Goal: Task Accomplishment & Management: Complete application form

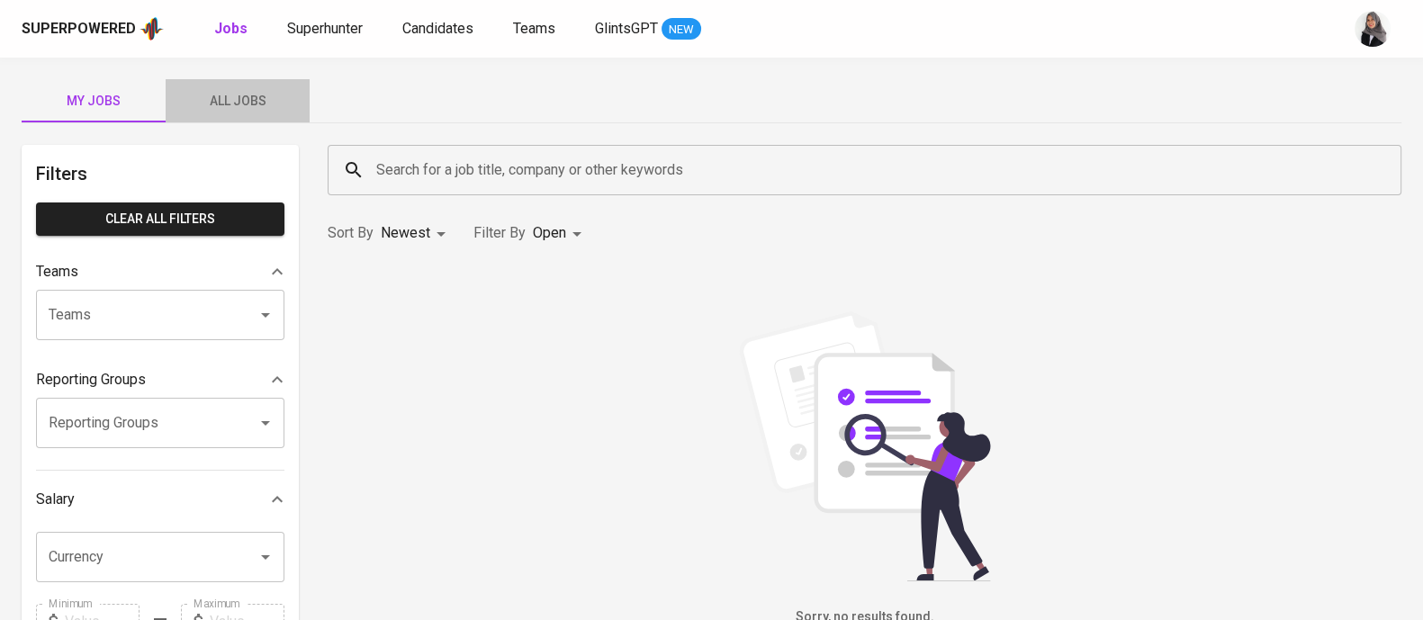
click at [241, 92] on span "All Jobs" at bounding box center [237, 101] width 122 height 22
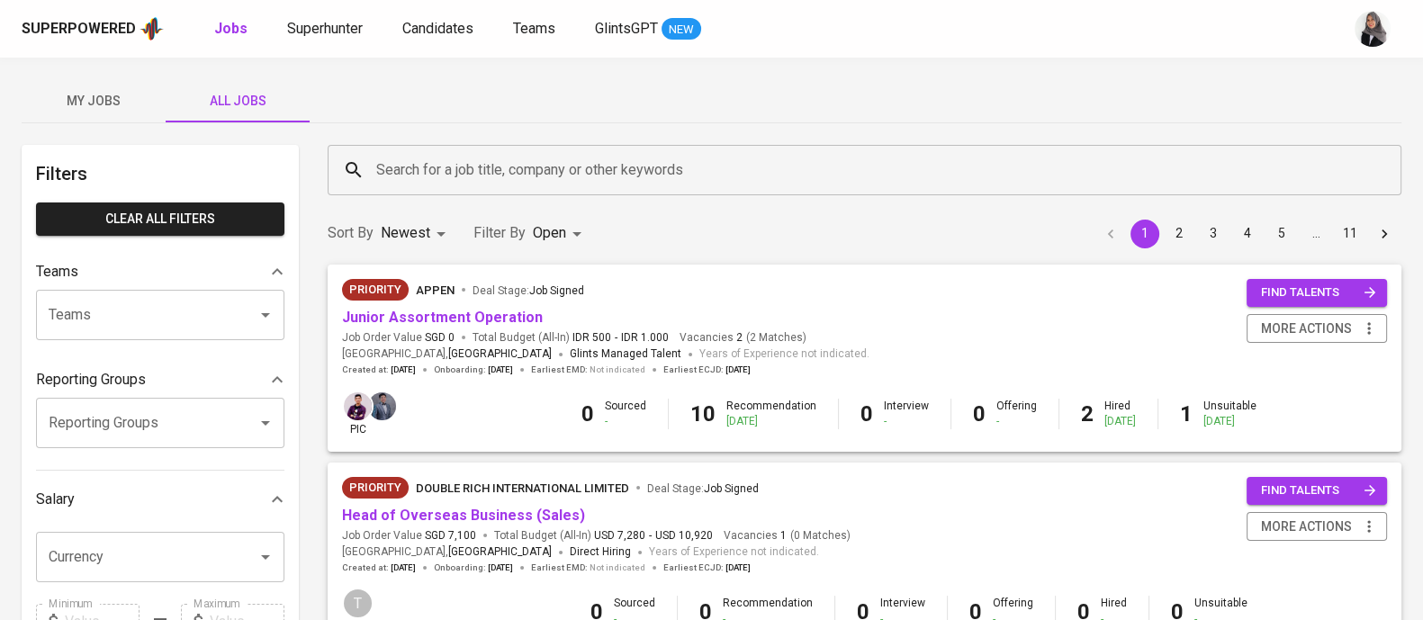
click at [1368, 80] on div "My Jobs All Jobs" at bounding box center [712, 100] width 1380 height 43
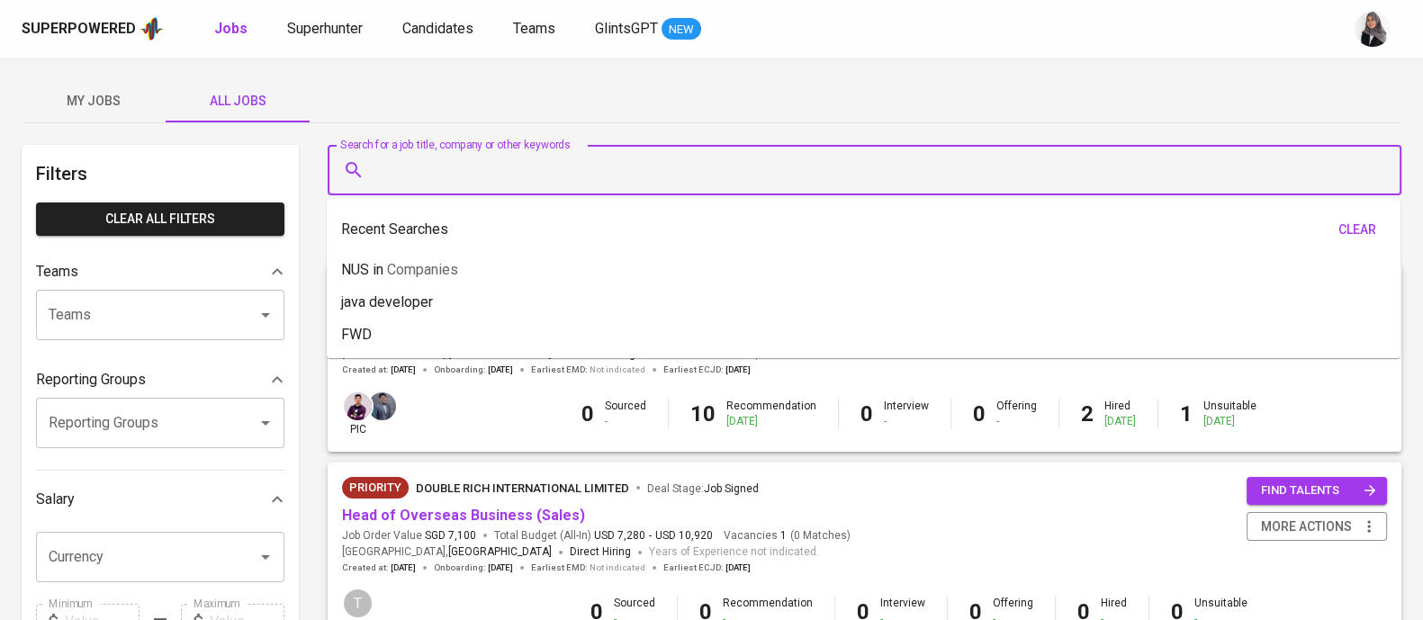
click at [522, 184] on input "Search for a job title, company or other keywords" at bounding box center [869, 170] width 994 height 34
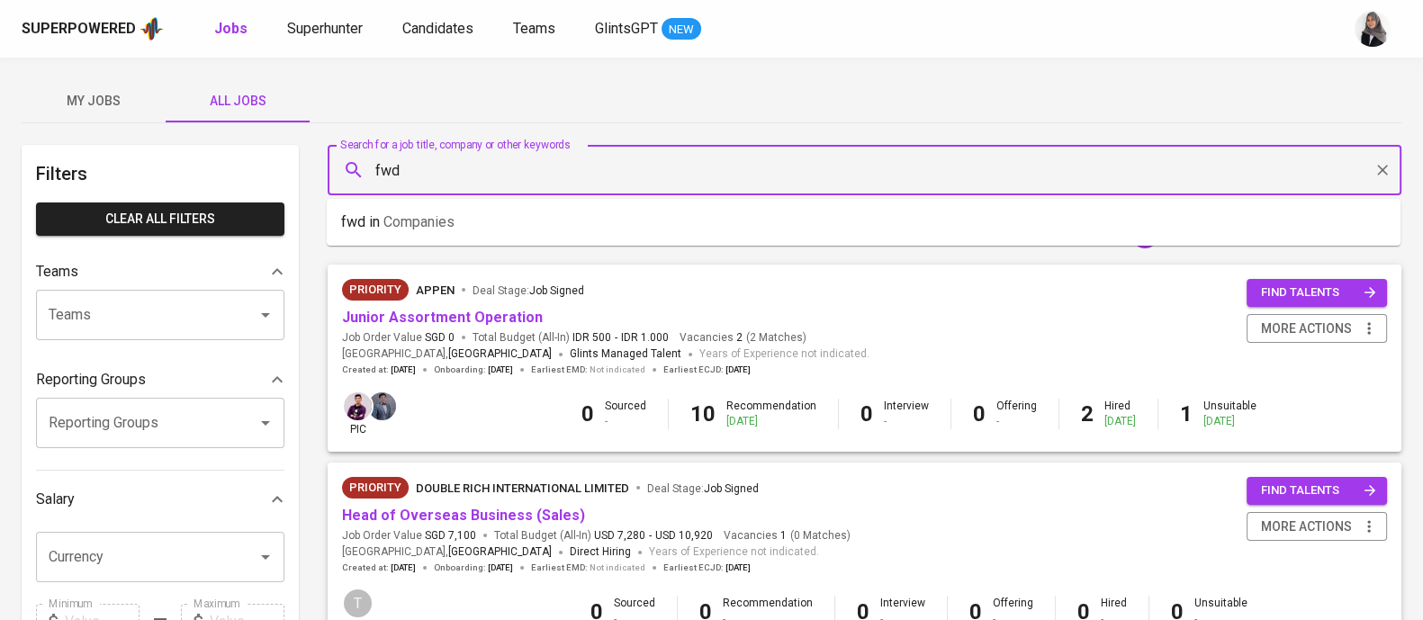
type input "fwd"
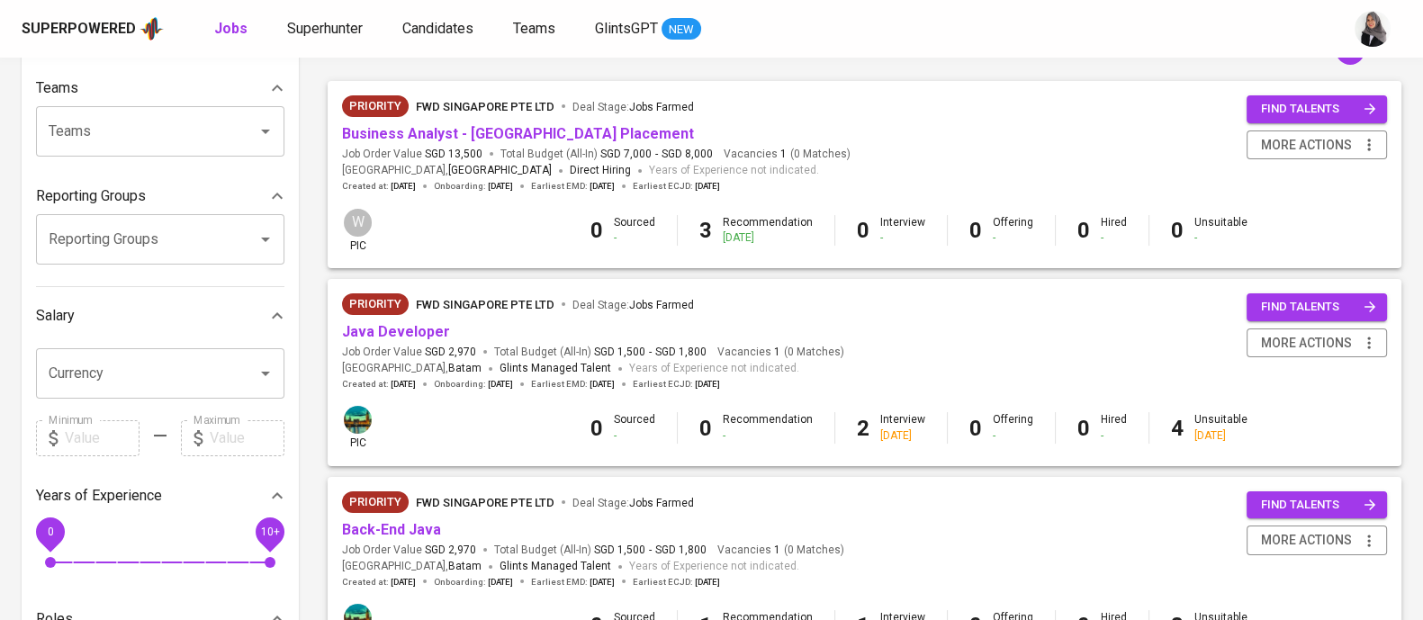
scroll to position [404, 0]
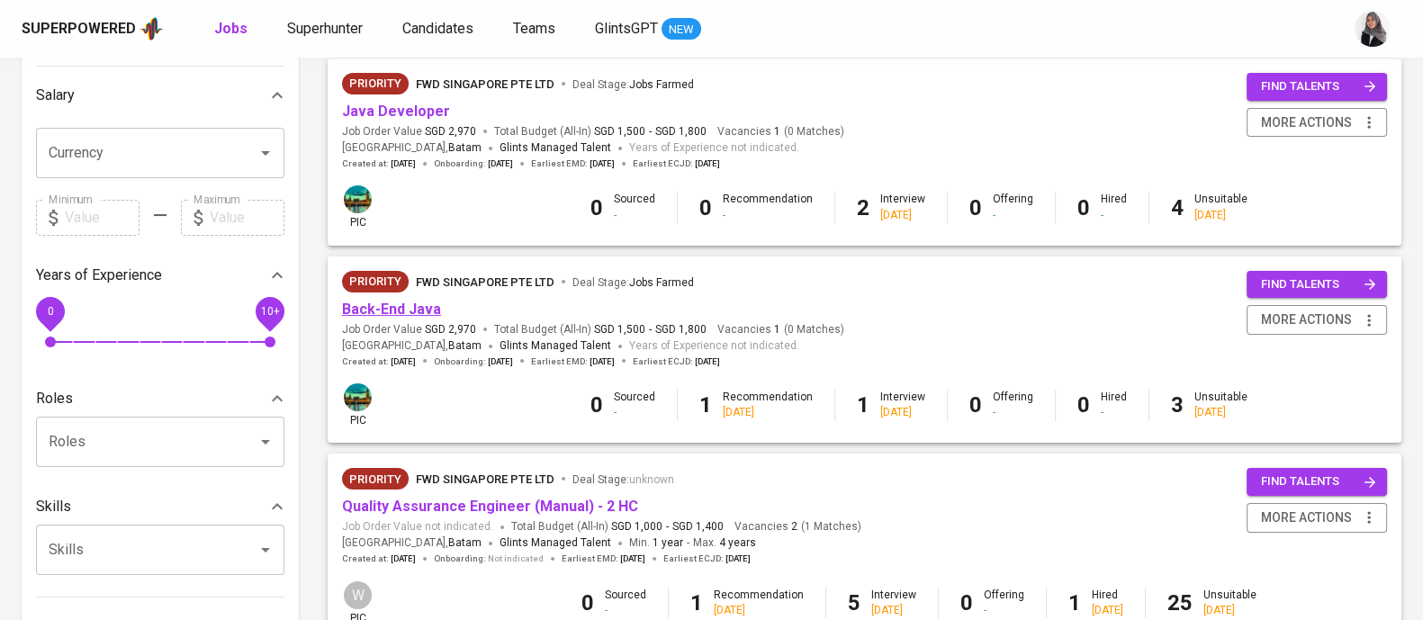
click at [391, 316] on link "Back-End Java" at bounding box center [391, 309] width 99 height 17
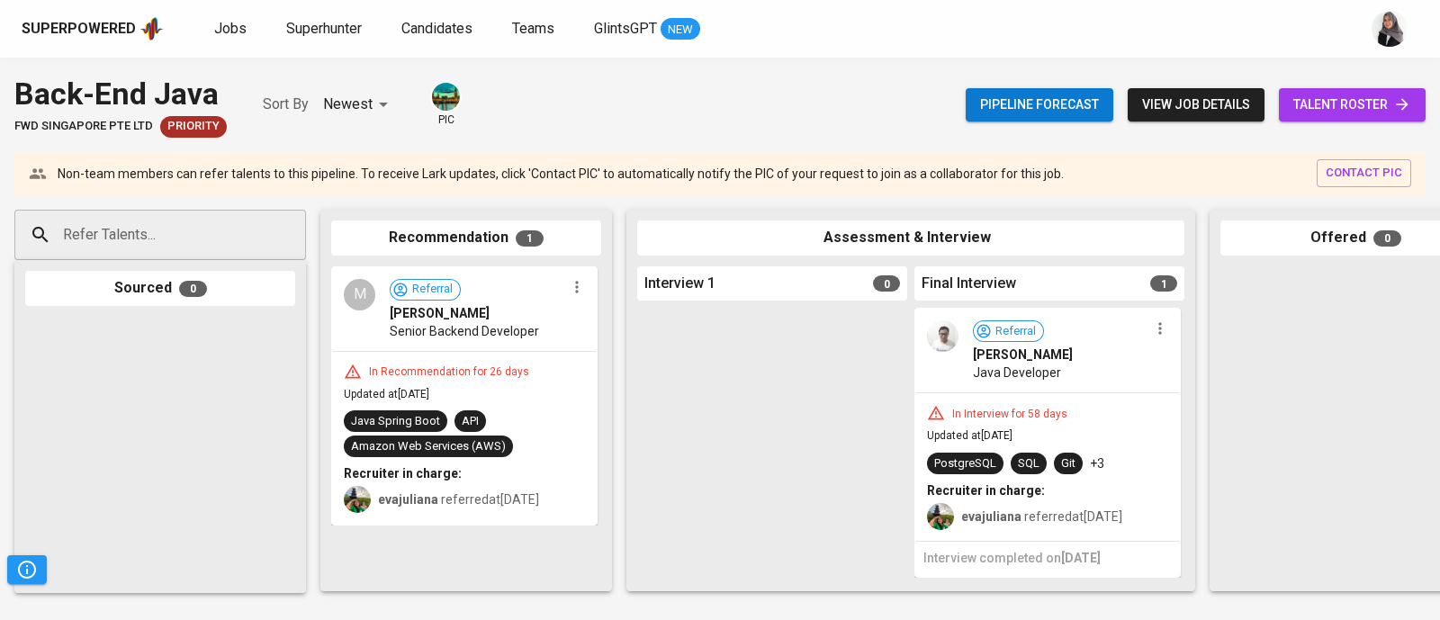
click at [572, 405] on div "In Recommendation for 26 days Updated at Aug 12, 2025 Java Spring Boot API Amaz…" at bounding box center [464, 438] width 263 height 173
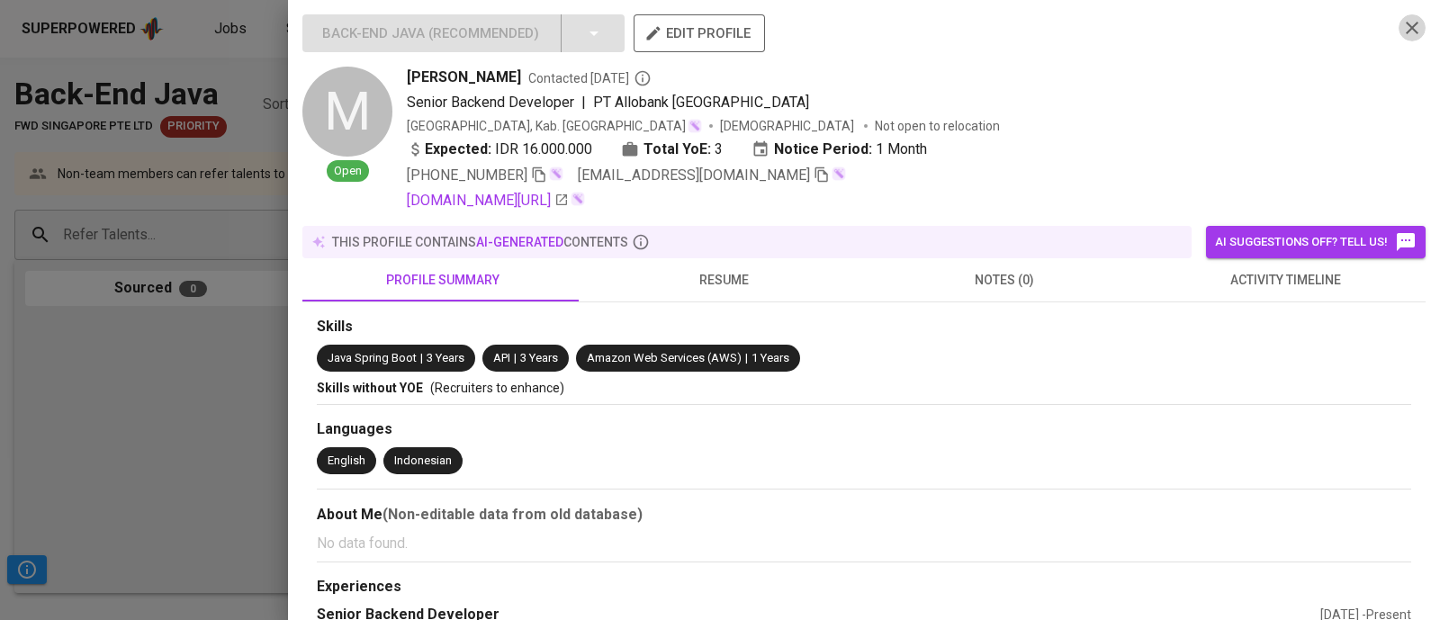
click at [1398, 40] on button "button" at bounding box center [1411, 27] width 27 height 27
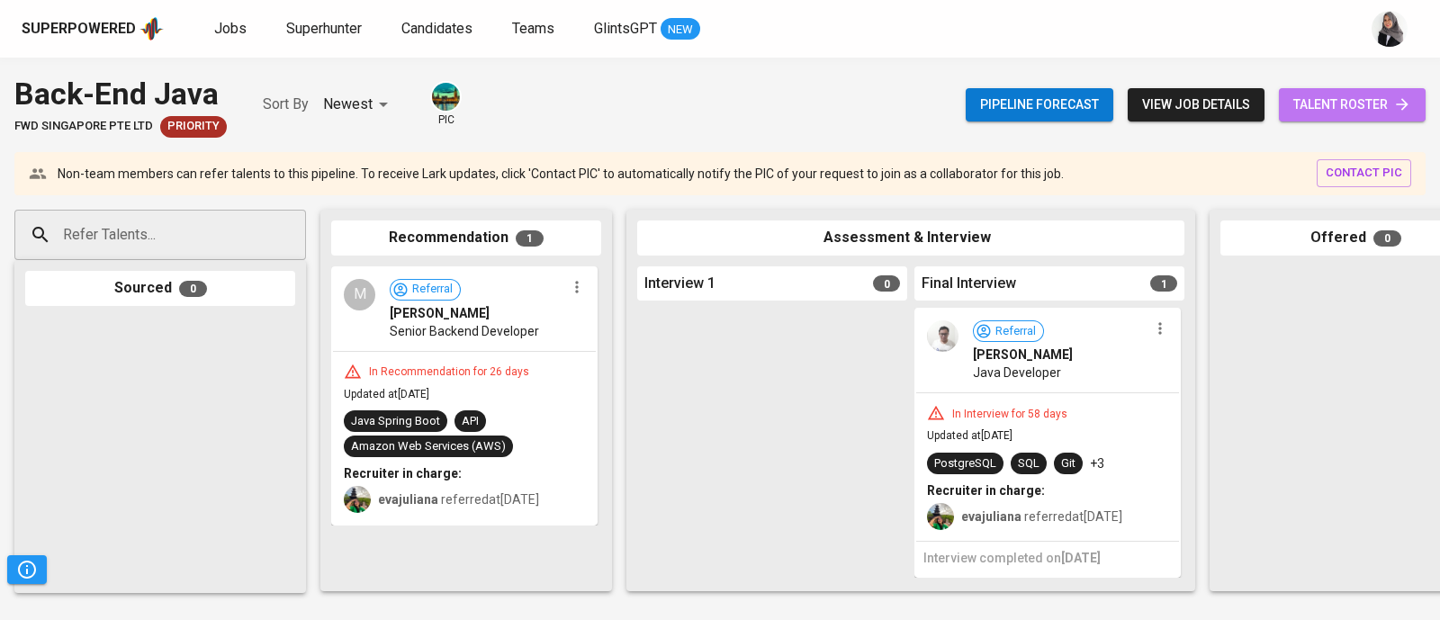
click at [1368, 103] on span "talent roster" at bounding box center [1352, 105] width 118 height 22
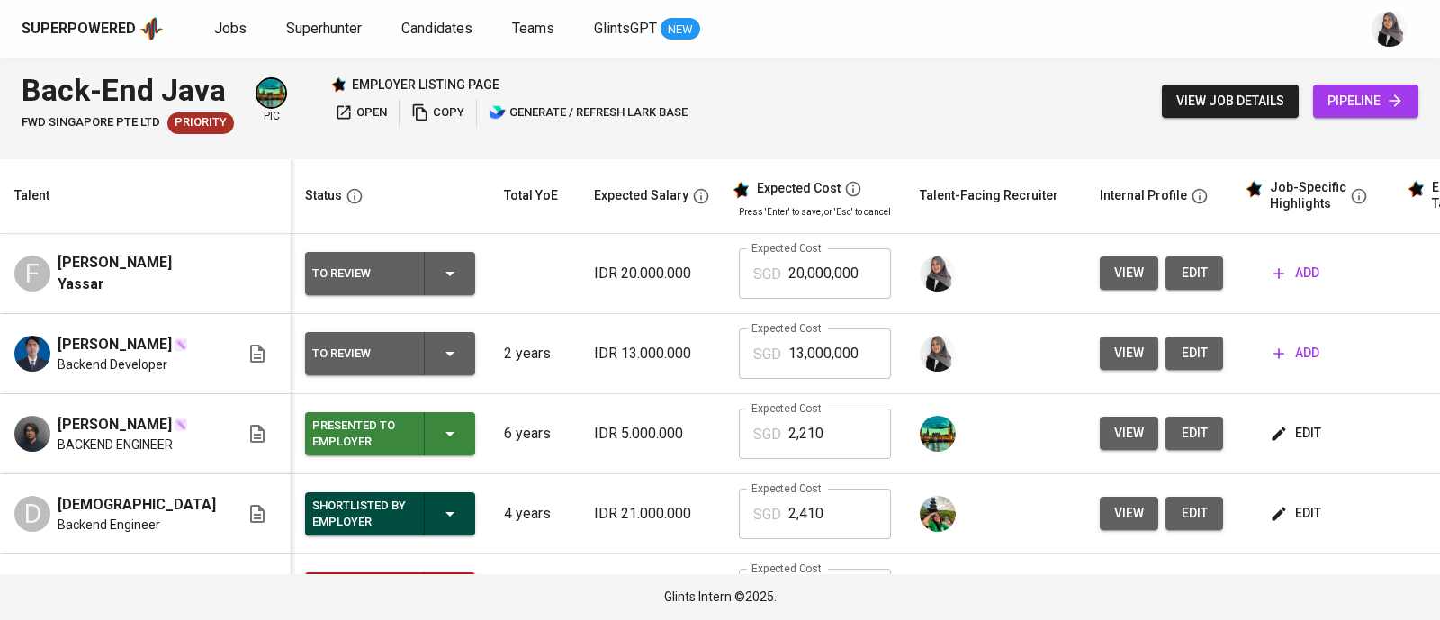
click at [1021, 77] on div "Back-End Java FWD Singapore Pte Ltd Priority pic employer listing page open cop…" at bounding box center [720, 101] width 1440 height 87
click at [1180, 279] on span "edit" at bounding box center [1194, 273] width 29 height 22
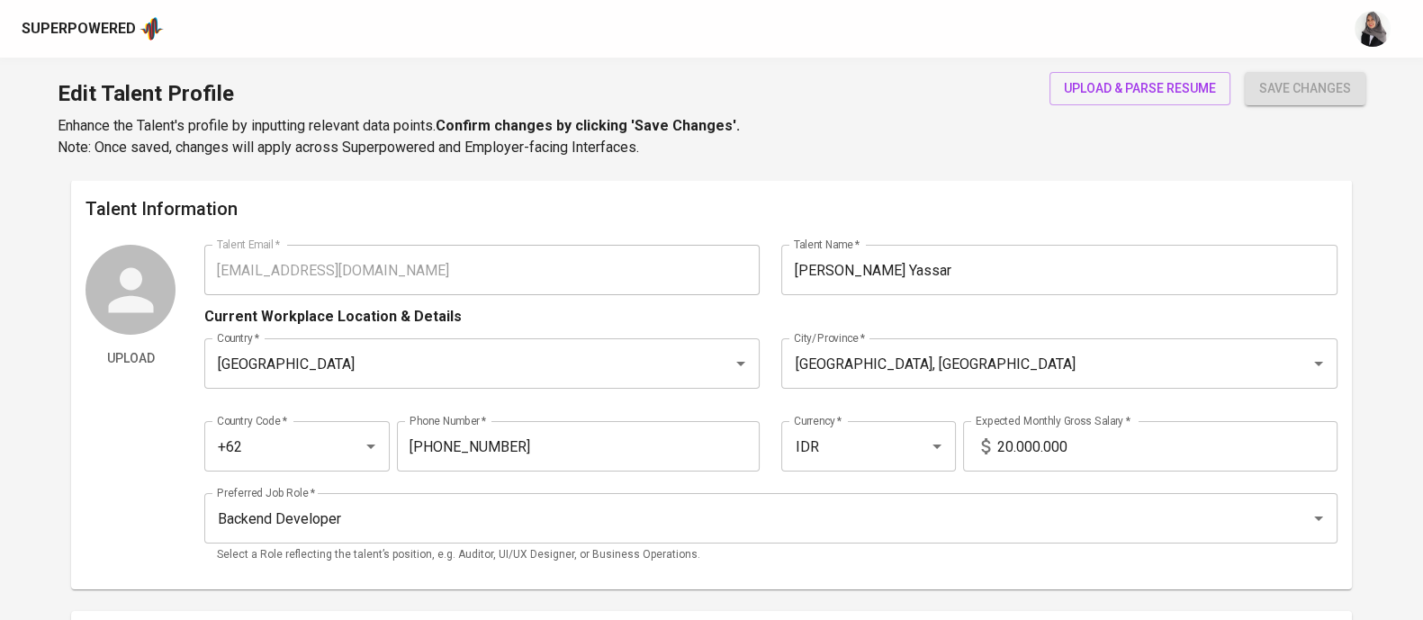
click at [940, 160] on div "Edit Talent Profile Enhance the Talent's profile by inputting relevant data poi…" at bounding box center [711, 119] width 1423 height 122
click at [1132, 78] on span "upload & parse resume" at bounding box center [1140, 88] width 152 height 22
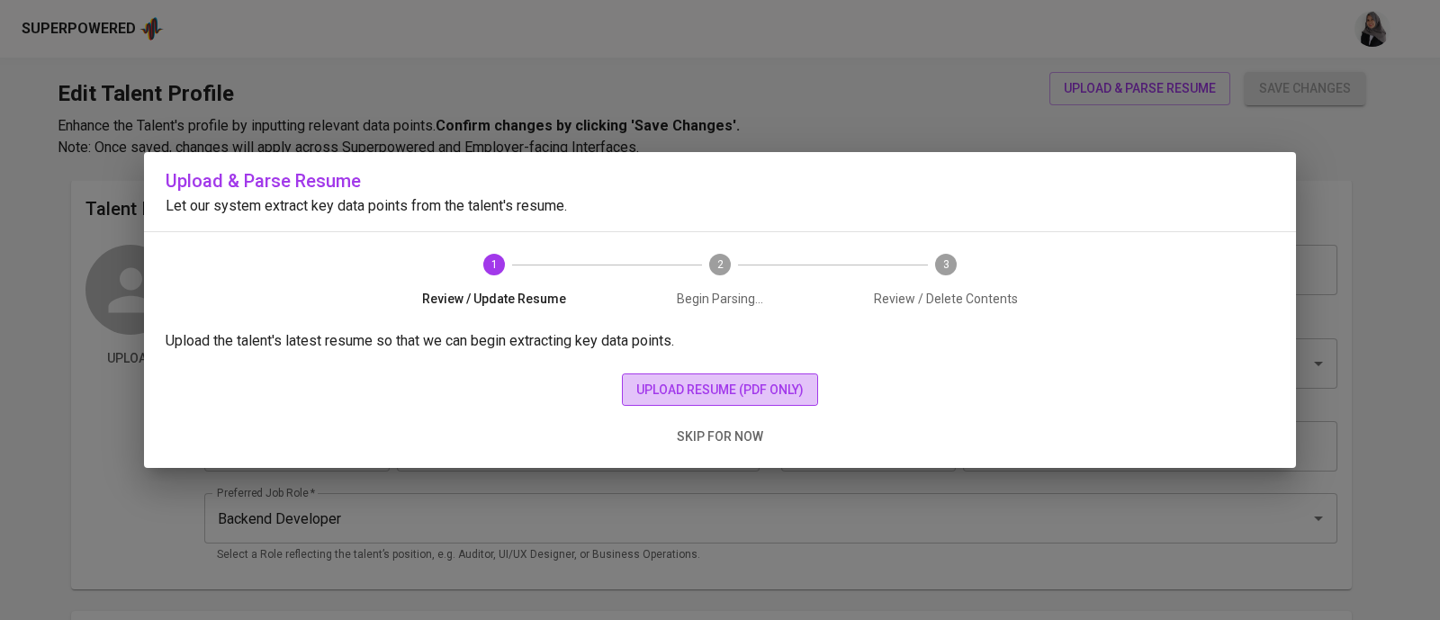
click at [672, 384] on span "upload resume (pdf only)" at bounding box center [719, 390] width 167 height 22
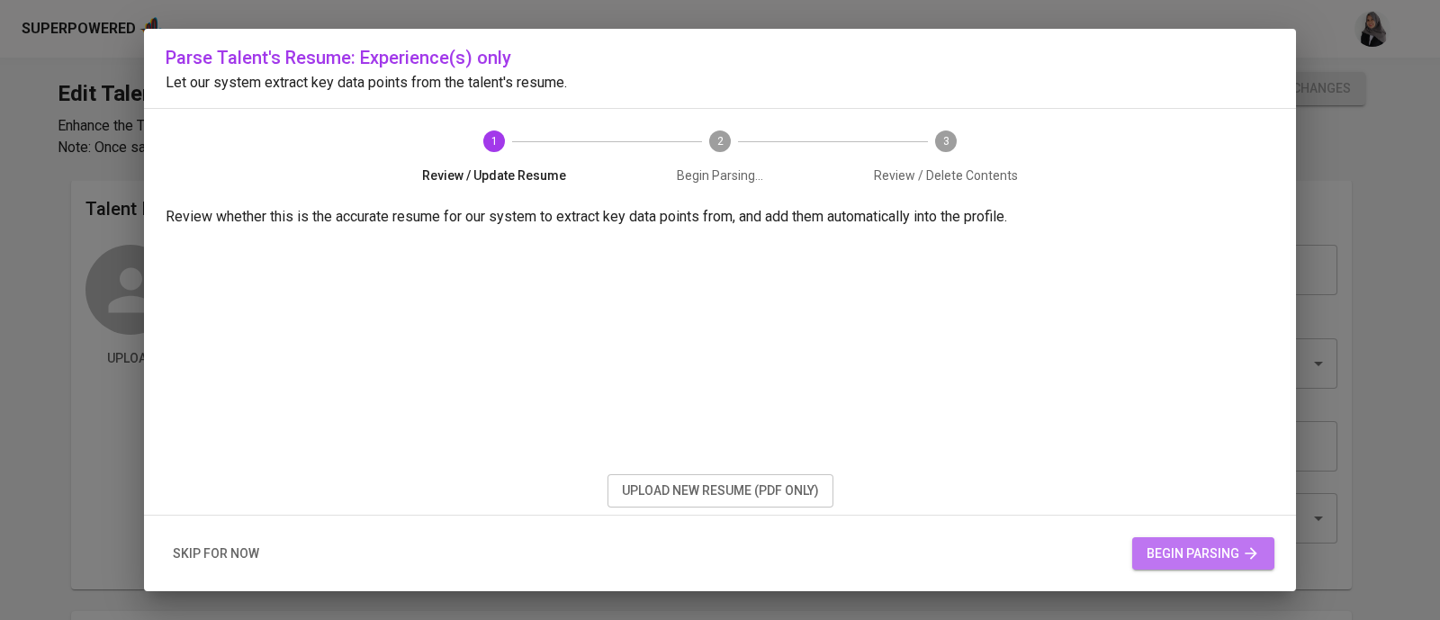
click at [1178, 553] on span "begin parsing" at bounding box center [1202, 554] width 113 height 22
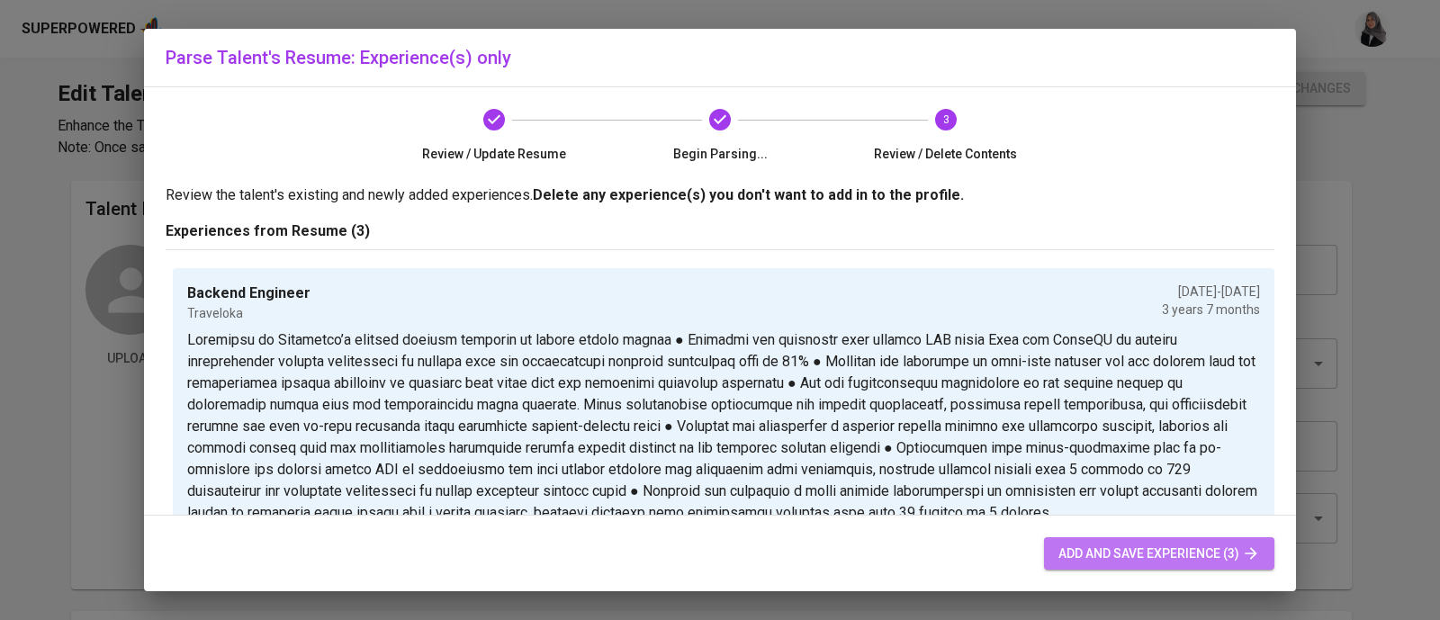
click at [1205, 546] on span "add and save experience (3)" at bounding box center [1159, 554] width 202 height 22
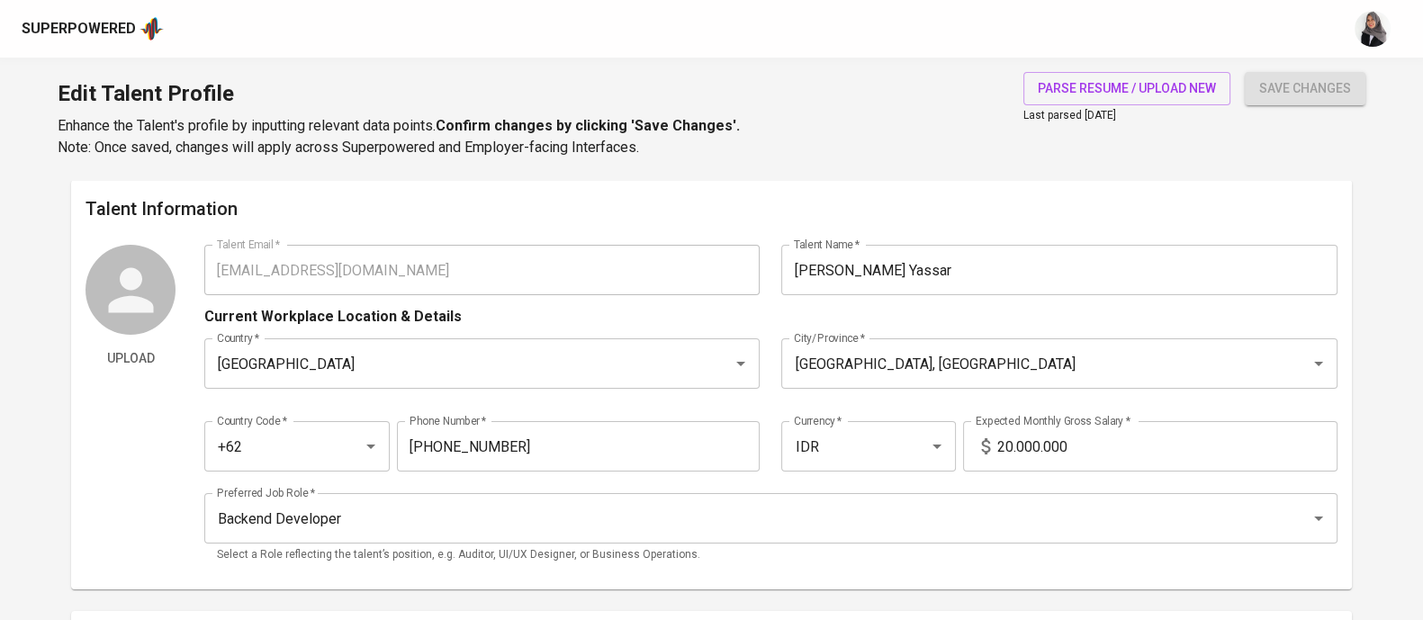
click at [1071, 164] on div "Edit Talent Profile Enhance the Talent's profile by inputting relevant data poi…" at bounding box center [711, 119] width 1423 height 122
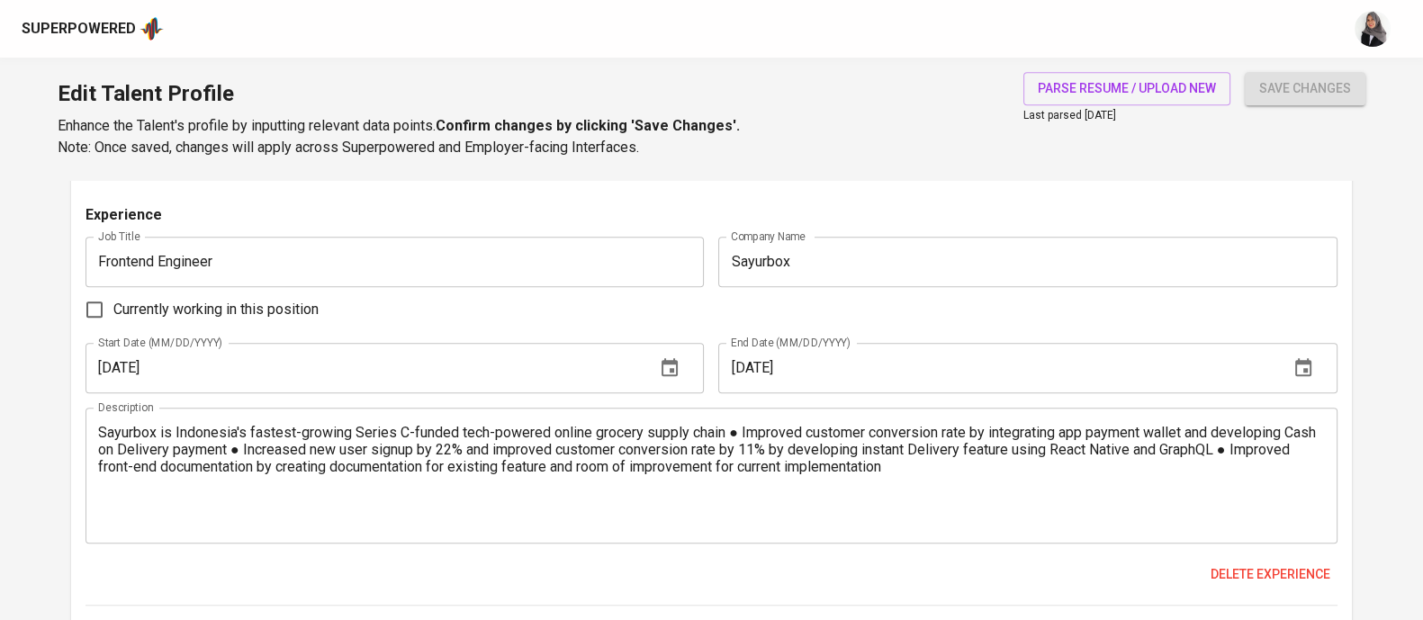
scroll to position [1592, 0]
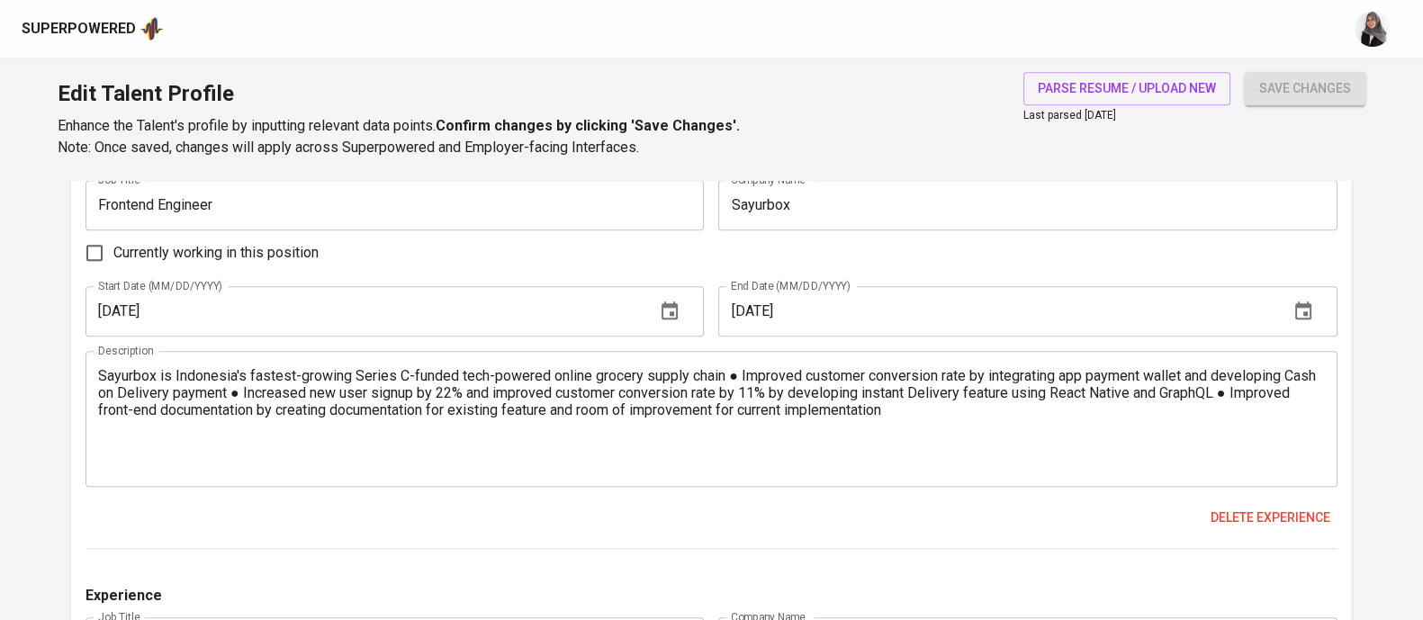
click at [966, 236] on div "Currently working in this position" at bounding box center [711, 253] width 1252 height 38
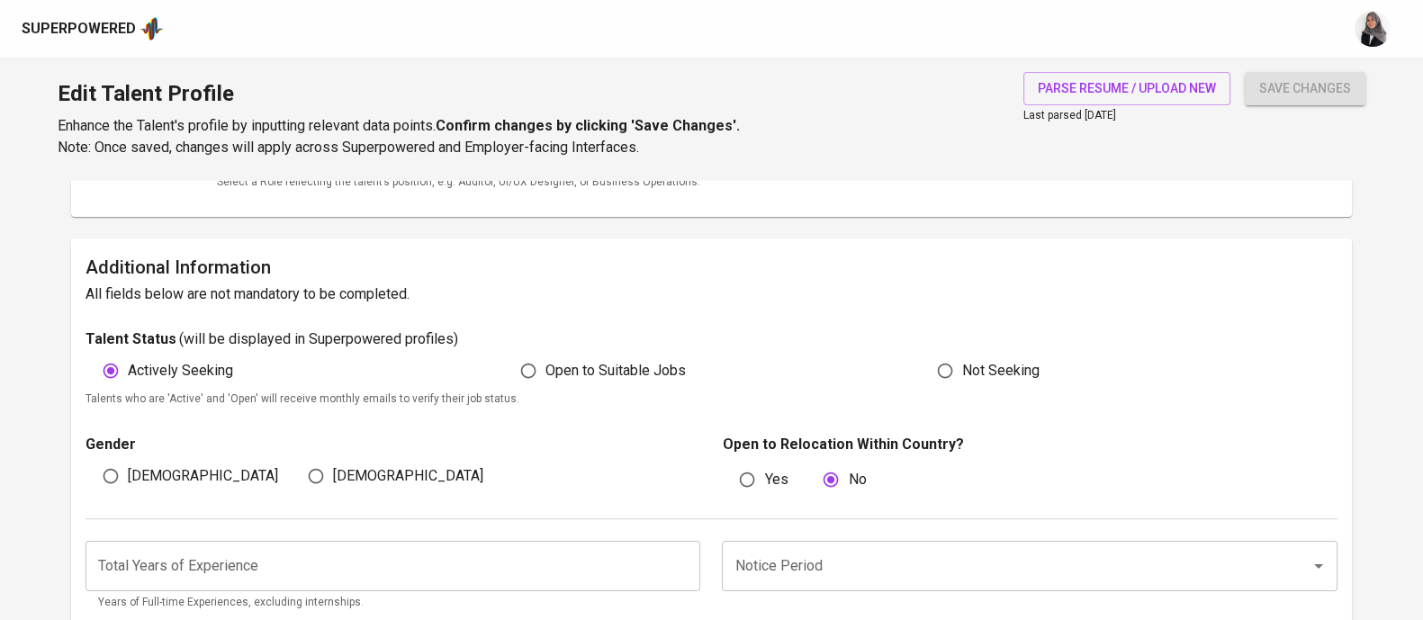
scroll to position [0, 0]
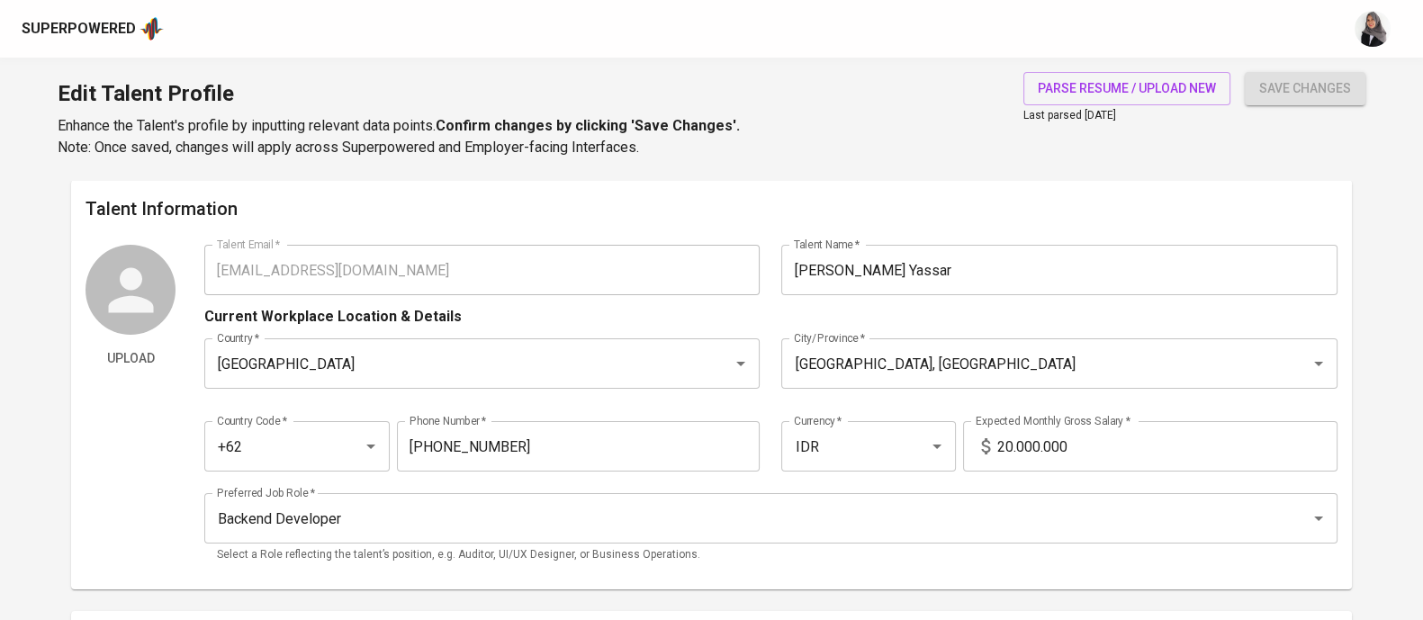
click at [976, 224] on div "Talent Information Upload Talent Email   * fairuzyassar@outlook.com Talent Emai…" at bounding box center [711, 384] width 1281 height 409
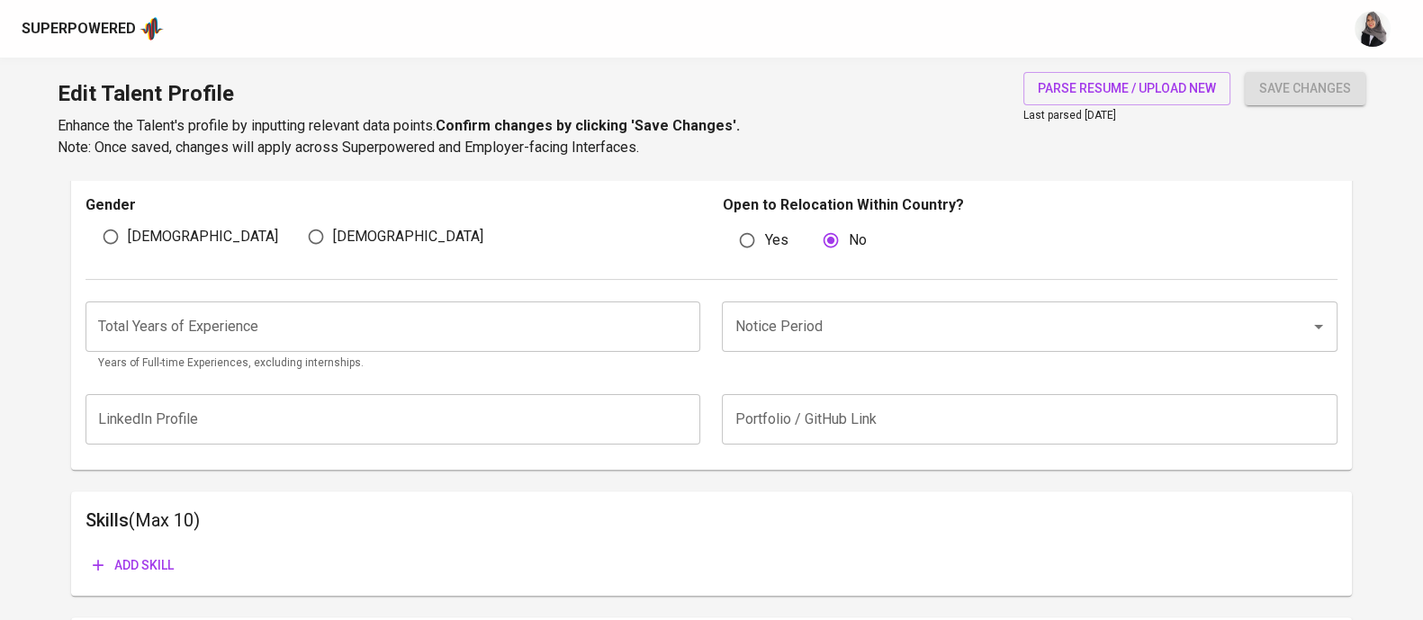
scroll to position [613, 0]
click at [104, 229] on input "[DEMOGRAPHIC_DATA]" at bounding box center [111, 236] width 34 height 34
radio input "true"
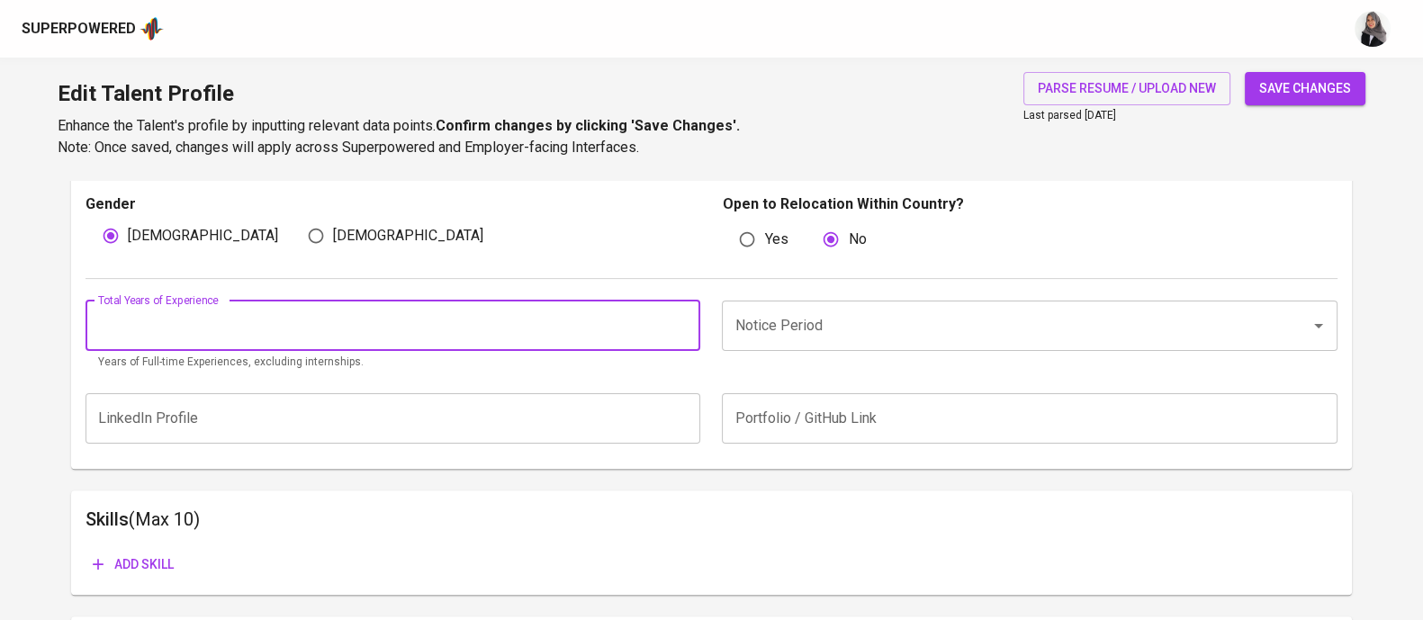
click at [404, 332] on input "number" at bounding box center [392, 326] width 615 height 50
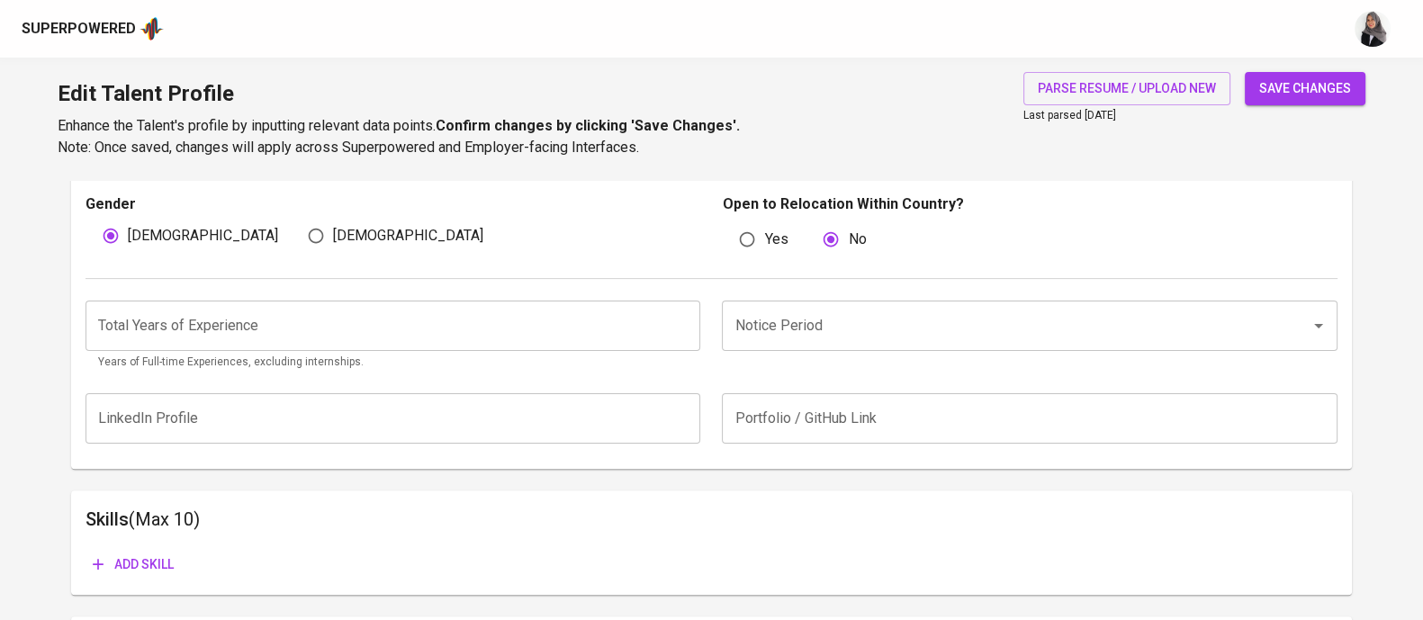
click at [928, 146] on div "Edit Talent Profile Enhance the Talent's profile by inputting relevant data poi…" at bounding box center [711, 119] width 1423 height 122
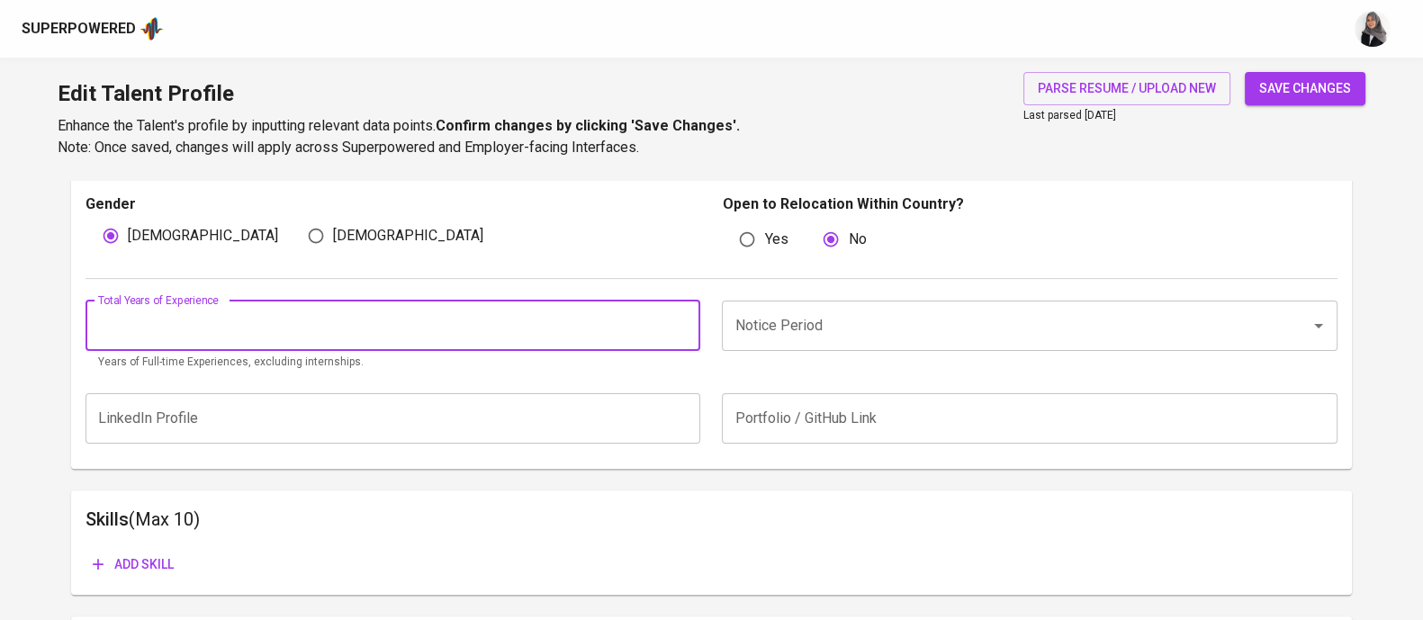
click at [559, 336] on input "number" at bounding box center [392, 326] width 615 height 50
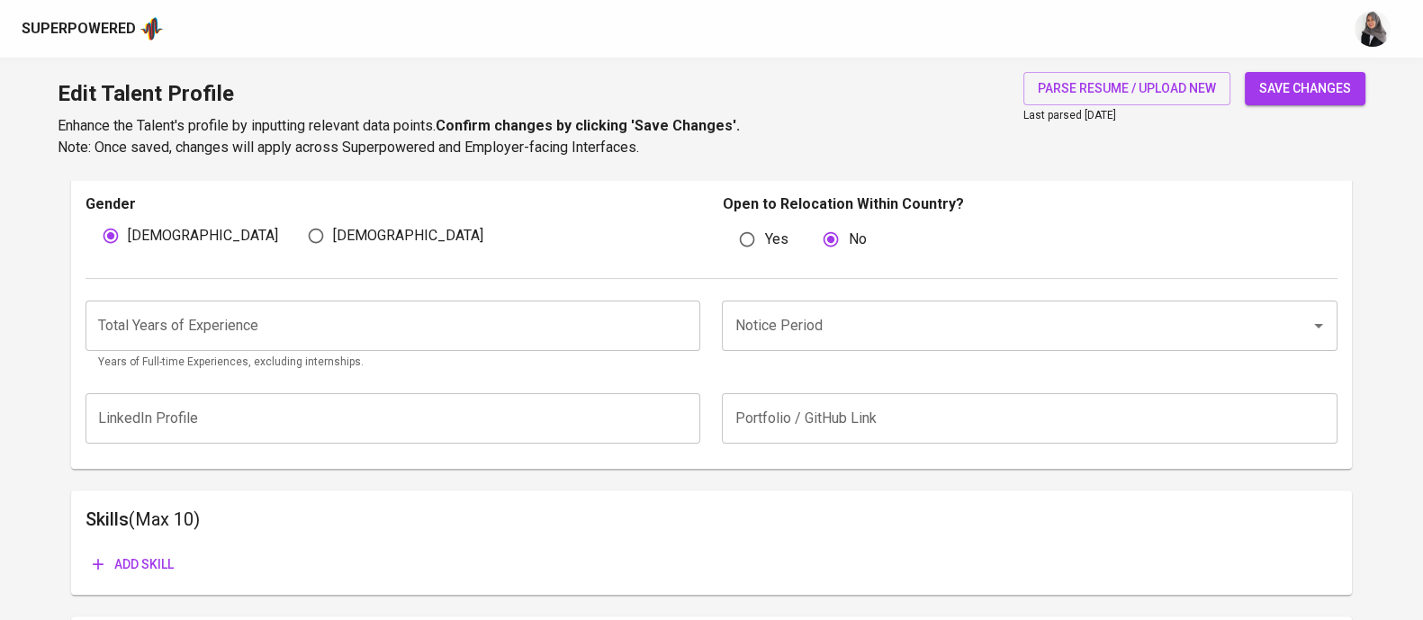
click at [990, 168] on div "Edit Talent Profile Enhance the Talent's profile by inputting relevant data poi…" at bounding box center [711, 119] width 1423 height 122
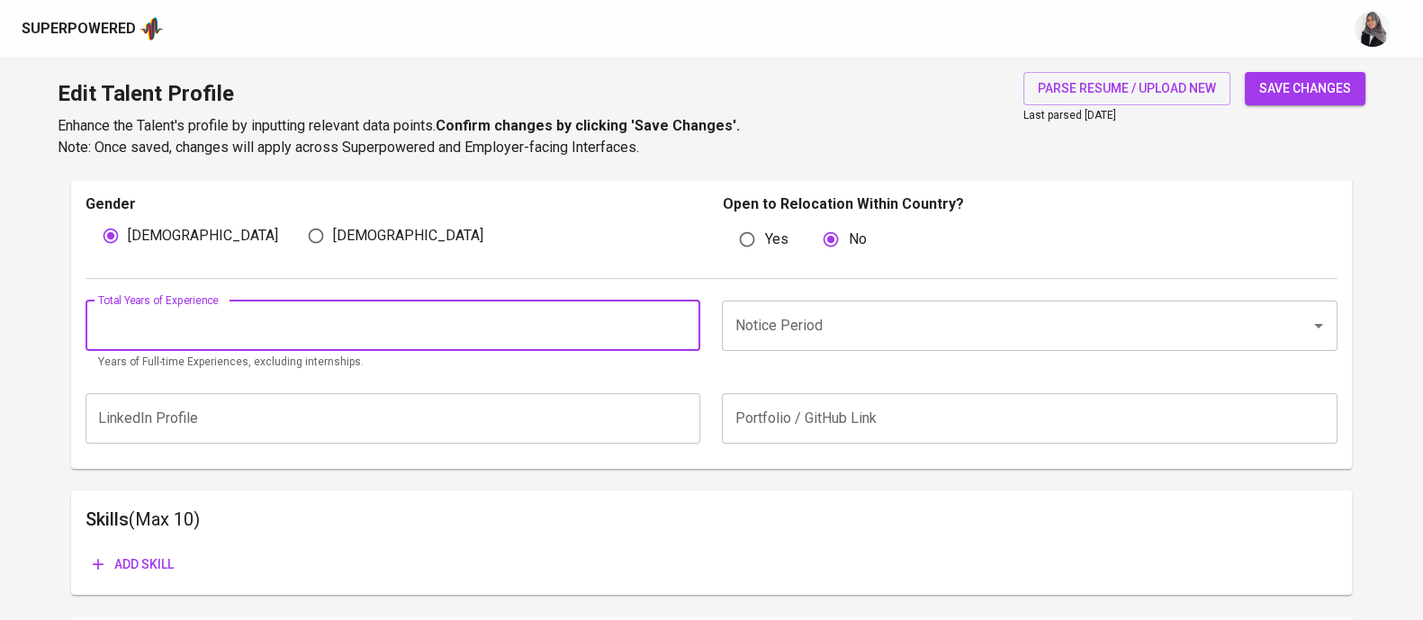
click at [292, 335] on input "number" at bounding box center [392, 326] width 615 height 50
type input "3"
type input "4"
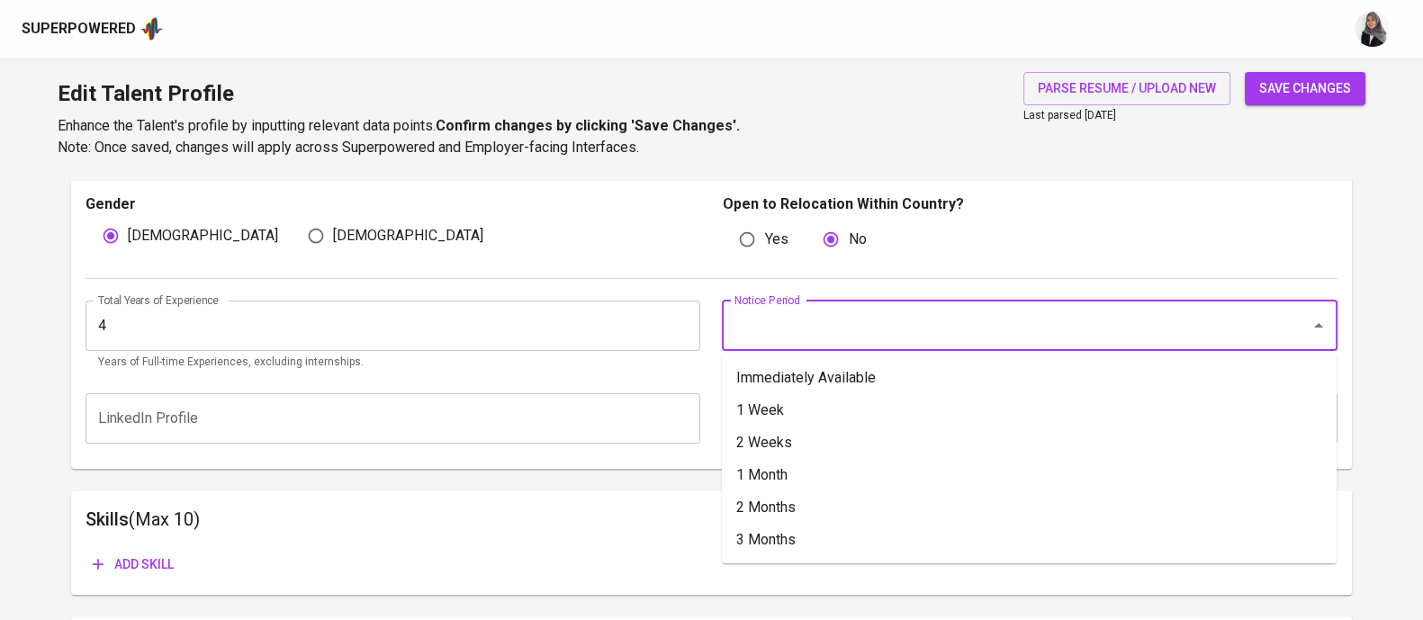
click at [768, 312] on input "Notice Period" at bounding box center [1004, 326] width 548 height 34
click at [828, 384] on li "Immediately Available" at bounding box center [1029, 378] width 615 height 32
type input "Immediately Available"
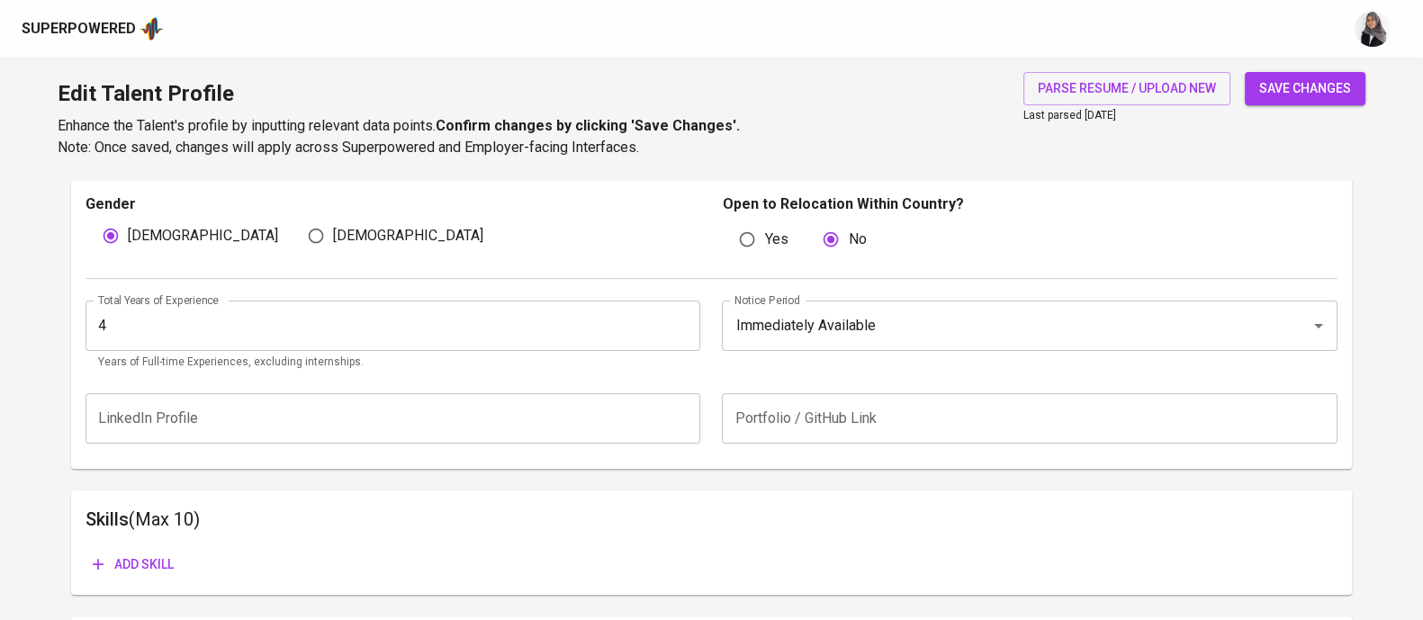
scroll to position [662, 0]
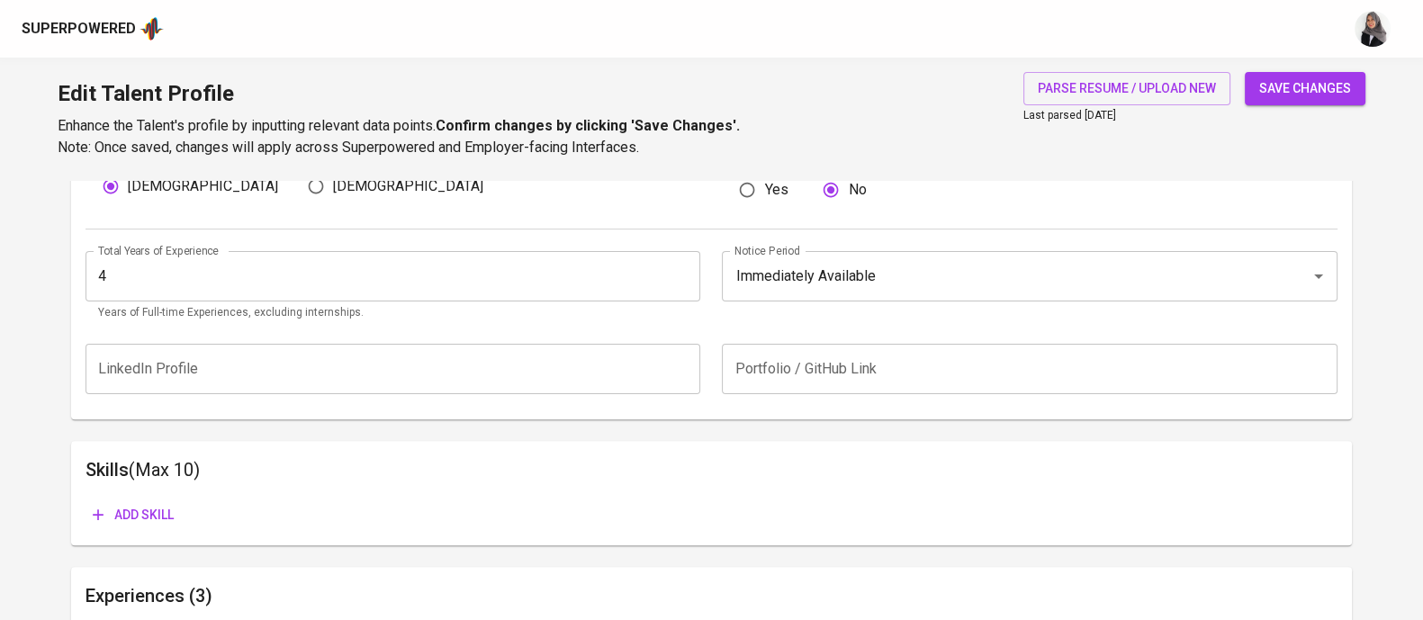
click at [872, 116] on div "Edit Talent Profile Enhance the Talent's profile by inputting relevant data poi…" at bounding box center [711, 119] width 1423 height 122
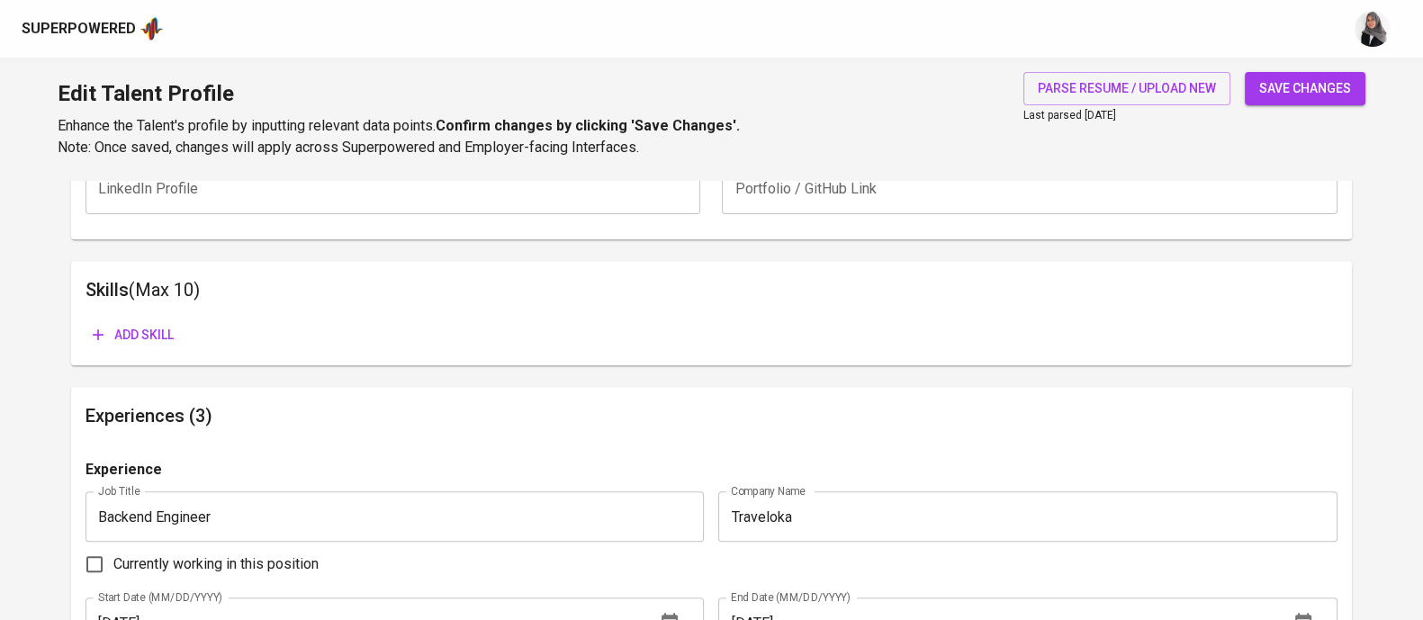
scroll to position [847, 0]
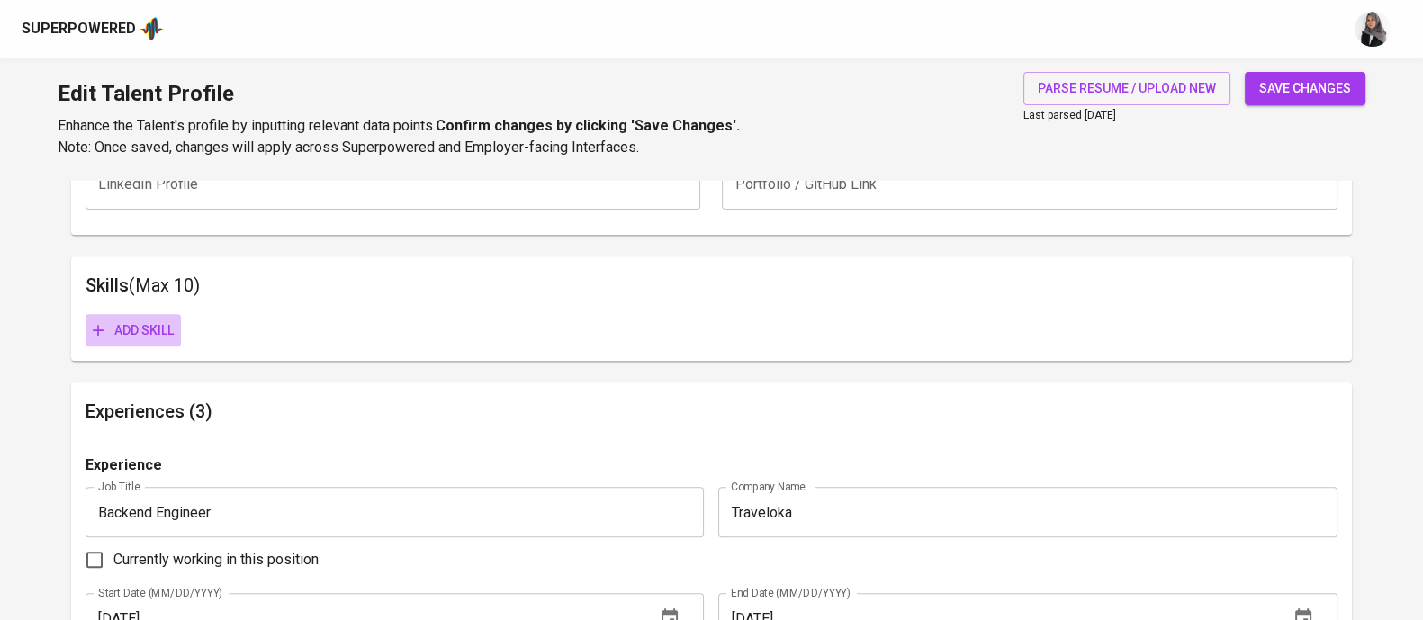
click at [121, 329] on span "Add skill" at bounding box center [133, 330] width 81 height 22
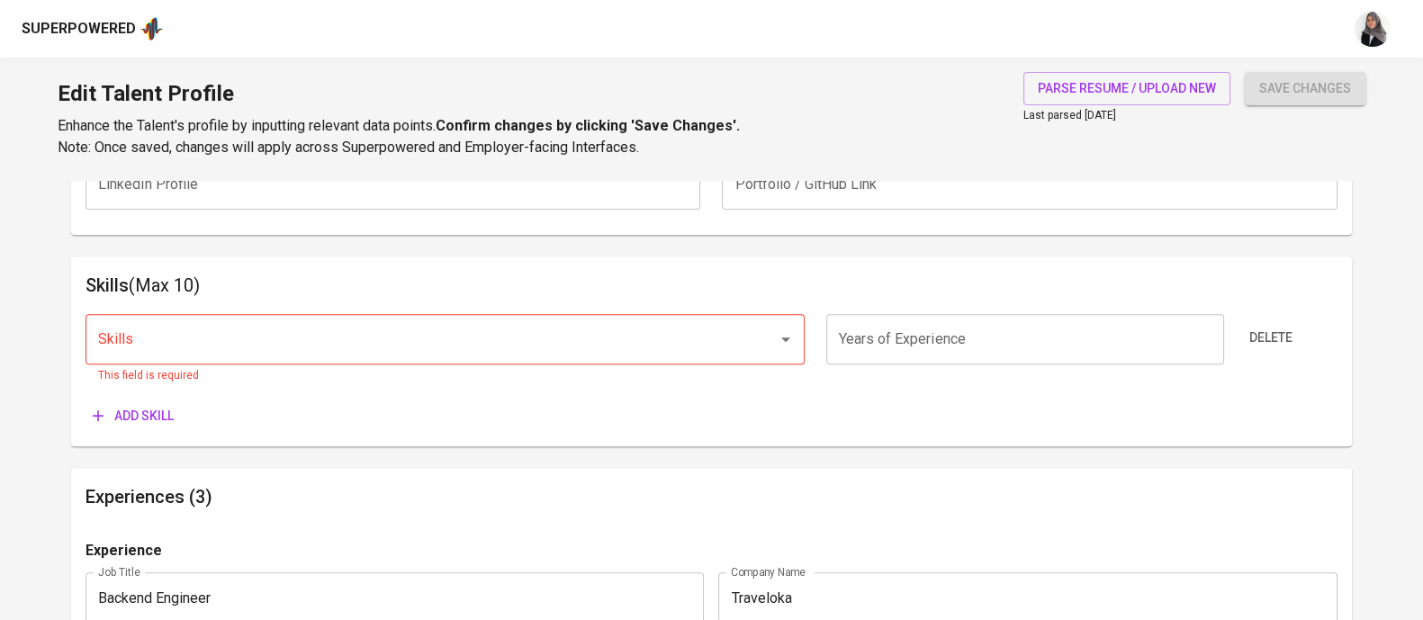
click at [976, 160] on div "Edit Talent Profile Enhance the Talent's profile by inputting relevant data poi…" at bounding box center [711, 119] width 1423 height 122
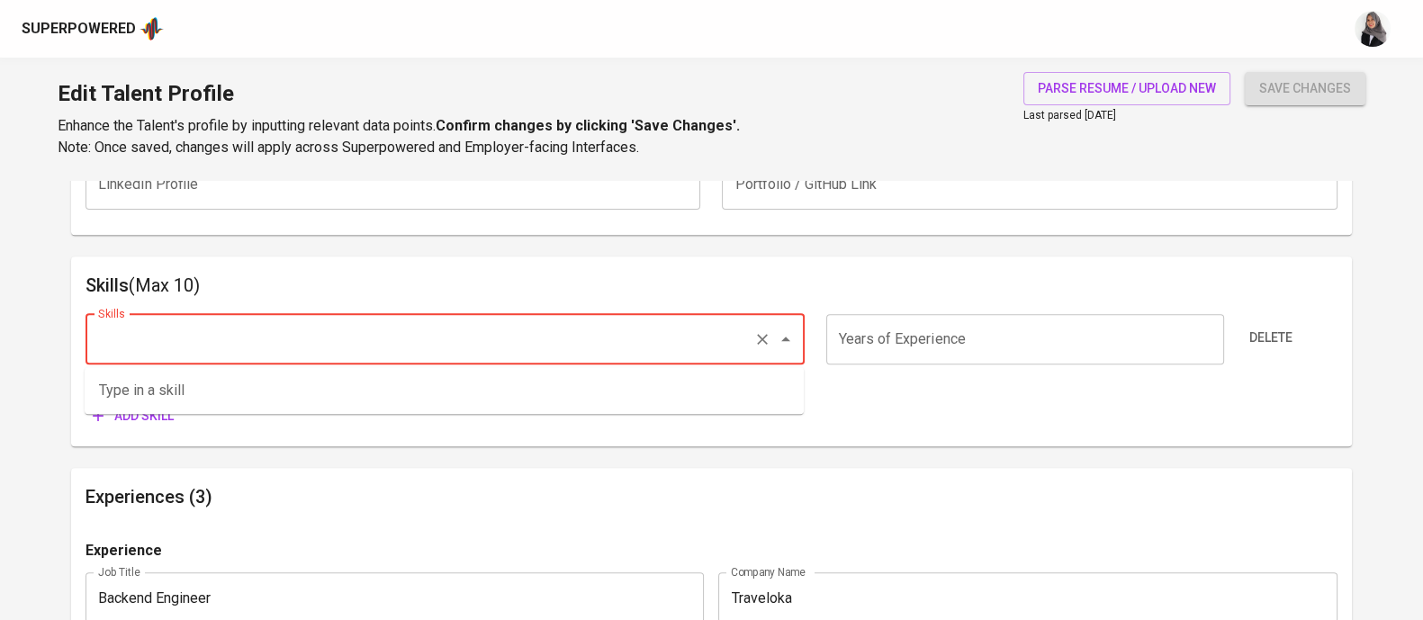
click at [421, 322] on input "Skills" at bounding box center [420, 339] width 652 height 34
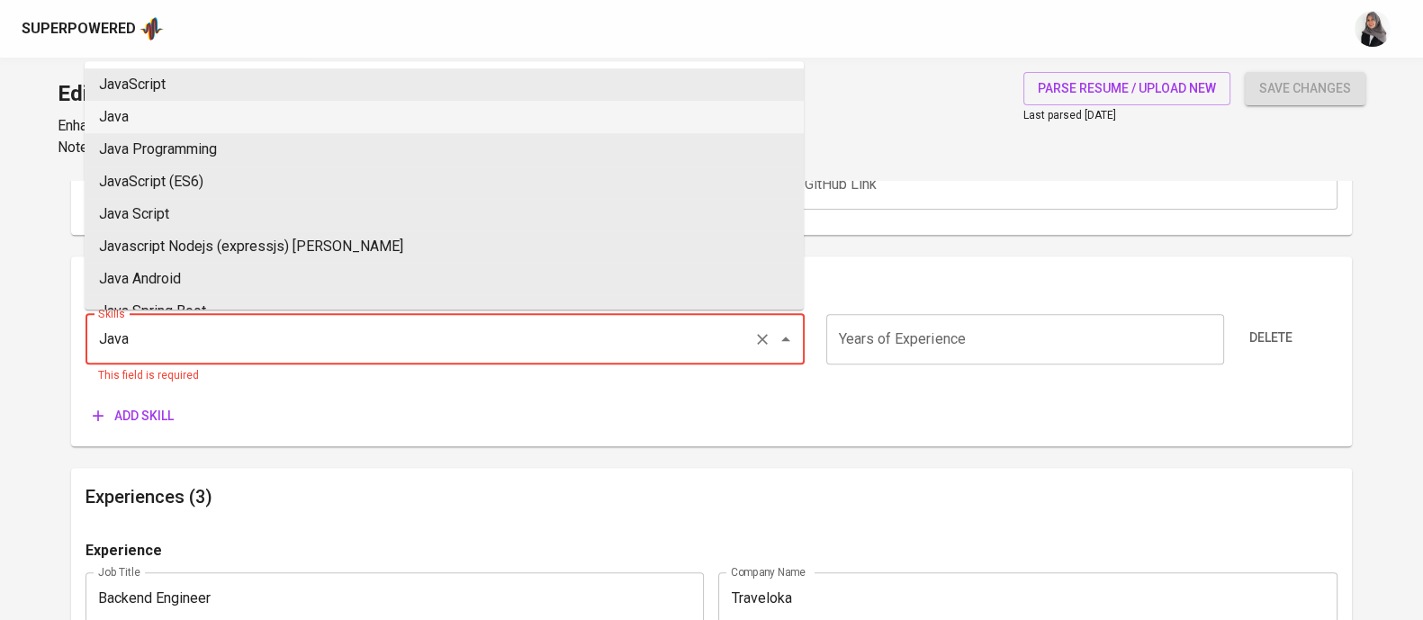
click at [297, 112] on li "Java" at bounding box center [444, 117] width 719 height 32
type input "Java"
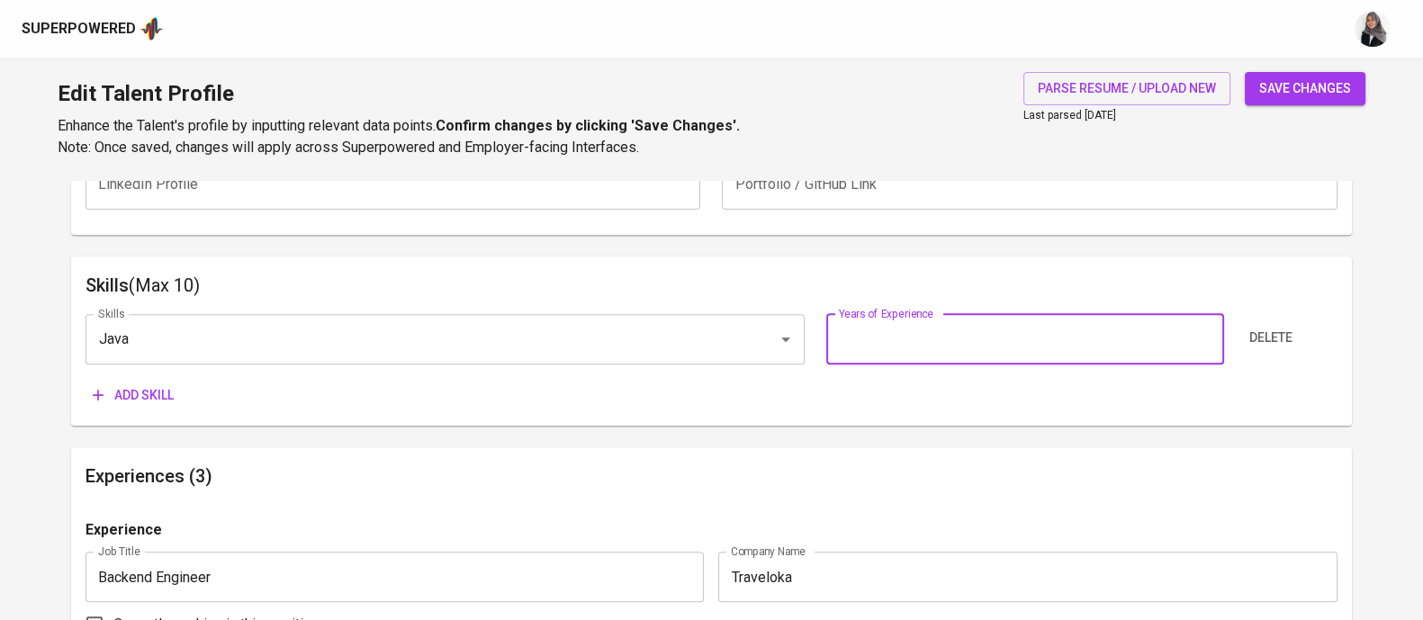
click at [945, 339] on input "number" at bounding box center [1025, 339] width 398 height 50
type input "3"
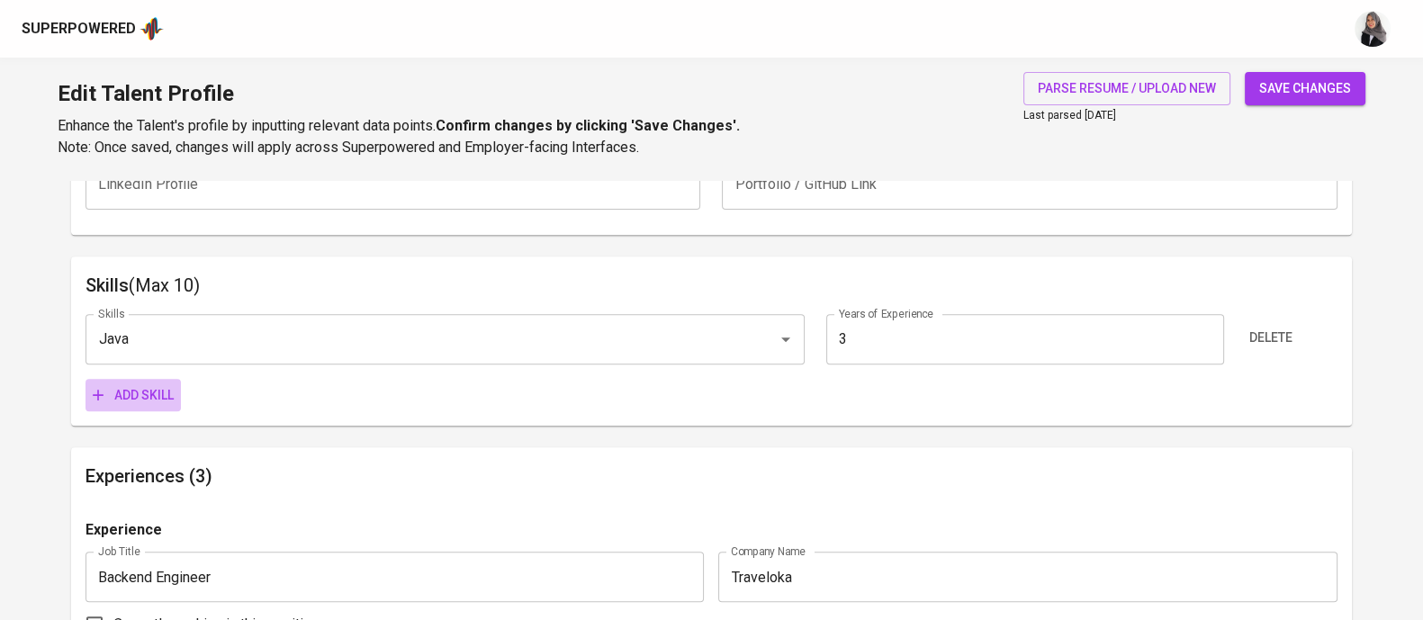
click at [129, 389] on span "Add skill" at bounding box center [133, 395] width 81 height 22
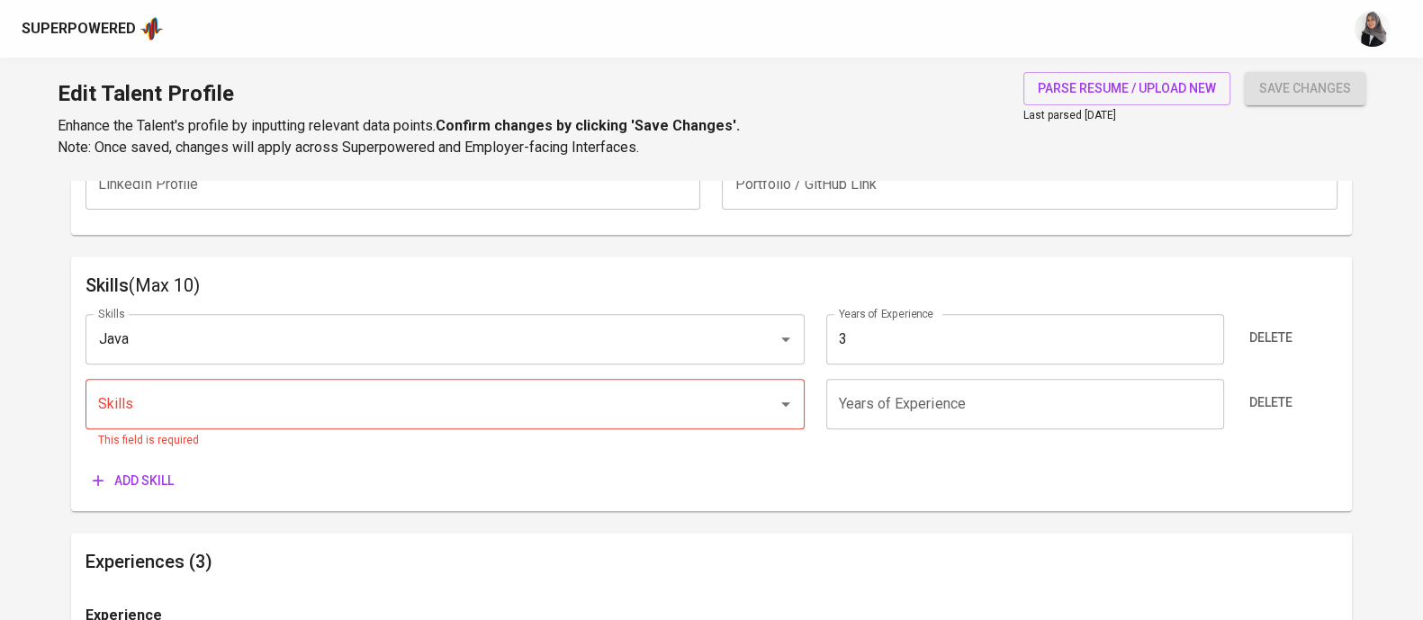
click at [927, 258] on div "Skills (Max 10) Skills Java Skills Years of Experience 3 Years of Experience De…" at bounding box center [711, 383] width 1281 height 255
click at [874, 327] on input "3" at bounding box center [1025, 339] width 398 height 50
type input "4"
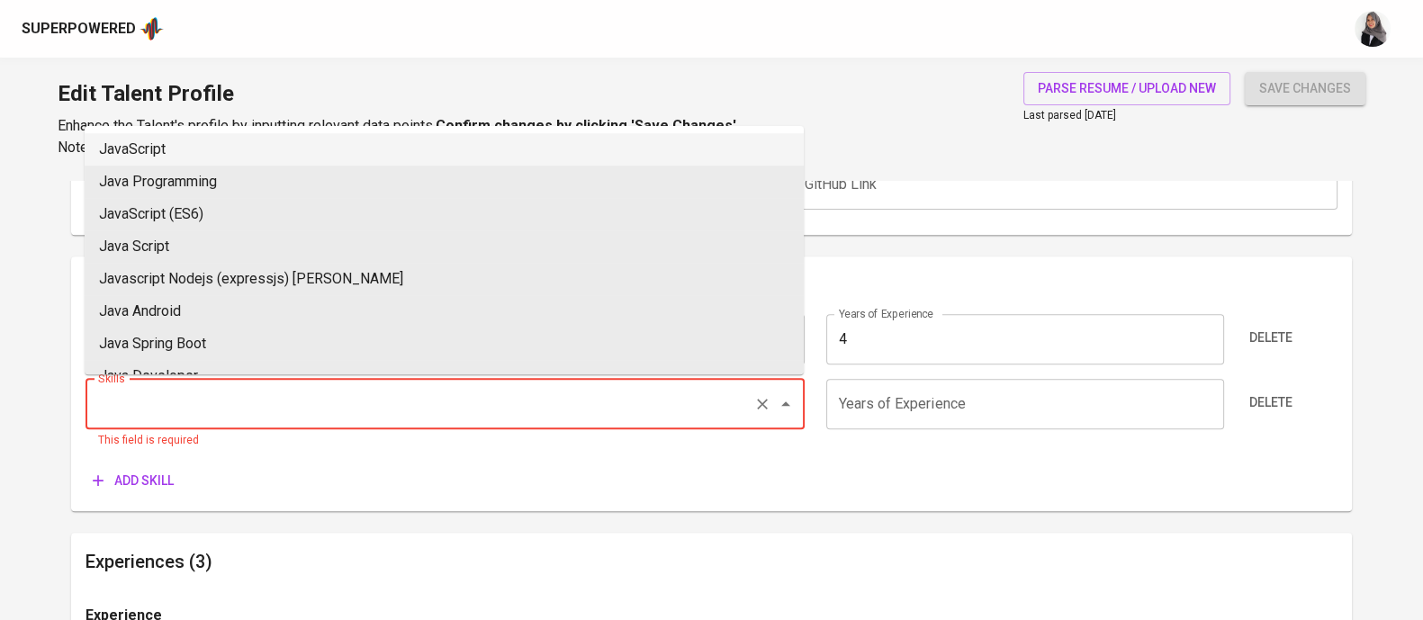
click at [580, 403] on input "Skills" at bounding box center [420, 404] width 652 height 34
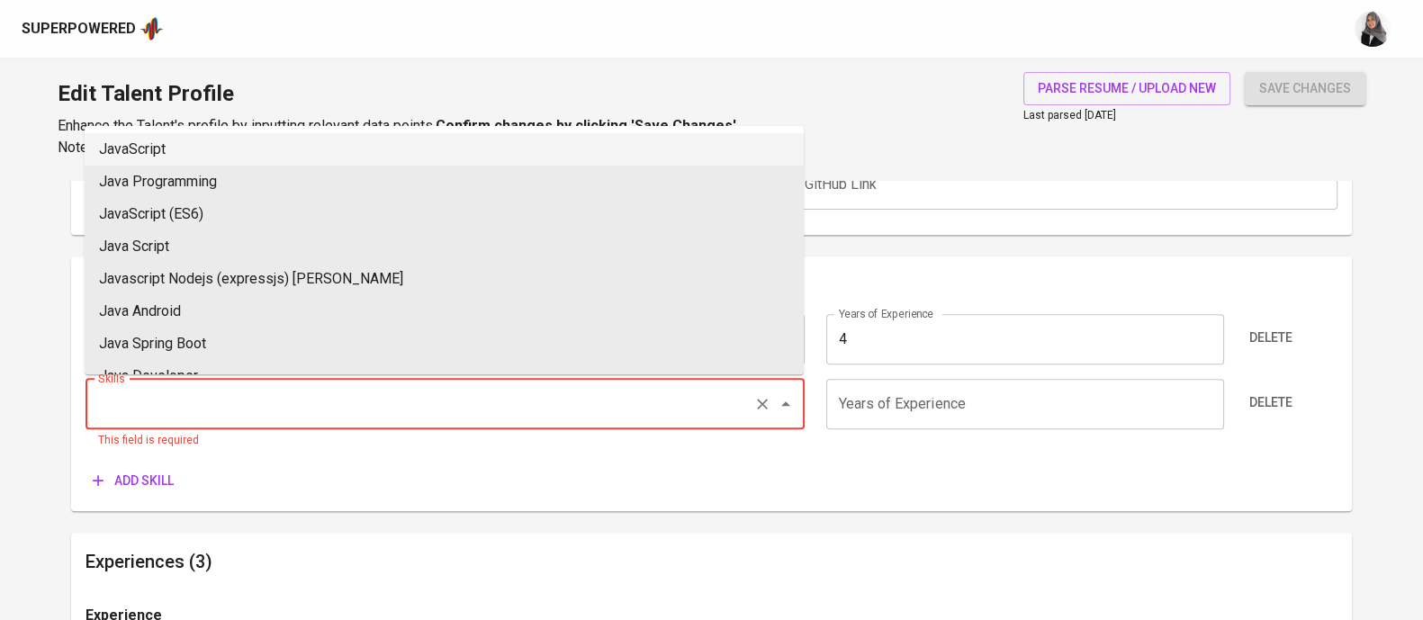
click at [328, 409] on input "Skills" at bounding box center [420, 404] width 652 height 34
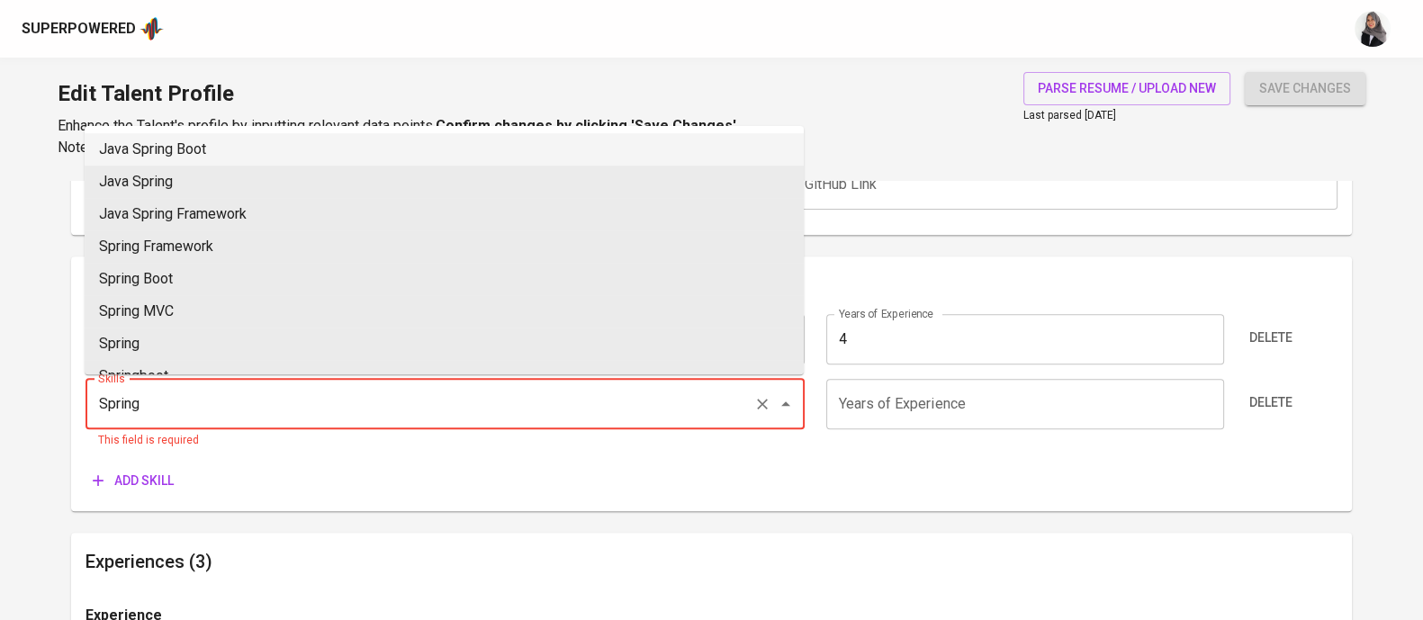
click at [260, 150] on li "Java Spring Boot" at bounding box center [444, 149] width 719 height 32
type input "Java Spring Boot"
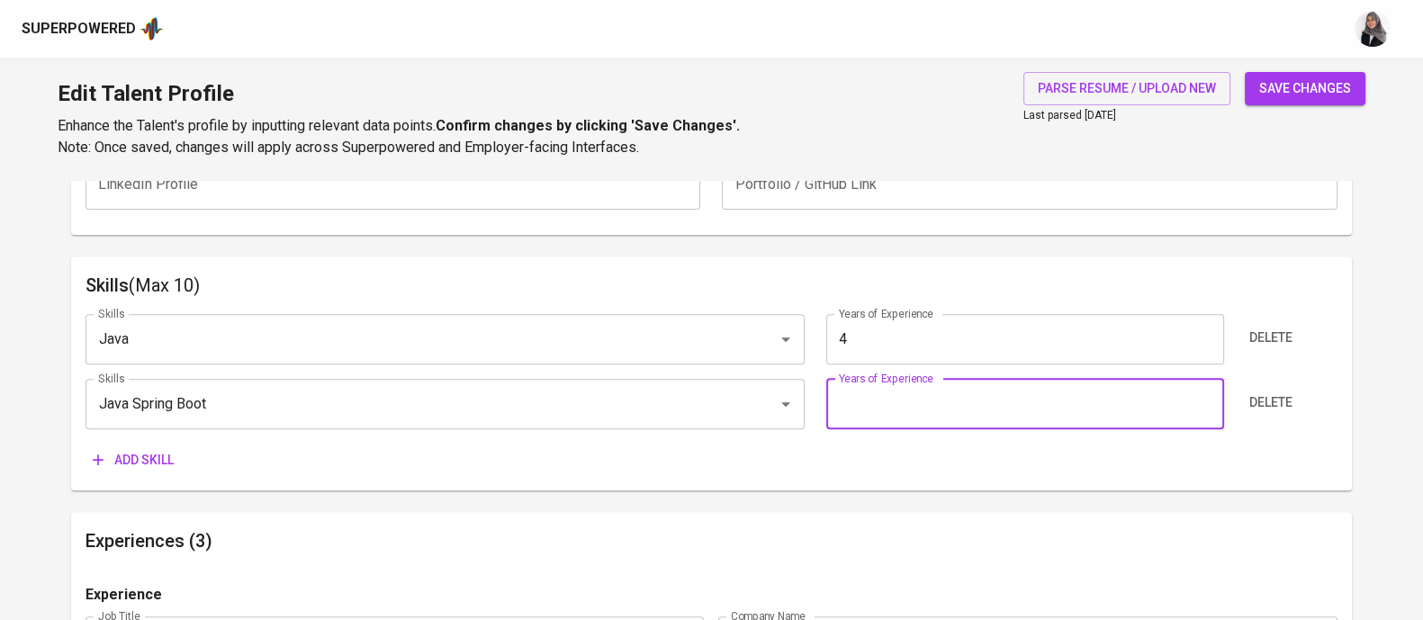
click at [883, 406] on input "number" at bounding box center [1025, 404] width 398 height 50
type input "4"
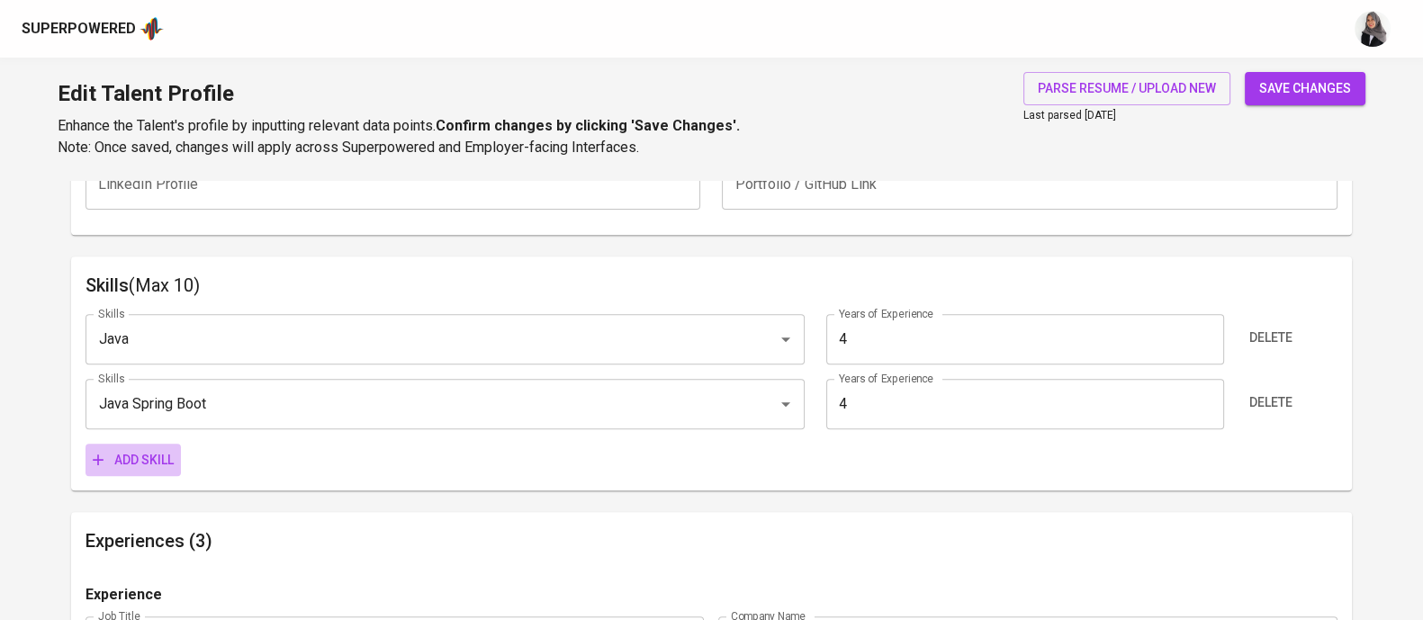
click at [112, 452] on span "Add skill" at bounding box center [133, 460] width 81 height 22
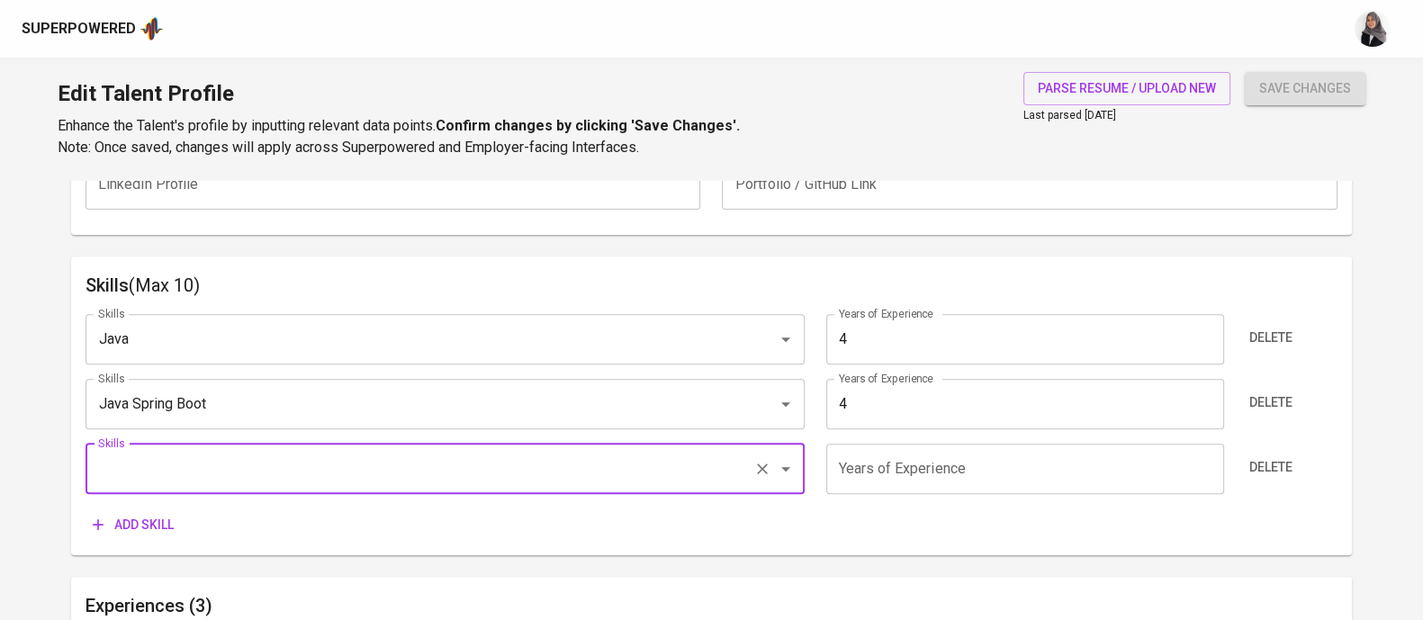
click at [188, 456] on input "Skills" at bounding box center [420, 469] width 652 height 34
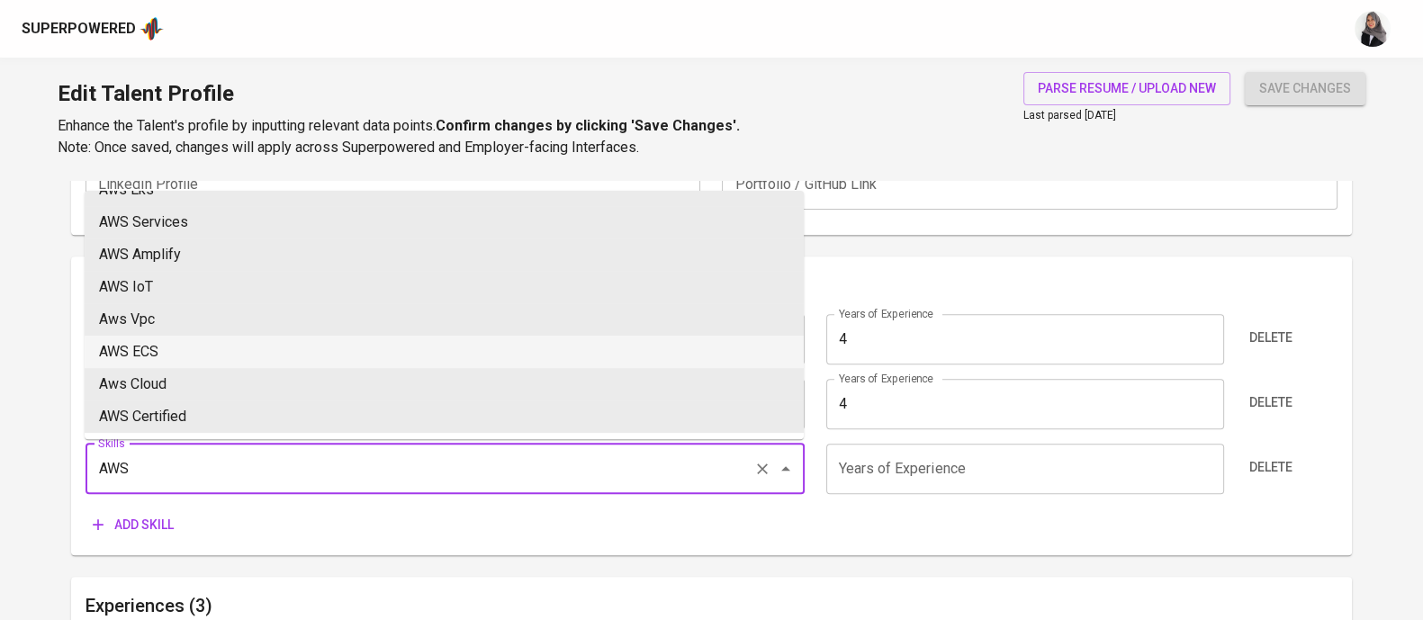
scroll to position [0, 0]
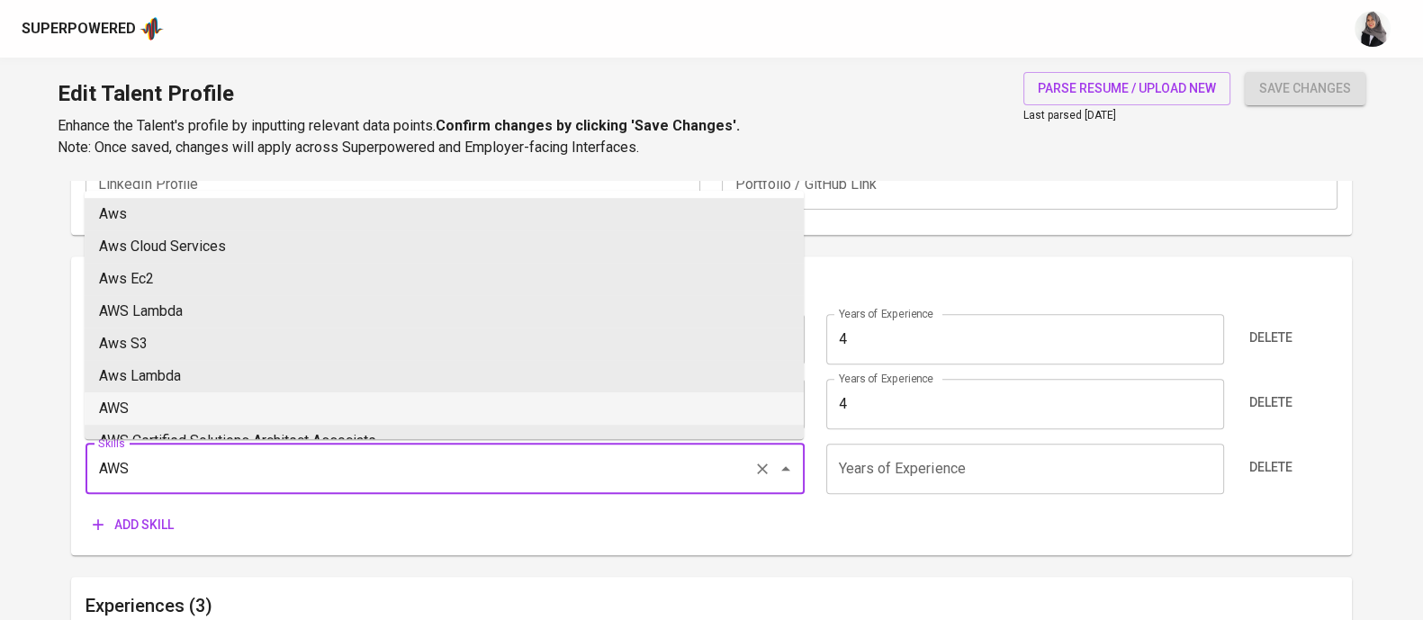
click at [198, 410] on li "AWS" at bounding box center [444, 408] width 719 height 32
type input "AWS"
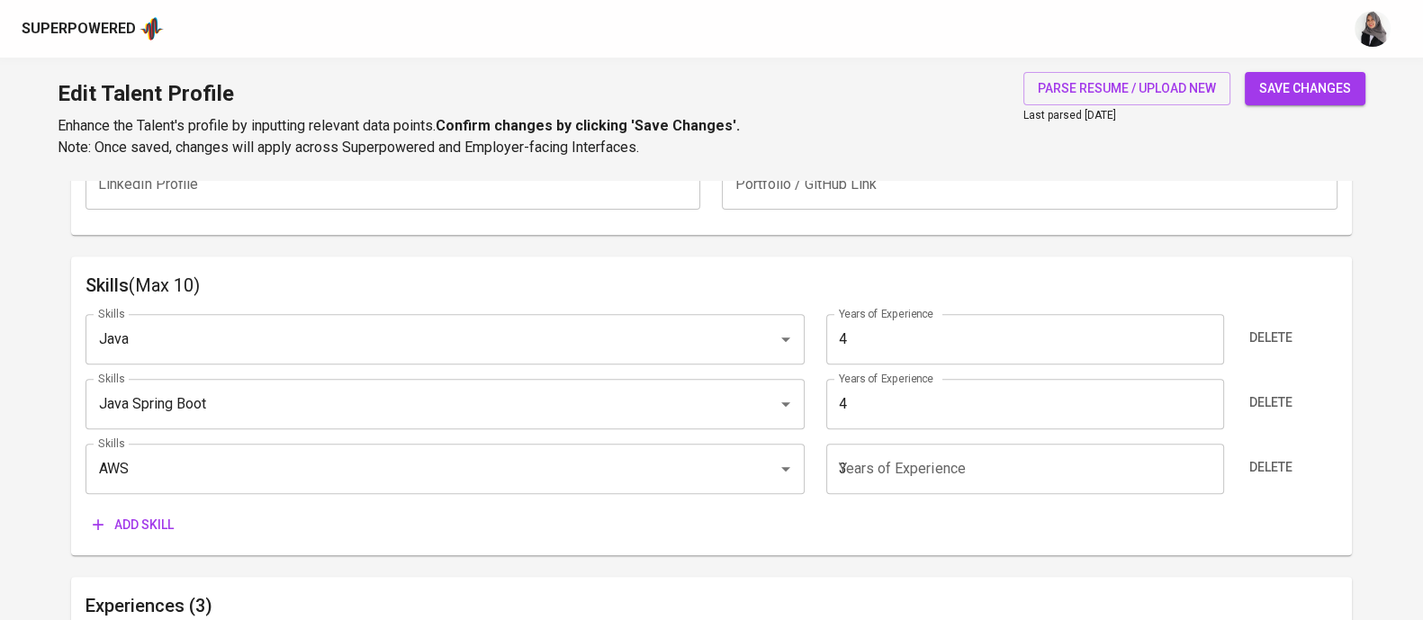
click at [888, 447] on input "3" at bounding box center [1025, 469] width 398 height 50
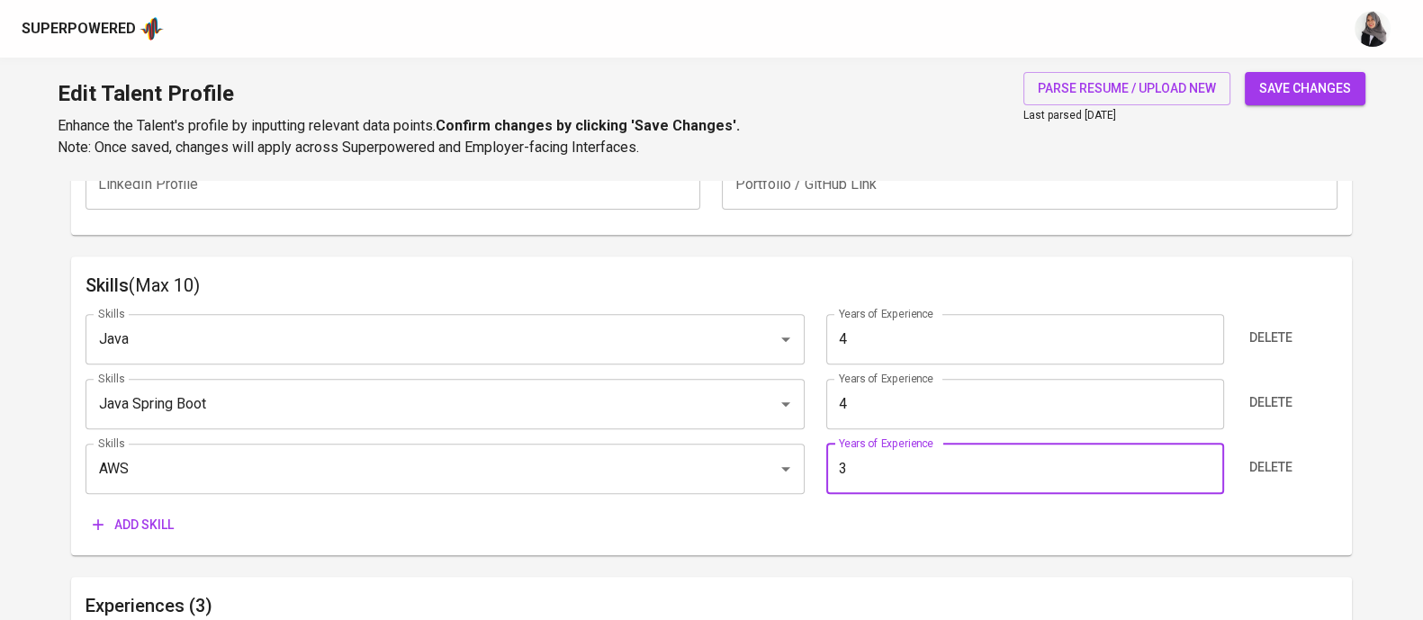
type input "3"
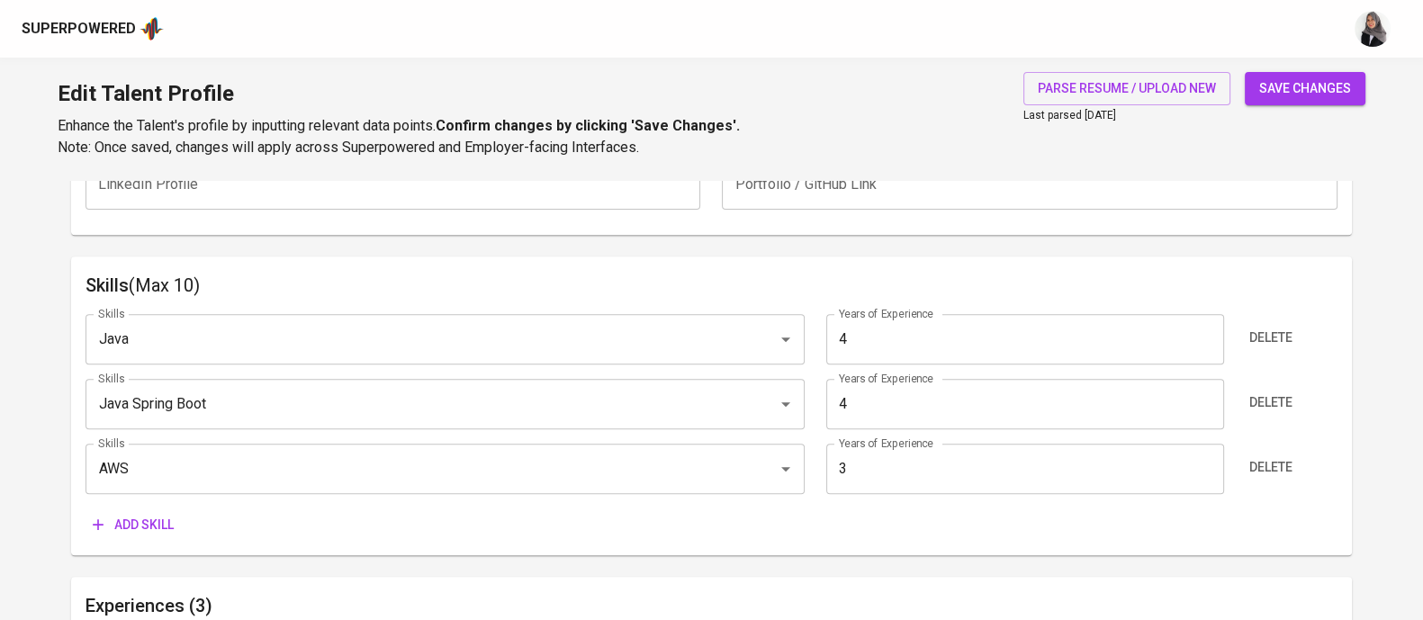
click at [971, 231] on div "Additional Information All fields below are not mandatory to be completed. Tale…" at bounding box center [711, -1] width 1281 height 471
click at [121, 527] on span "Add skill" at bounding box center [133, 525] width 81 height 22
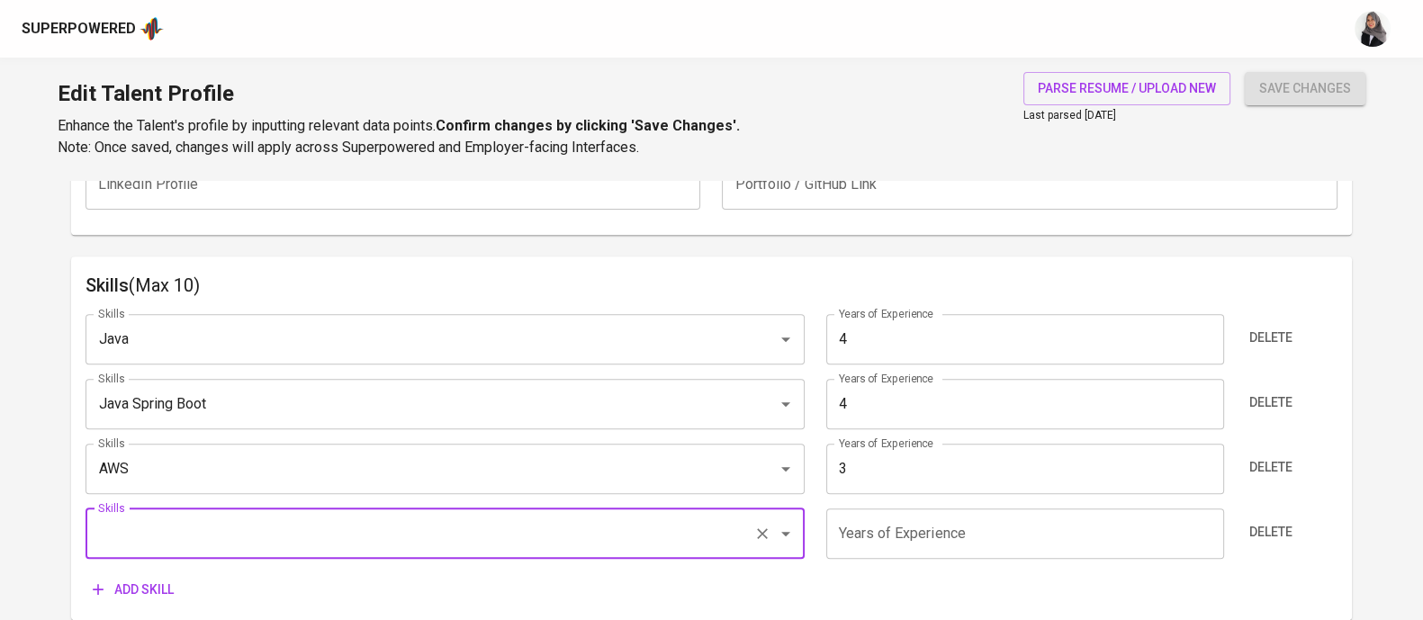
scroll to position [927, 0]
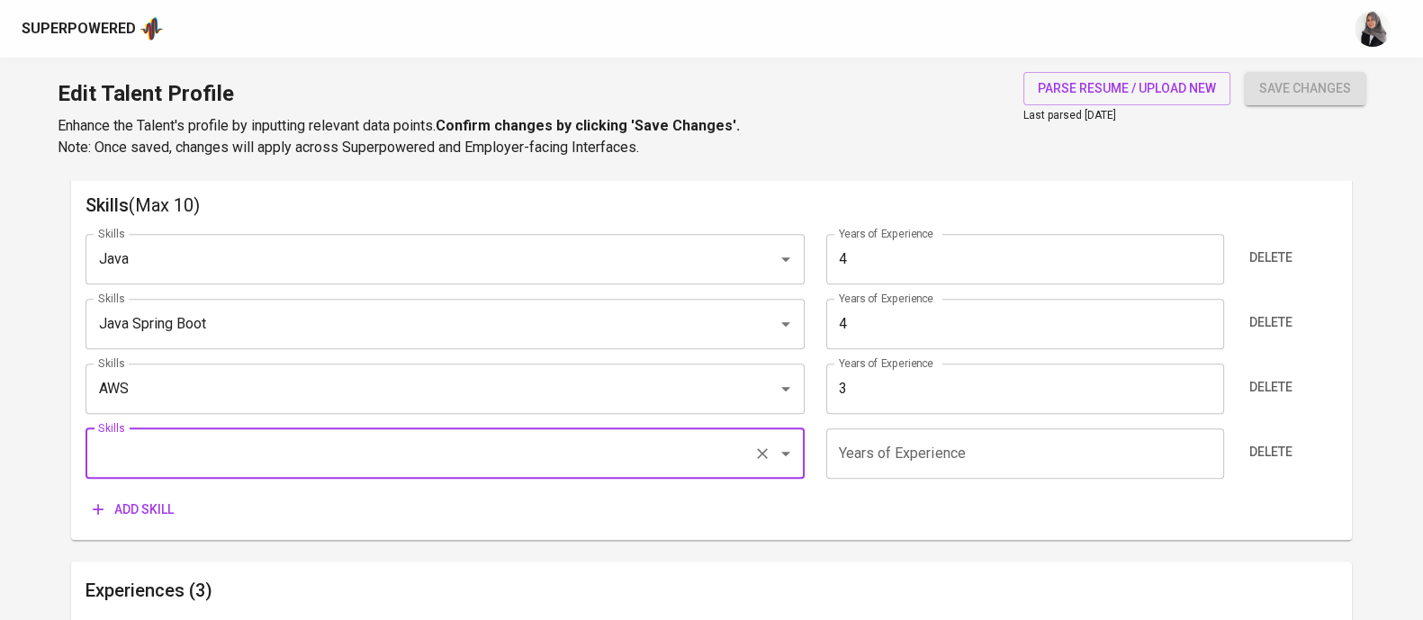
click at [247, 461] on input "Skills" at bounding box center [420, 453] width 652 height 34
type input "H"
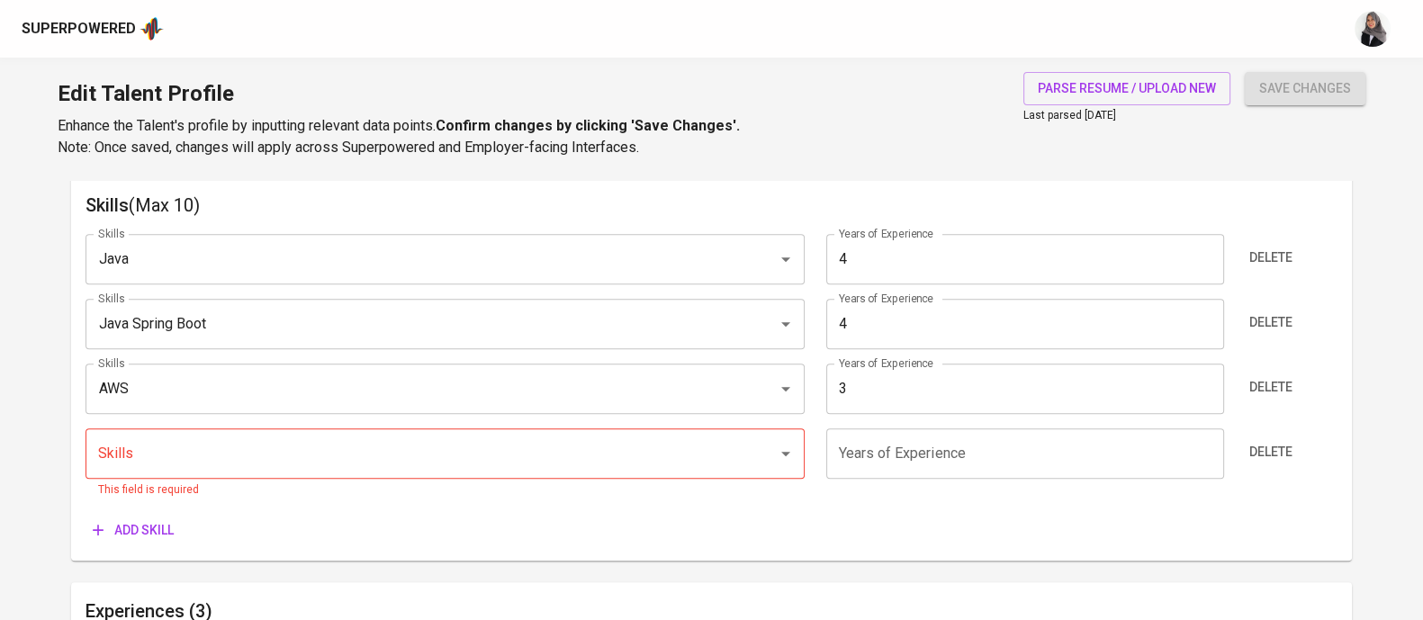
click at [843, 505] on div "Skills Java Skills Years of Experience 4 Years of Experience Delete Skills Java…" at bounding box center [711, 383] width 1252 height 327
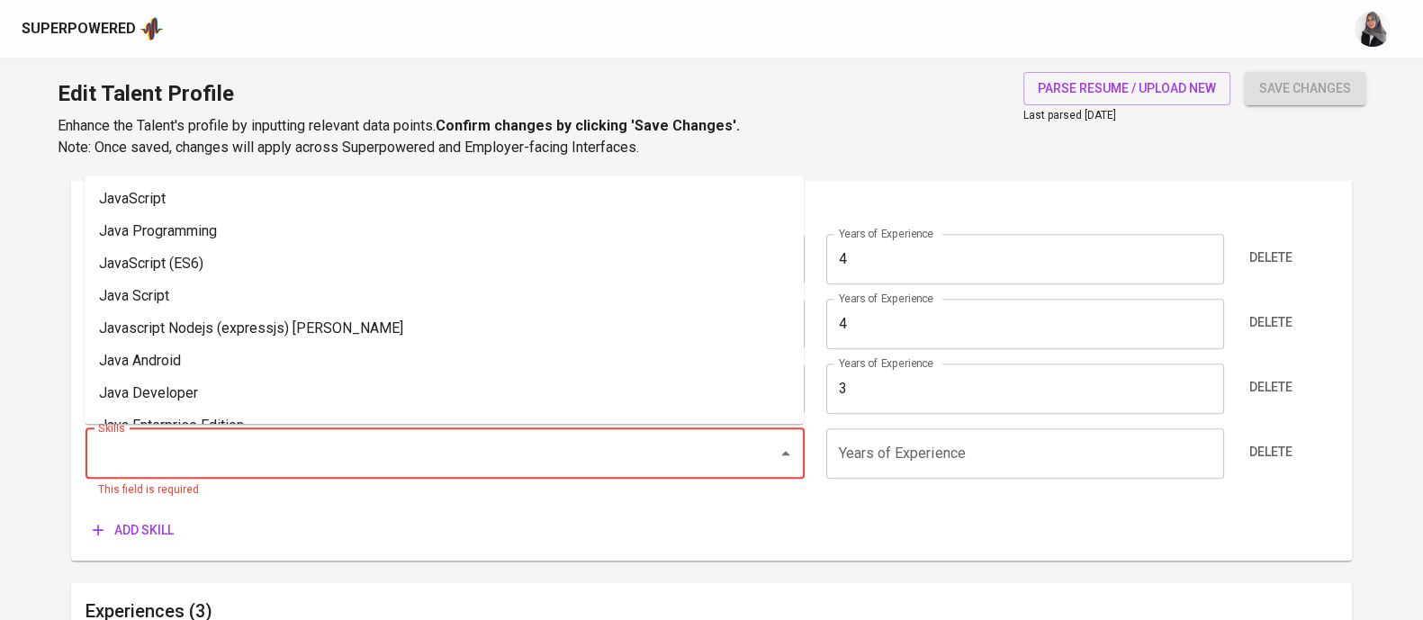
click at [494, 445] on input "Skills" at bounding box center [420, 453] width 652 height 34
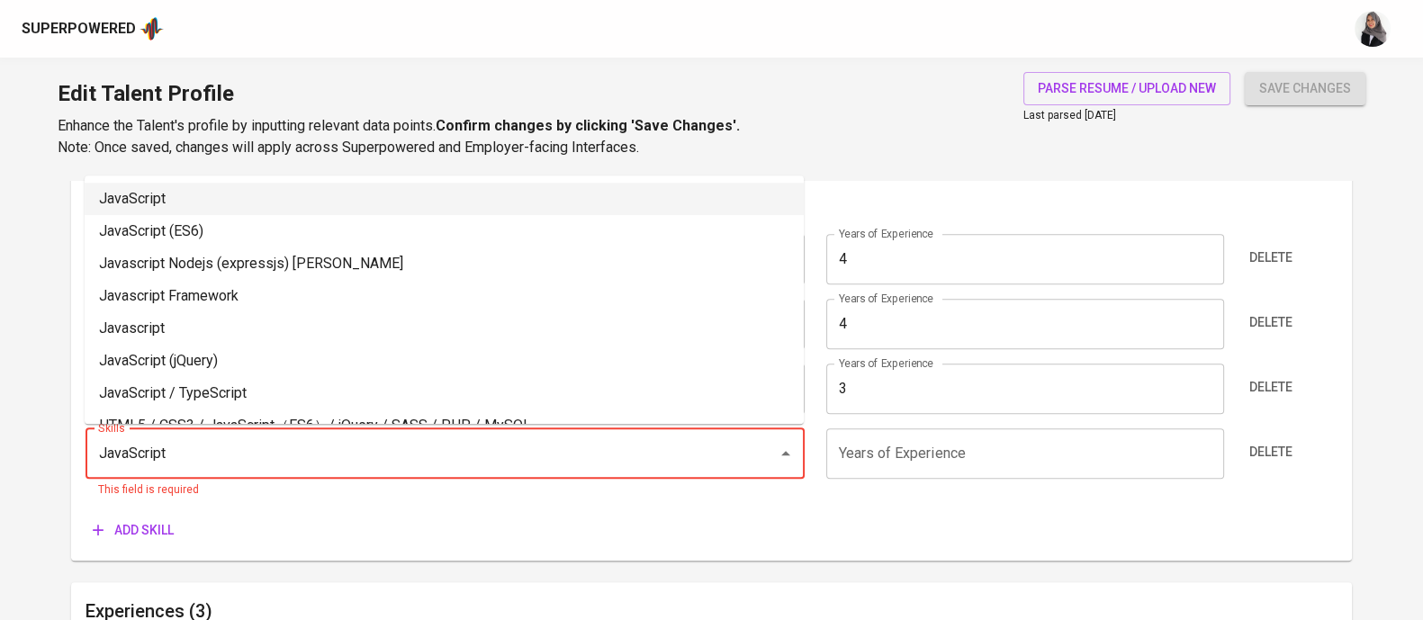
click at [297, 192] on li "JavaScript" at bounding box center [444, 199] width 719 height 32
type input "JavaScript"
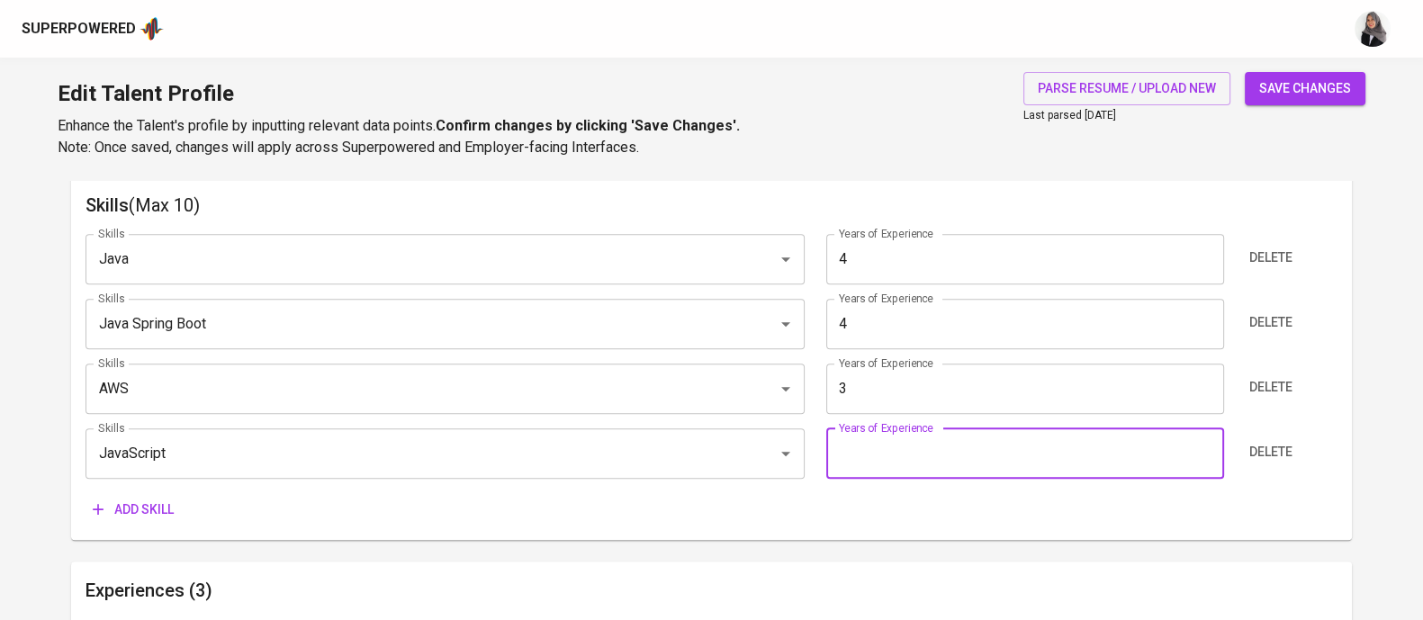
click at [942, 447] on input "number" at bounding box center [1025, 453] width 398 height 50
type input "4"
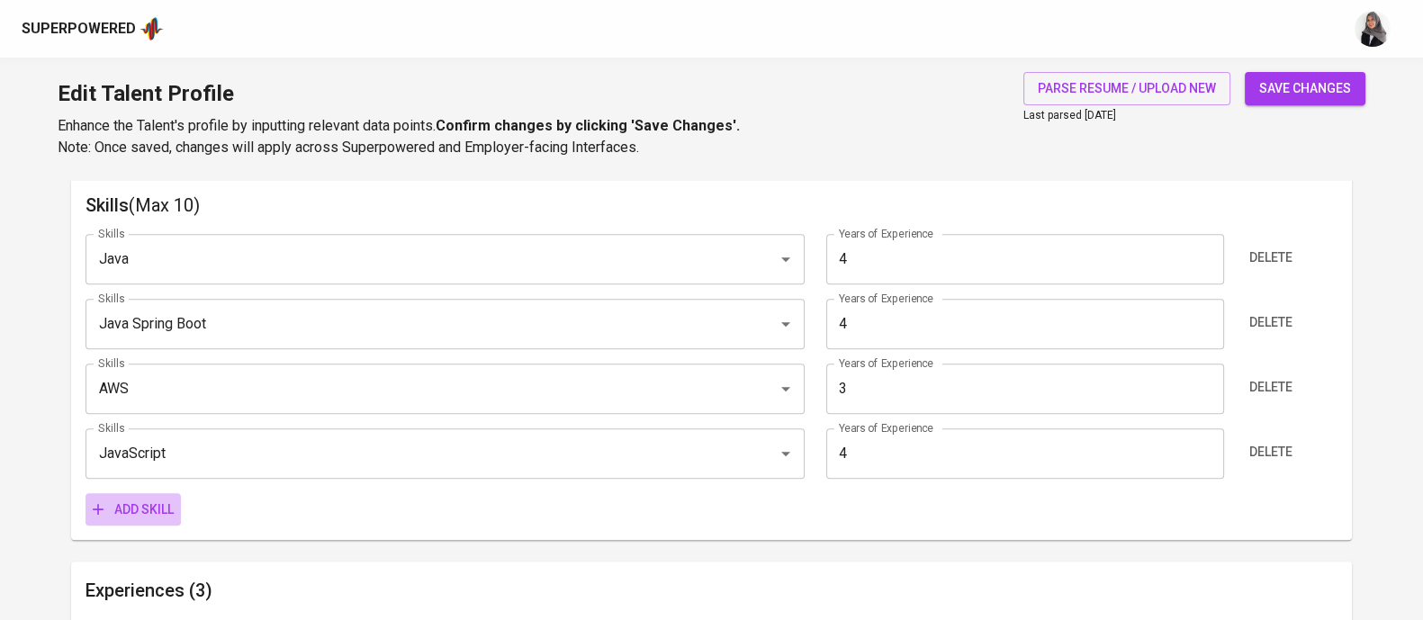
click at [137, 508] on span "Add skill" at bounding box center [133, 510] width 81 height 22
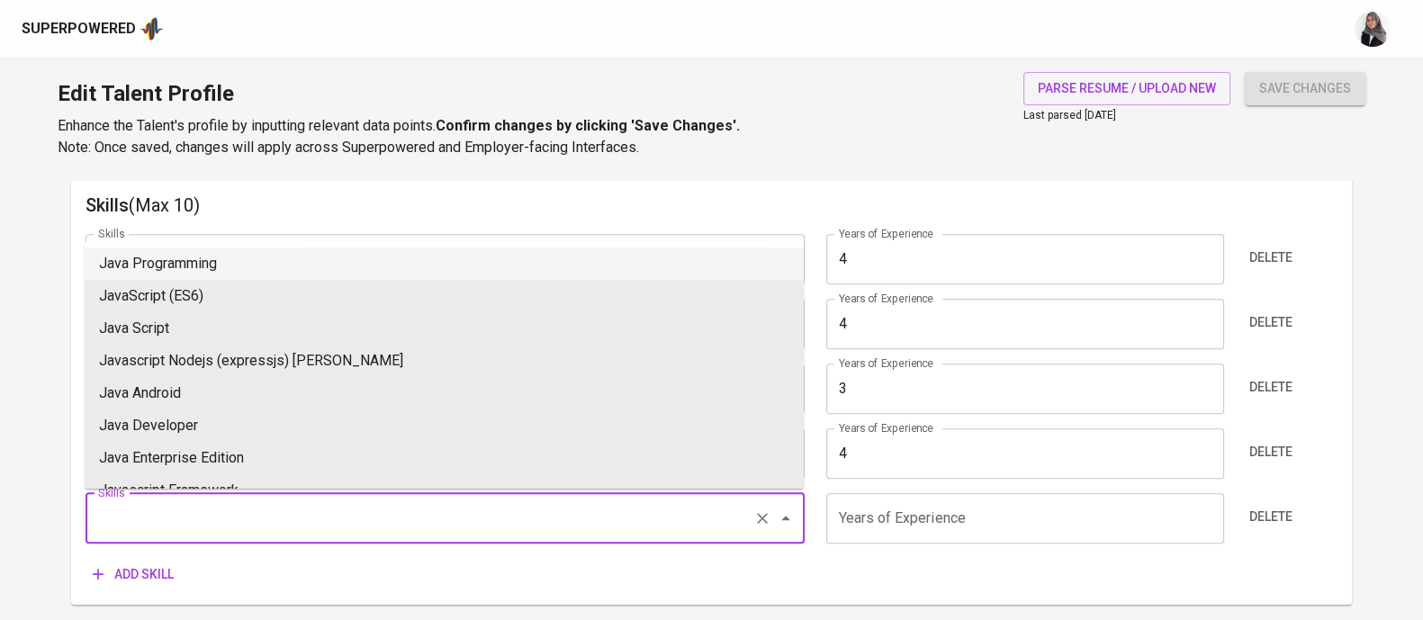
click at [174, 506] on input "Skills" at bounding box center [420, 518] width 652 height 34
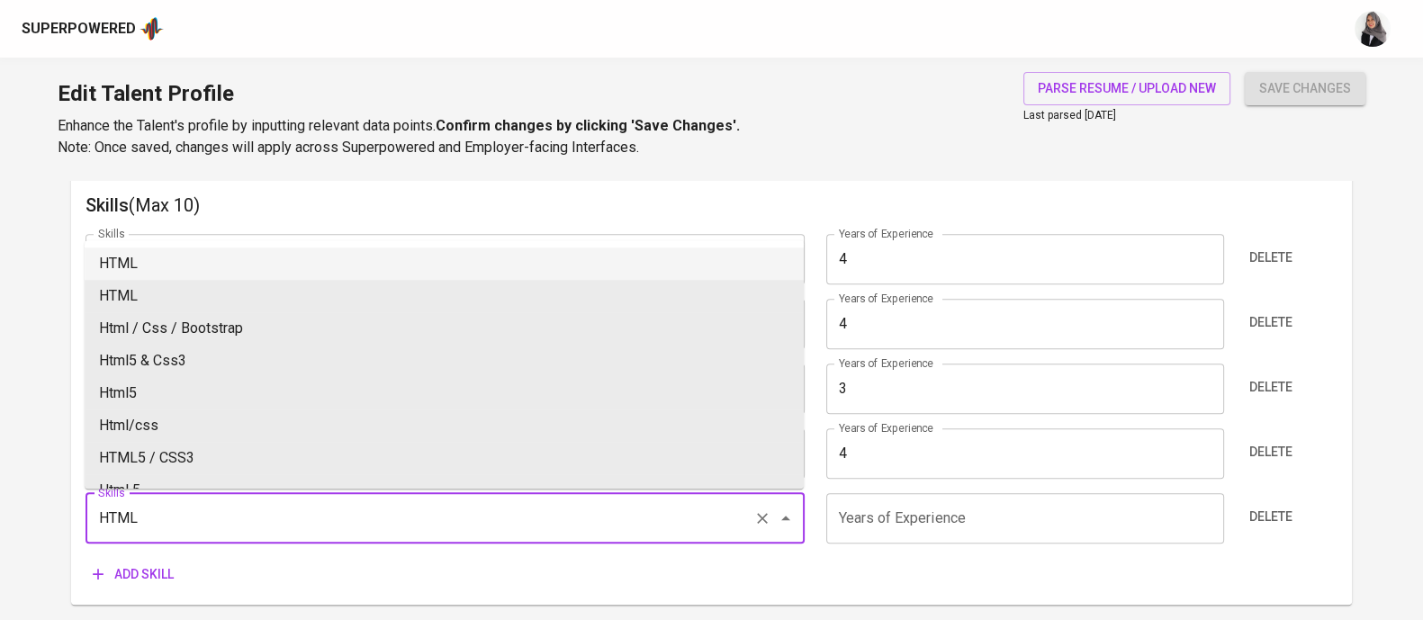
click at [187, 271] on li "HTML" at bounding box center [444, 263] width 719 height 32
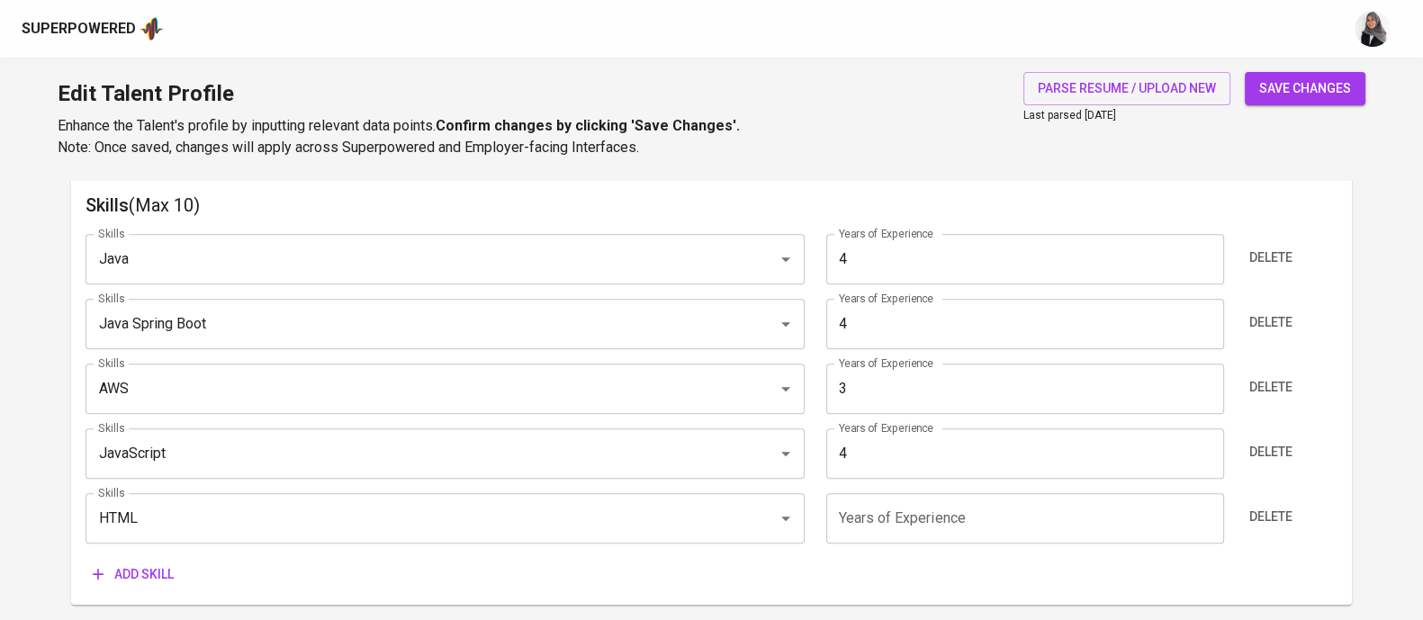
click at [818, 154] on div "Edit Talent Profile Enhance the Talent's profile by inputting relevant data poi…" at bounding box center [711, 119] width 1423 height 122
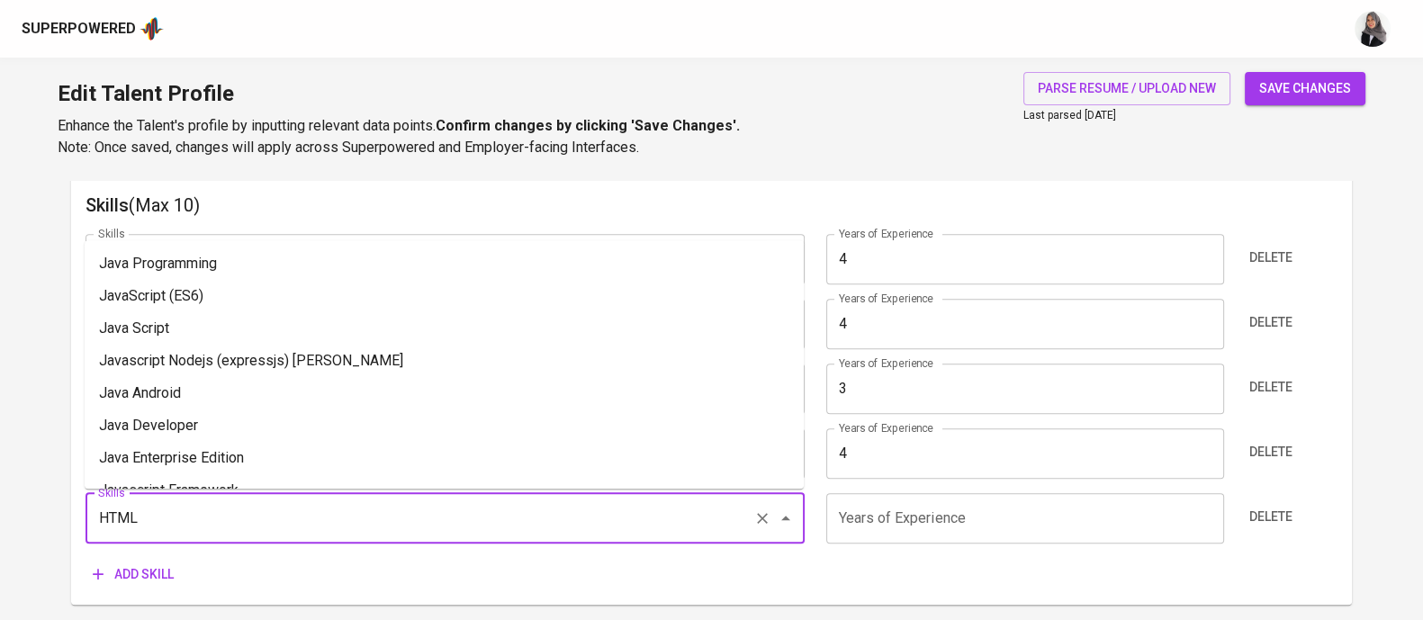
click at [373, 509] on input "HTML" at bounding box center [420, 518] width 652 height 34
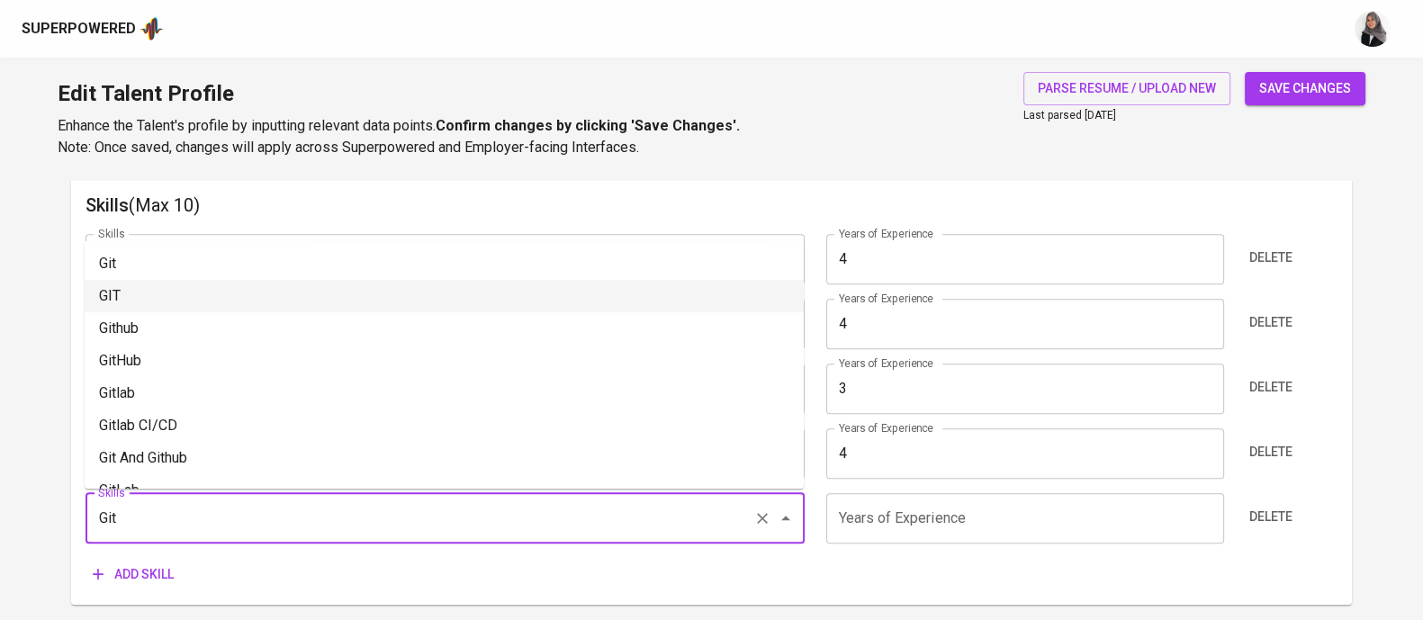
click at [266, 290] on li "GIT" at bounding box center [444, 296] width 719 height 32
type input "GIT"
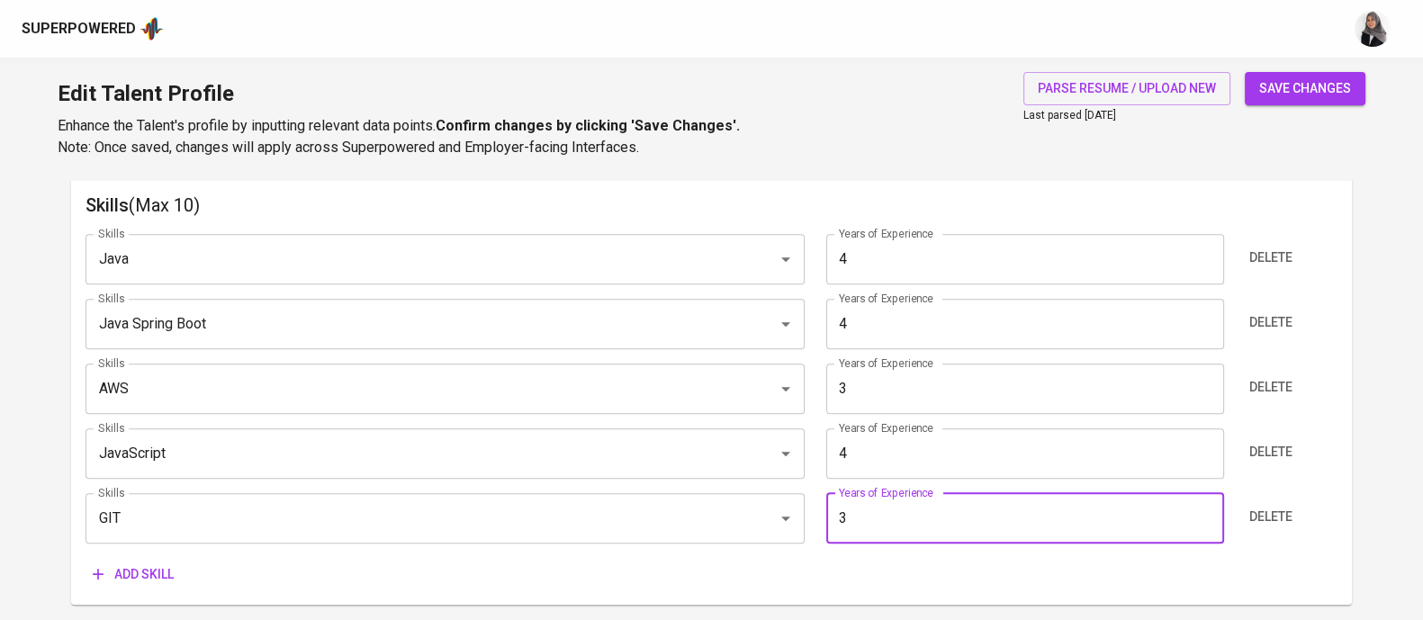
click at [890, 512] on input "3" at bounding box center [1025, 518] width 398 height 50
type input "3"
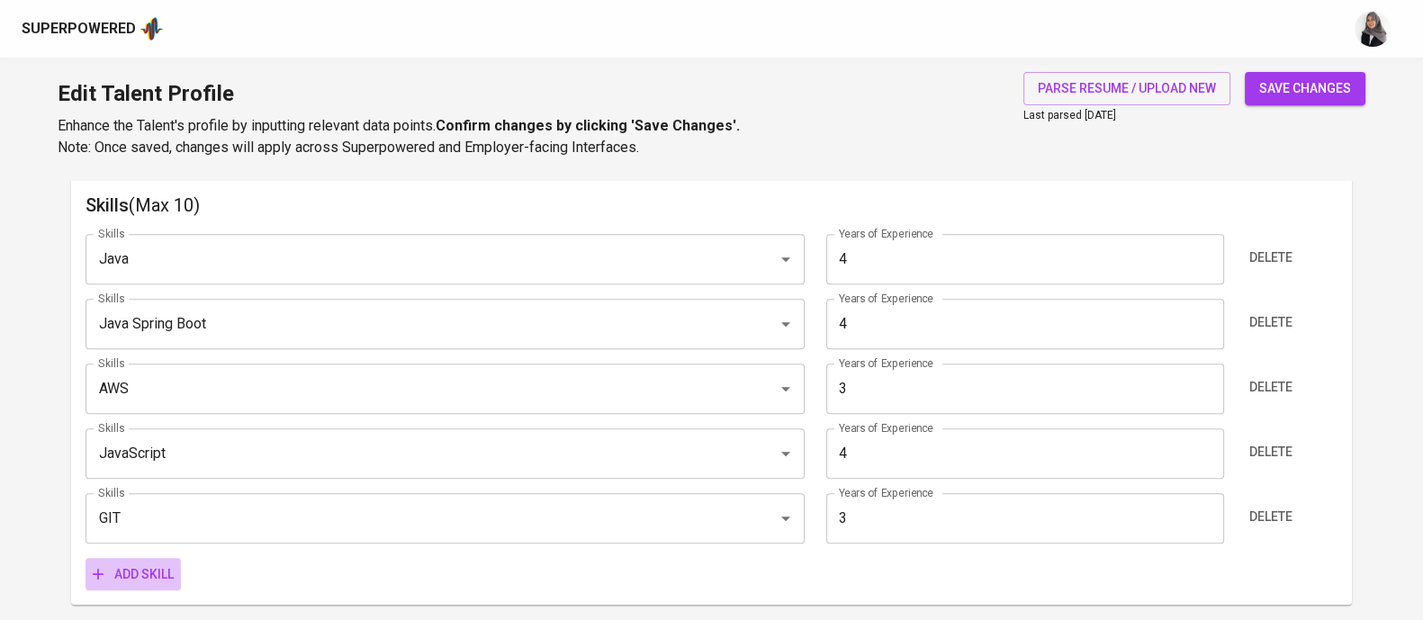
click at [121, 584] on span "Add skill" at bounding box center [133, 574] width 81 height 22
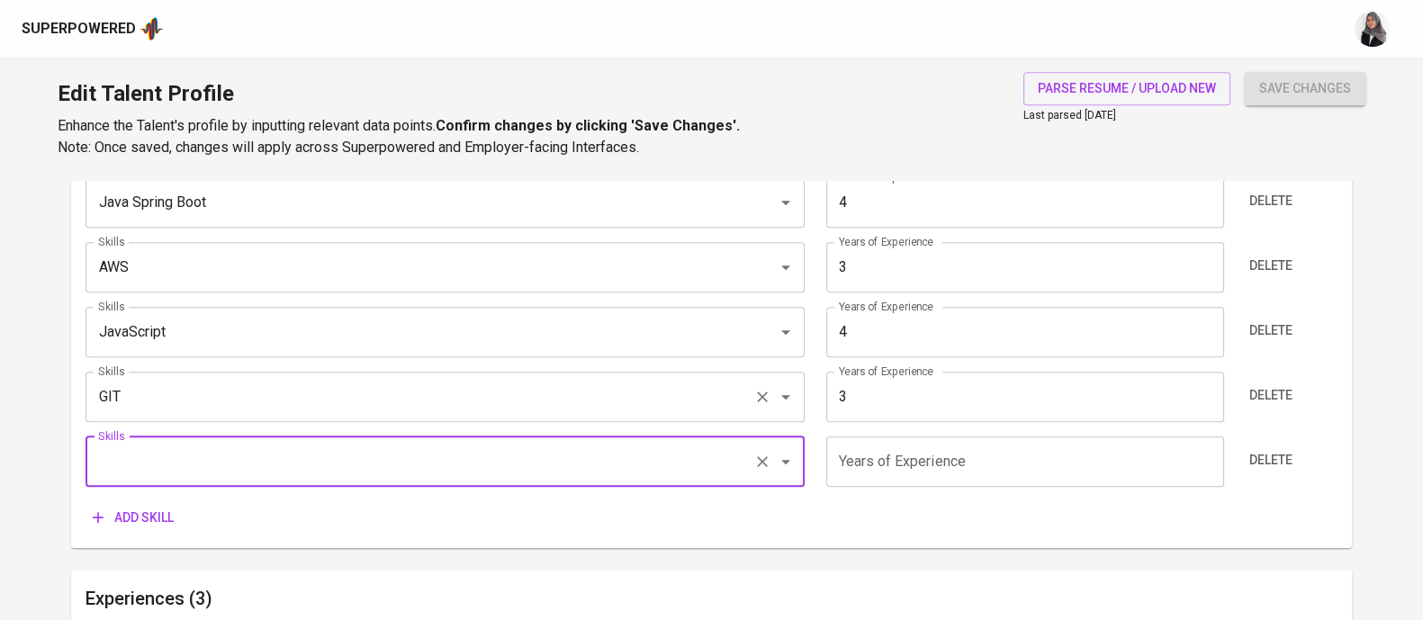
scroll to position [1057, 0]
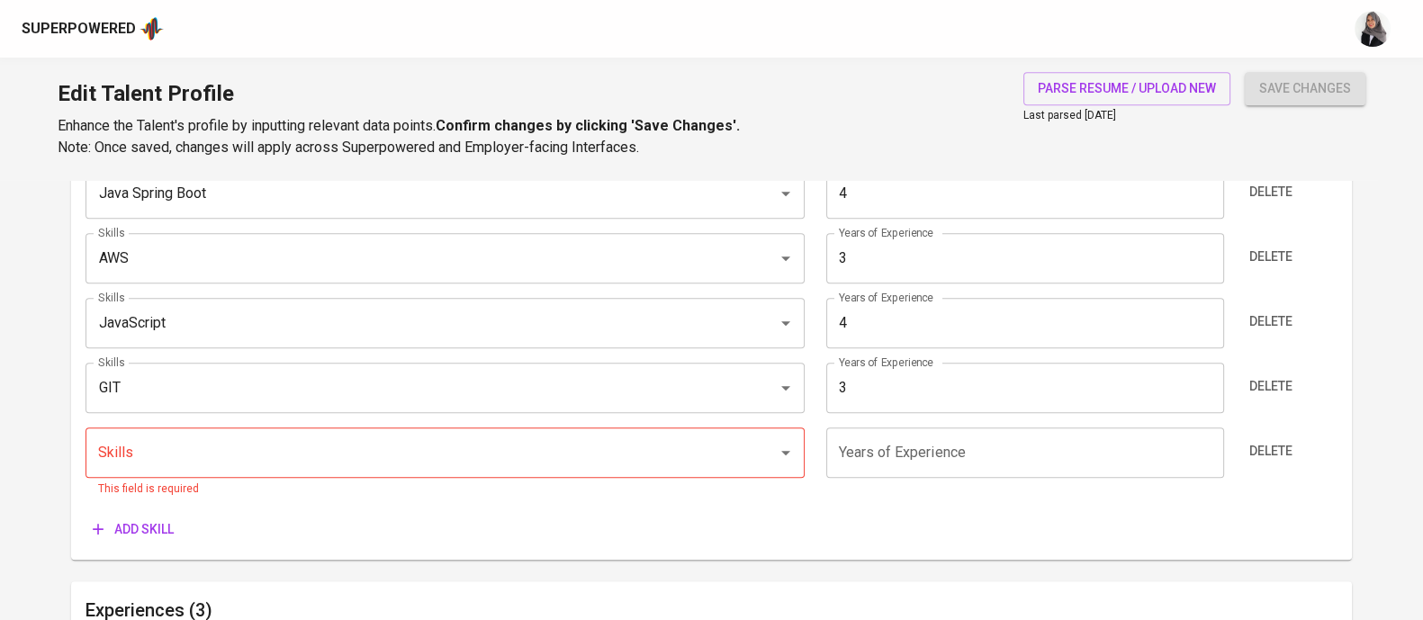
click at [782, 535] on div "Add skill" at bounding box center [711, 529] width 1252 height 33
click at [519, 470] on div "Skills" at bounding box center [444, 452] width 719 height 50
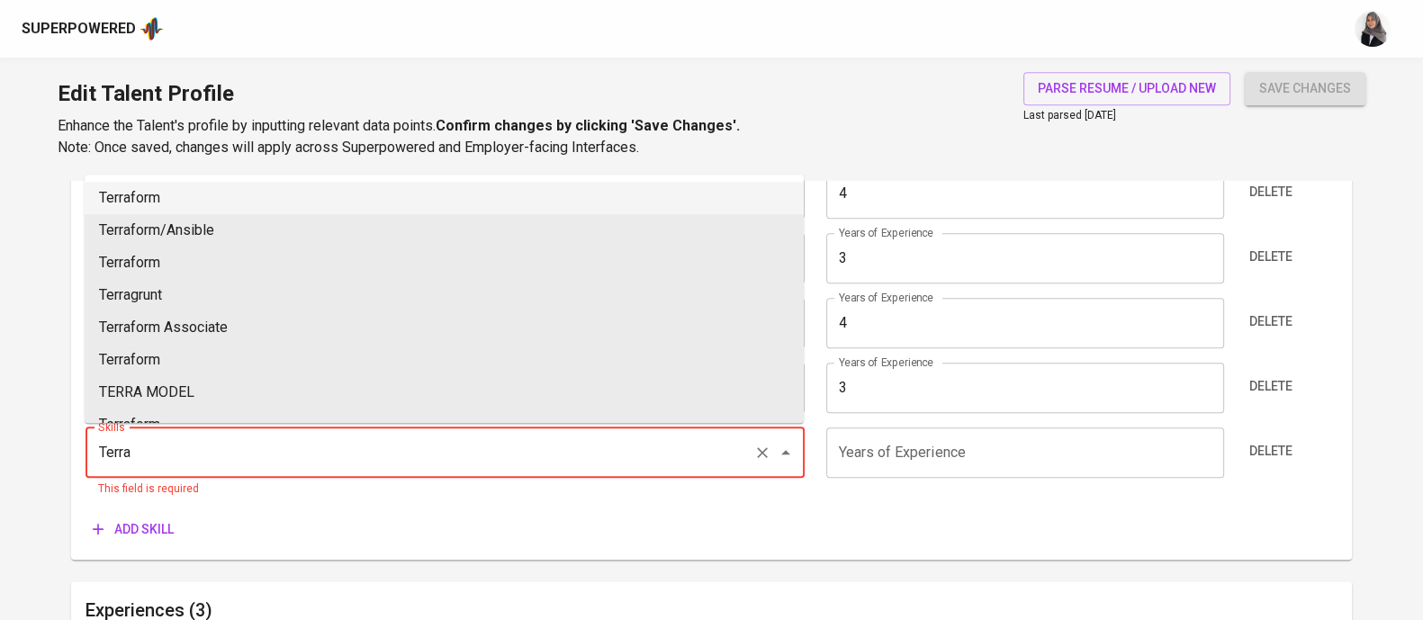
click at [403, 186] on li "Terraform" at bounding box center [444, 198] width 719 height 32
type input "Terraform"
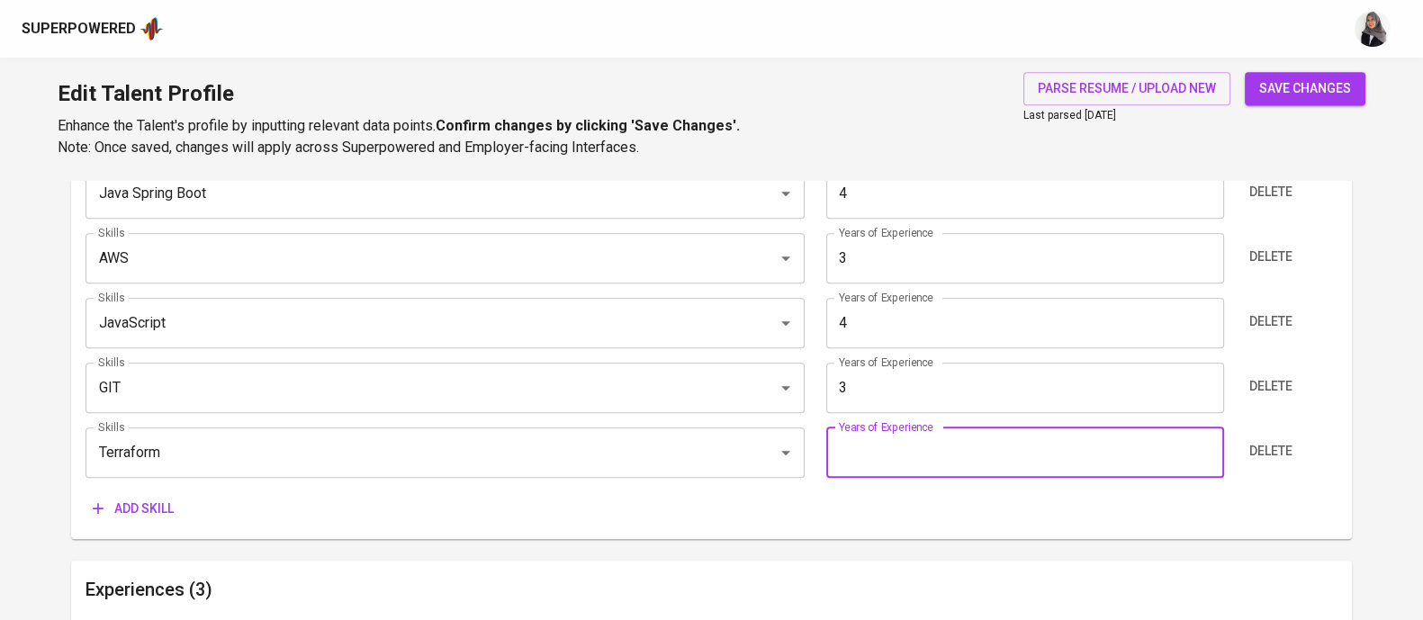
click at [907, 450] on input "number" at bounding box center [1025, 452] width 398 height 50
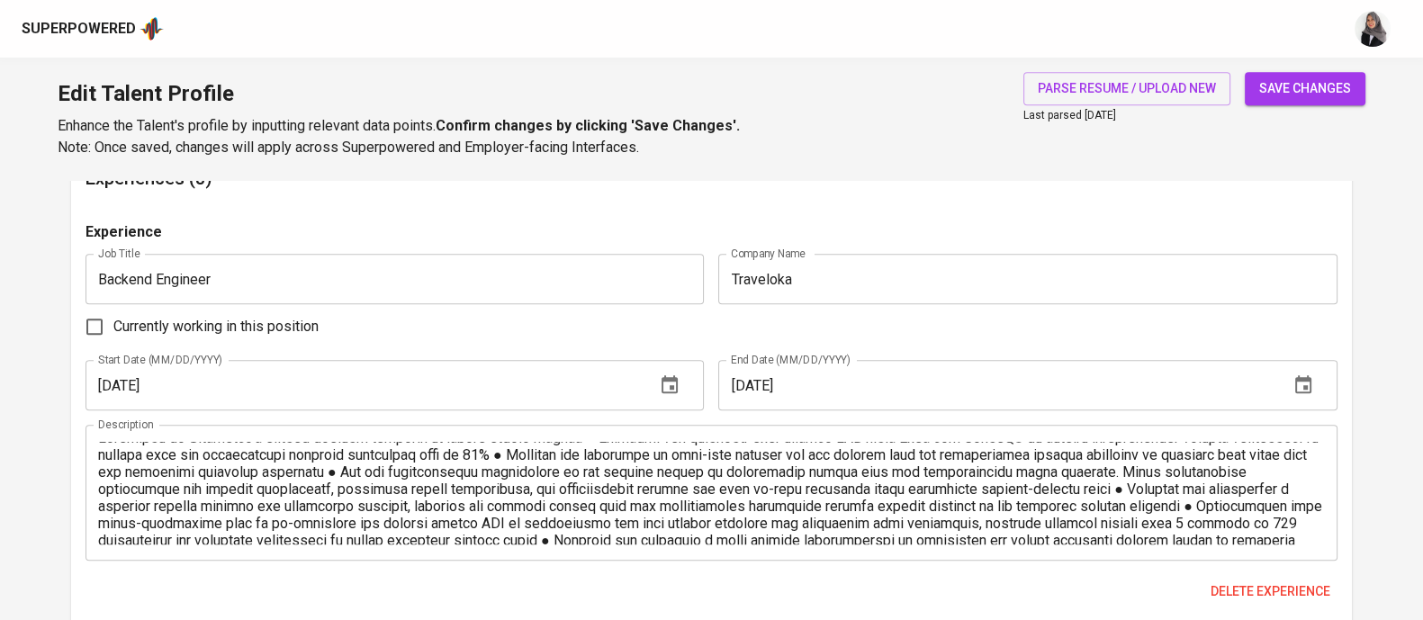
scroll to position [0, 0]
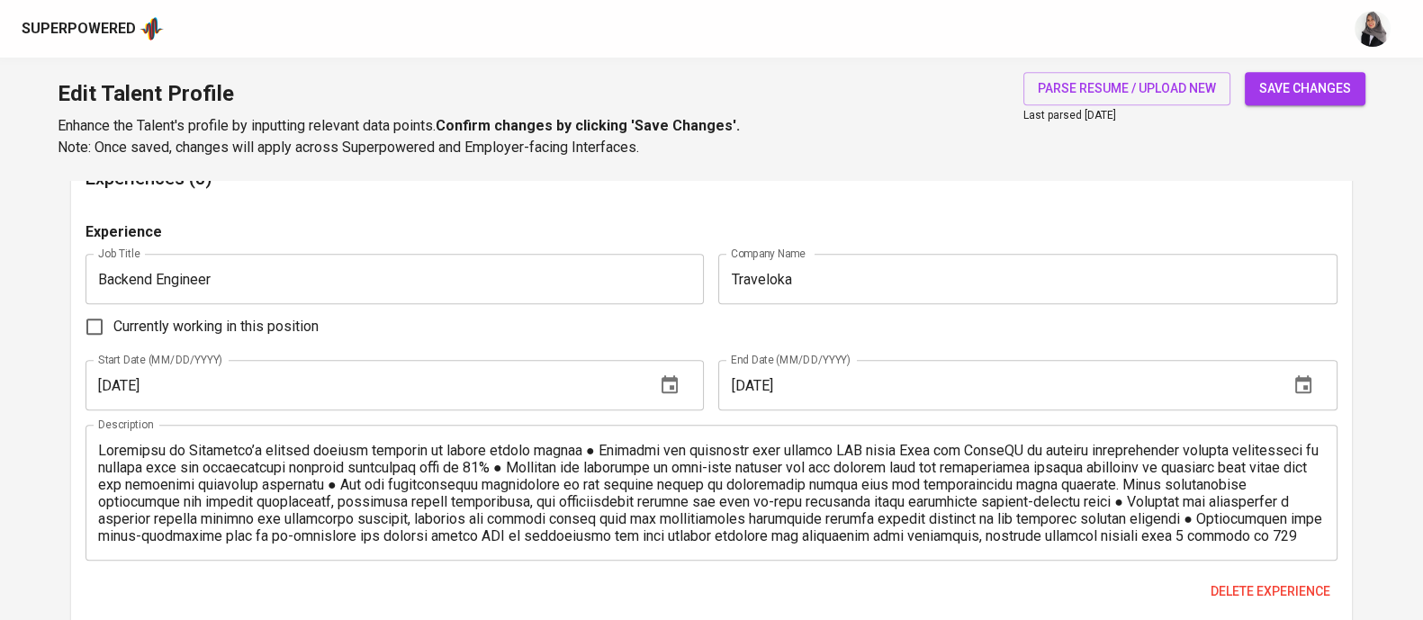
type input "1"
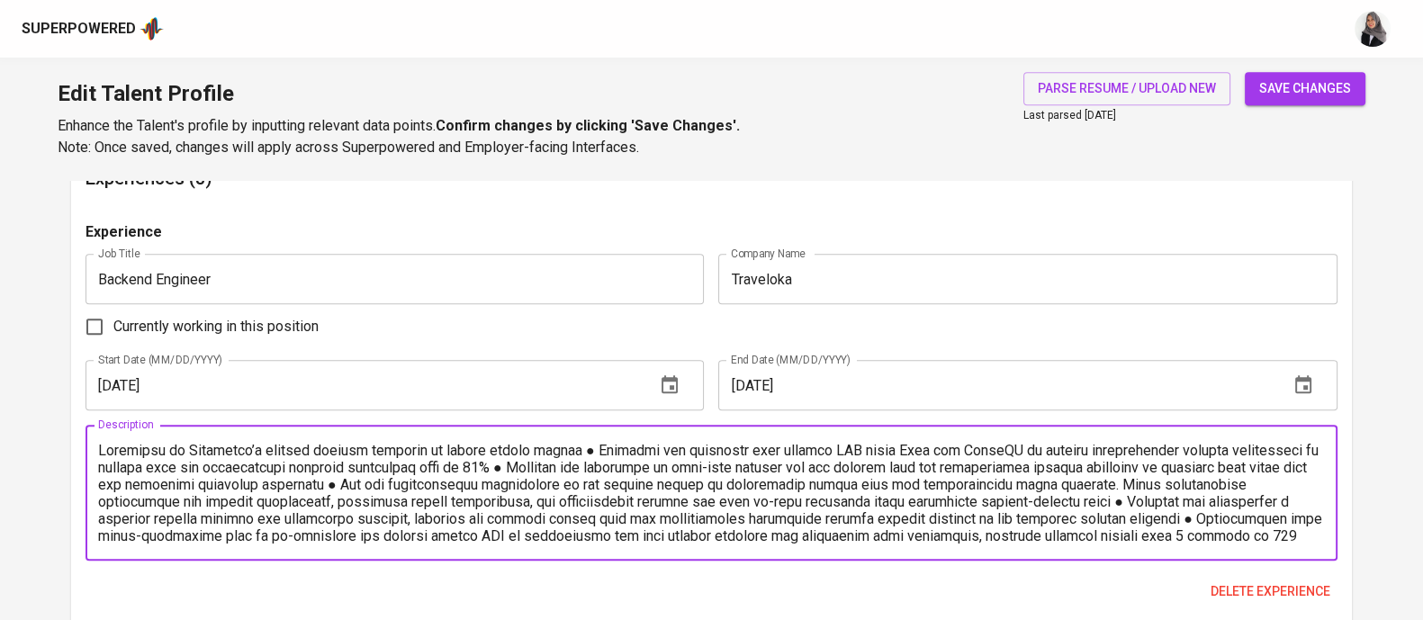
click at [575, 445] on textarea at bounding box center [711, 493] width 1227 height 103
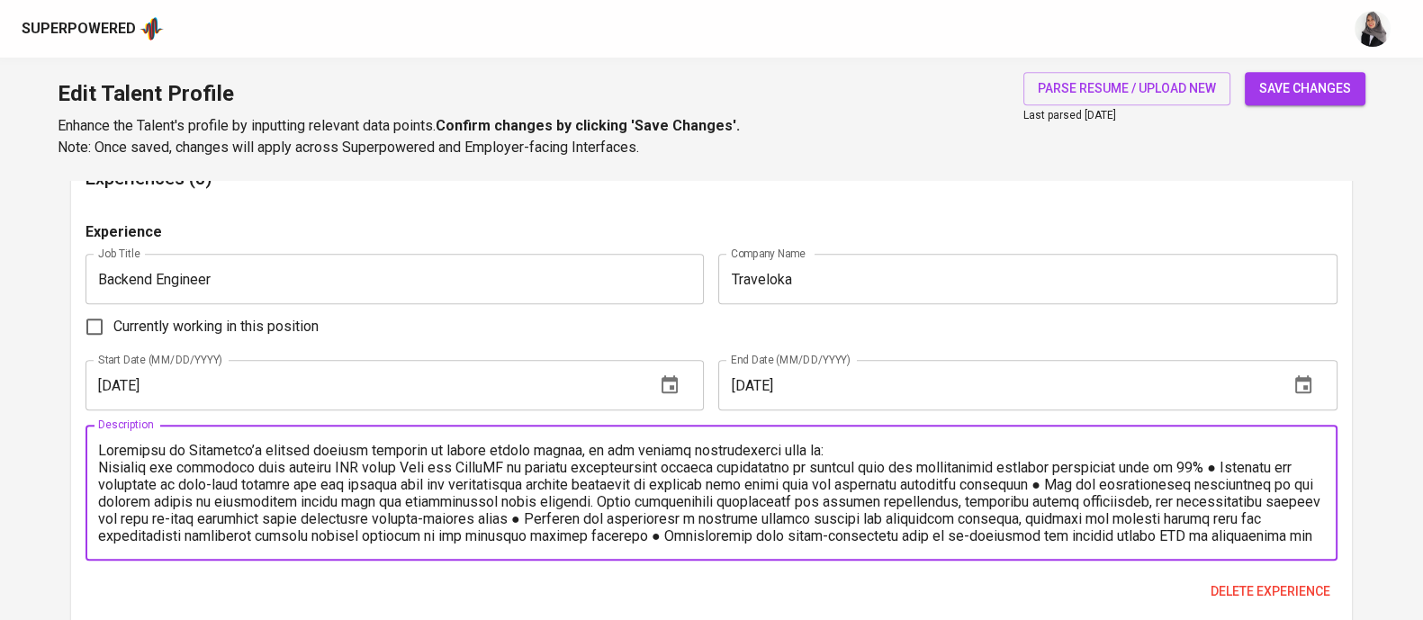
click at [710, 446] on textarea at bounding box center [711, 493] width 1227 height 103
click at [104, 467] on textarea at bounding box center [711, 493] width 1227 height 103
click at [1273, 466] on textarea at bounding box center [711, 493] width 1227 height 103
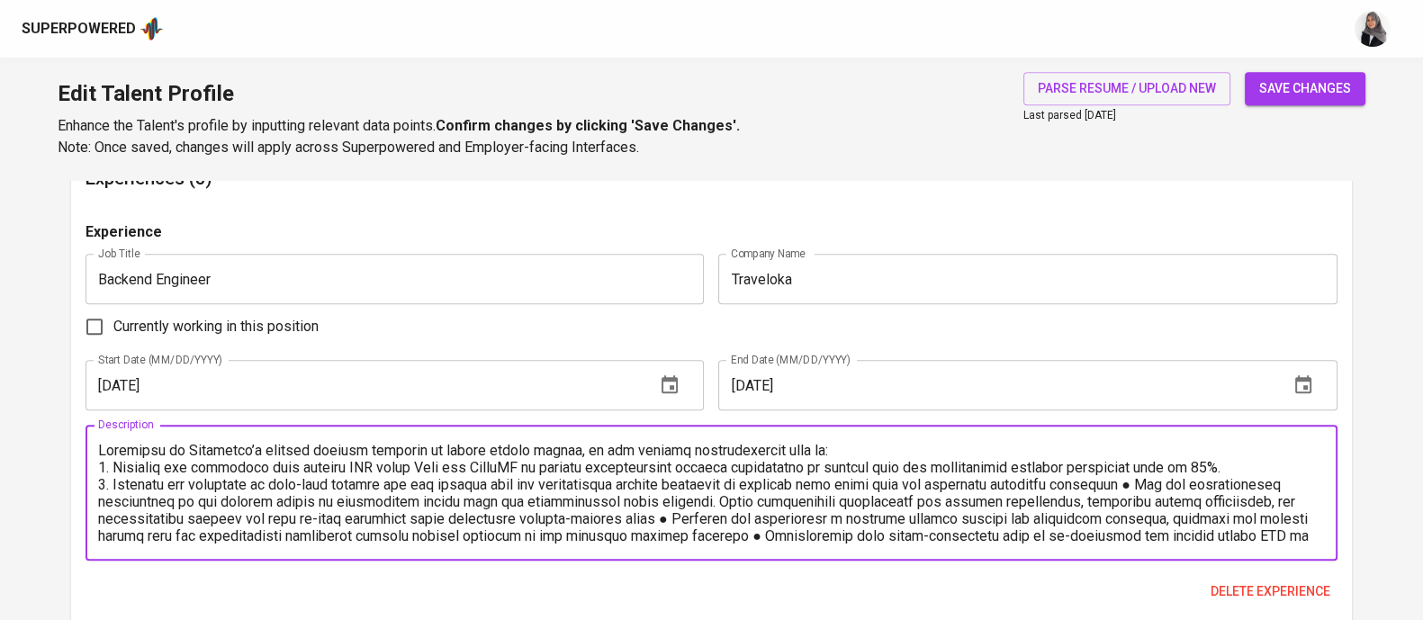
click at [1179, 489] on textarea at bounding box center [711, 493] width 1227 height 103
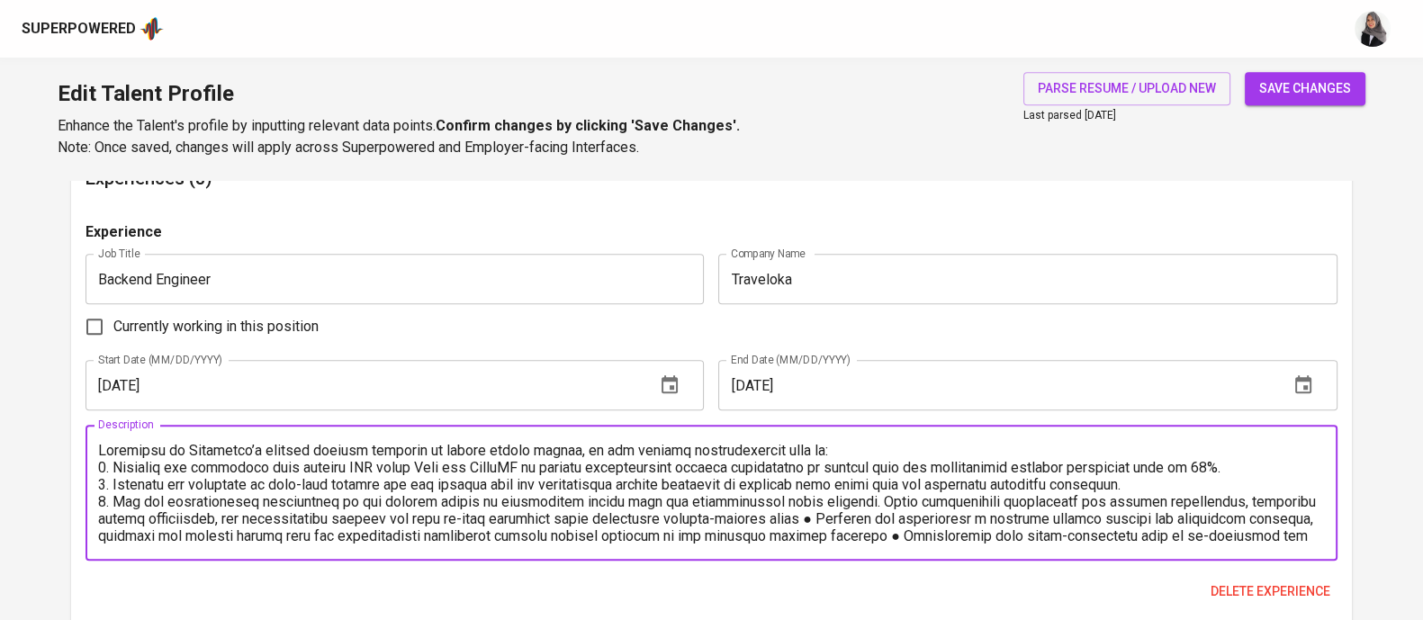
click at [879, 494] on textarea at bounding box center [711, 493] width 1227 height 103
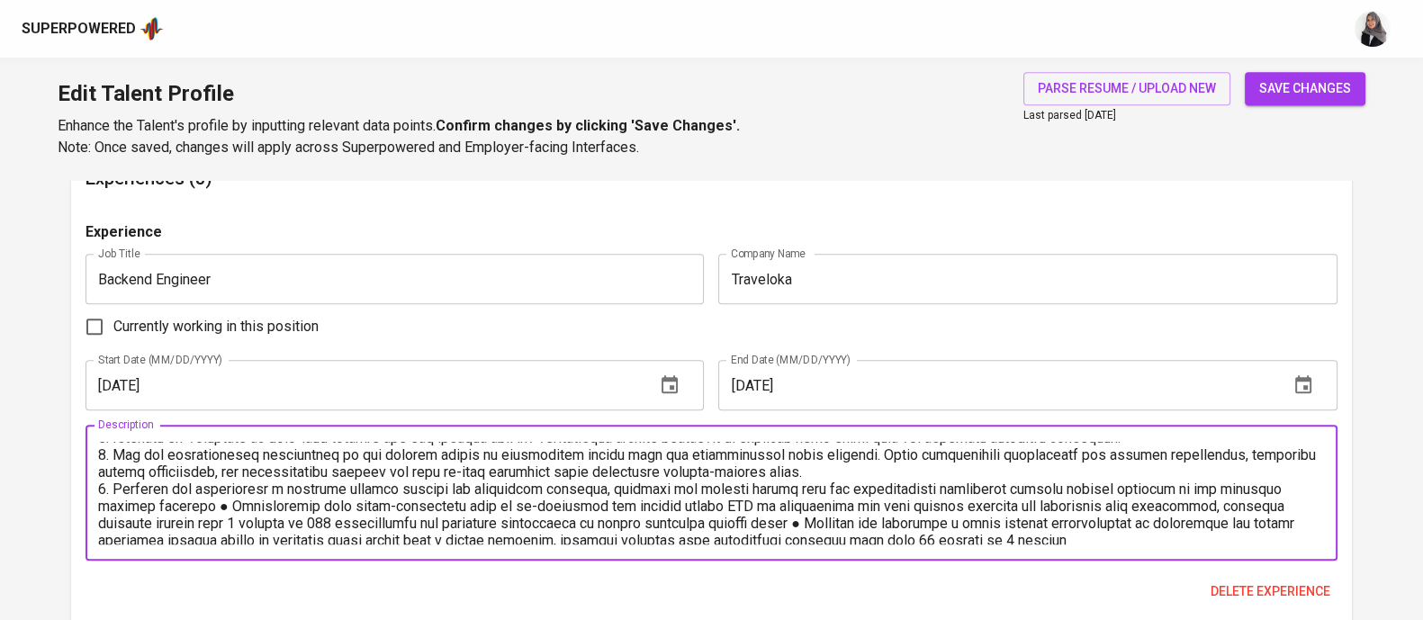
scroll to position [50, 0]
click at [231, 502] on textarea at bounding box center [711, 493] width 1227 height 103
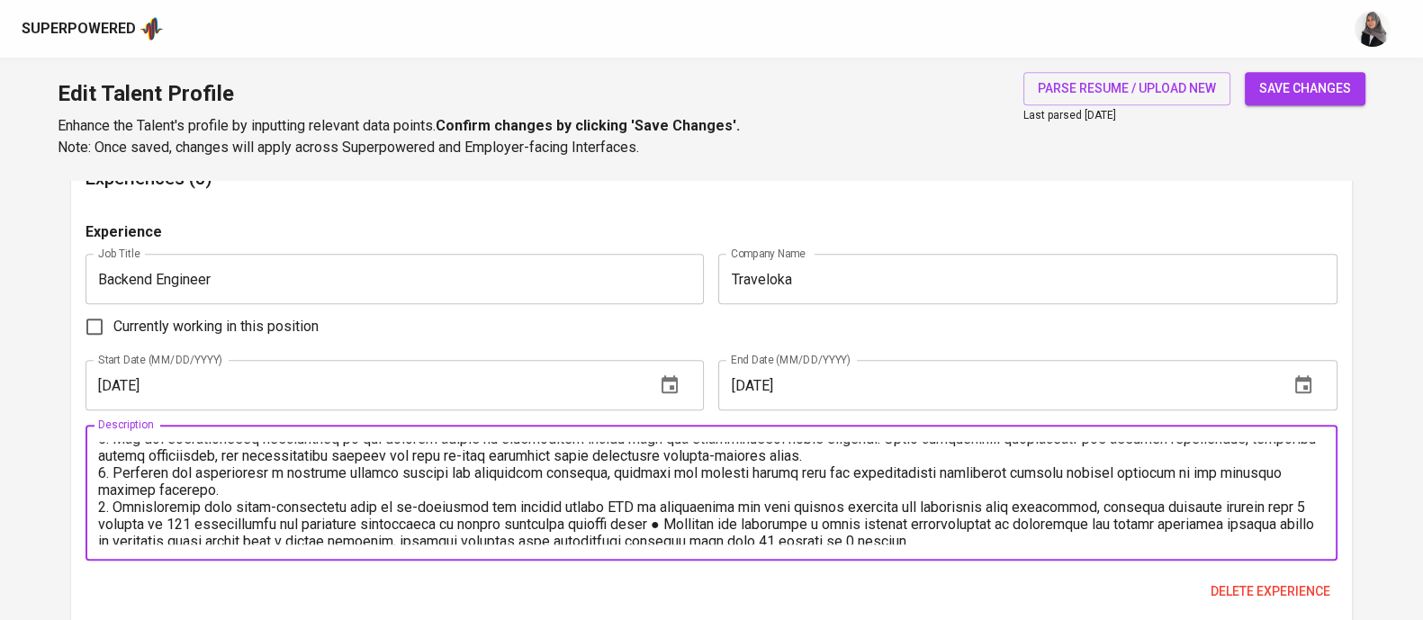
scroll to position [67, 0]
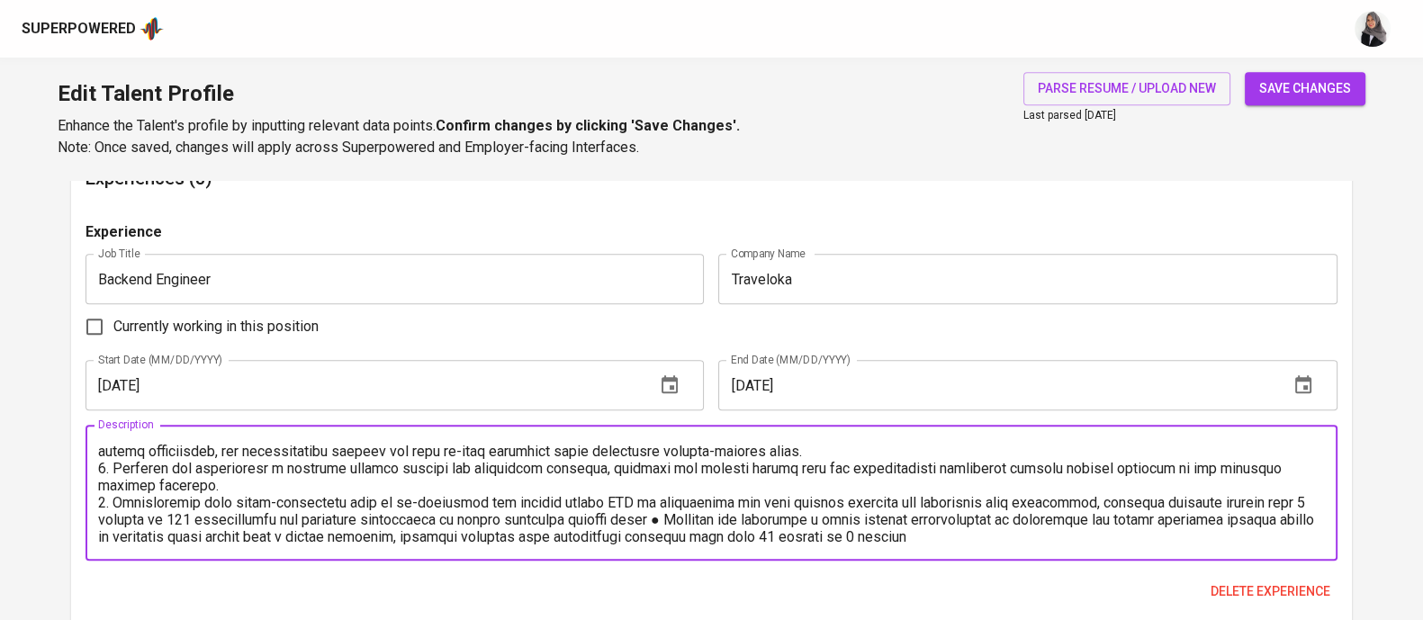
click at [670, 515] on textarea at bounding box center [711, 493] width 1227 height 103
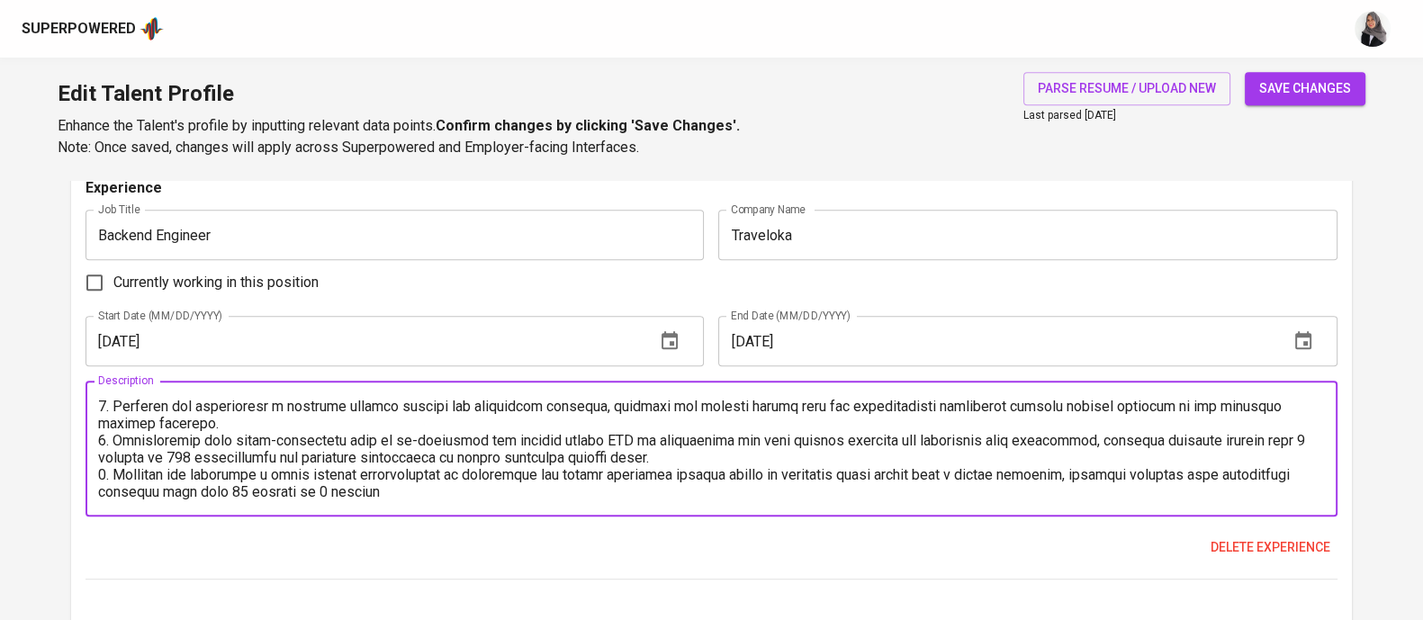
scroll to position [1514, 0]
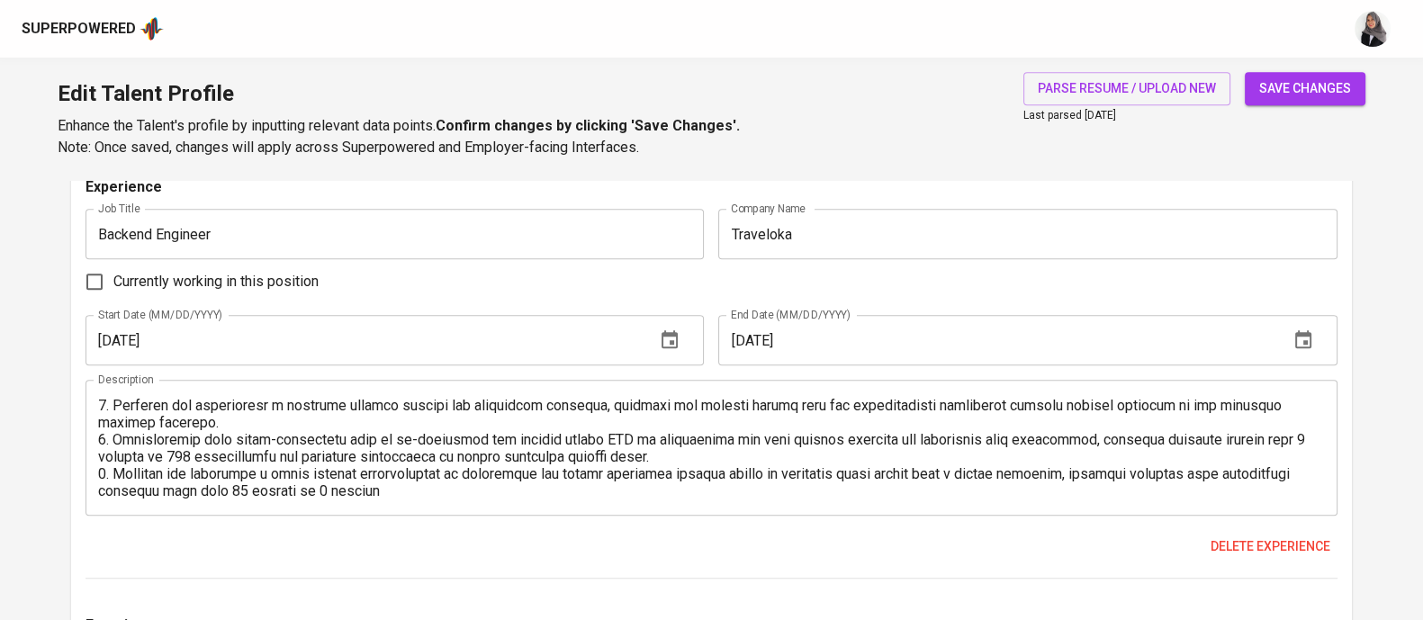
click at [523, 499] on div "Description" at bounding box center [711, 448] width 1252 height 136
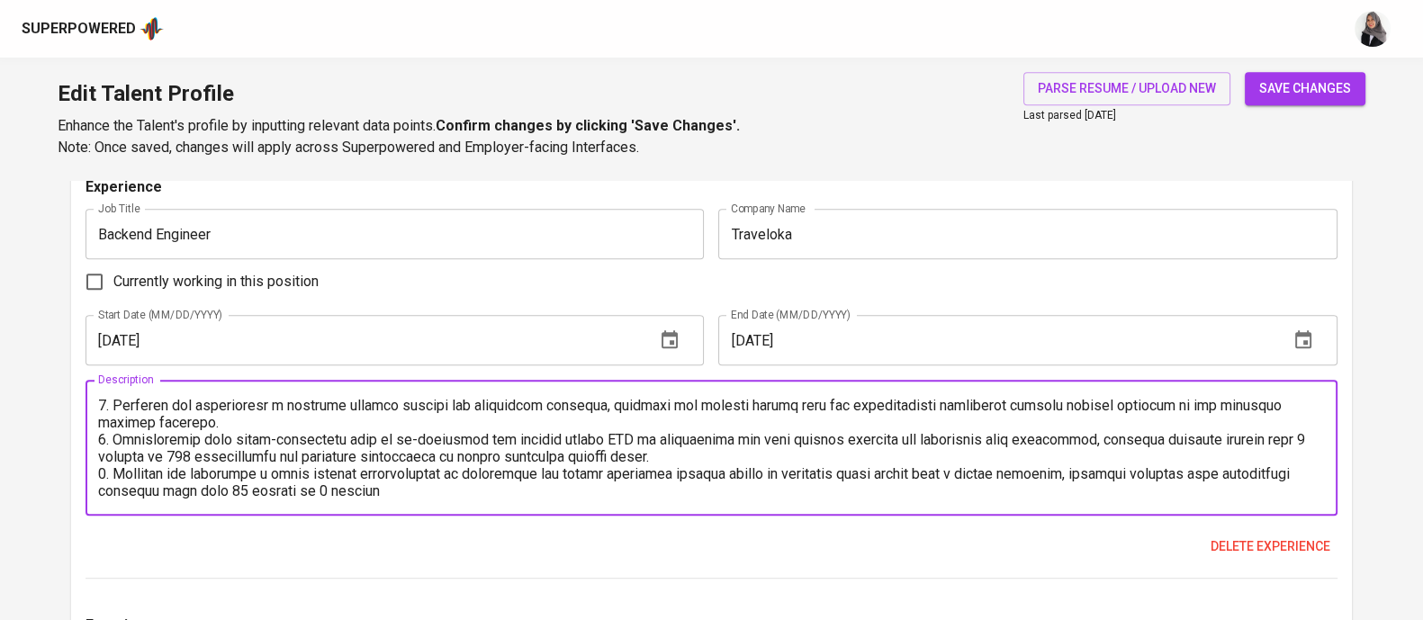
click at [498, 492] on textarea at bounding box center [711, 448] width 1227 height 103
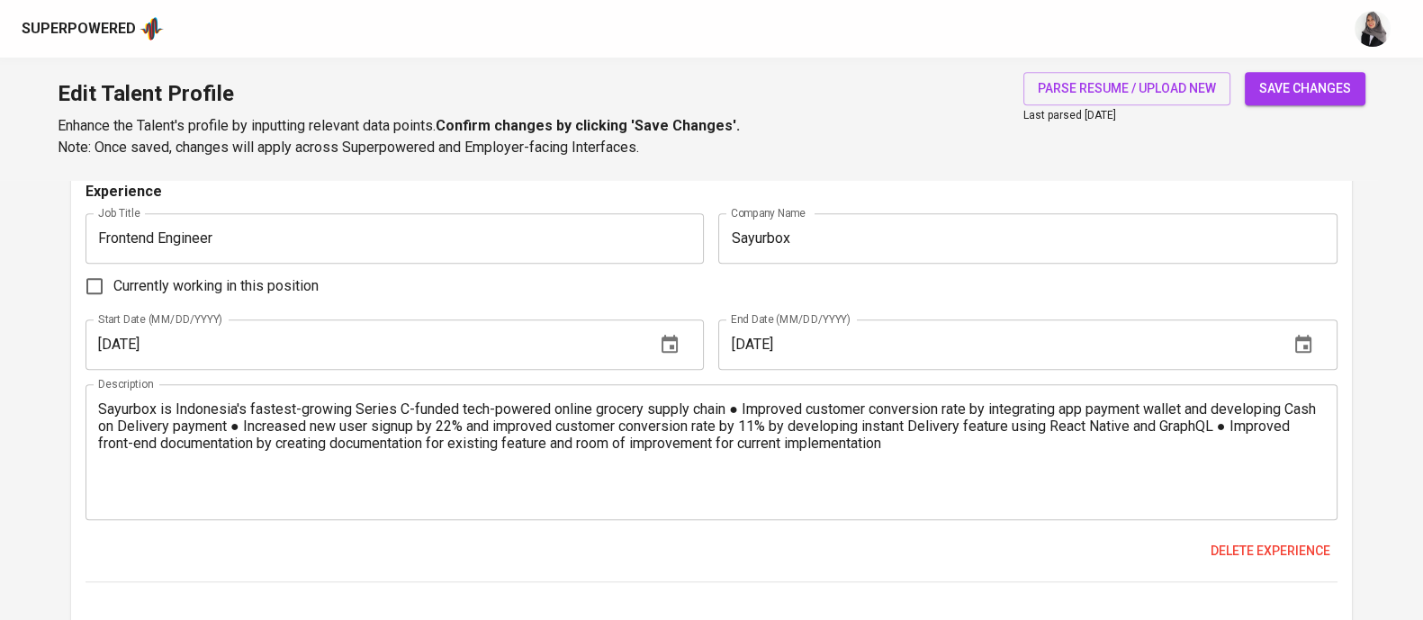
scroll to position [1949, 0]
type textarea "Traveloka is Indonesia’s unicorn startup focusing on online travel agency, he h…"
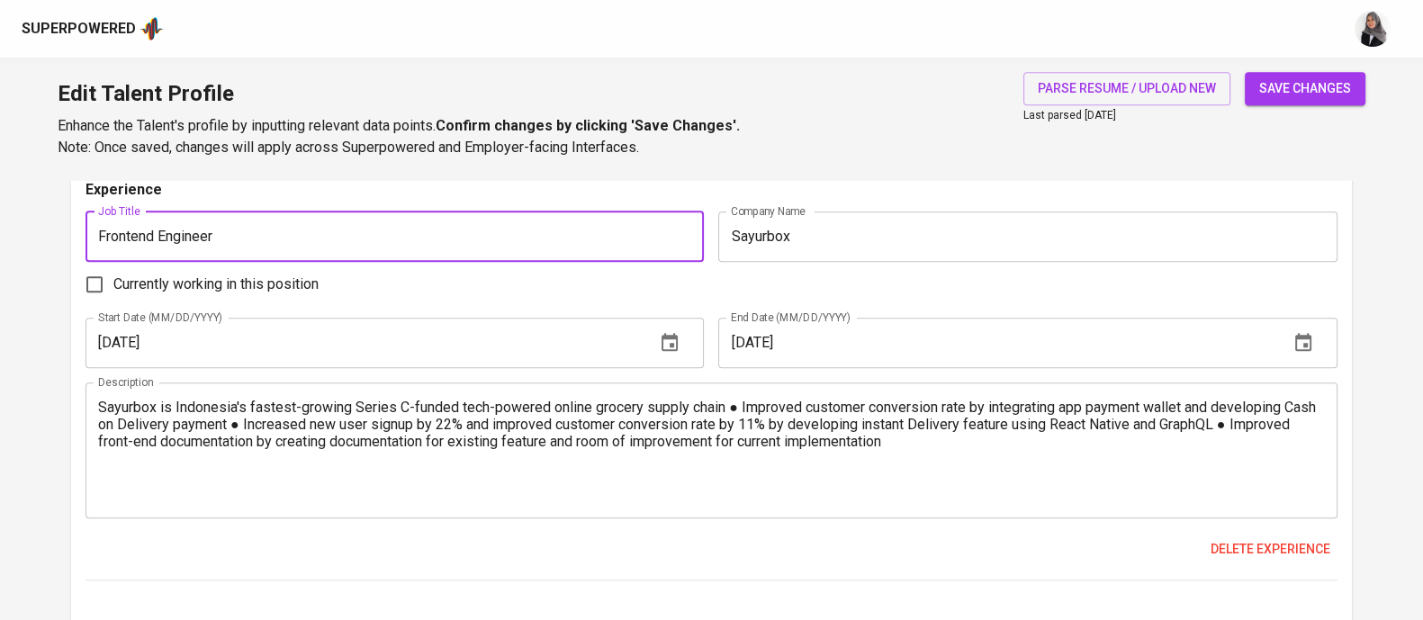
click at [158, 235] on input "Frontend Engineer" at bounding box center [394, 236] width 618 height 50
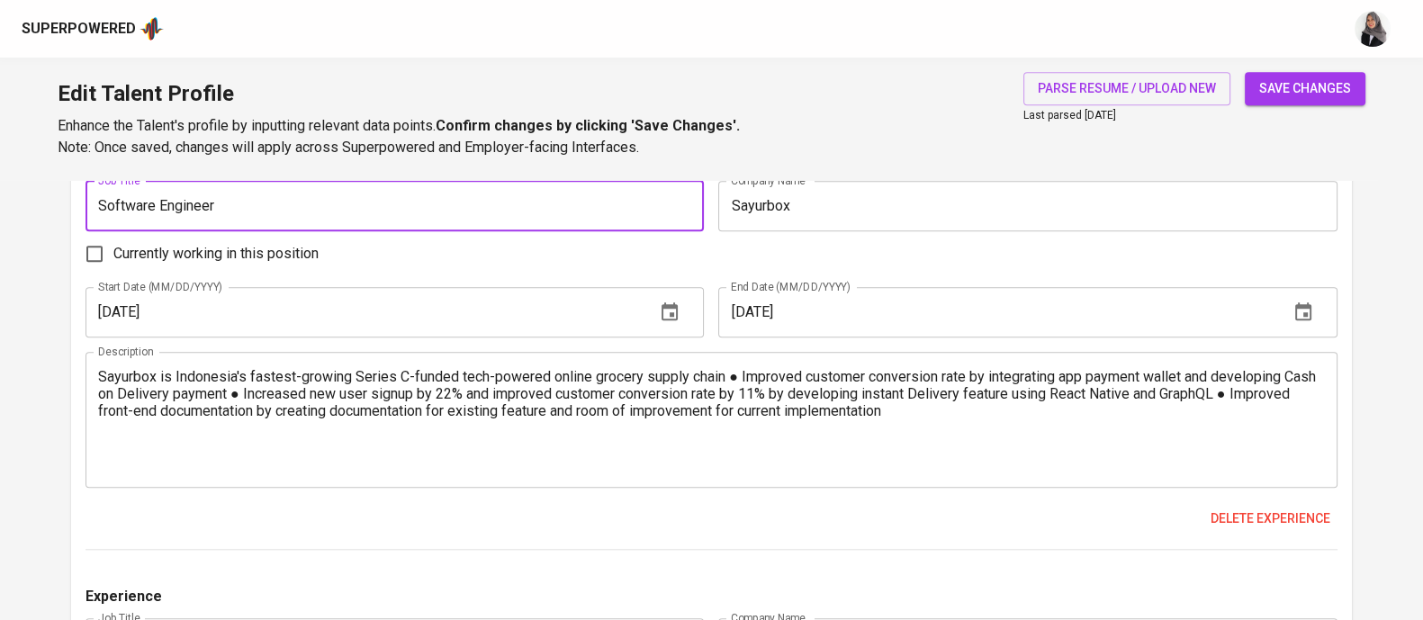
scroll to position [1981, 0]
type input "Software Engineer"
click at [741, 374] on textarea "Sayurbox is Indonesia's fastest-growing Series C-funded tech-powered online gro…" at bounding box center [711, 418] width 1227 height 103
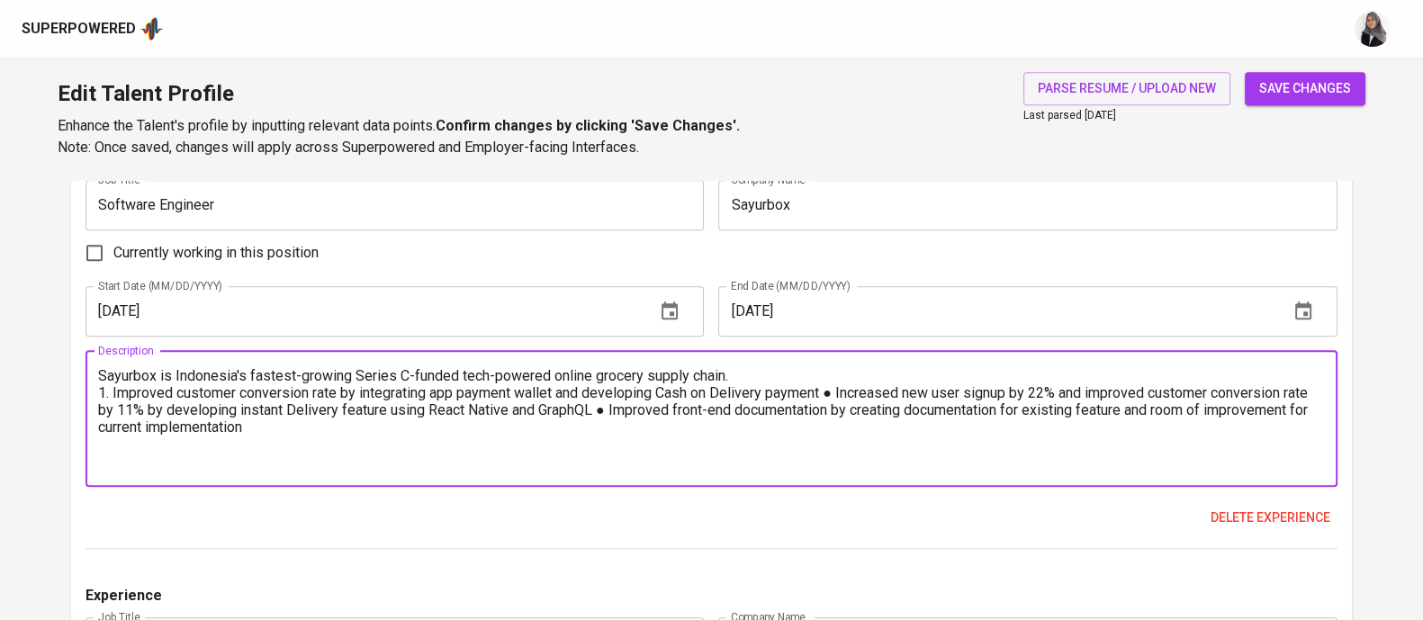
click at [842, 389] on textarea "Sayurbox is Indonesia's fastest-growing Series C-funded tech-powered online gro…" at bounding box center [711, 418] width 1227 height 103
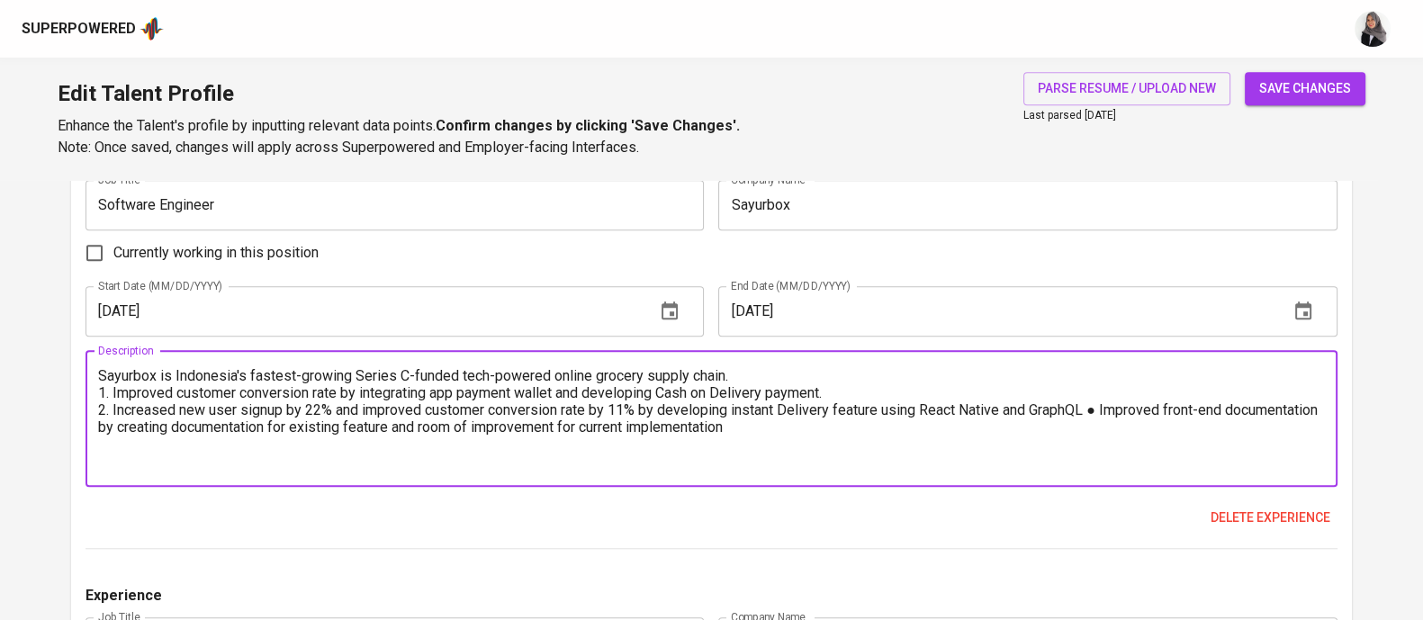
click at [1101, 409] on textarea "Sayurbox is Indonesia's fastest-growing Series C-funded tech-powered online gro…" at bounding box center [711, 418] width 1227 height 103
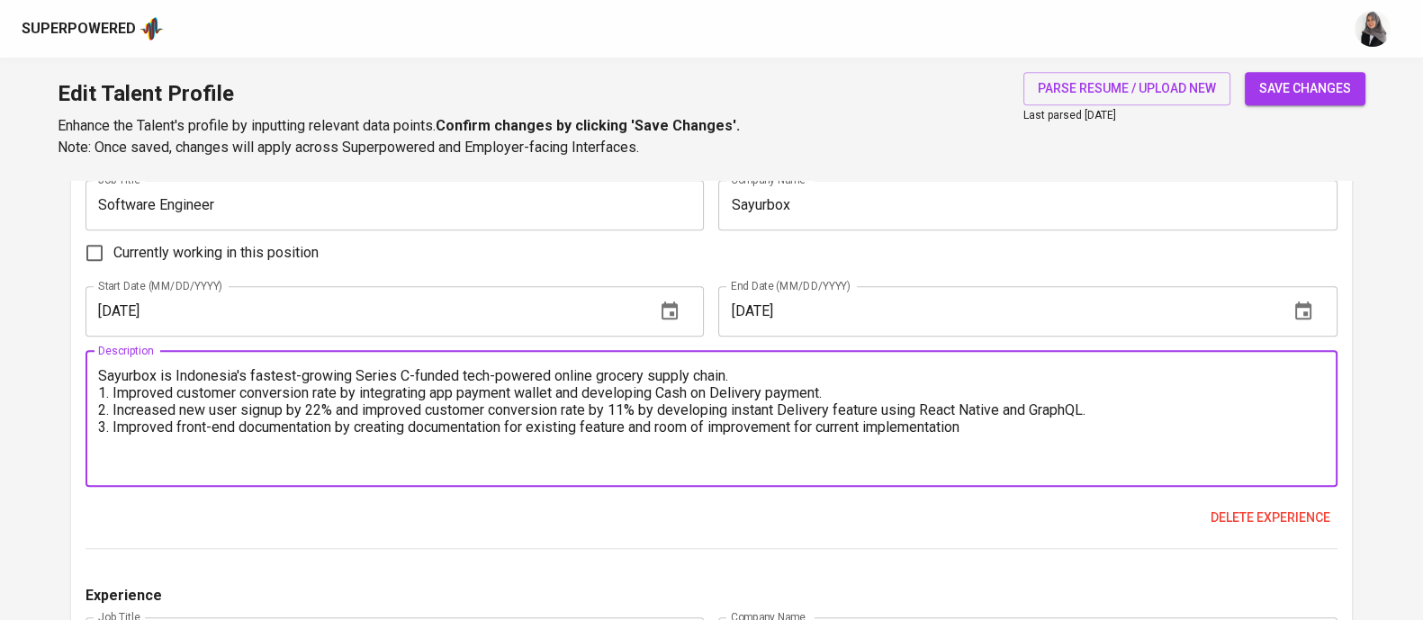
click at [1027, 427] on textarea "Sayurbox is Indonesia's fastest-growing Series C-funded tech-powered online gro…" at bounding box center [711, 418] width 1227 height 103
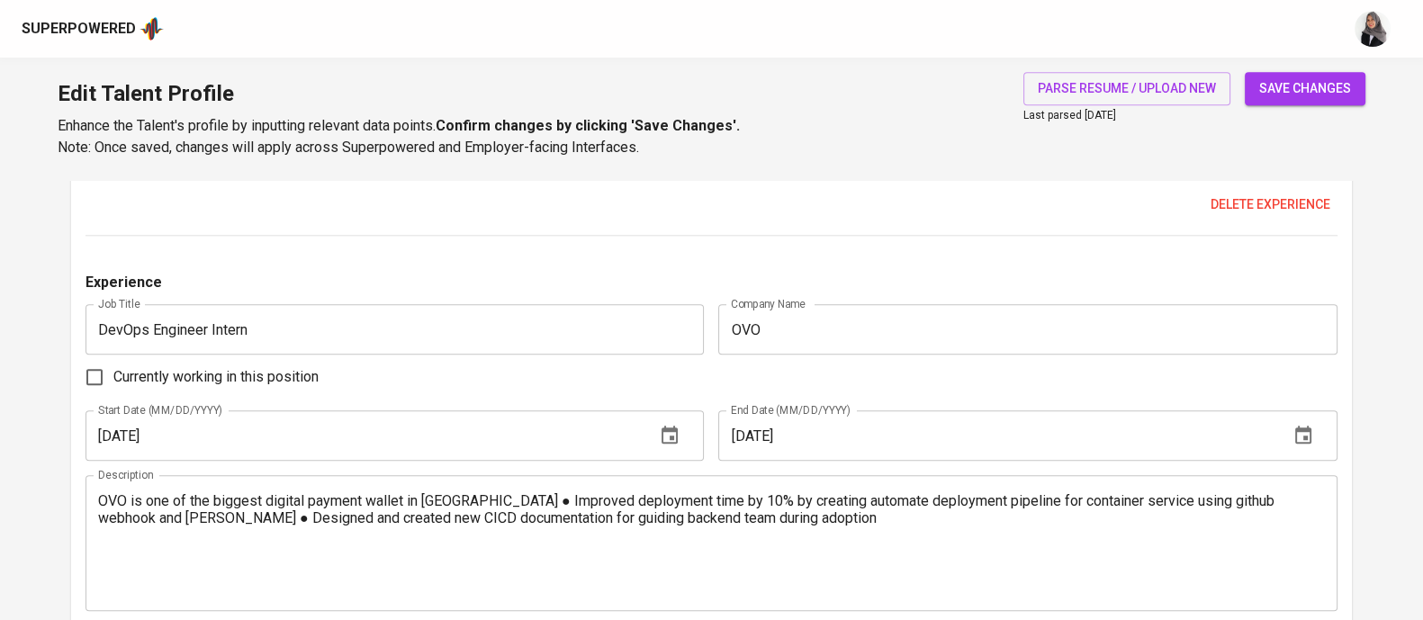
scroll to position [2409, 0]
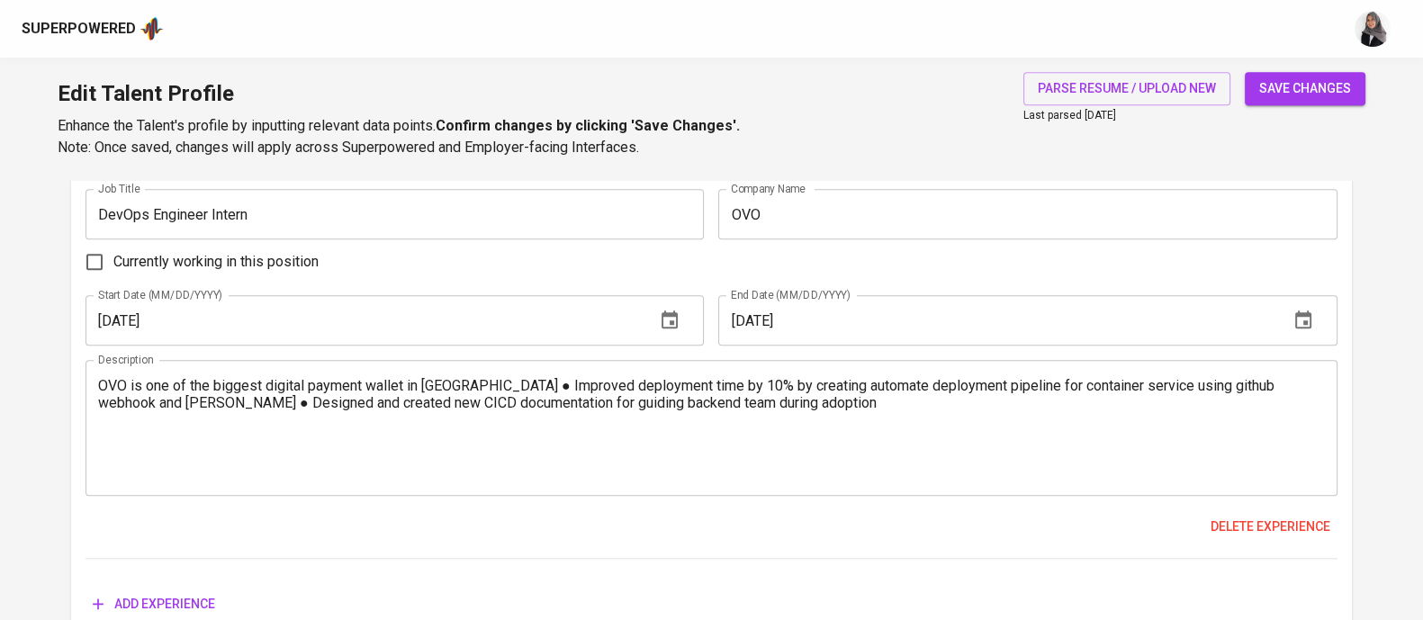
type textarea "Sayurbox is Indonesia's fastest-growing Series C-funded tech-powered online gro…"
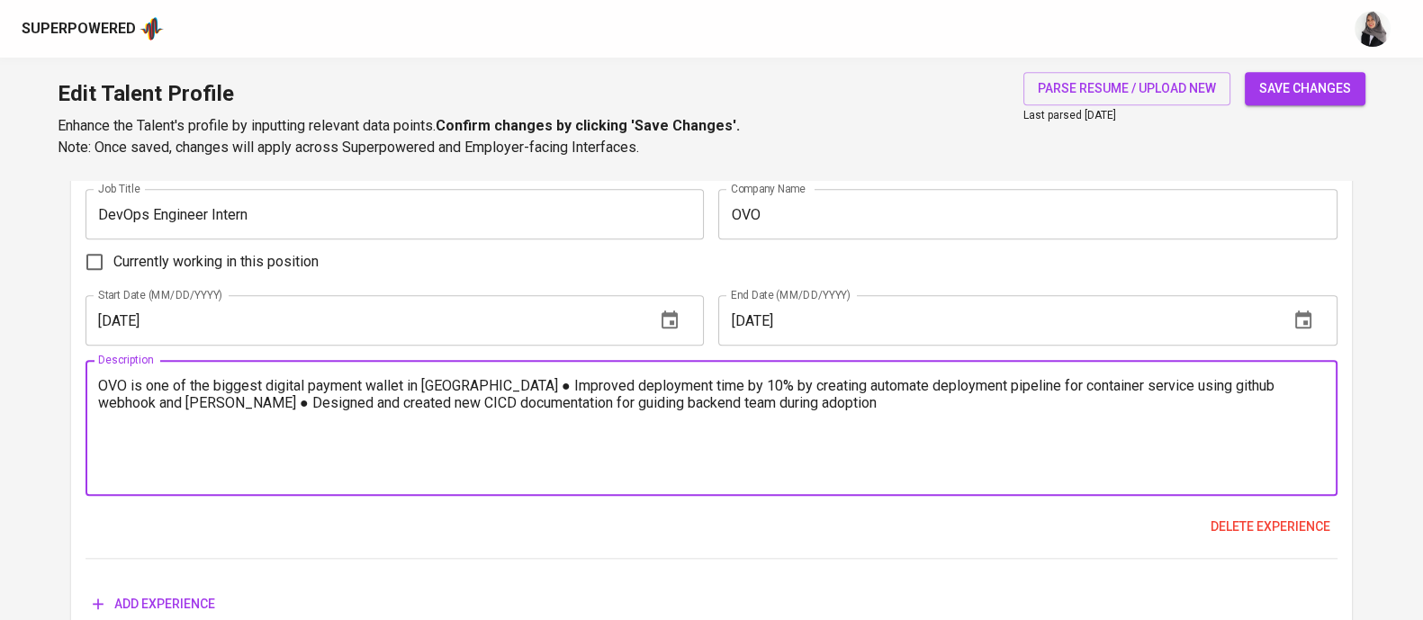
click at [499, 389] on textarea "OVO is one of the biggest digital payment wallet in indonesia ● Improved deploy…" at bounding box center [711, 428] width 1227 height 103
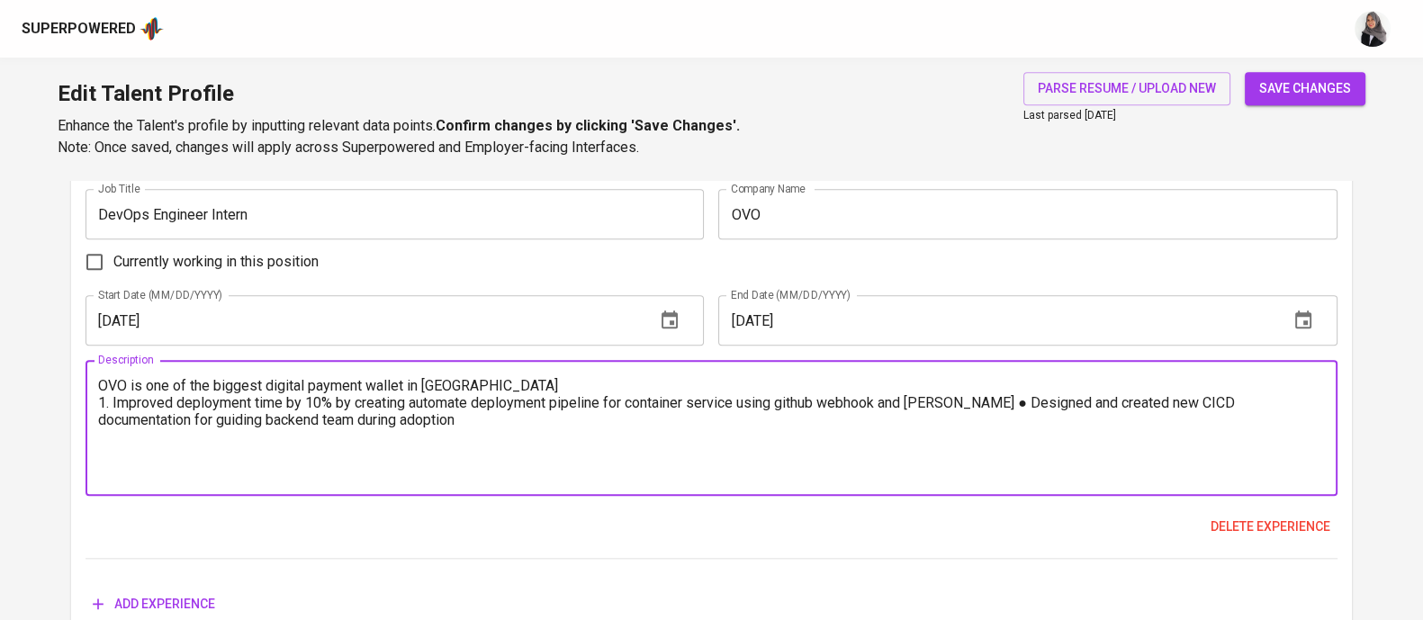
click at [979, 402] on textarea "OVO is one of the biggest digital payment wallet in indonesia. 1. Improved depl…" at bounding box center [711, 428] width 1227 height 103
click at [742, 417] on textarea "OVO is one of the biggest digital payment wallet in indonesia. 1. Improved depl…" at bounding box center [711, 428] width 1227 height 103
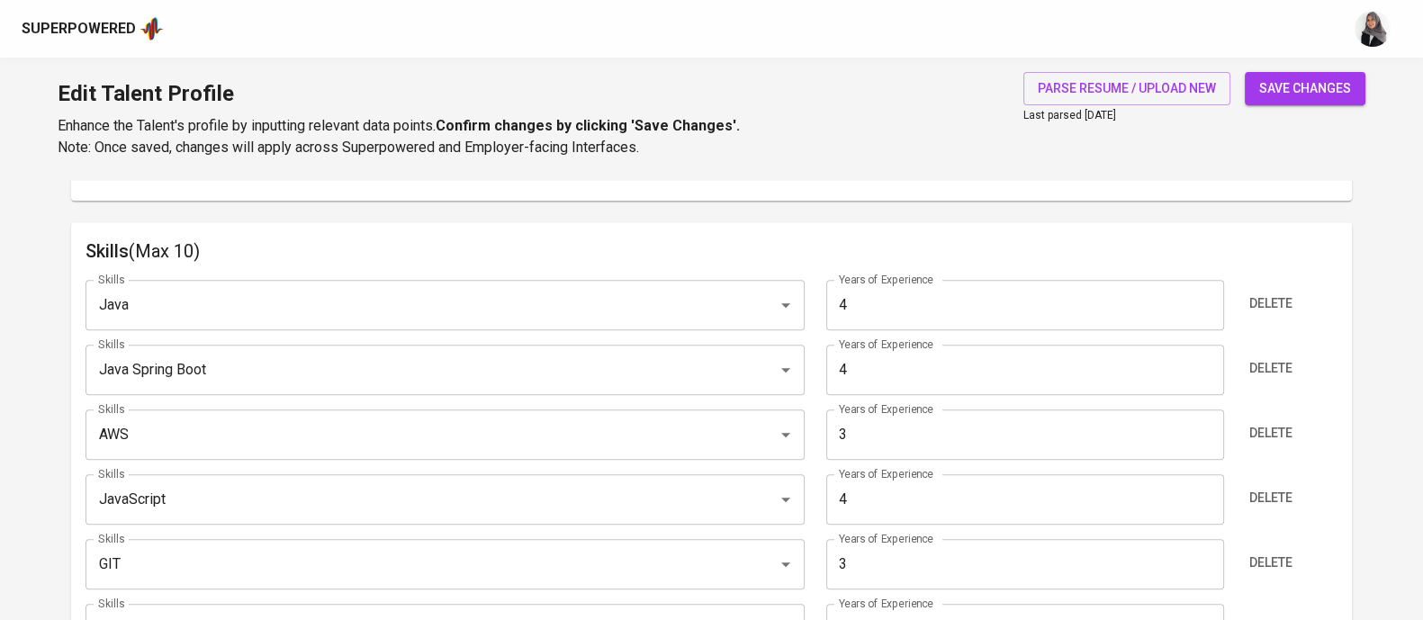
scroll to position [0, 0]
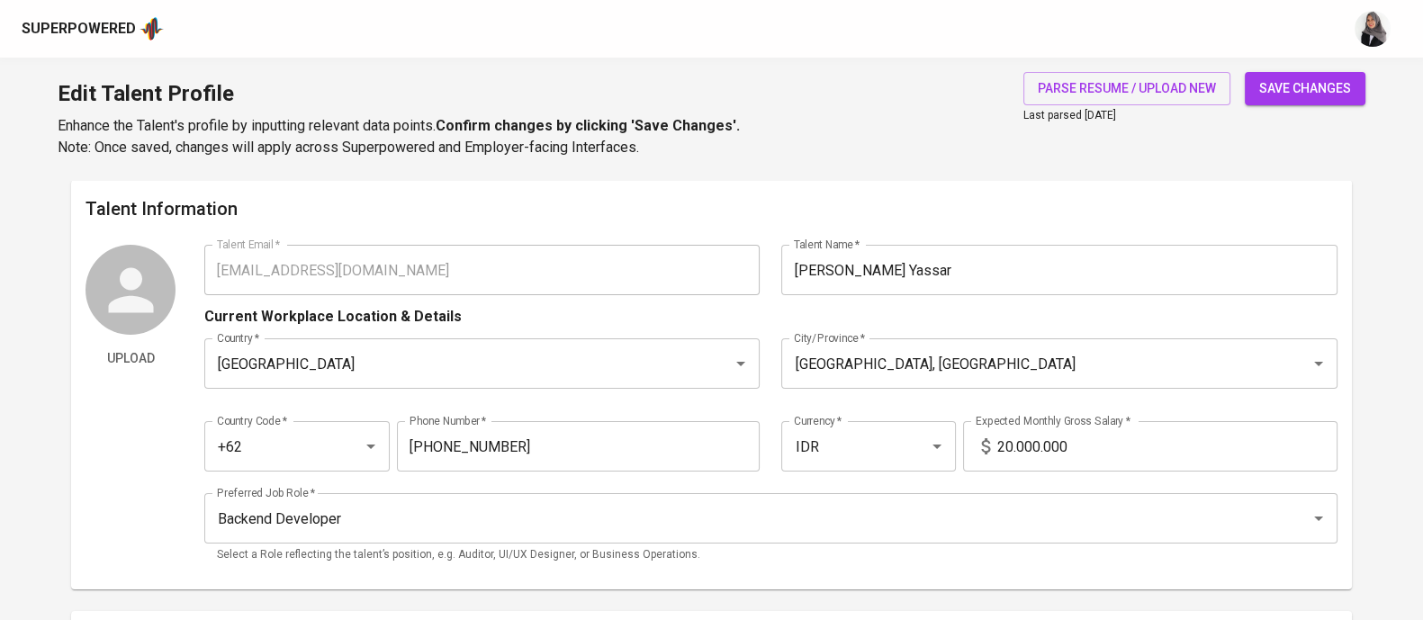
type textarea "OVO is one of the biggest digital payment wallet in indonesia. 1. Improved depl…"
click at [1298, 90] on span "save changes" at bounding box center [1305, 88] width 92 height 22
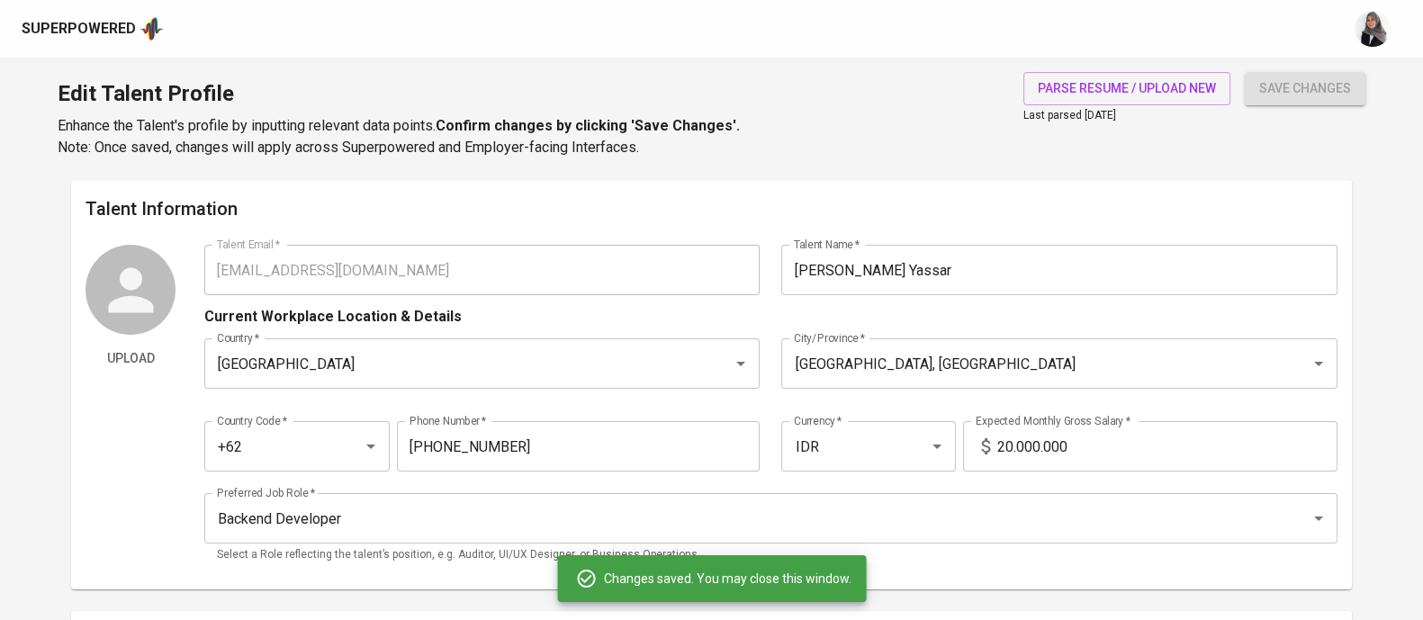
type input "JavaScript"
type input "Java"
type input "4"
type input "GIT"
type input "3"
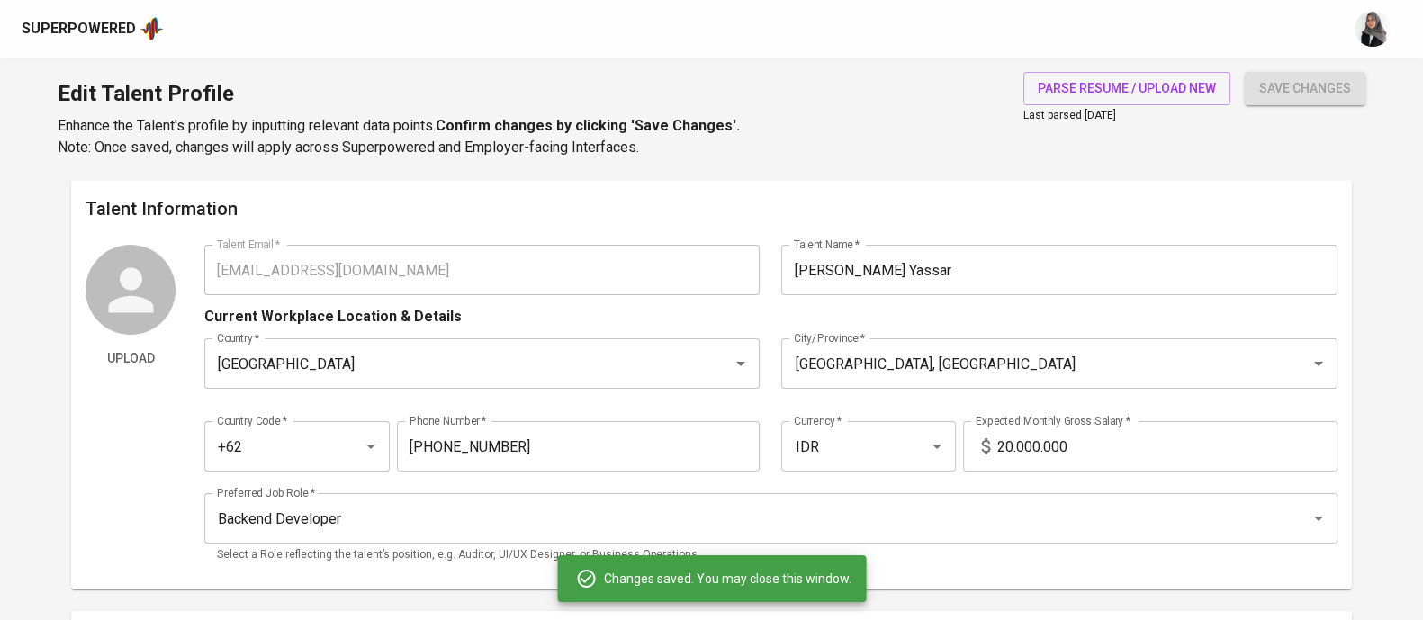
type input "AWS"
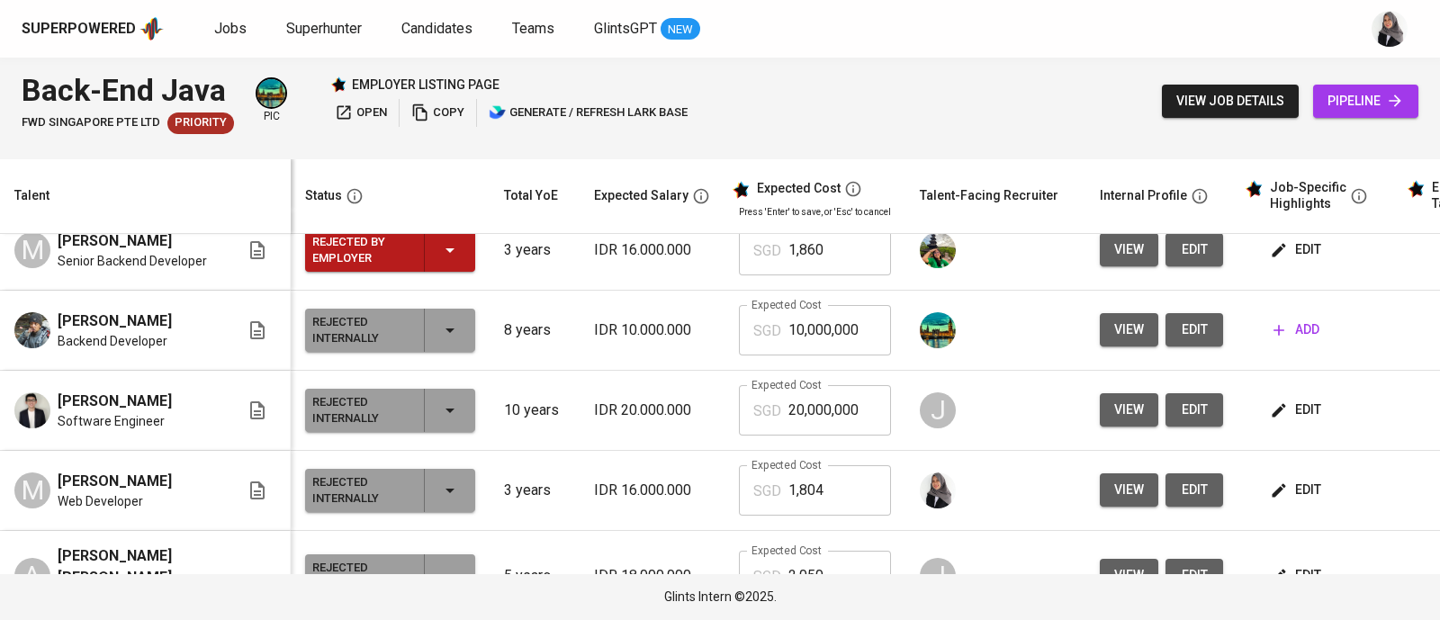
scroll to position [449, 0]
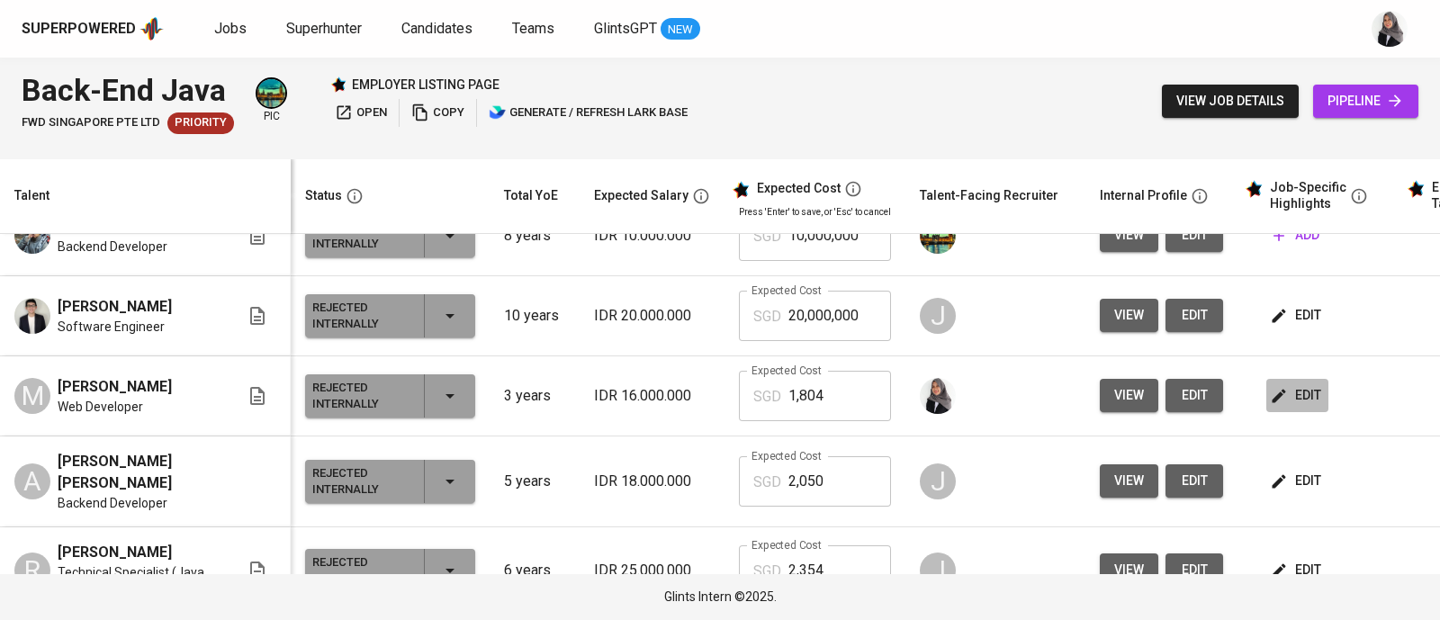
click at [1290, 407] on span "edit" at bounding box center [1297, 395] width 48 height 22
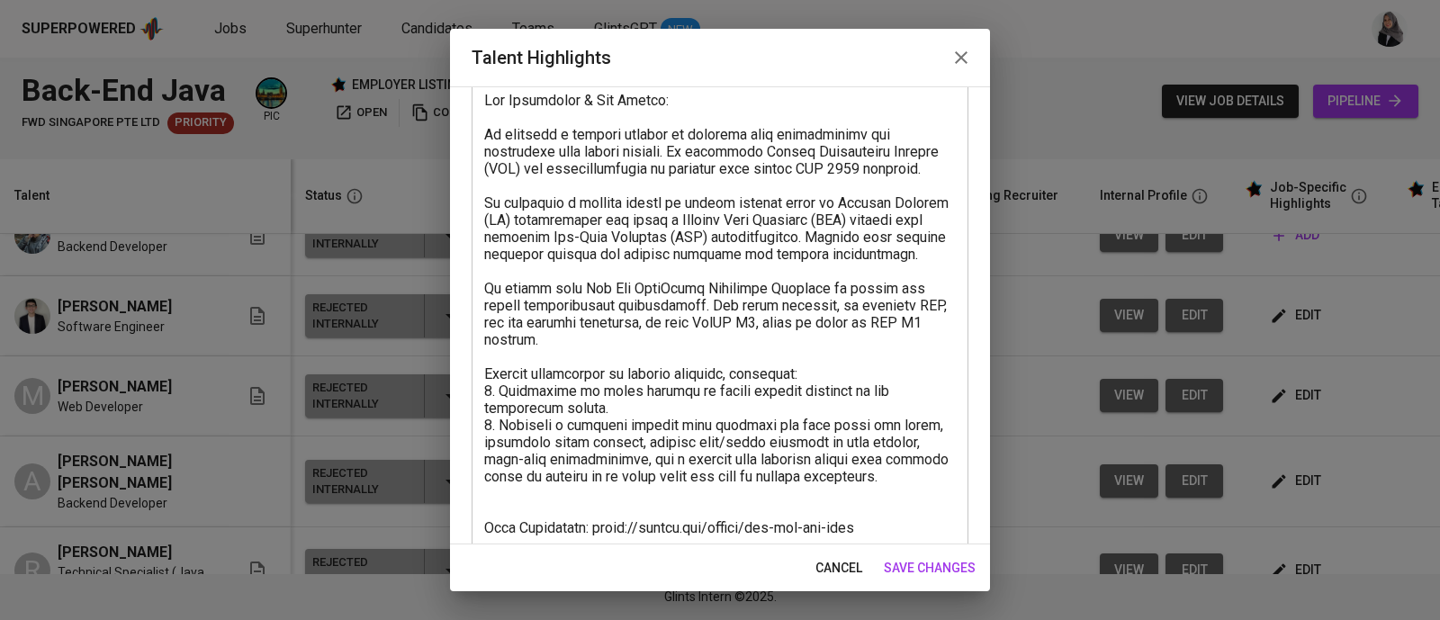
scroll to position [118, 0]
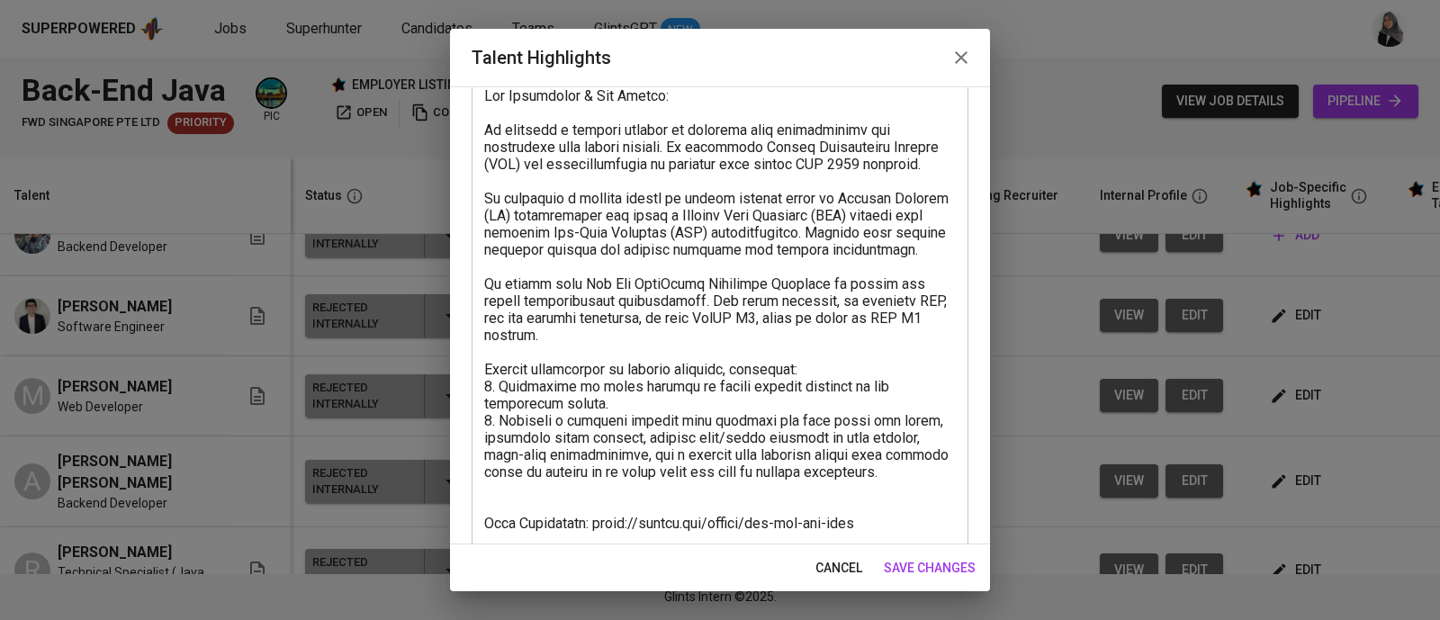
click at [764, 247] on textarea at bounding box center [720, 335] width 472 height 496
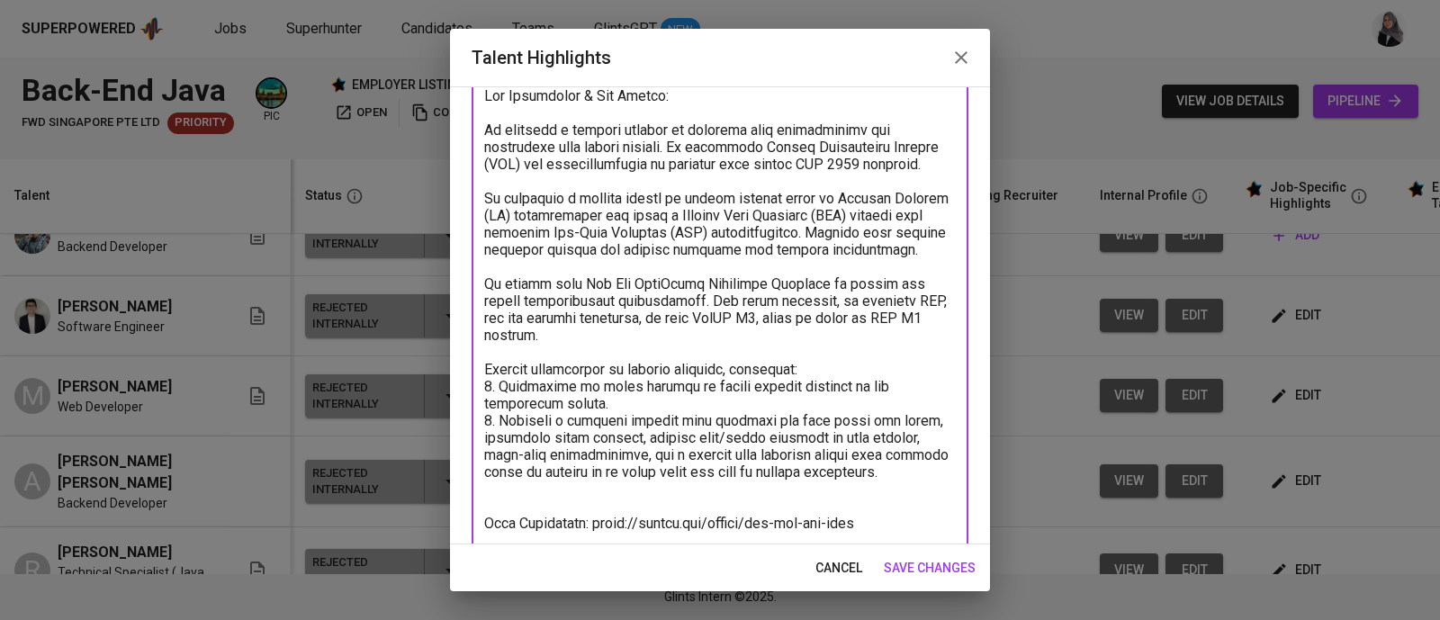
scroll to position [0, 0]
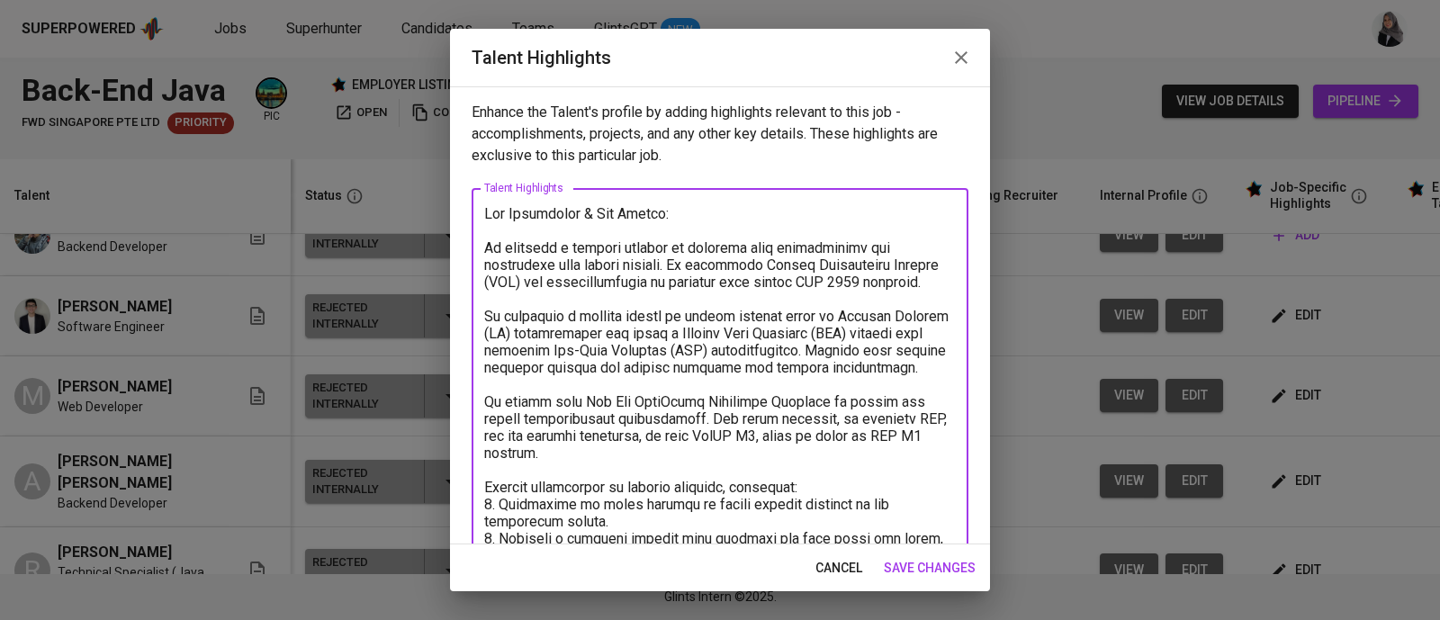
click at [729, 358] on textarea at bounding box center [720, 453] width 472 height 496
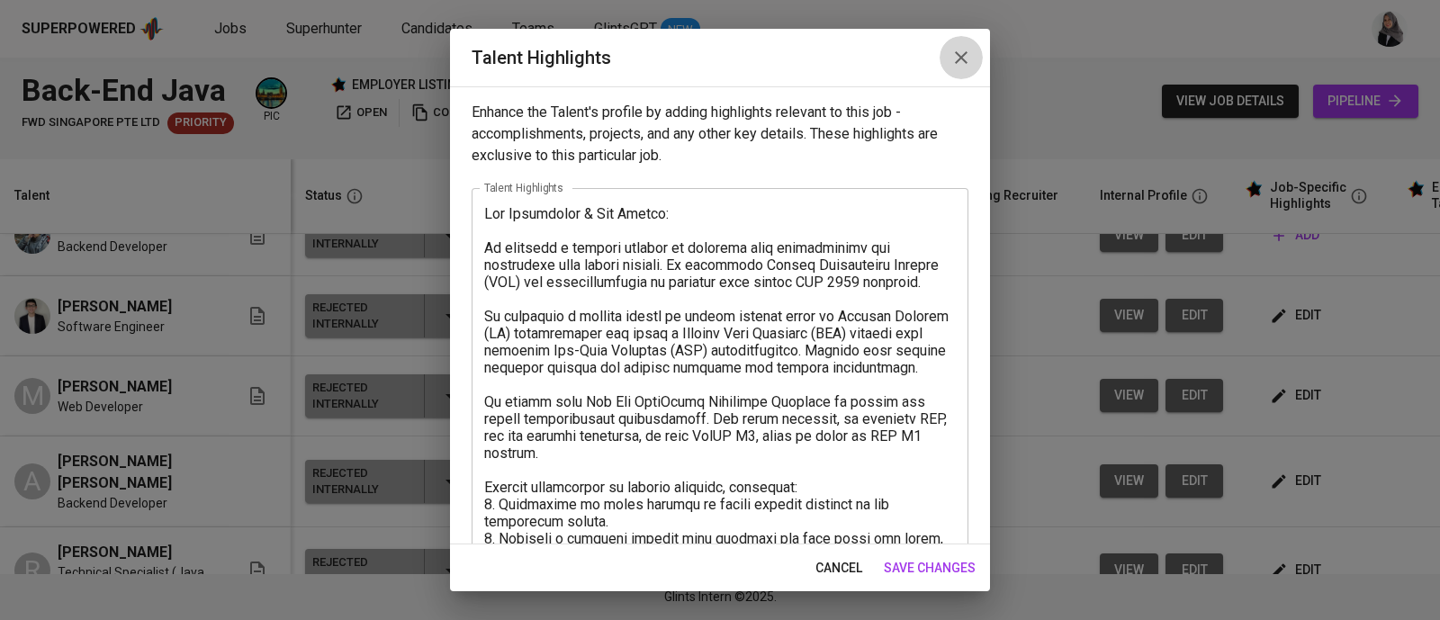
click at [960, 62] on icon "button" at bounding box center [961, 58] width 22 height 22
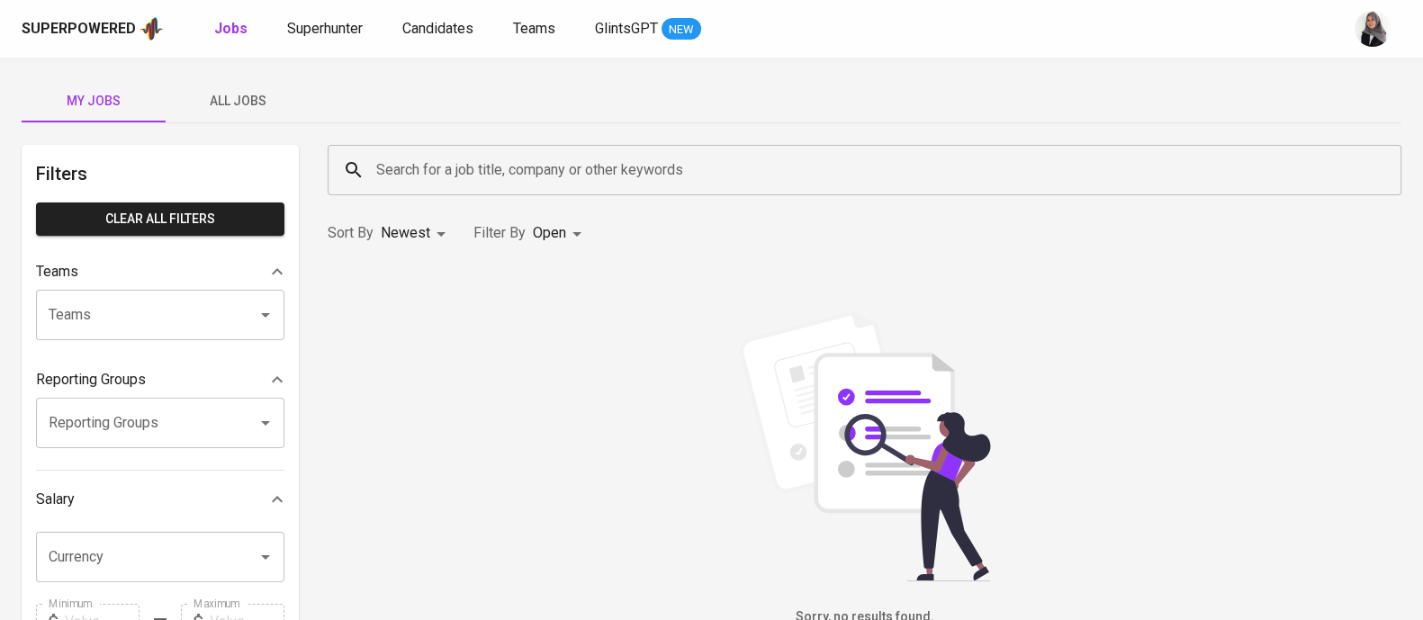
click at [216, 112] on button "All Jobs" at bounding box center [238, 100] width 144 height 43
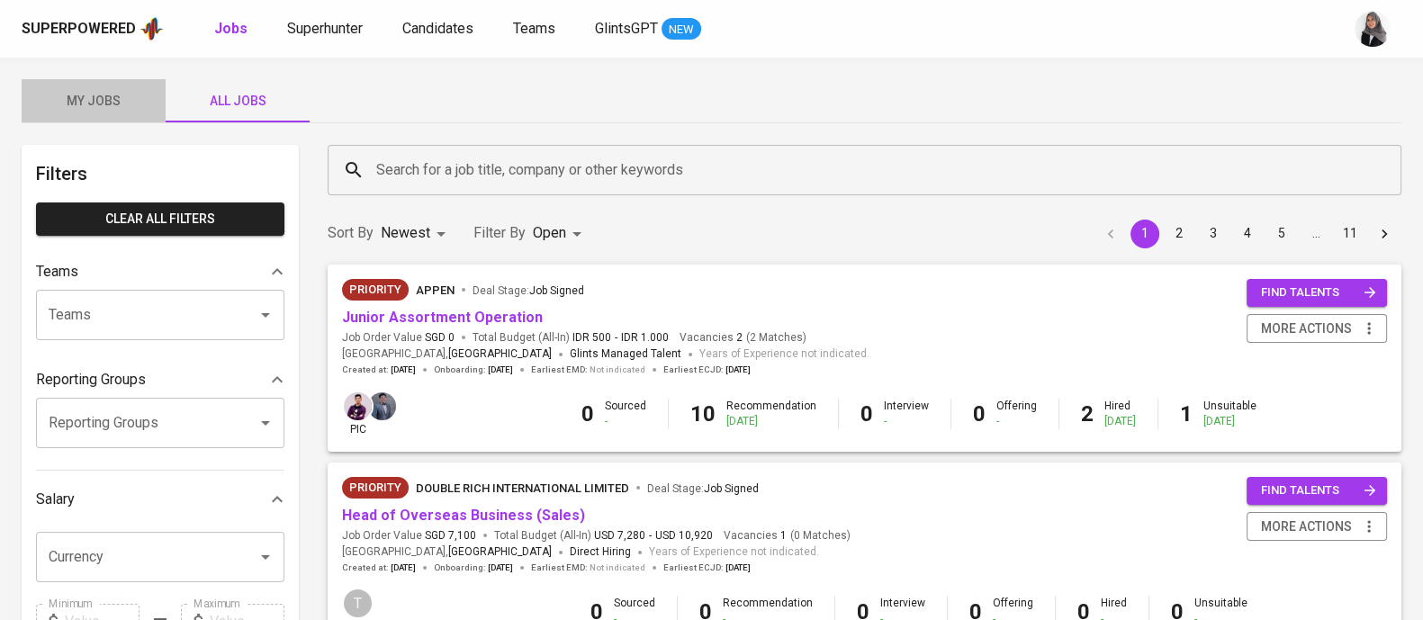
click at [101, 112] on button "My Jobs" at bounding box center [94, 100] width 144 height 43
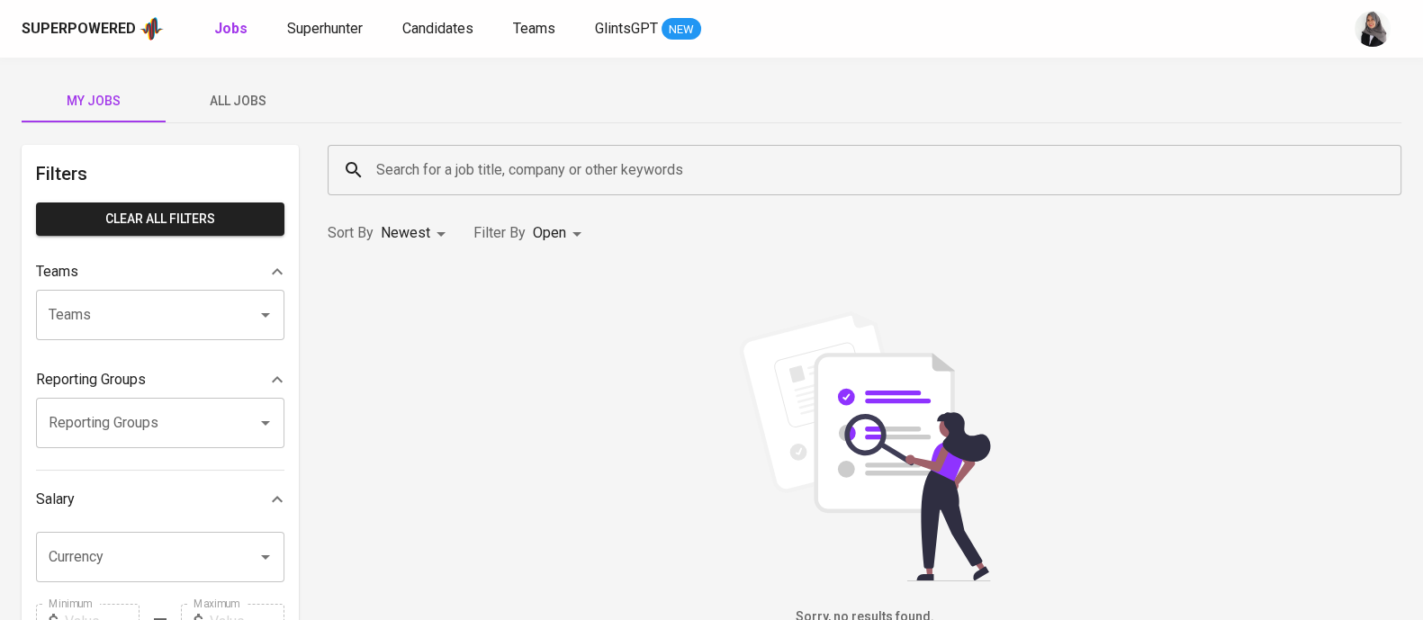
click at [1015, 104] on div "My Jobs All Jobs" at bounding box center [712, 100] width 1380 height 43
click at [313, 29] on span "Superhunter" at bounding box center [325, 28] width 76 height 17
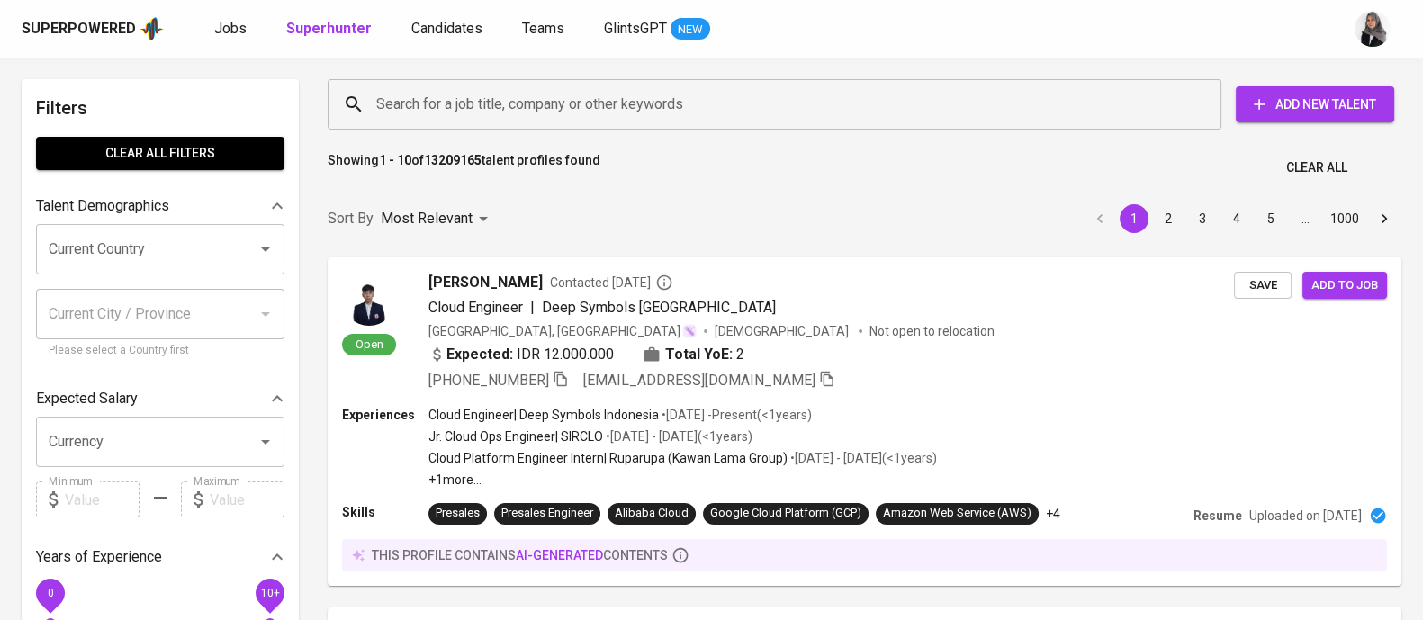
click at [1004, 34] on div "Superpowered Jobs Superhunter Candidates Teams GlintsGPT NEW" at bounding box center [683, 28] width 1322 height 27
click at [579, 105] on input "Search for a job title, company or other keywords" at bounding box center [779, 104] width 814 height 34
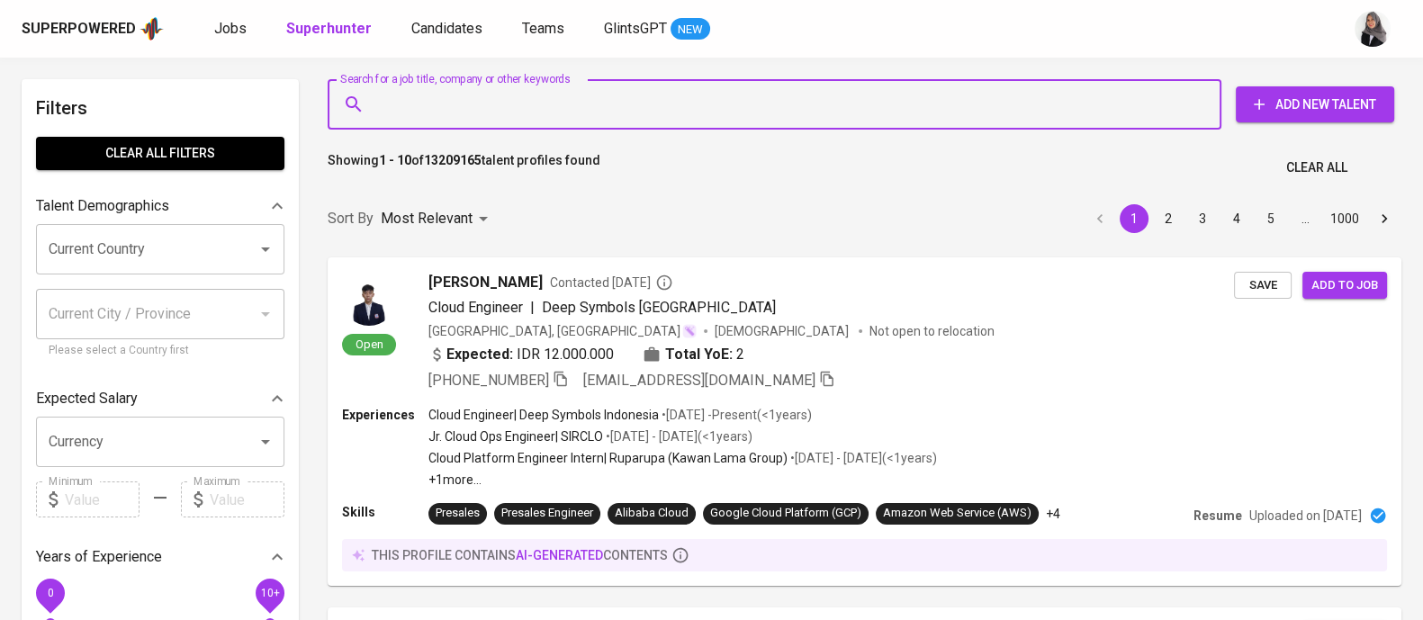
paste input "9 | rizkyian78@gmail.com"
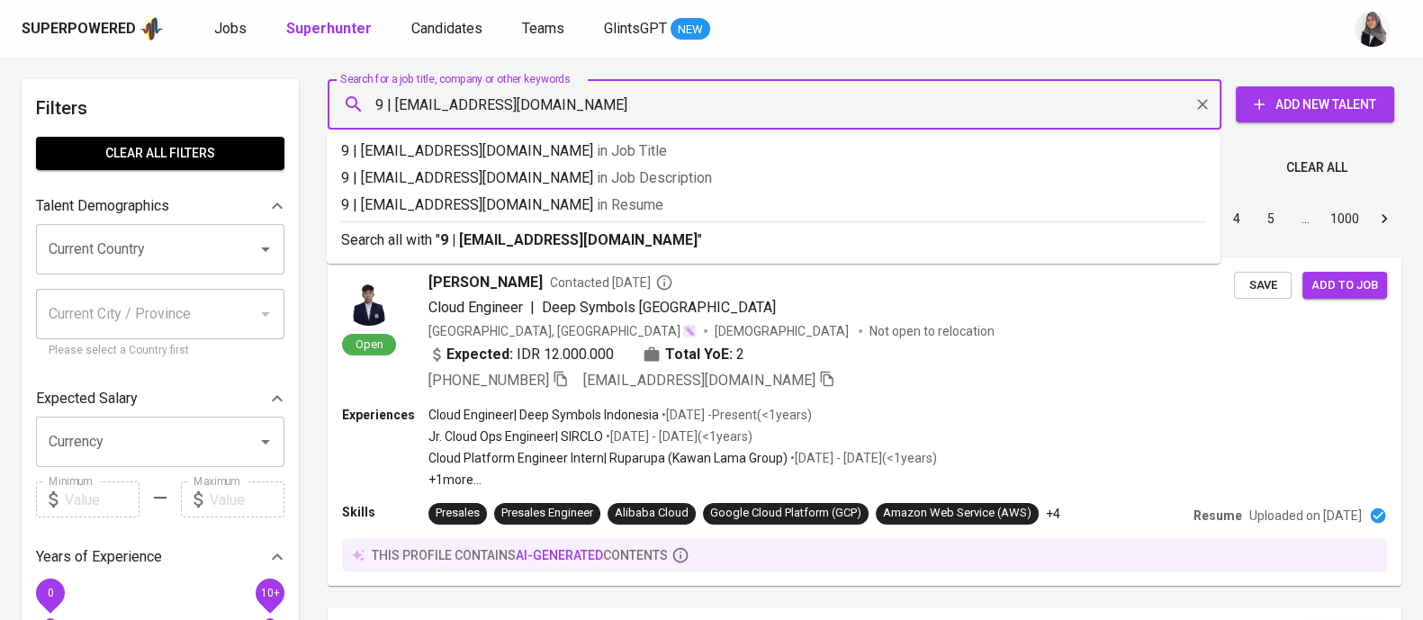
click at [397, 110] on input "9 | rizkyian78@gmail.com" at bounding box center [779, 104] width 814 height 34
type input "rizkyian78@gmail.com"
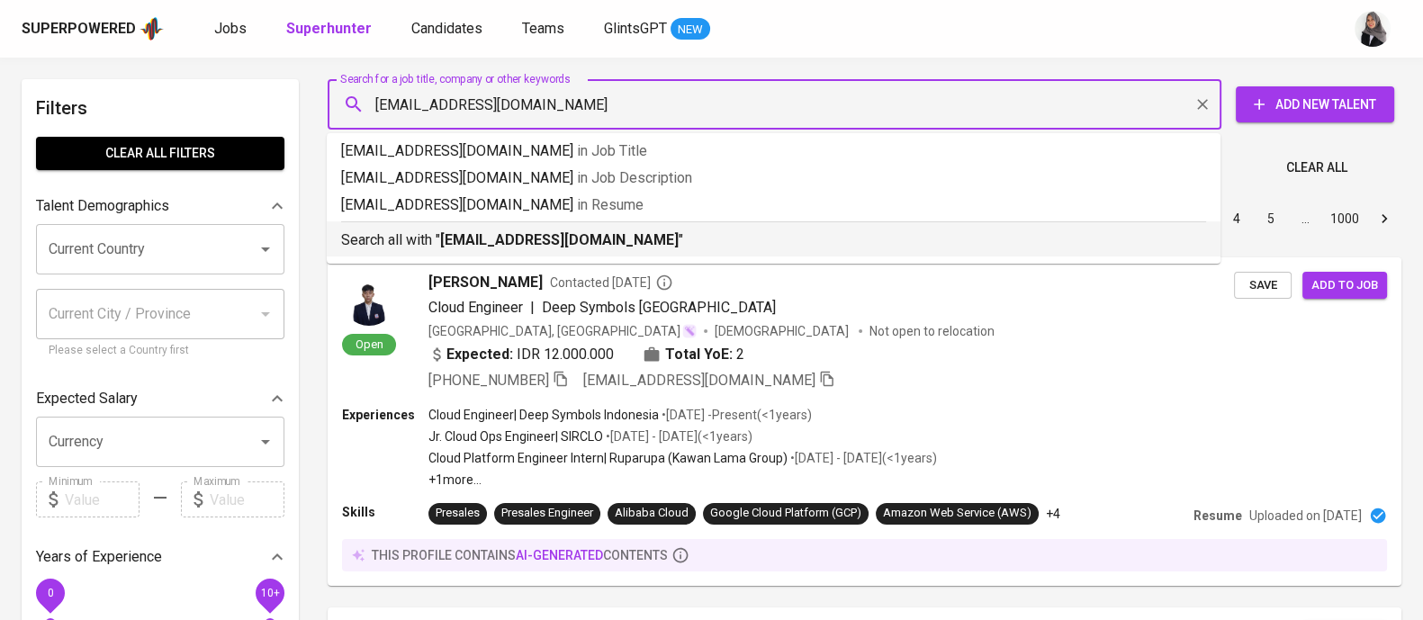
click at [662, 240] on p "Search all with " rizkyian78@gmail.com "" at bounding box center [773, 240] width 865 height 22
click at [662, 240] on div "Sort By Most Relevant MOST_RELEVANT 1 2 3 4 5 … 1000" at bounding box center [864, 219] width 1095 height 55
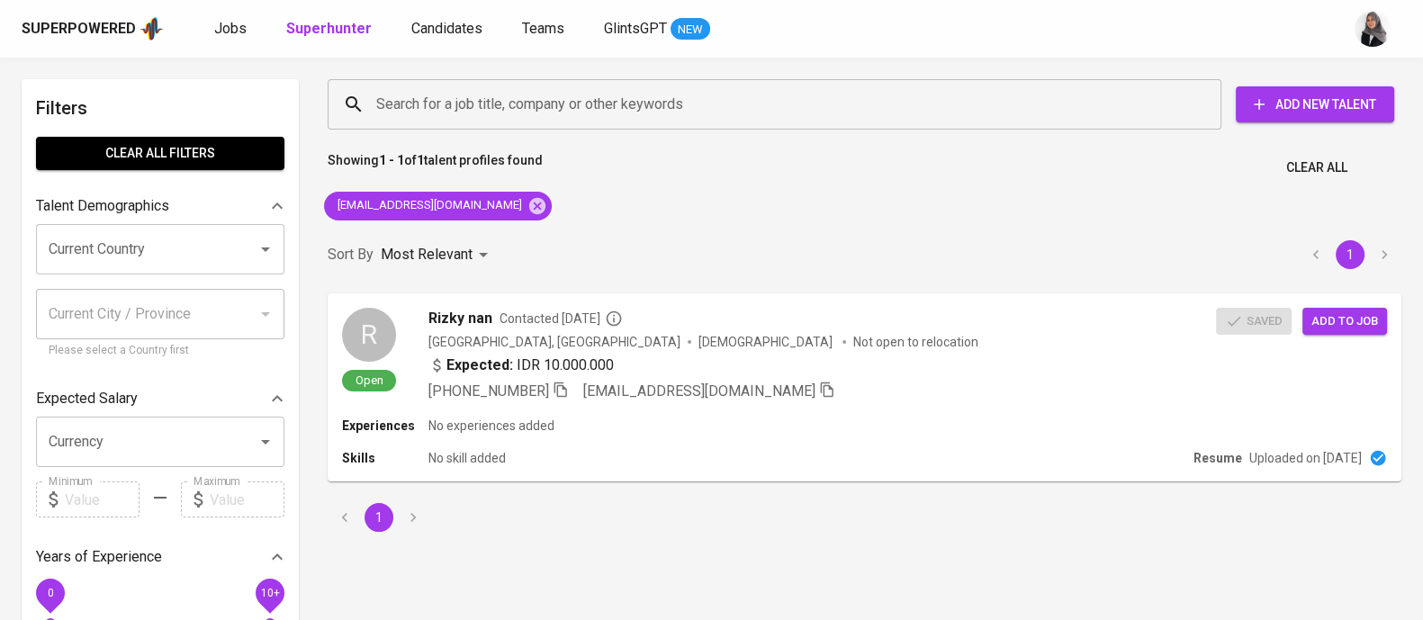
click at [945, 25] on div "Superpowered Jobs Superhunter Candidates Teams GlintsGPT NEW" at bounding box center [683, 28] width 1322 height 27
click at [967, 454] on div "Skills No skill added" at bounding box center [763, 458] width 847 height 18
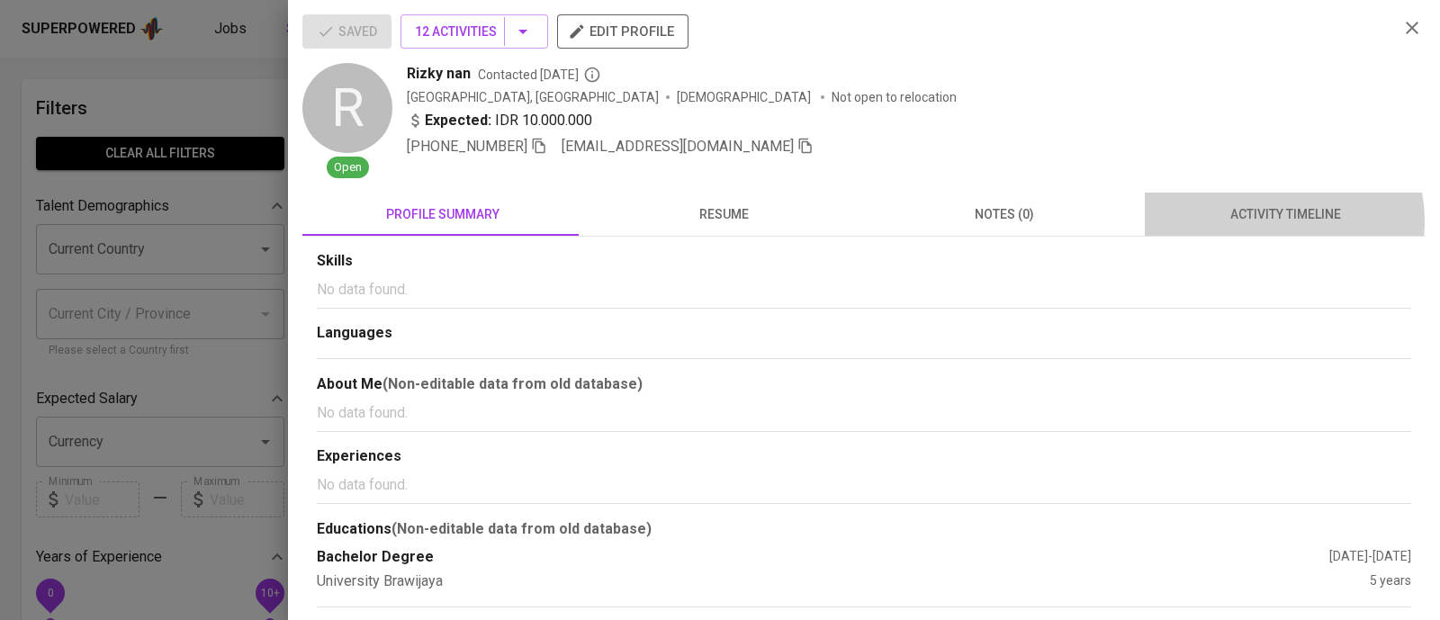
click at [1261, 220] on span "activity timeline" at bounding box center [1284, 214] width 259 height 22
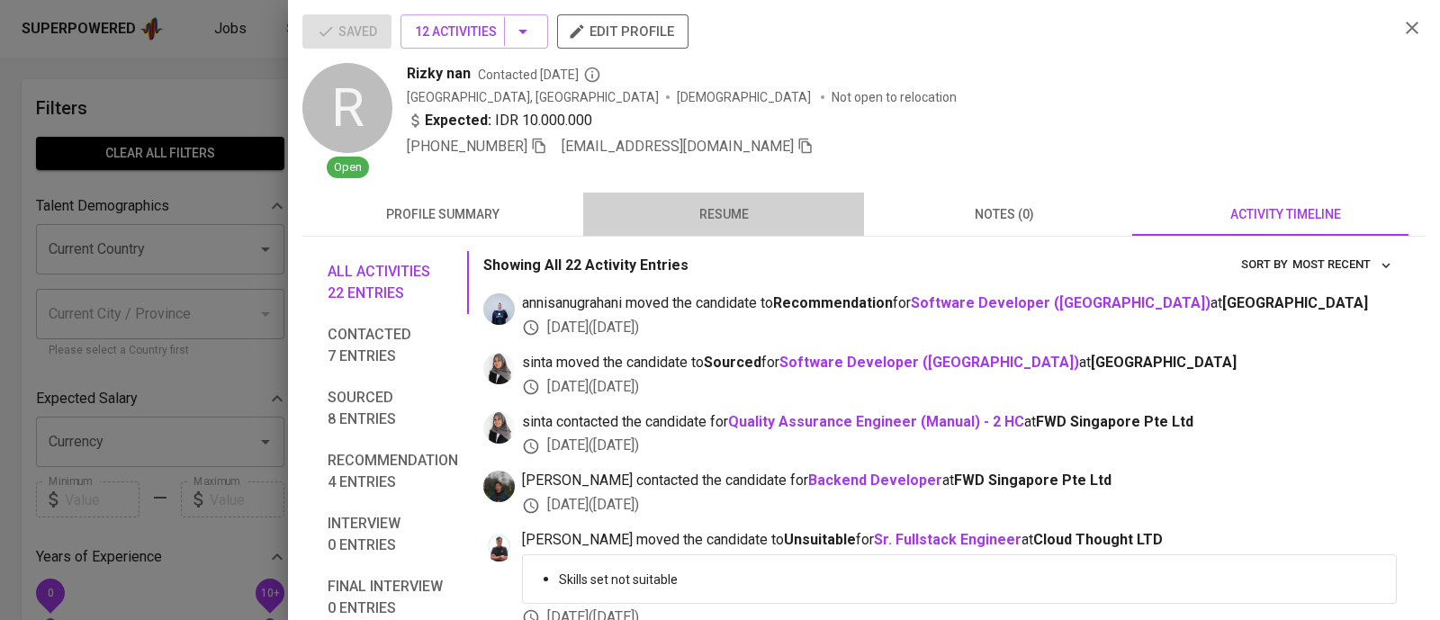
click at [741, 220] on span "resume" at bounding box center [723, 214] width 259 height 22
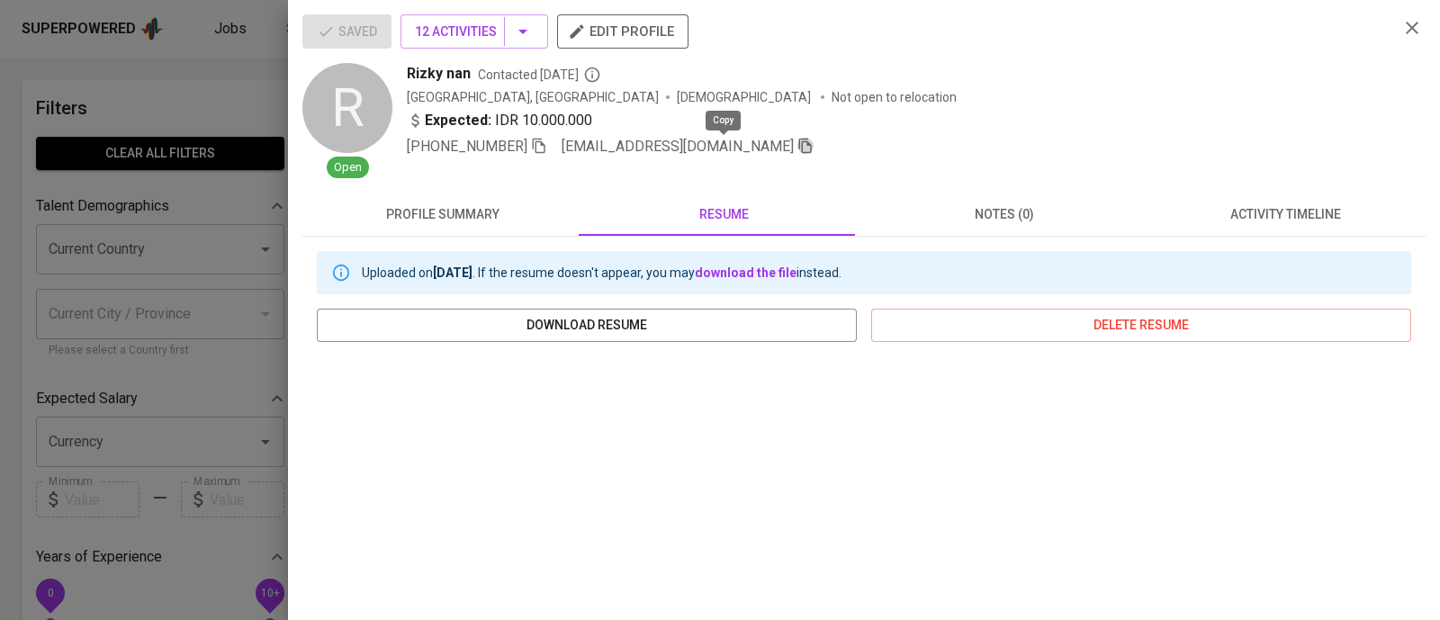
click at [797, 148] on icon "button" at bounding box center [805, 146] width 16 height 16
click at [1401, 24] on icon "button" at bounding box center [1412, 28] width 22 height 22
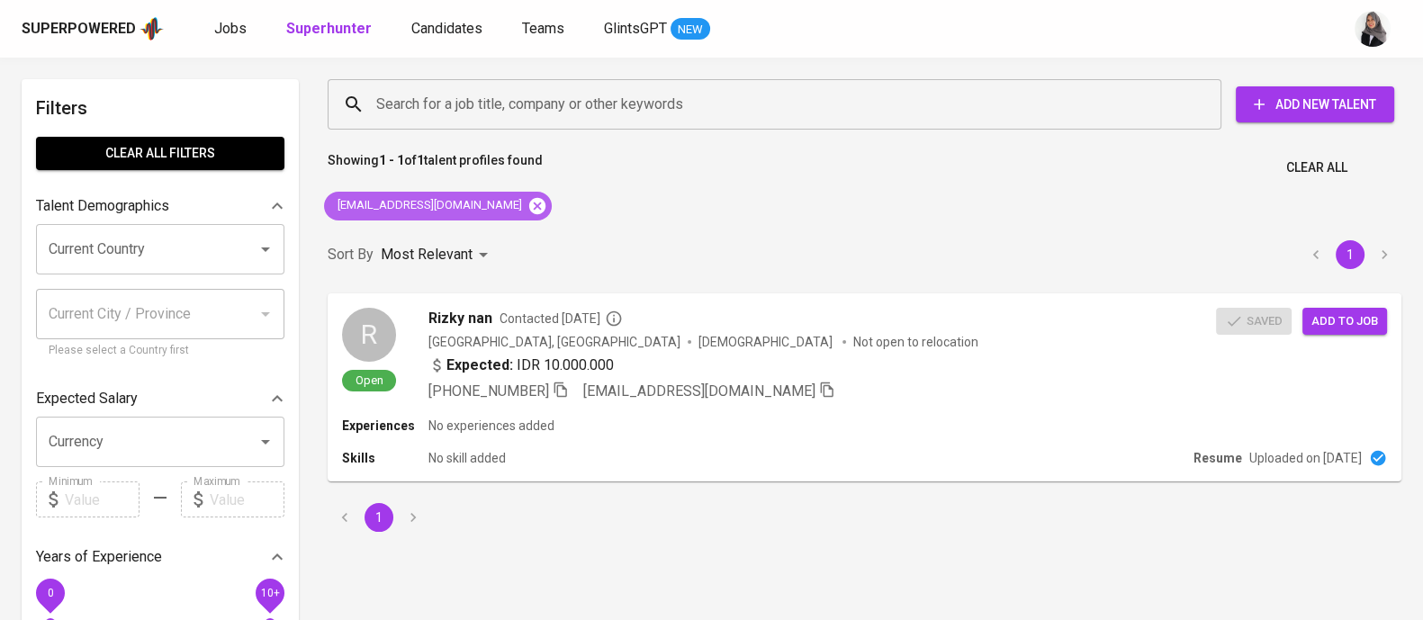
click at [527, 196] on icon at bounding box center [537, 206] width 20 height 20
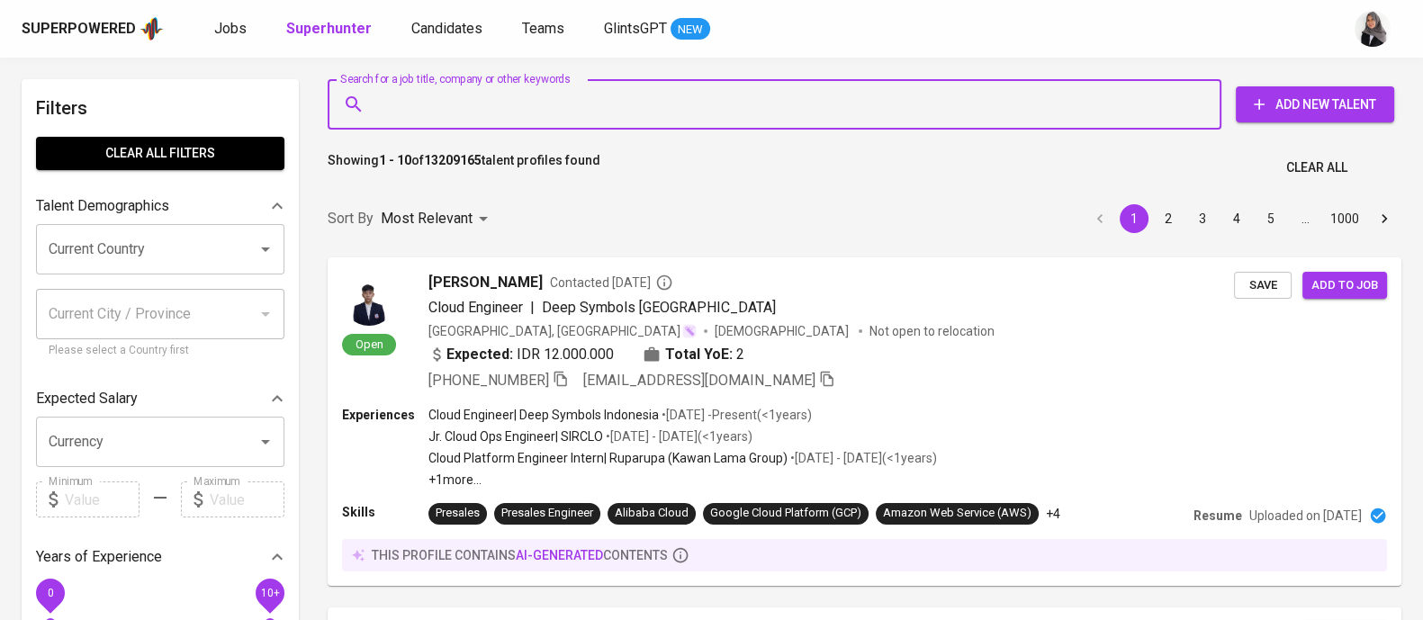
click at [500, 112] on input "Search for a job title, company or other keywords" at bounding box center [779, 104] width 814 height 34
paste input "[EMAIL_ADDRESS][DOMAIN_NAME]"
type input "[EMAIL_ADDRESS][DOMAIN_NAME]"
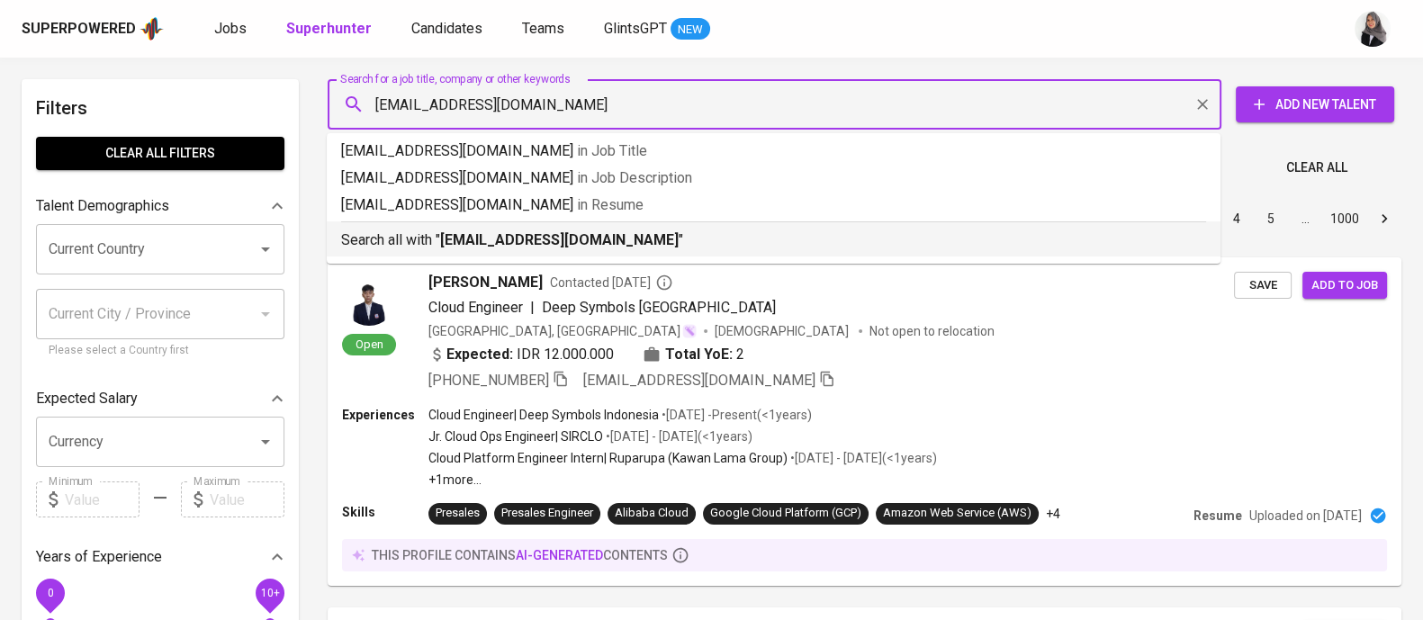
click at [612, 235] on p "Search all with " rizkyian78@gmail.com "" at bounding box center [773, 240] width 865 height 22
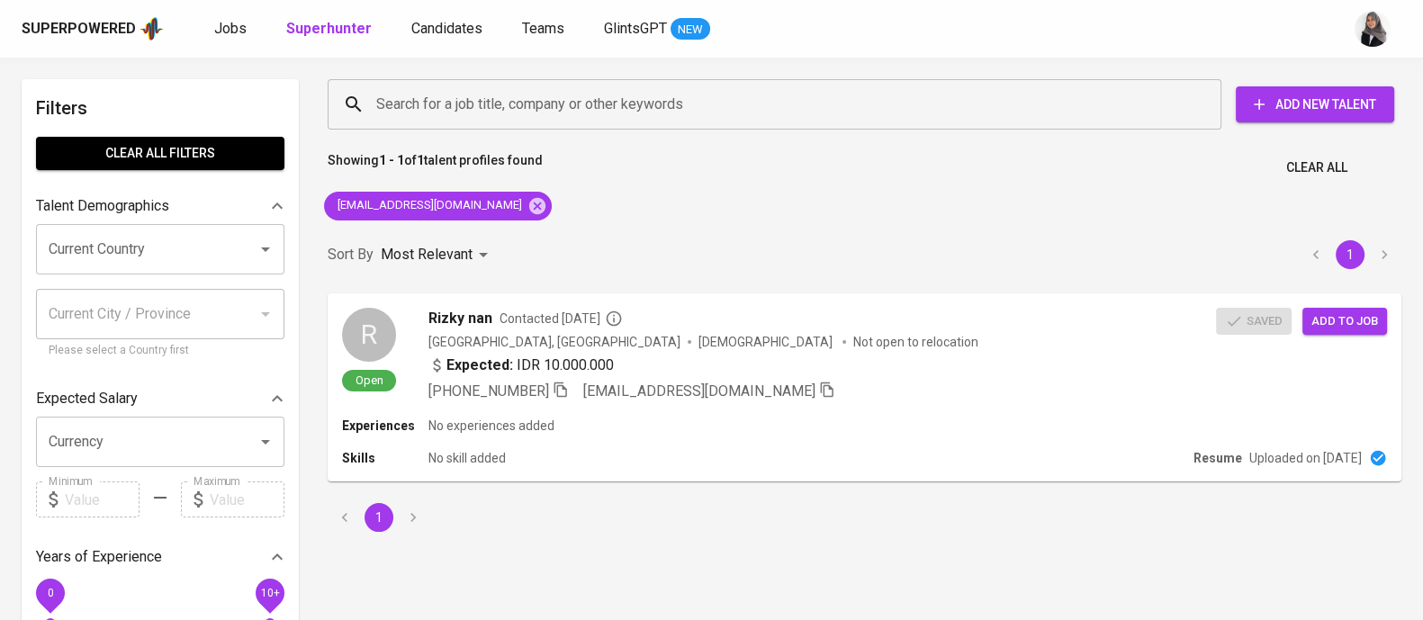
click at [965, 221] on div "Search for a job title, company or other keywords Search for a job title, compa…" at bounding box center [864, 305] width 1095 height 474
click at [1362, 310] on span "Add to job" at bounding box center [1345, 320] width 67 height 21
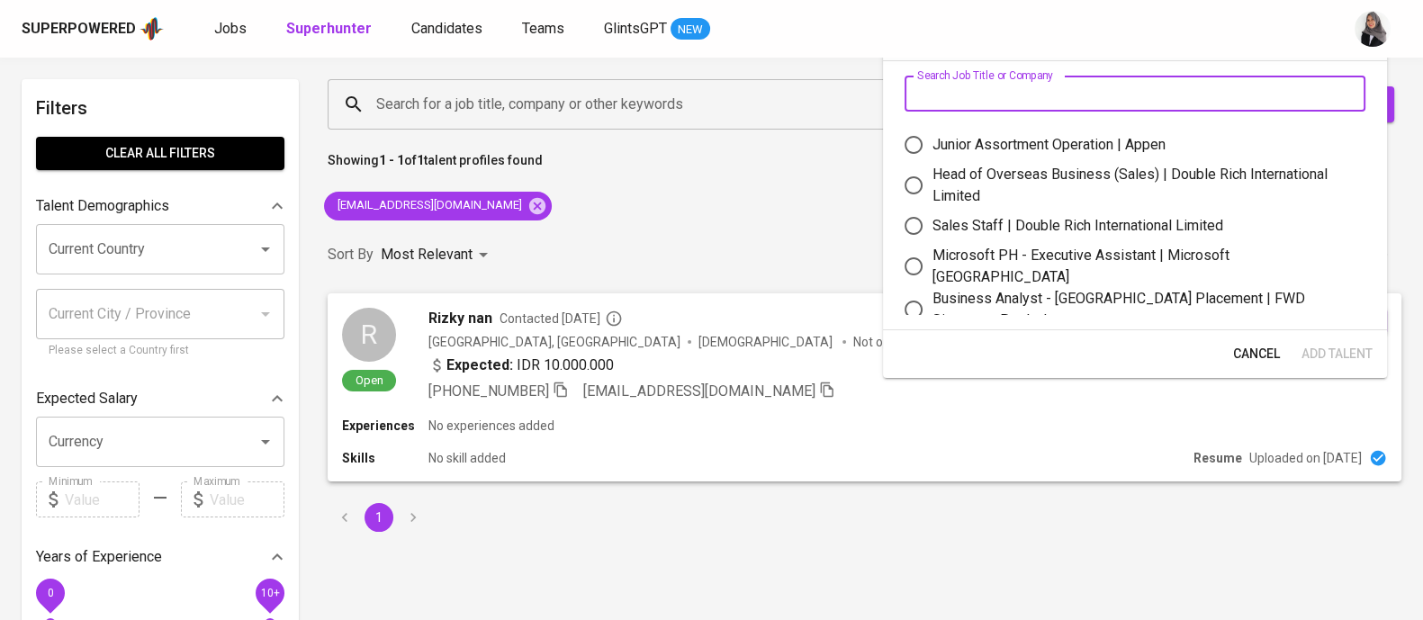
click at [999, 92] on input "text" at bounding box center [1134, 94] width 461 height 36
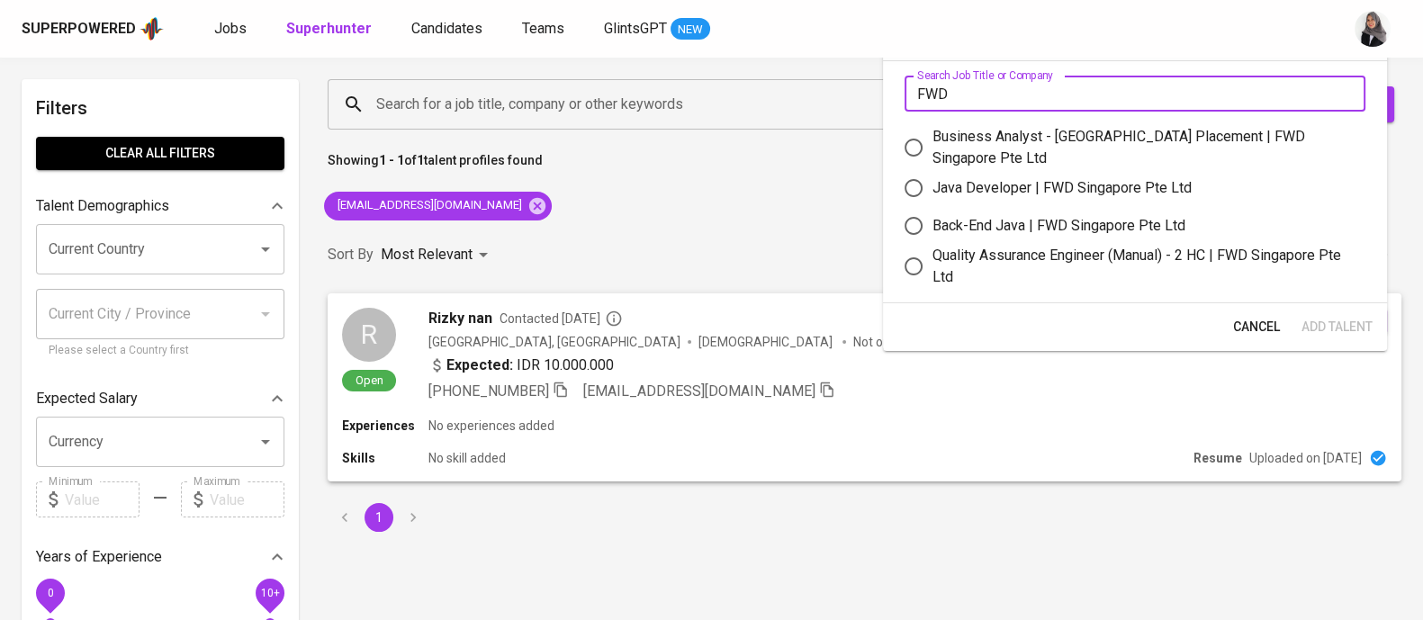
type input "FWD"
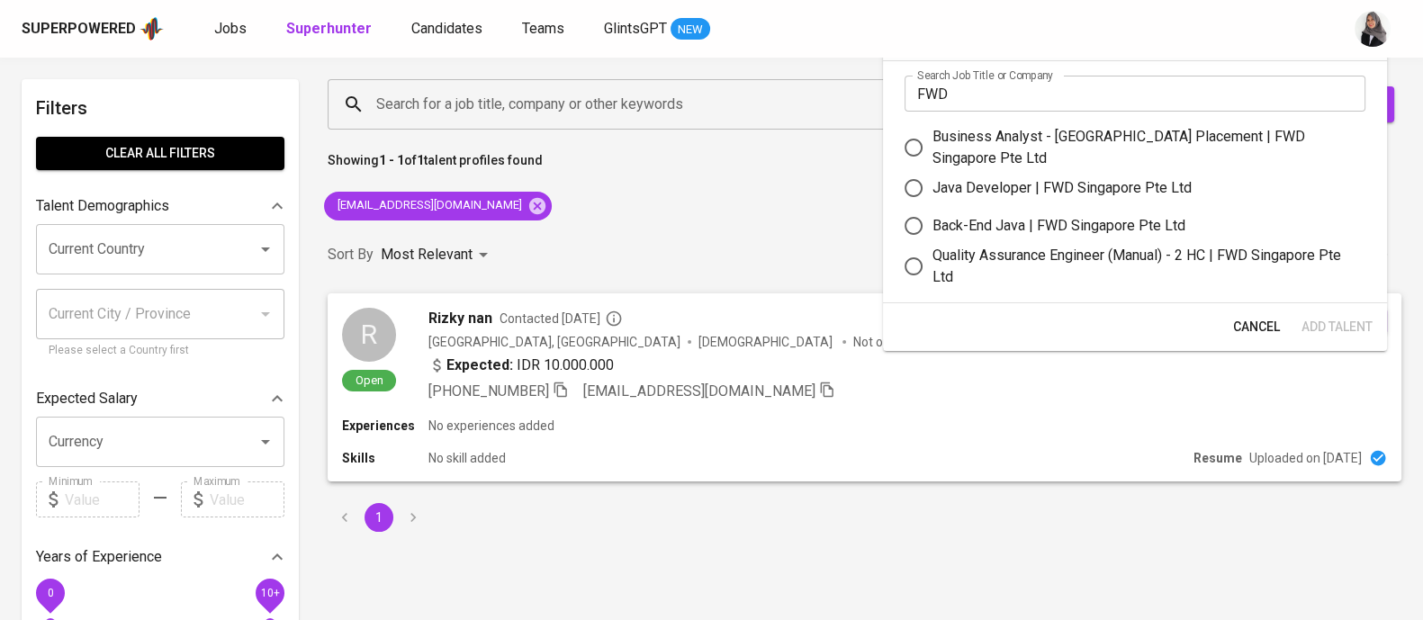
click at [1110, 181] on div "Java Developer | FWD Singapore Pte Ltd" at bounding box center [1061, 188] width 259 height 22
click at [932, 181] on input "Java Developer | FWD Singapore Pte Ltd" at bounding box center [913, 188] width 38 height 38
radio input "true"
click at [1340, 316] on span "Add Talent" at bounding box center [1336, 327] width 71 height 22
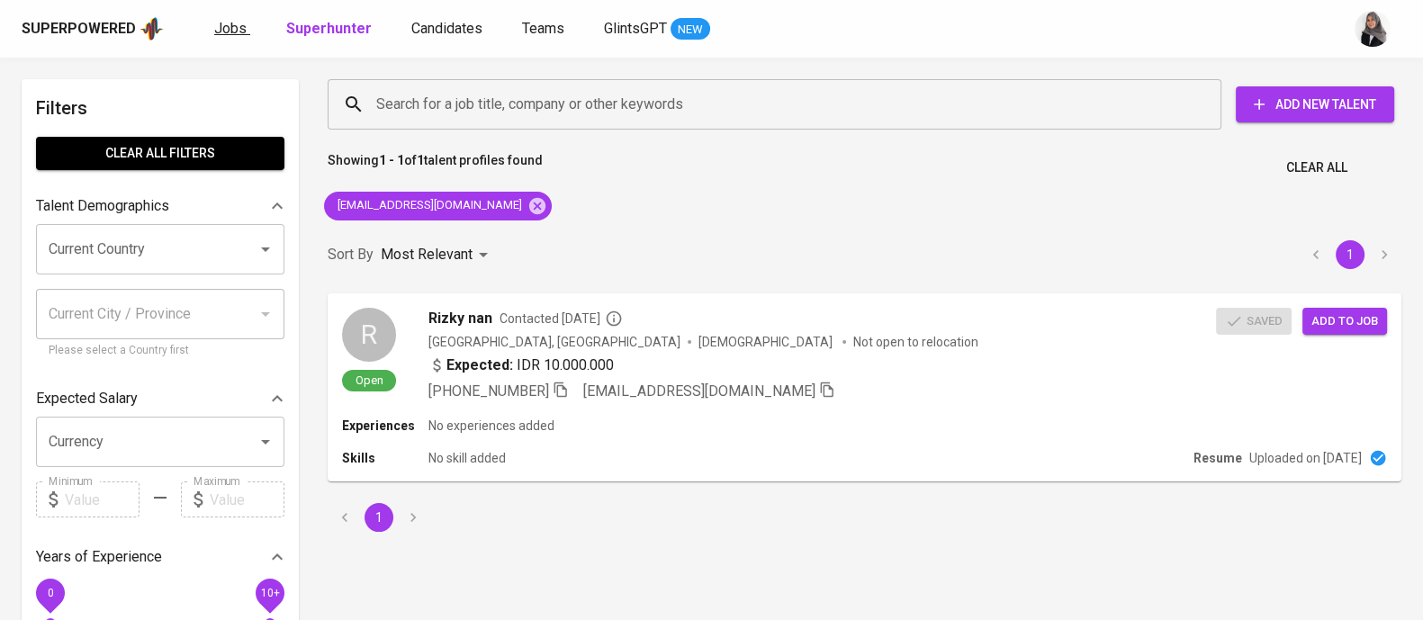
click at [219, 27] on span "Jobs" at bounding box center [230, 28] width 32 height 17
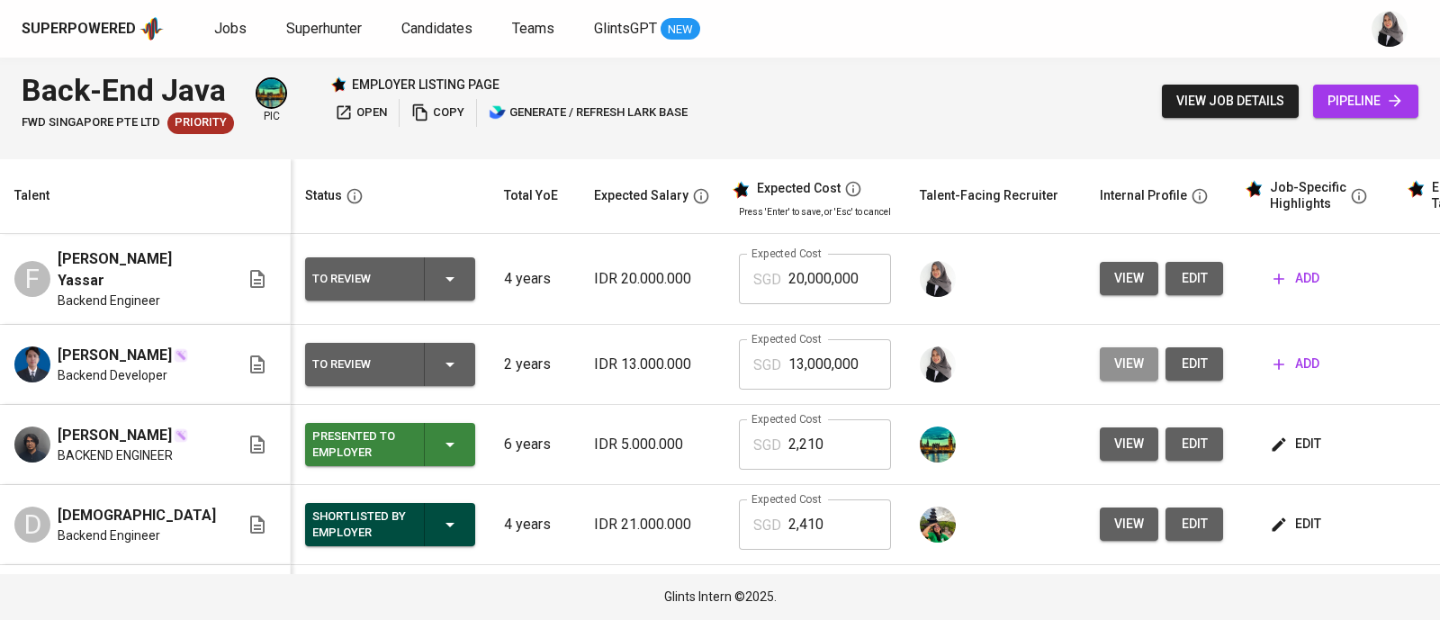
click at [1114, 358] on span "view" at bounding box center [1129, 364] width 30 height 22
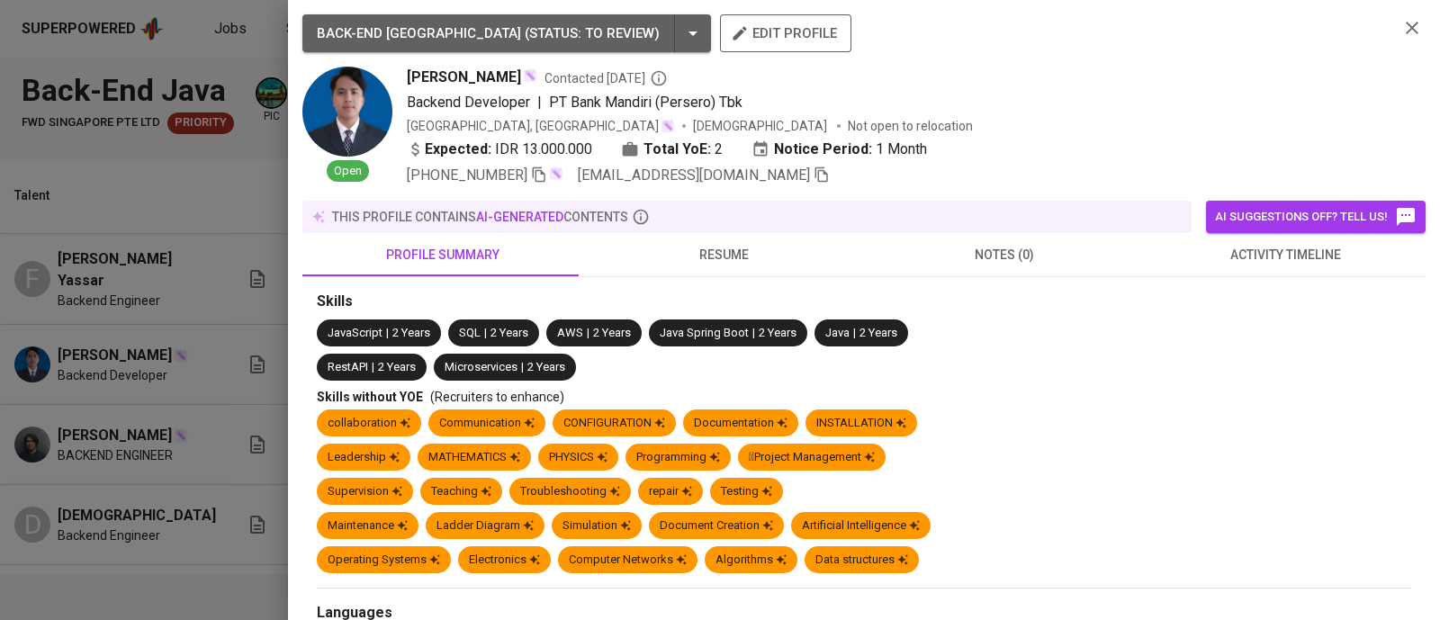
click at [224, 56] on div at bounding box center [720, 310] width 1440 height 620
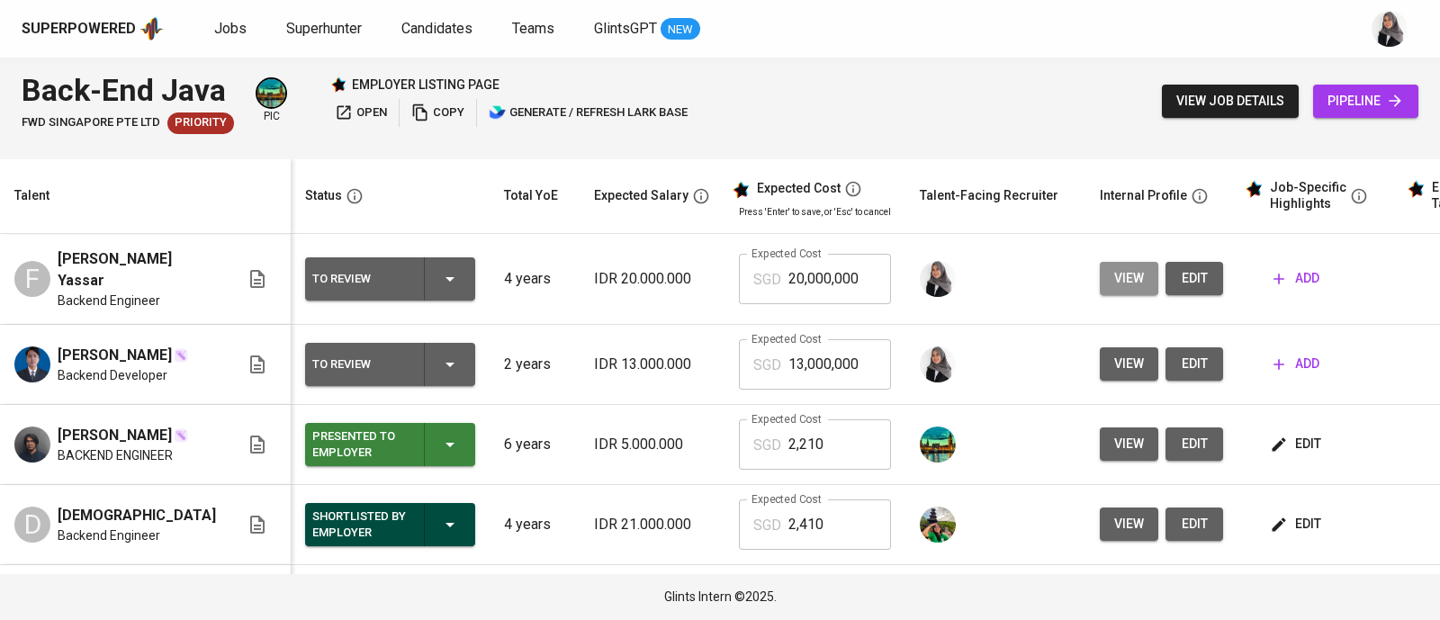
click at [1114, 273] on span "view" at bounding box center [1129, 278] width 30 height 22
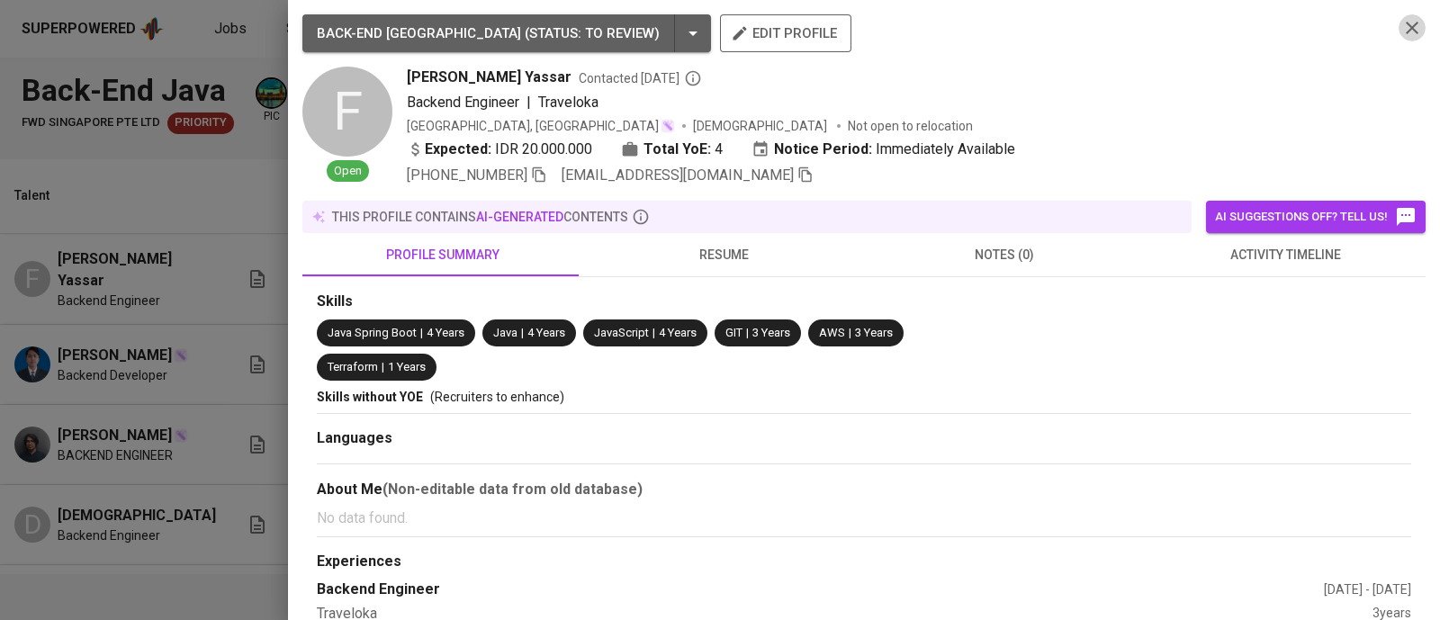
click at [1406, 24] on icon "button" at bounding box center [1412, 28] width 13 height 13
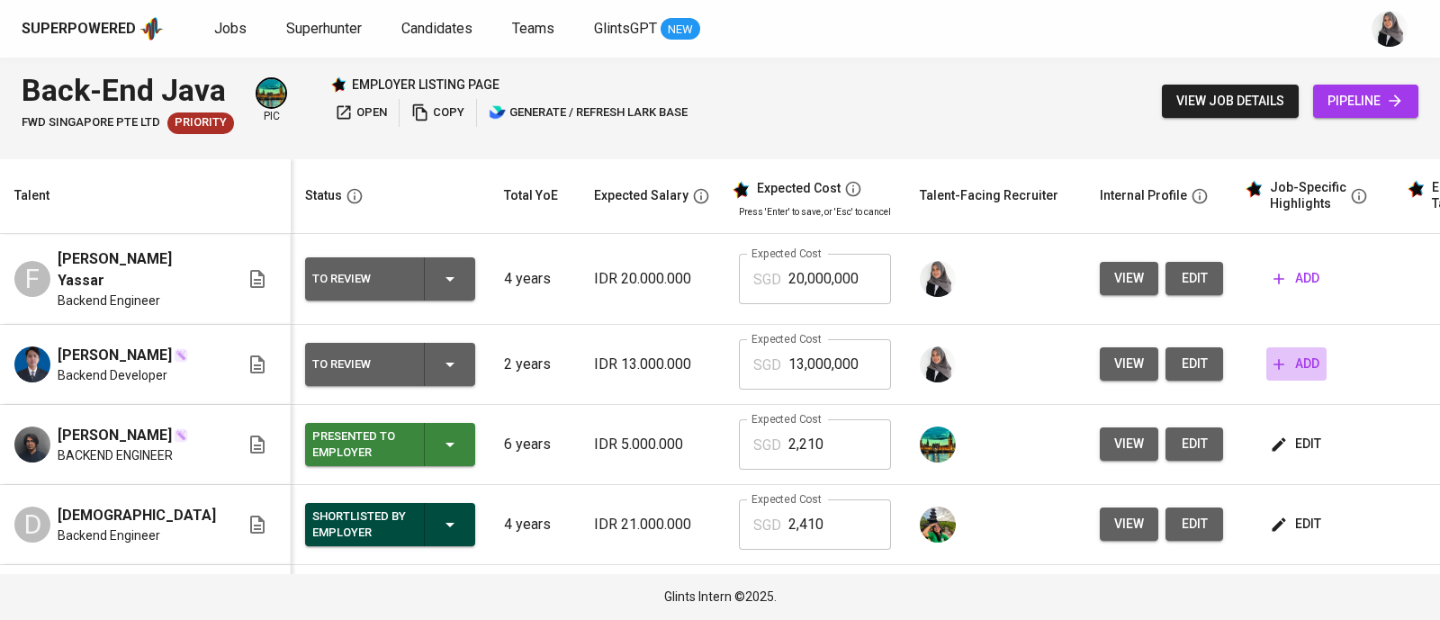
click at [1277, 353] on span "add" at bounding box center [1296, 364] width 46 height 22
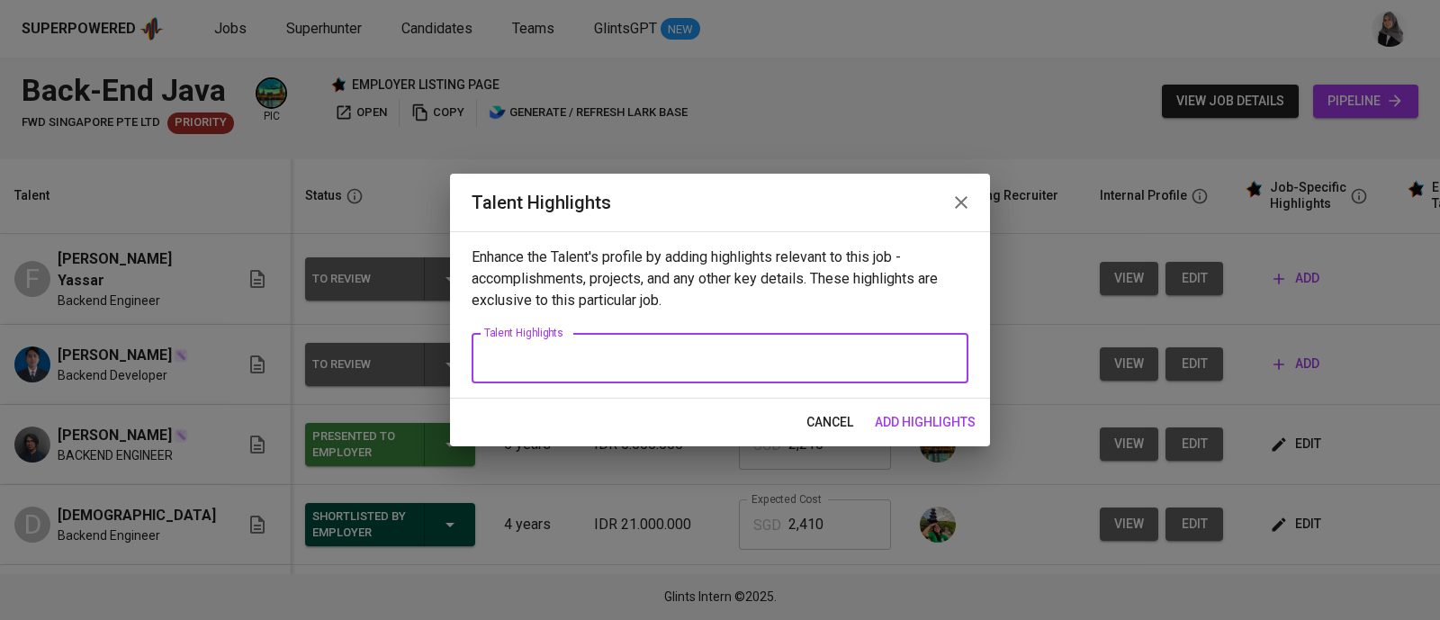
click at [645, 360] on textarea at bounding box center [720, 358] width 472 height 17
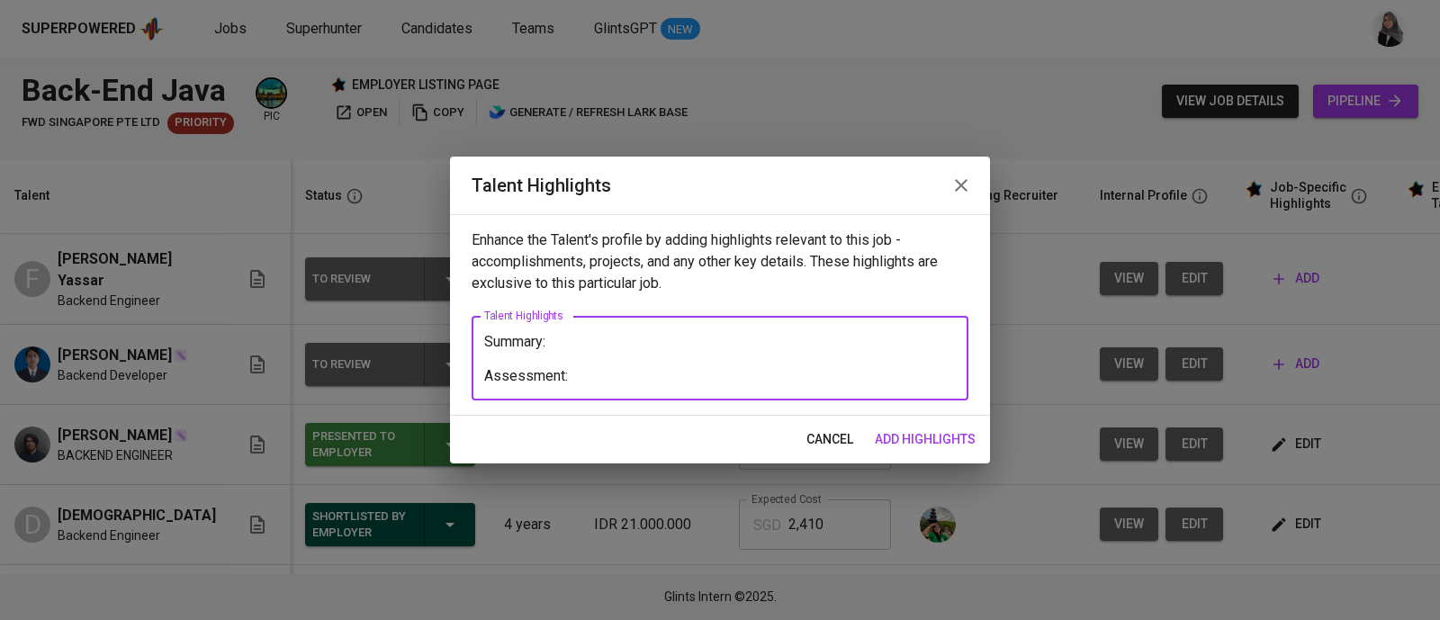
type textarea "Summary: Assessment:"
click at [946, 440] on span "add highlights" at bounding box center [925, 439] width 101 height 22
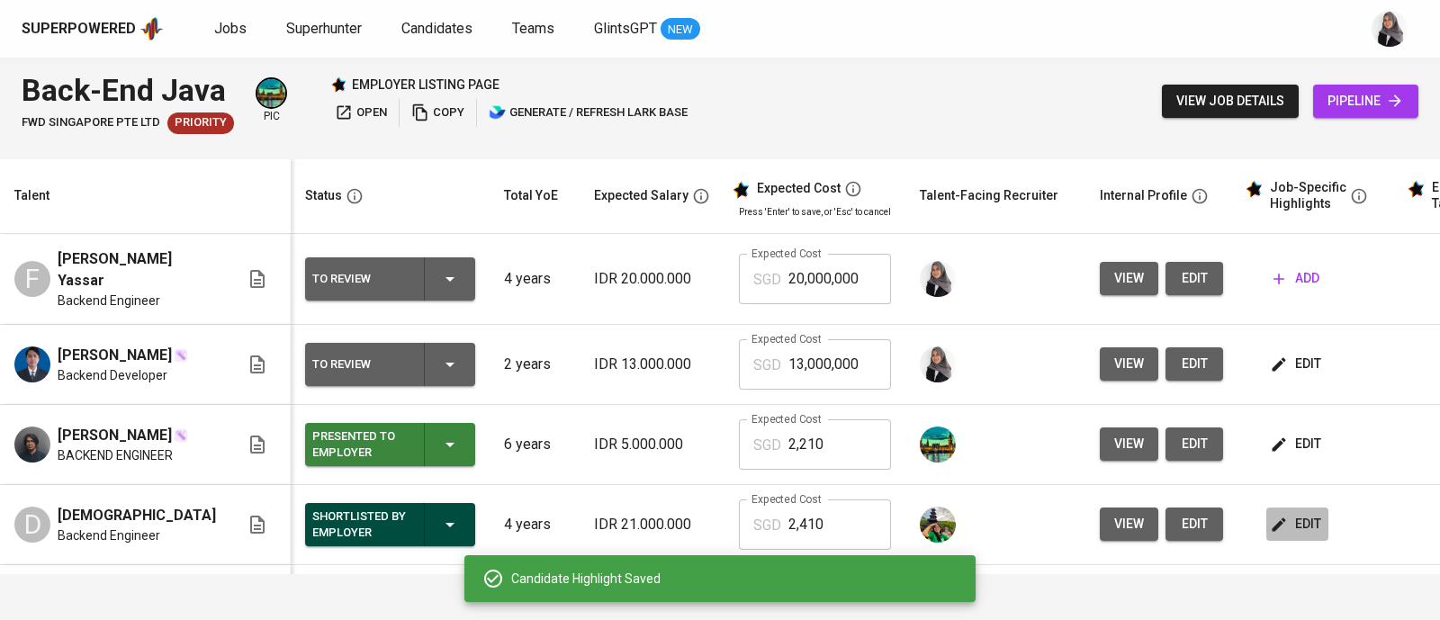
click at [1273, 519] on span "edit" at bounding box center [1297, 524] width 48 height 22
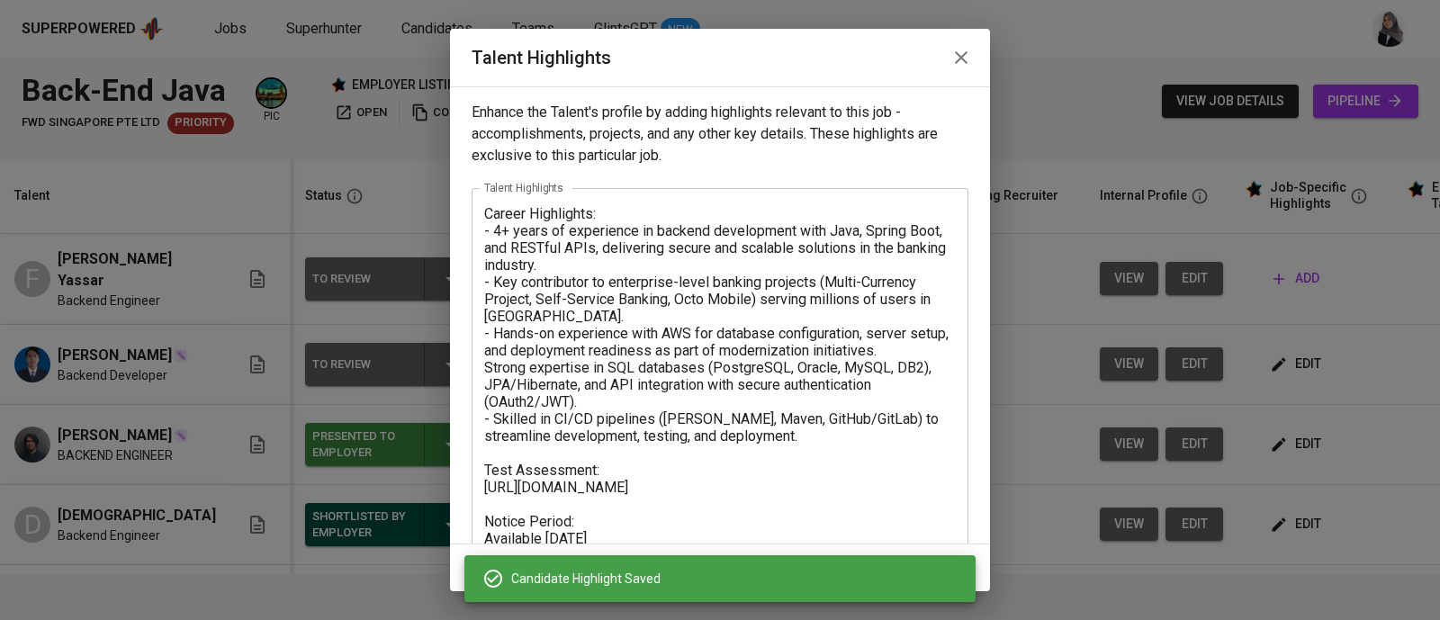
scroll to position [33, 0]
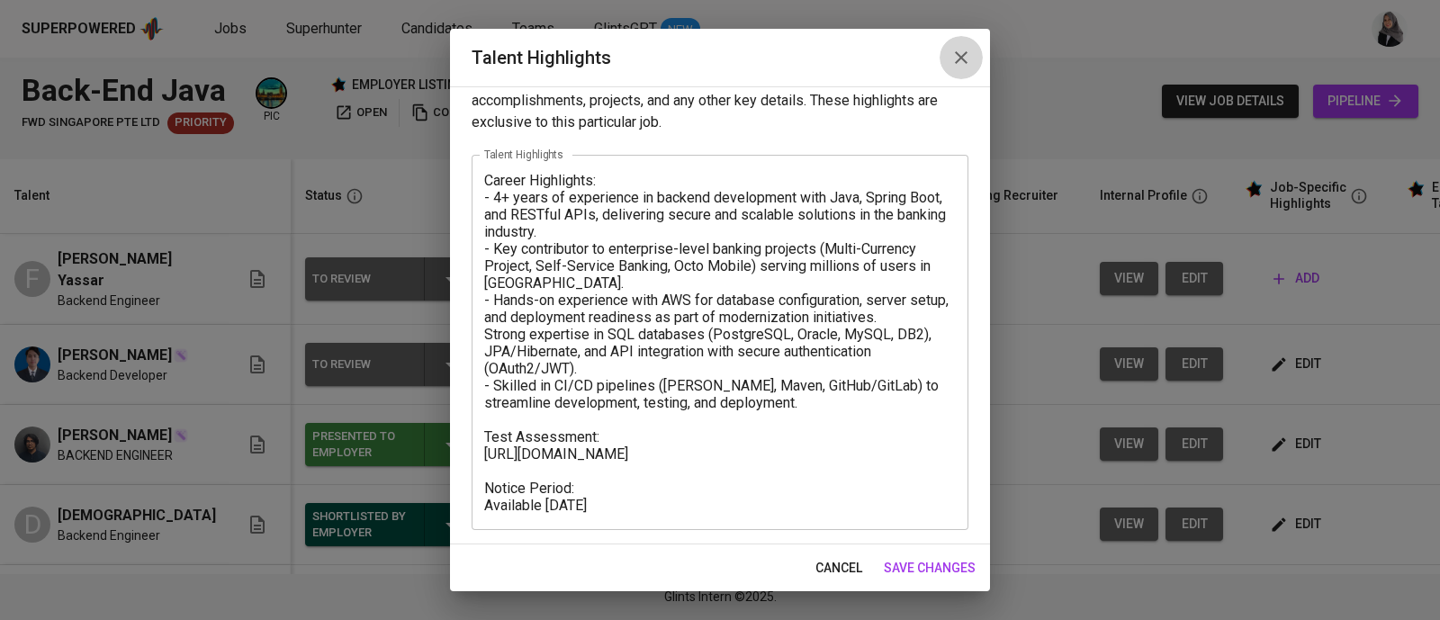
click at [970, 53] on icon "button" at bounding box center [961, 58] width 22 height 22
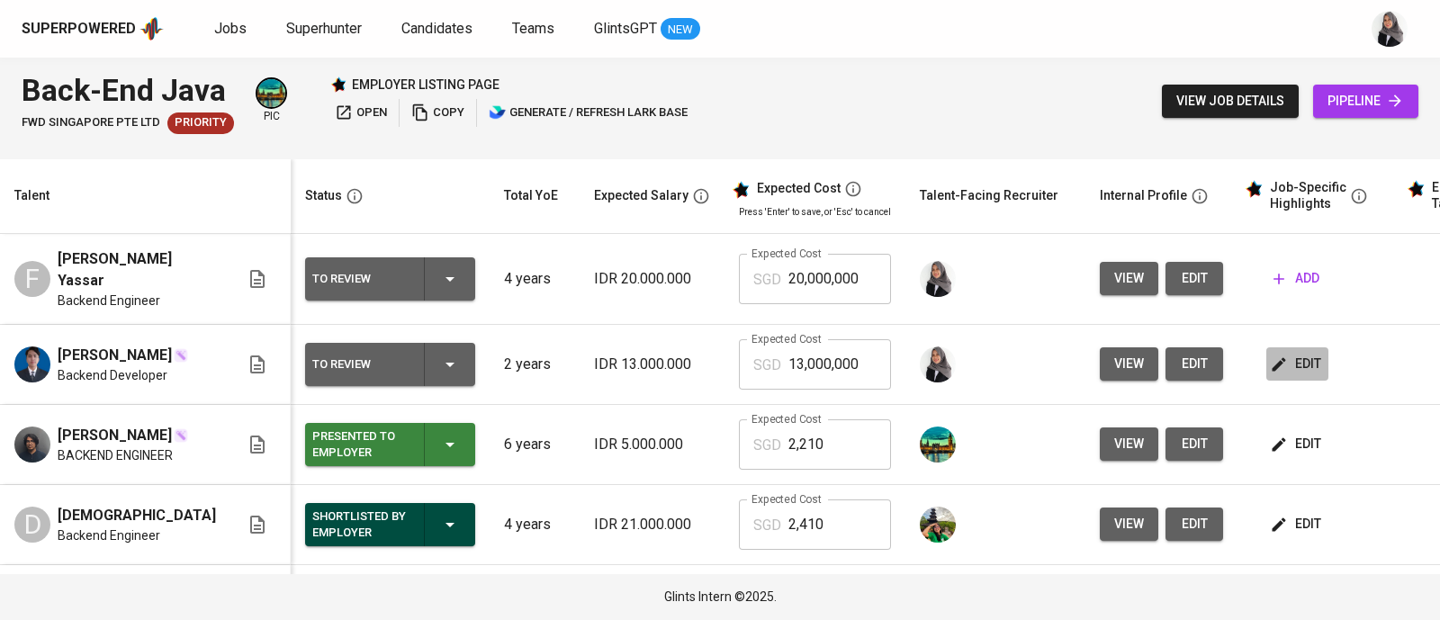
click at [1270, 361] on icon "button" at bounding box center [1279, 364] width 18 height 18
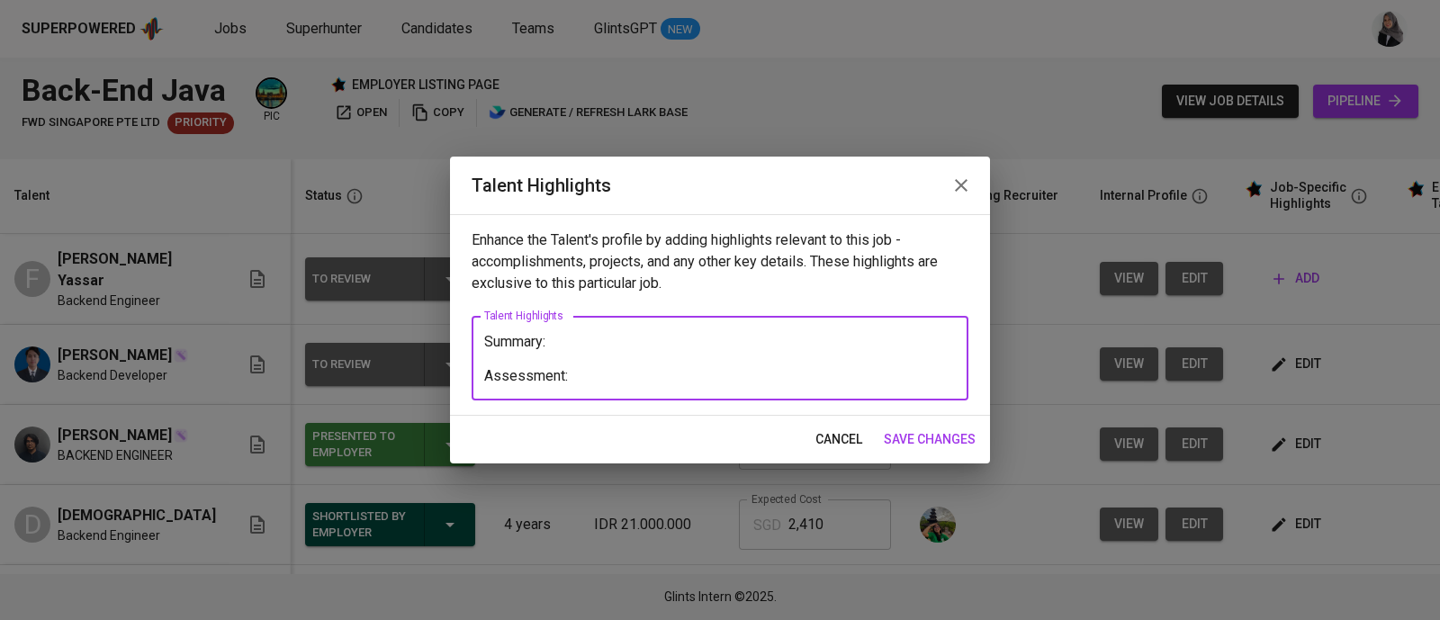
click at [486, 373] on textarea "Summary: Assessment:" at bounding box center [720, 358] width 472 height 51
click at [647, 378] on textarea "Summary: Test Assessment:" at bounding box center [720, 358] width 472 height 51
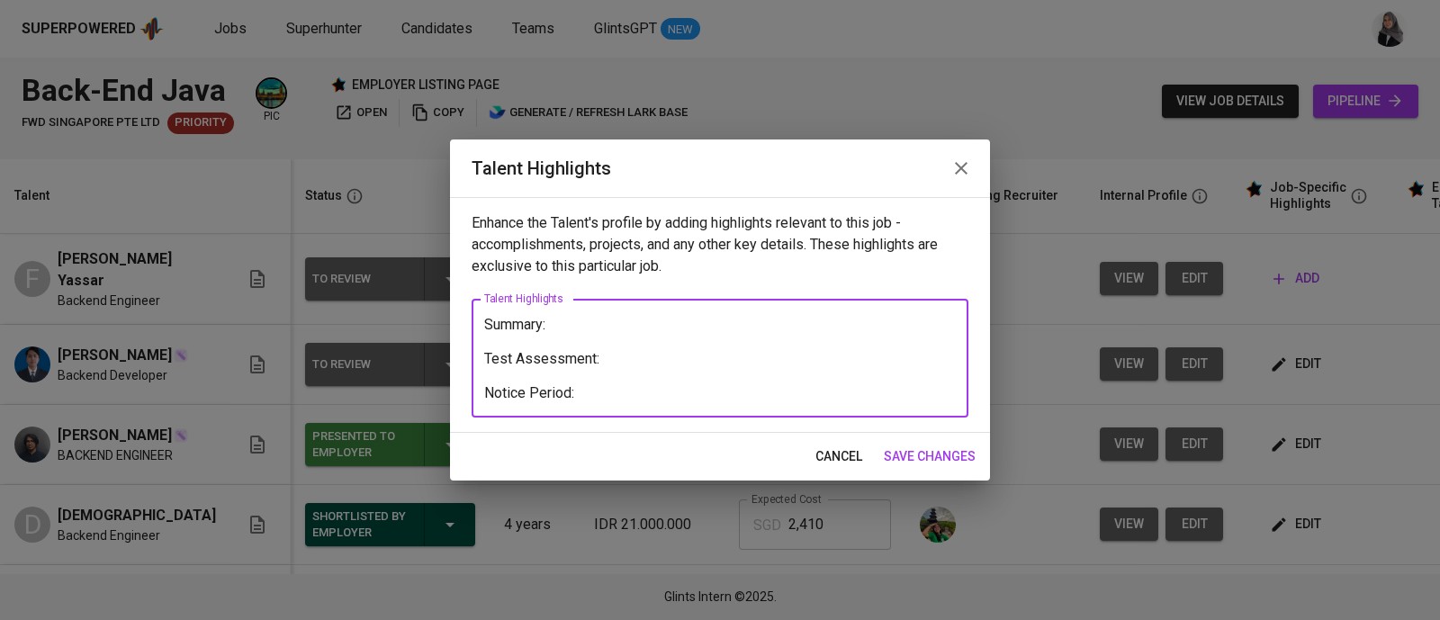
type textarea "Summary: Test Assessment: Notice Period:"
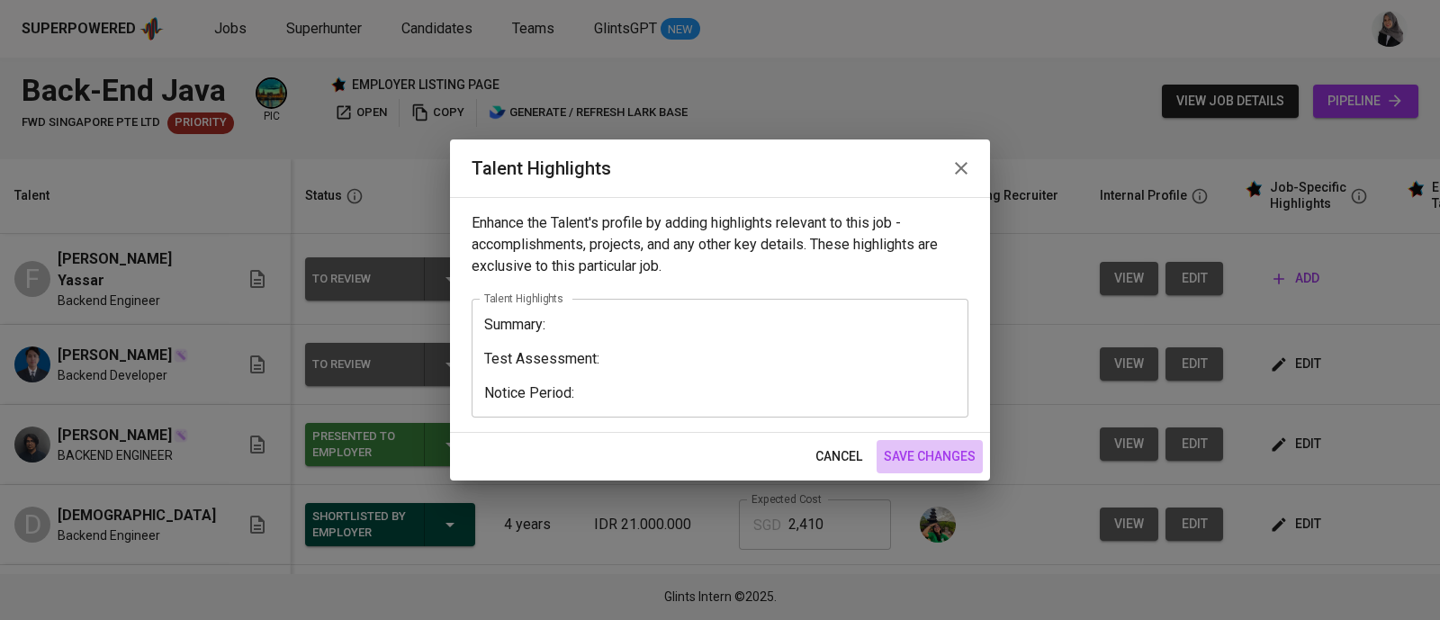
click at [894, 452] on span "save changes" at bounding box center [930, 456] width 92 height 22
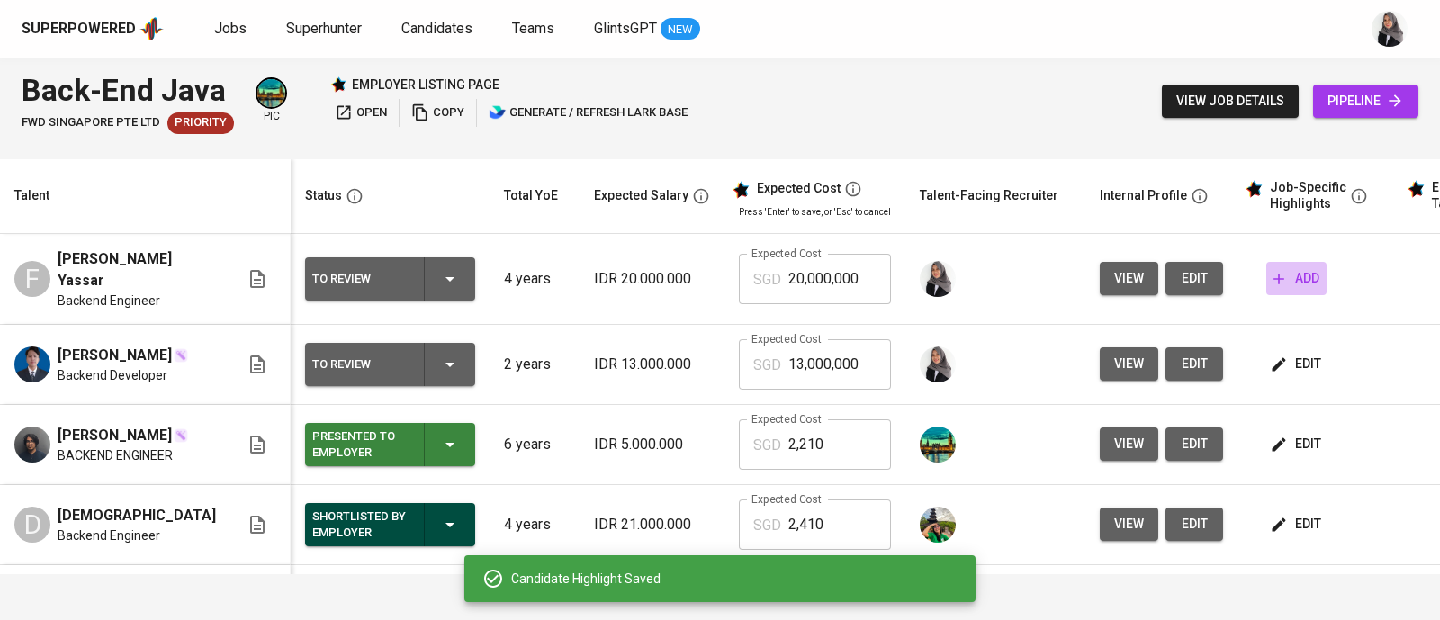
click at [1290, 271] on span "add" at bounding box center [1296, 278] width 46 height 22
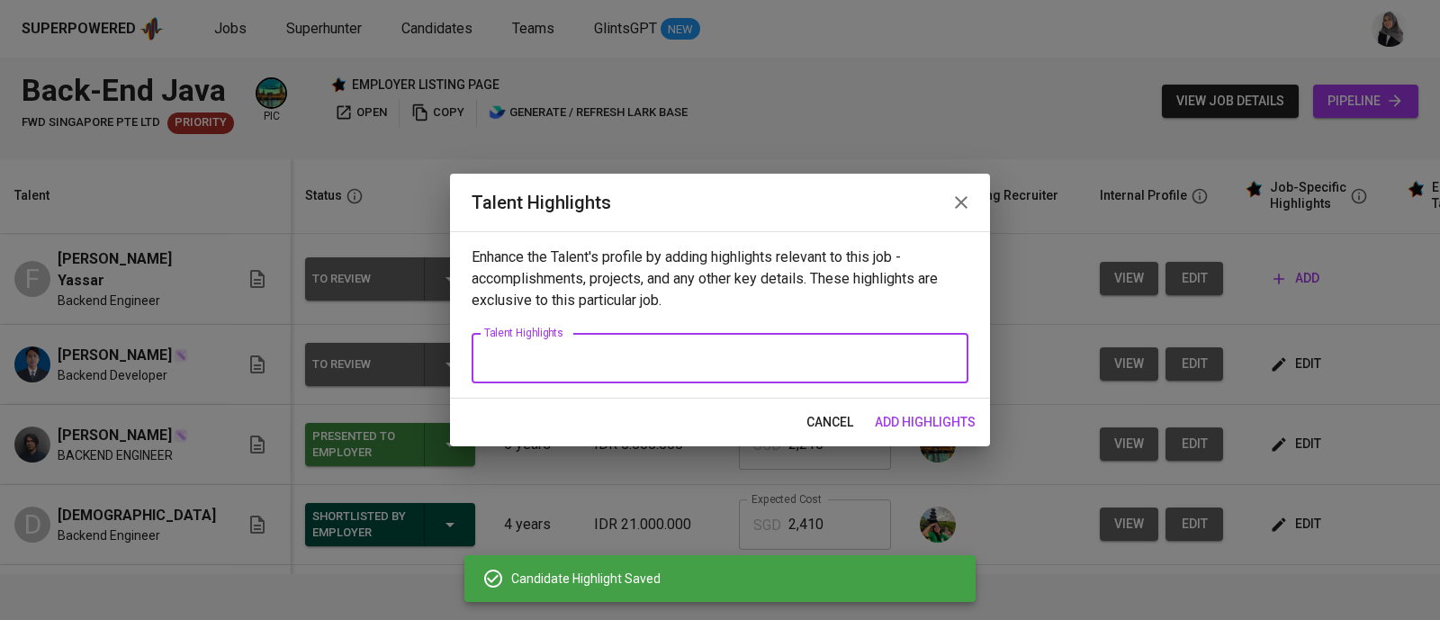
click at [589, 362] on textarea at bounding box center [720, 358] width 472 height 17
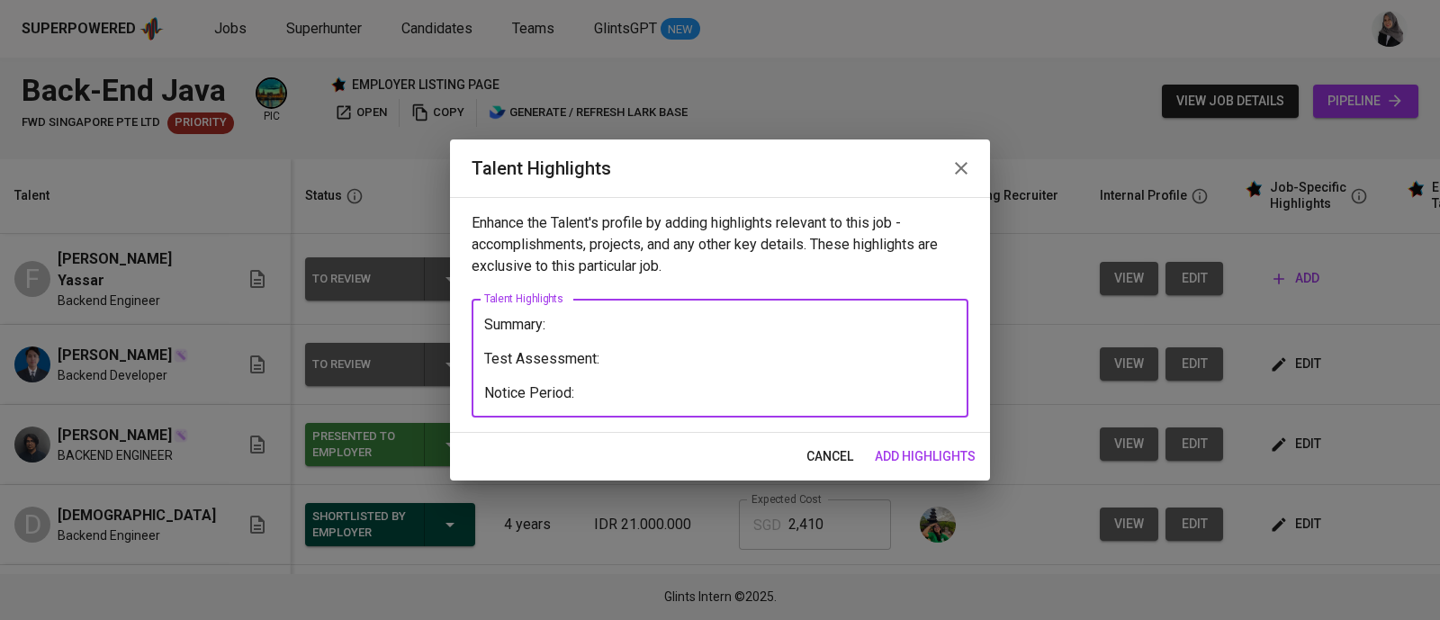
type textarea "Summary: Test Assessment: Notice Period:"
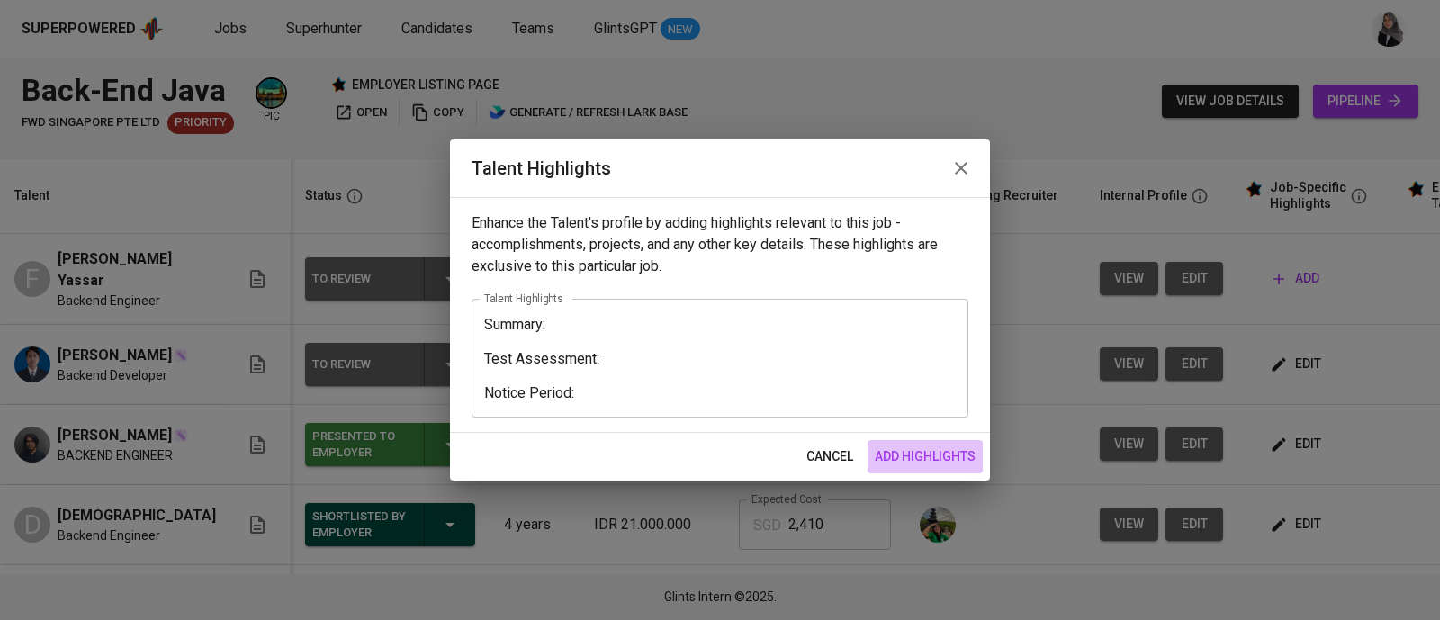
click at [939, 461] on span "add highlights" at bounding box center [925, 456] width 101 height 22
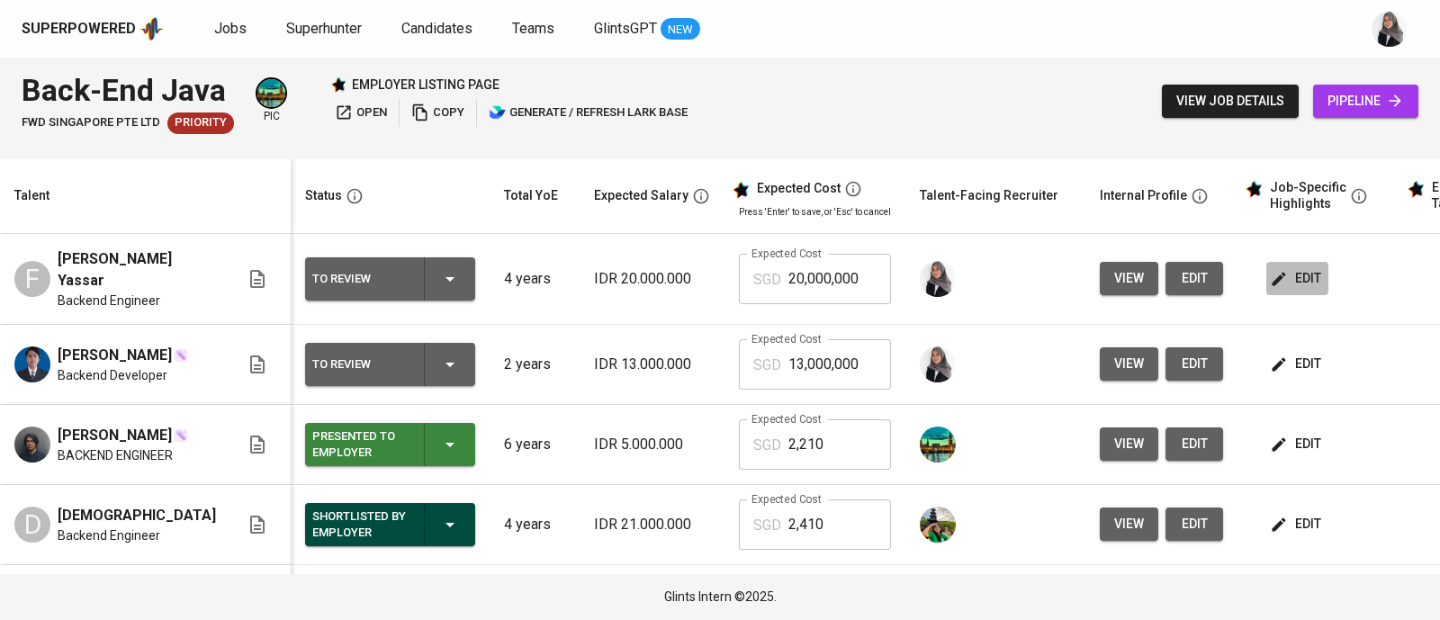
click at [1273, 267] on span "edit" at bounding box center [1297, 278] width 48 height 22
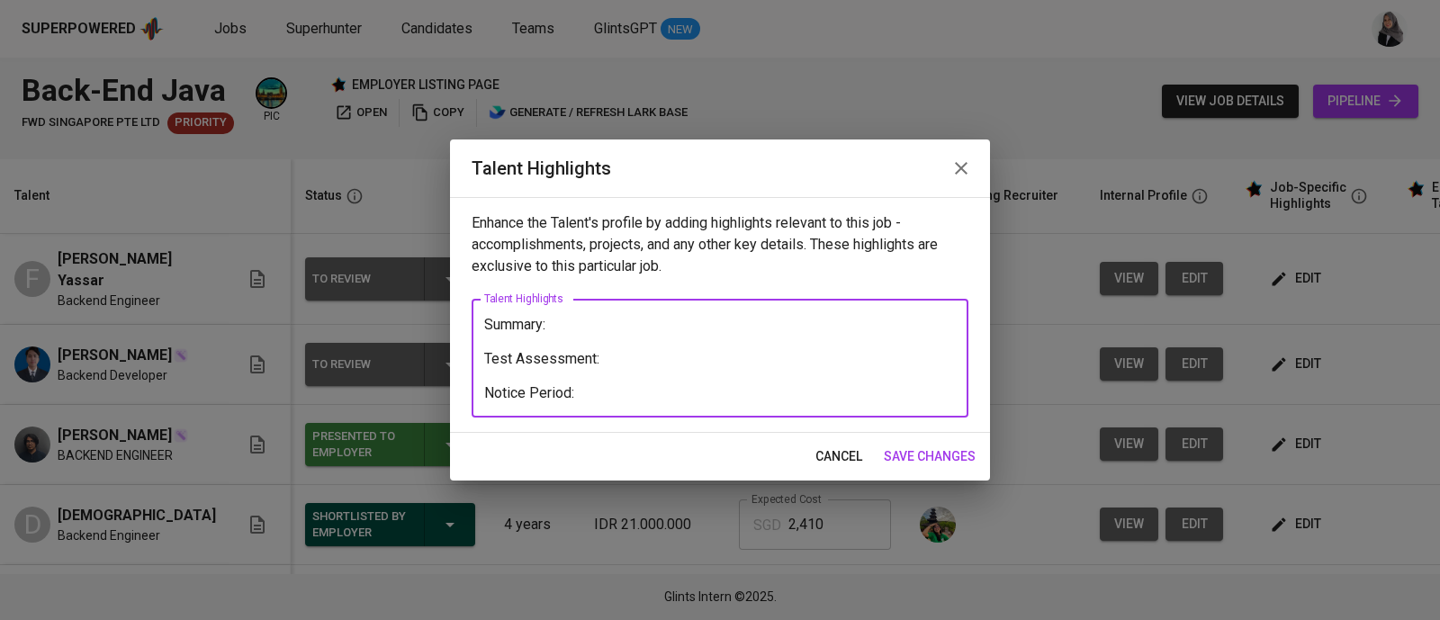
click at [615, 389] on textarea "Summary: Test Assessment: Notice Period:" at bounding box center [720, 358] width 472 height 85
type textarea "Summary: Test Assessment: Notice Period: 1 Month"
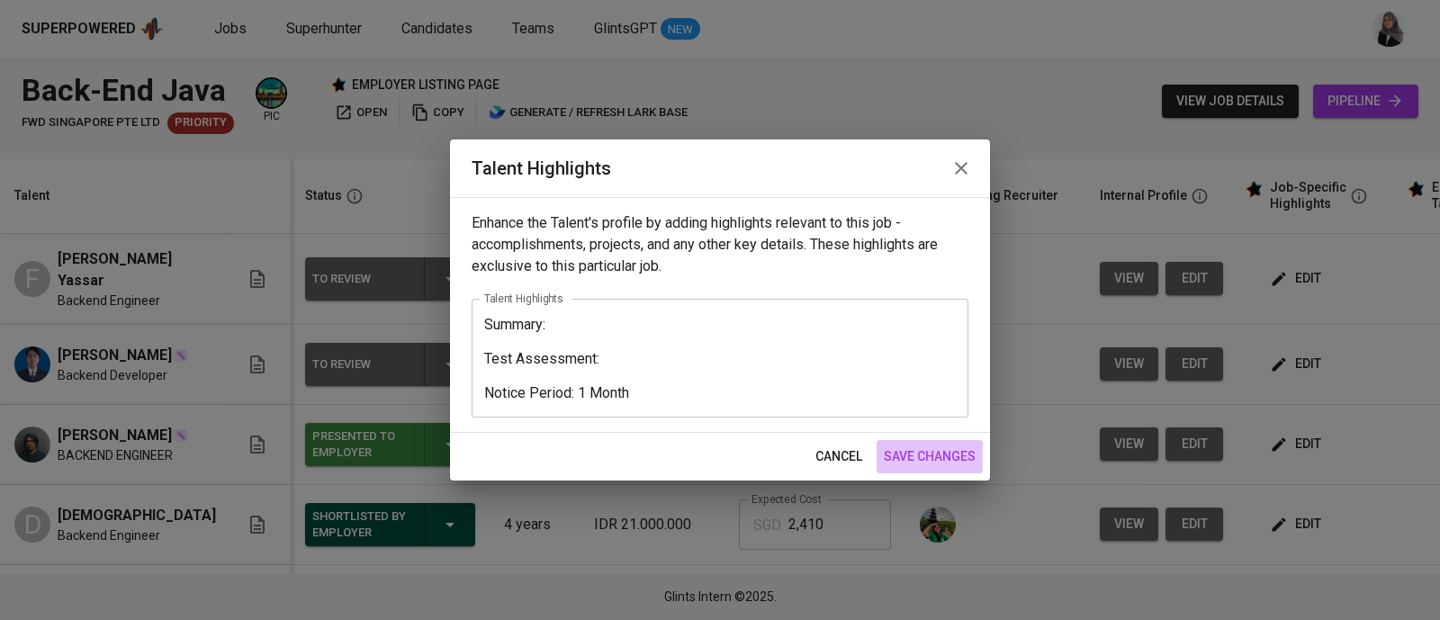
click at [918, 461] on span "save changes" at bounding box center [930, 456] width 92 height 22
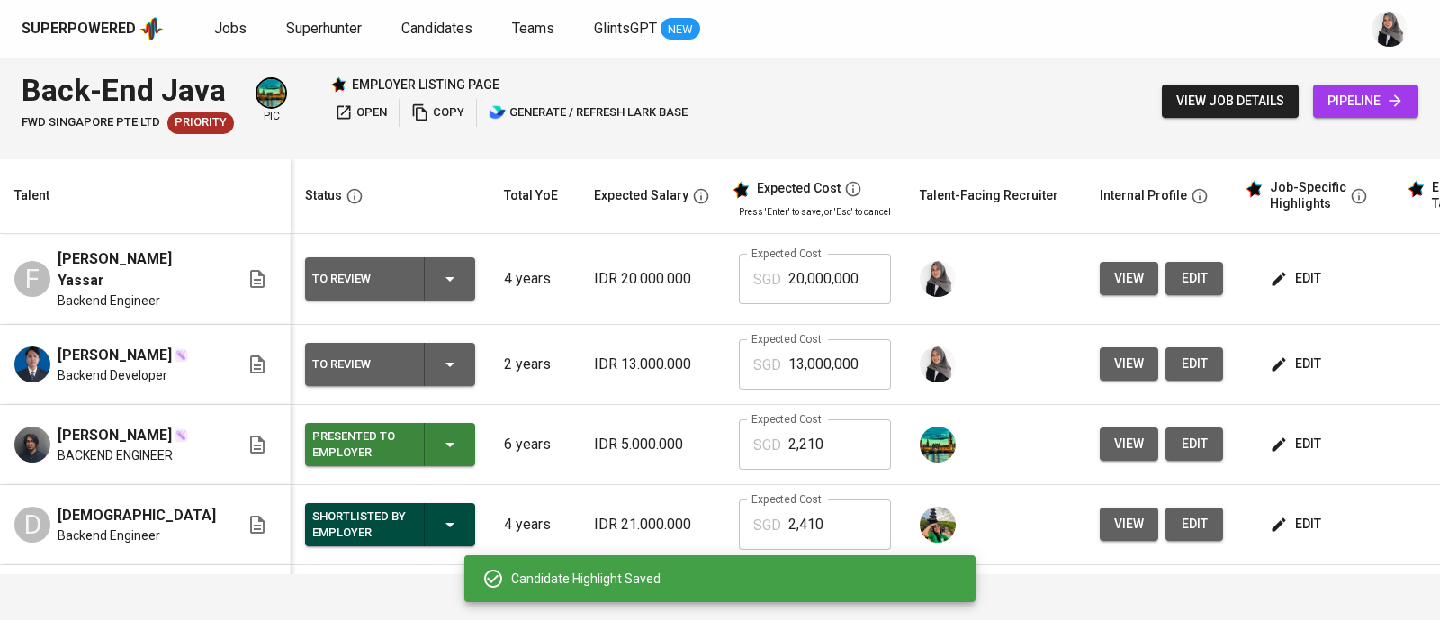
click at [1026, 71] on div "Back-End Java FWD Singapore Pte Ltd Priority pic employer listing page open cop…" at bounding box center [720, 101] width 1440 height 87
click at [1275, 353] on span "edit" at bounding box center [1297, 364] width 48 height 22
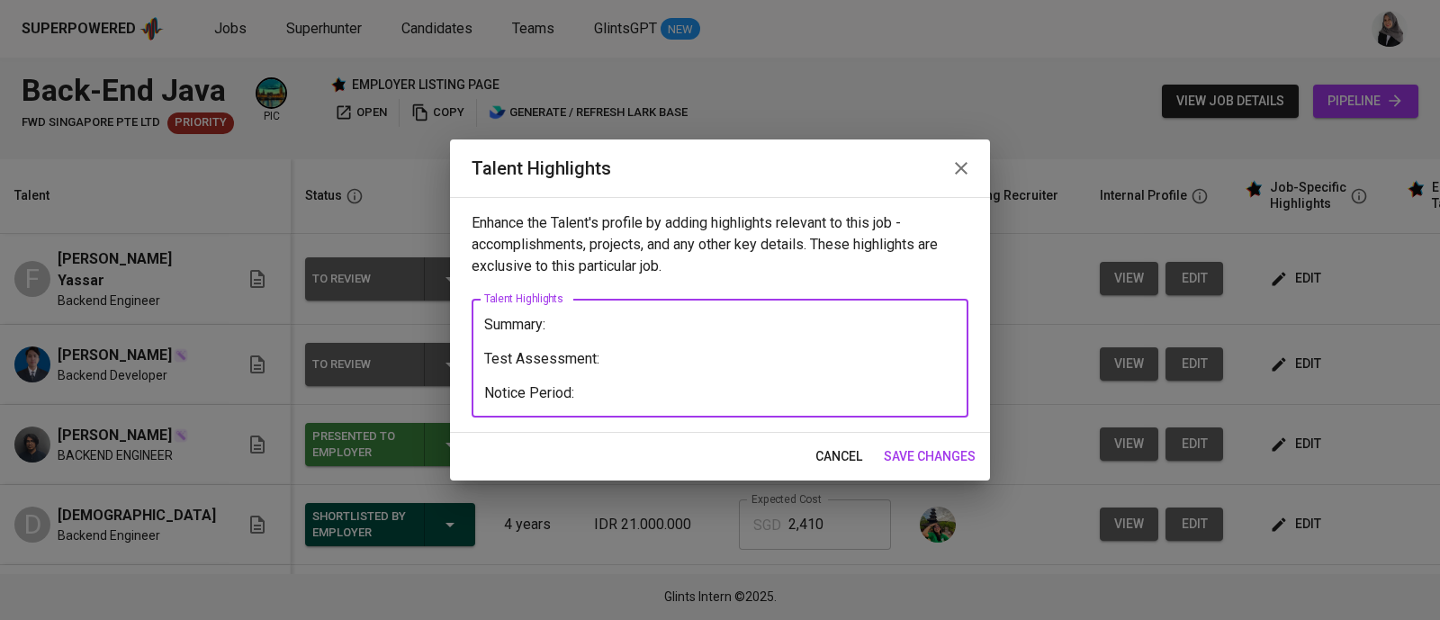
click at [607, 386] on textarea "Summary: Test Assessment: Notice Period:" at bounding box center [720, 358] width 472 height 85
type textarea "Summary: Test Assessment: Notice Period: 1 Month"
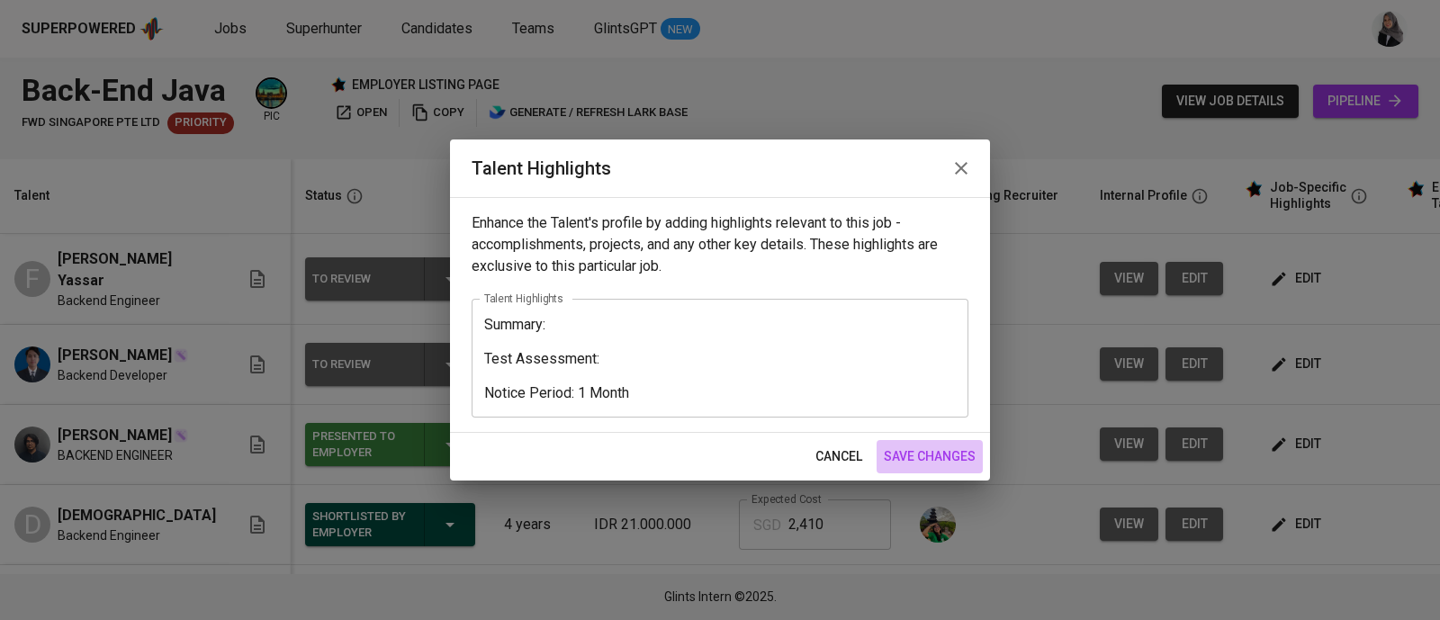
click at [959, 463] on span "save changes" at bounding box center [930, 456] width 92 height 22
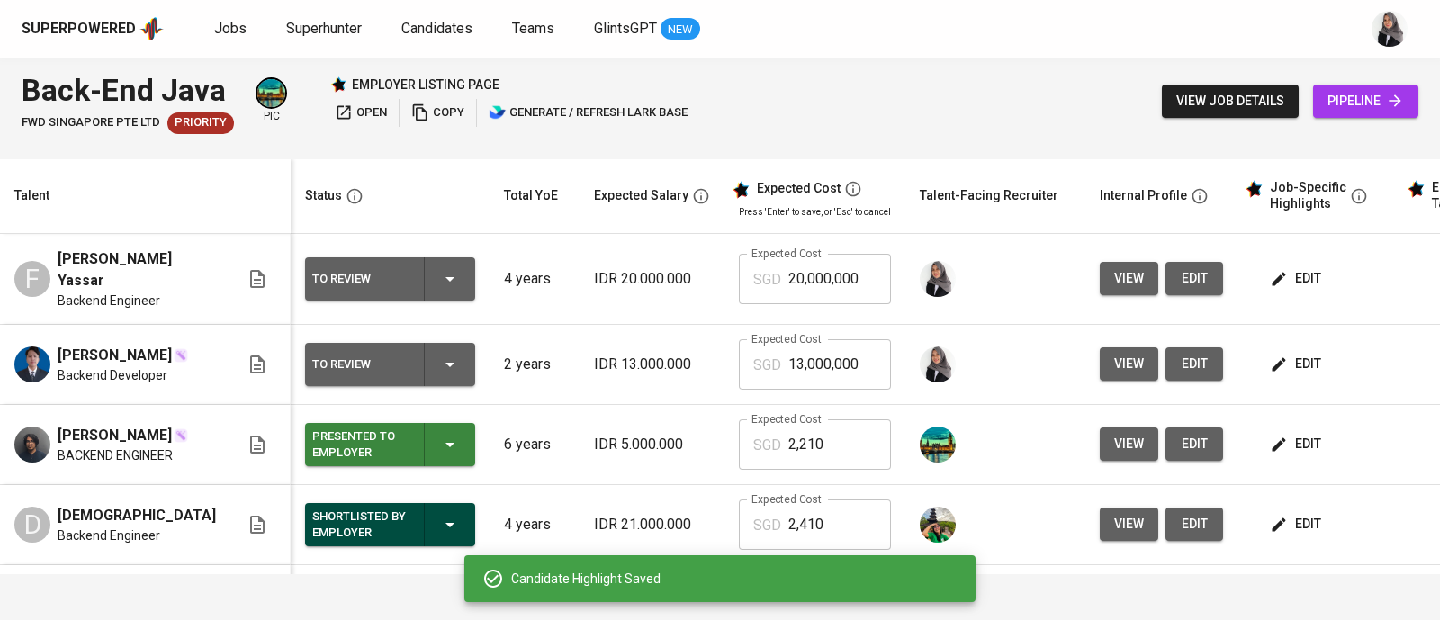
click at [1350, 13] on div "Superpowered Jobs Superhunter Candidates Teams GlintsGPT NEW" at bounding box center [720, 29] width 1440 height 58
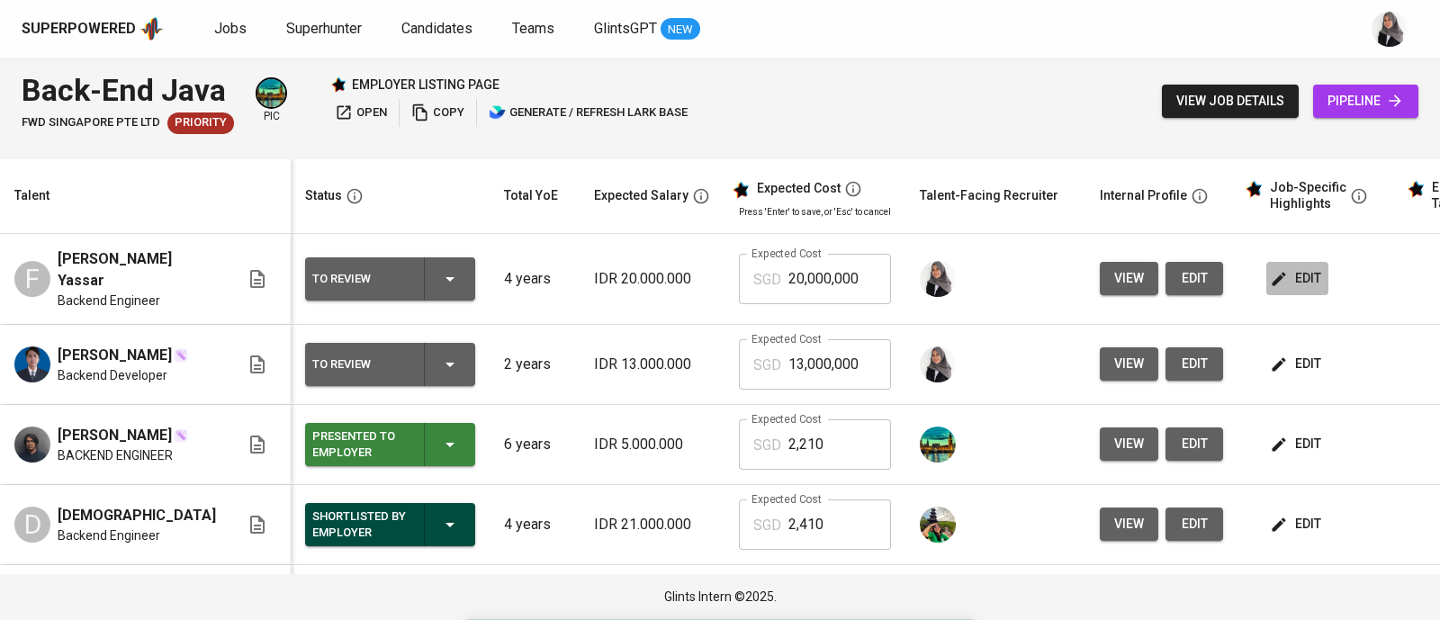
click at [1277, 268] on span "edit" at bounding box center [1297, 278] width 48 height 22
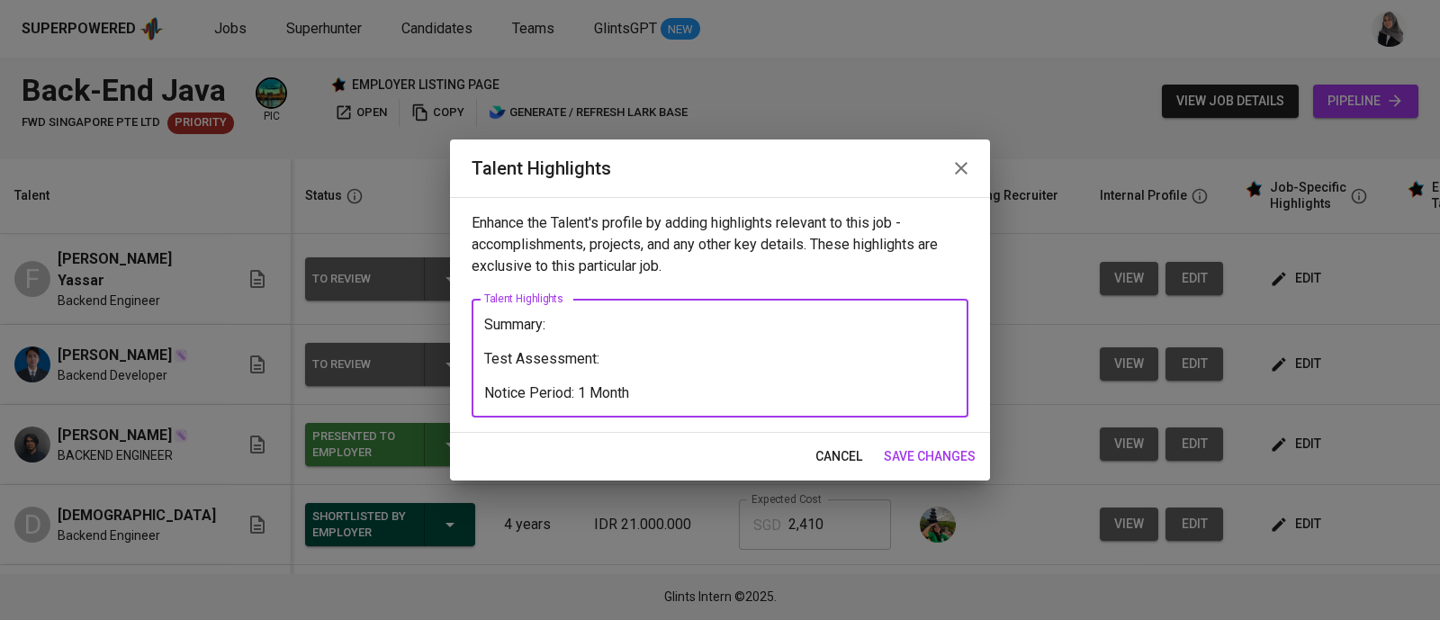
click at [621, 361] on textarea "Summary: Test Assessment: Notice Period: 1 Month" at bounding box center [720, 358] width 472 height 85
paste textarea "https://github.com/fairuzyassar/tictactoegame"
type textarea "Summary: Test Assessment: https://github.com/fairuzyassar/tictactoegame Notice …"
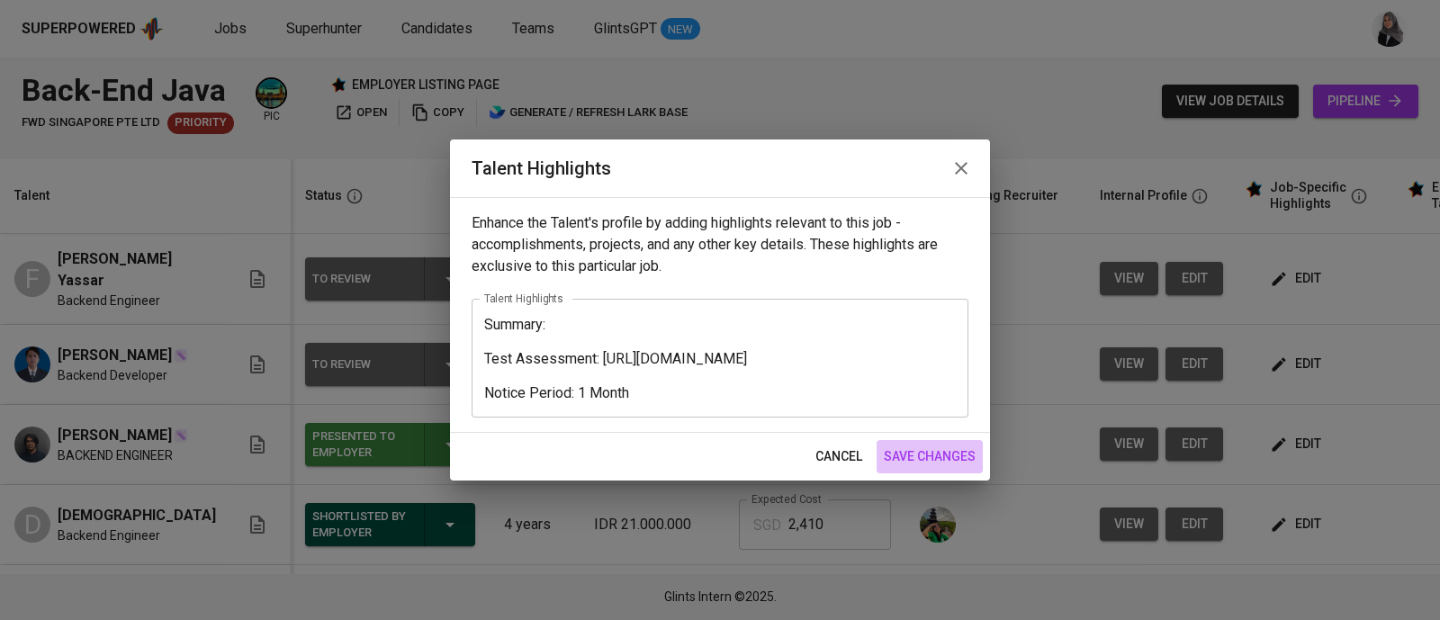
click at [932, 446] on span "save changes" at bounding box center [930, 456] width 92 height 22
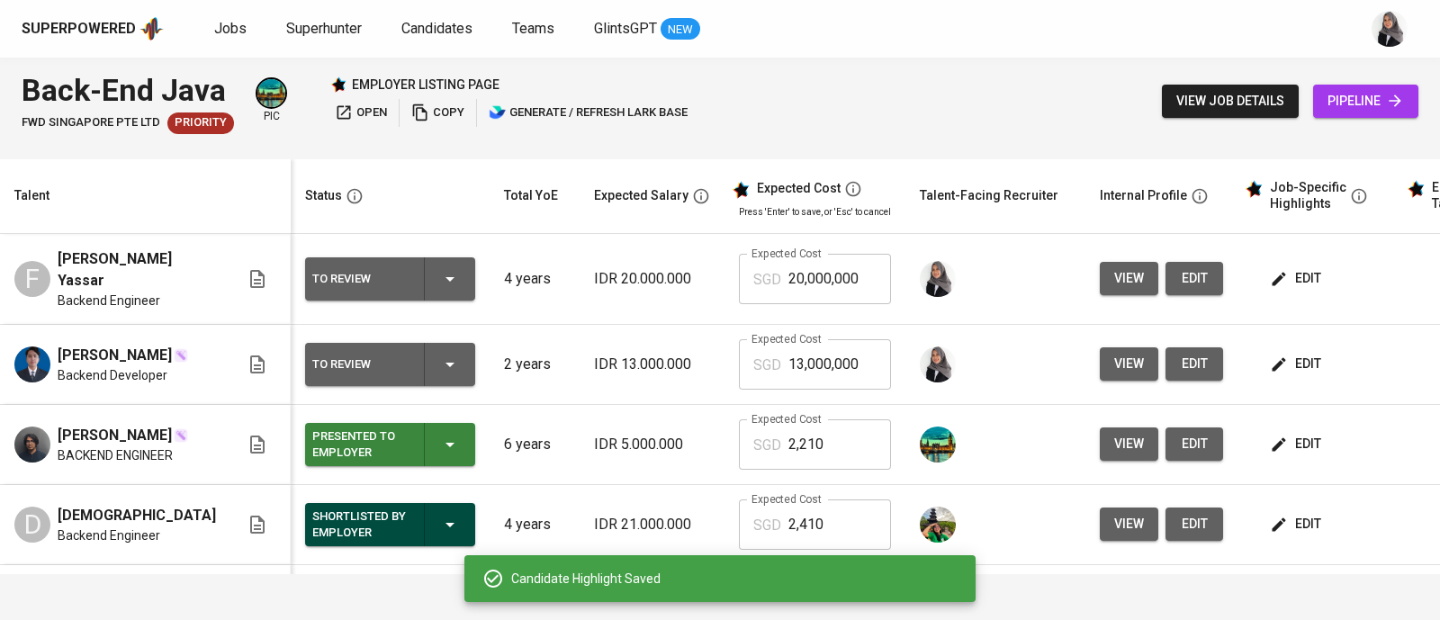
click at [954, 93] on div "Back-End Java FWD Singapore Pte Ltd Priority pic employer listing page open cop…" at bounding box center [720, 101] width 1440 height 87
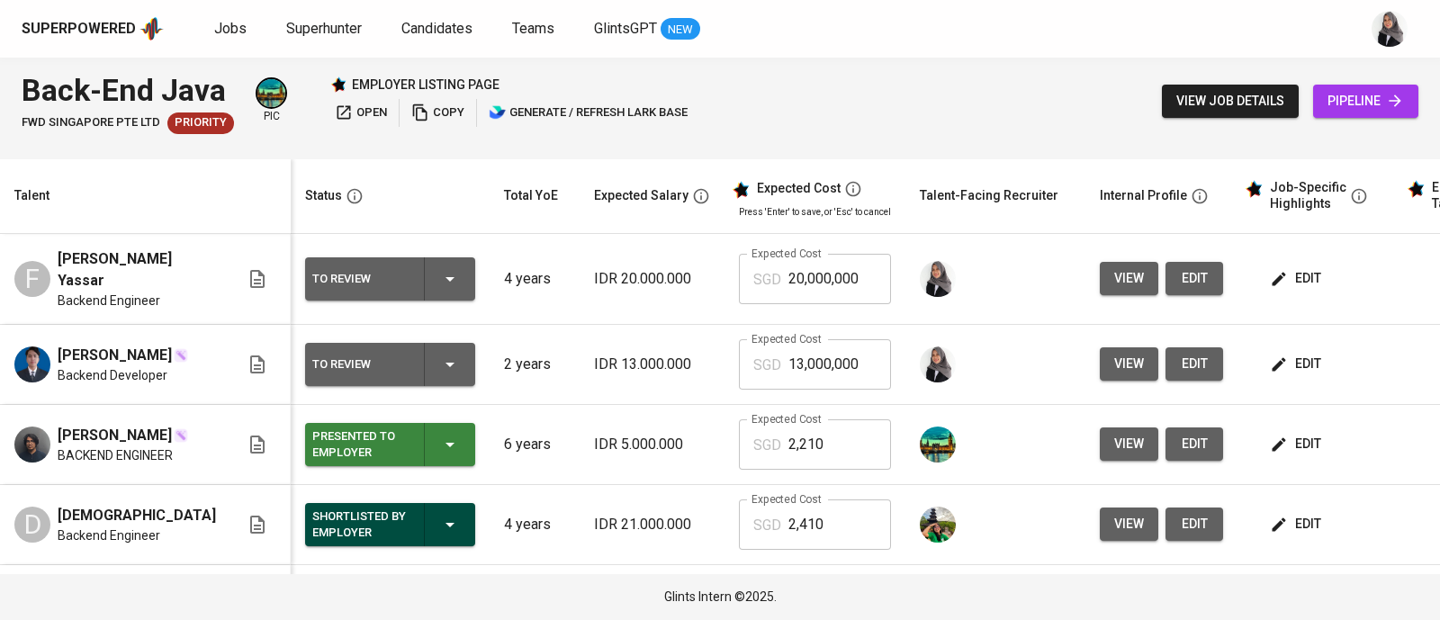
click at [965, 45] on div "Superpowered Jobs Superhunter Candidates Teams GlintsGPT NEW" at bounding box center [720, 29] width 1440 height 58
click at [919, 85] on div "Back-End Java FWD Singapore Pte Ltd Priority pic employer listing page open cop…" at bounding box center [720, 101] width 1440 height 87
click at [1056, 78] on div "Back-End Java FWD Singapore Pte Ltd Priority pic employer listing page open cop…" at bounding box center [720, 101] width 1440 height 87
click at [1355, 49] on div "Superpowered Jobs Superhunter Candidates Teams GlintsGPT NEW" at bounding box center [720, 29] width 1440 height 58
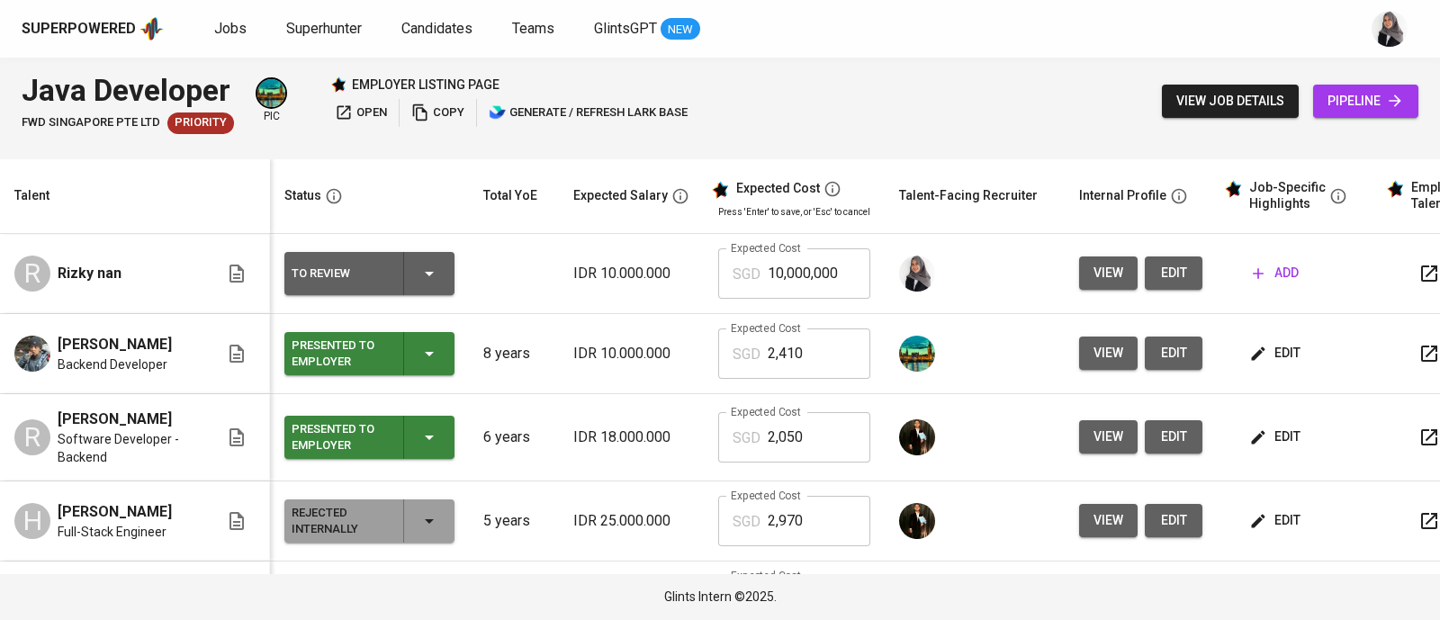
click at [1010, 38] on div "Superpowered Jobs Superhunter Candidates Teams GlintsGPT NEW" at bounding box center [691, 28] width 1339 height 27
click at [1159, 276] on span "edit" at bounding box center [1173, 273] width 29 height 22
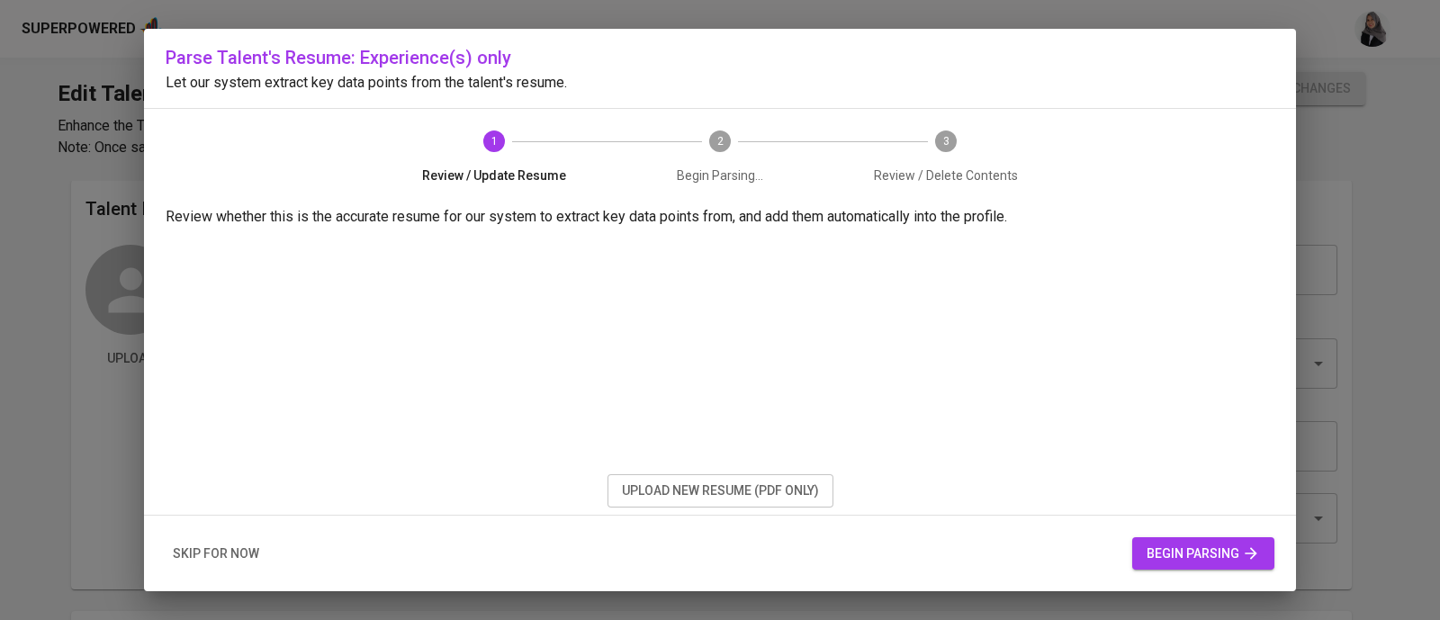
scroll to position [126, 0]
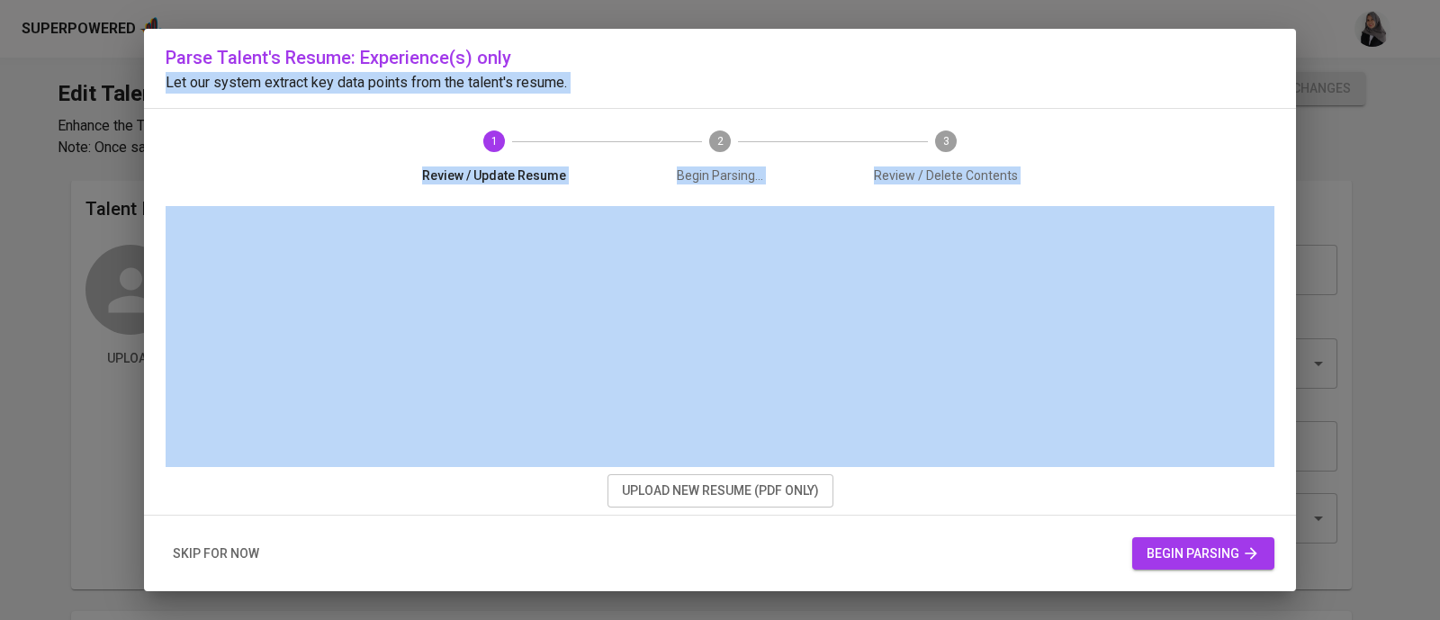
drag, startPoint x: 1097, startPoint y: 70, endPoint x: 712, endPoint y: 495, distance: 573.4
click at [712, 495] on div "Parse Talent's Resume: Experience(s) only Let our system extract key data point…" at bounding box center [720, 310] width 1152 height 562
click at [712, 495] on span "upload new resume (pdf only)" at bounding box center [720, 491] width 197 height 22
click at [871, 52] on h6 "Parse Talent's Resume: Experience(s) only" at bounding box center [720, 57] width 1109 height 29
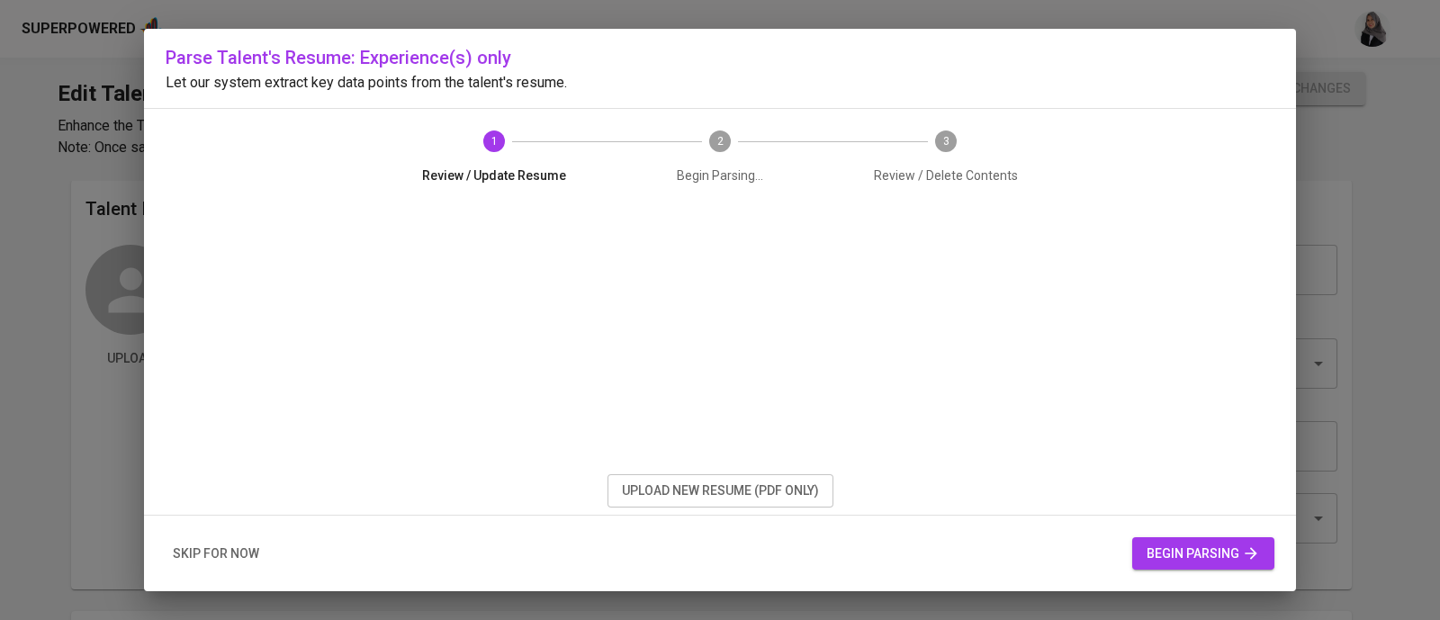
scroll to position [0, 0]
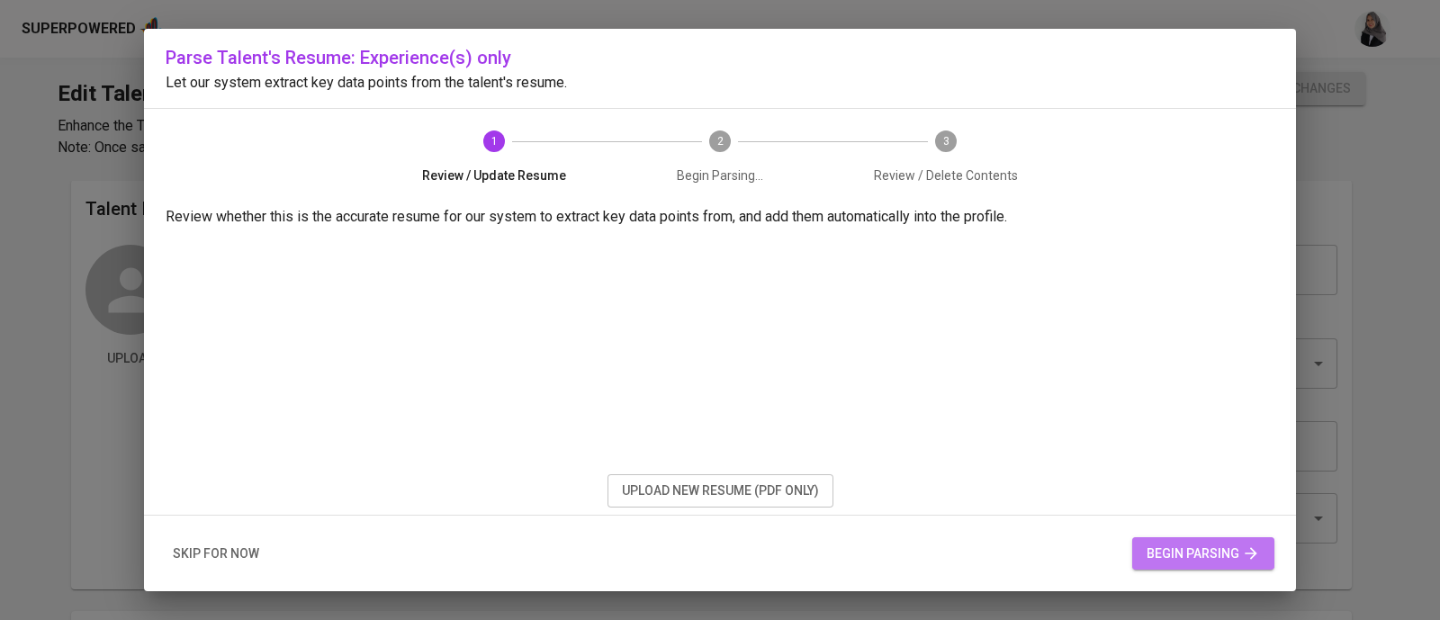
click at [1201, 556] on span "begin parsing" at bounding box center [1202, 554] width 113 height 22
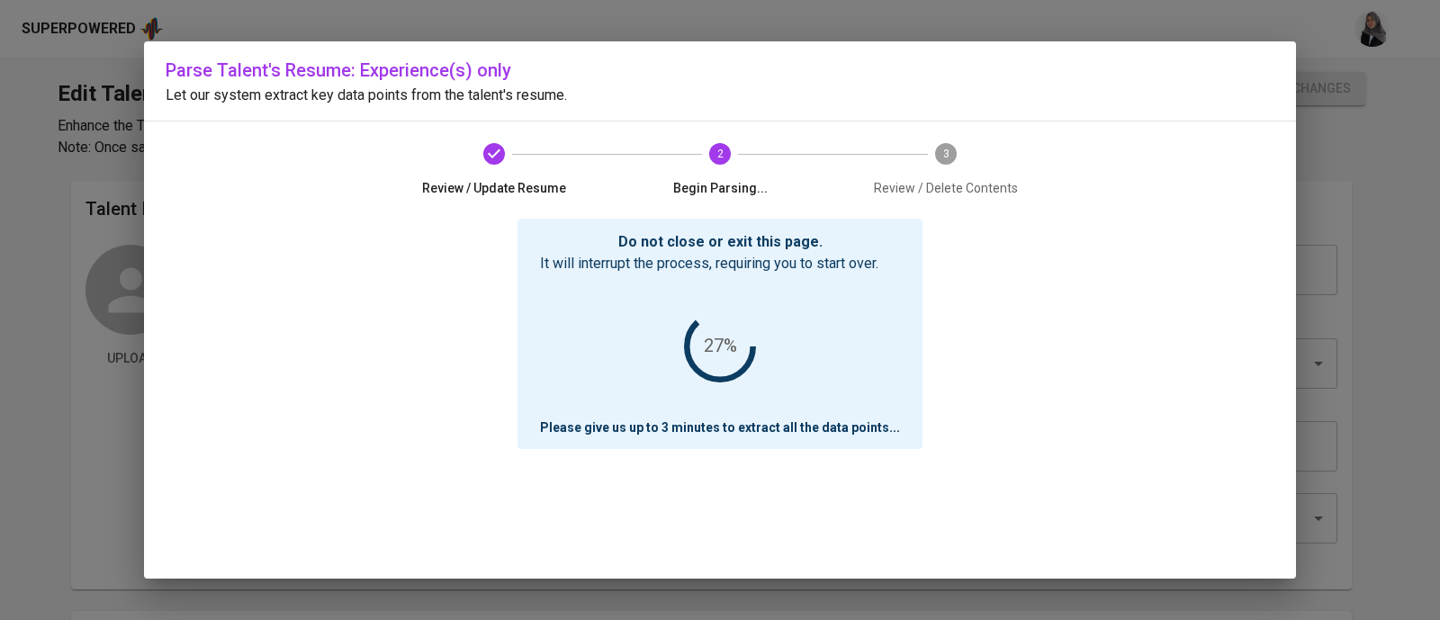
click at [1197, 316] on div "Do not close or exit this page. It will interrupt the process, requiring you to…" at bounding box center [720, 399] width 1109 height 360
click at [1139, 337] on div "Do not close or exit this page. It will interrupt the process, requiring you to…" at bounding box center [720, 399] width 1109 height 360
click at [1126, 222] on div "Do not close or exit this page. It will interrupt the process, requiring you to…" at bounding box center [720, 399] width 1109 height 360
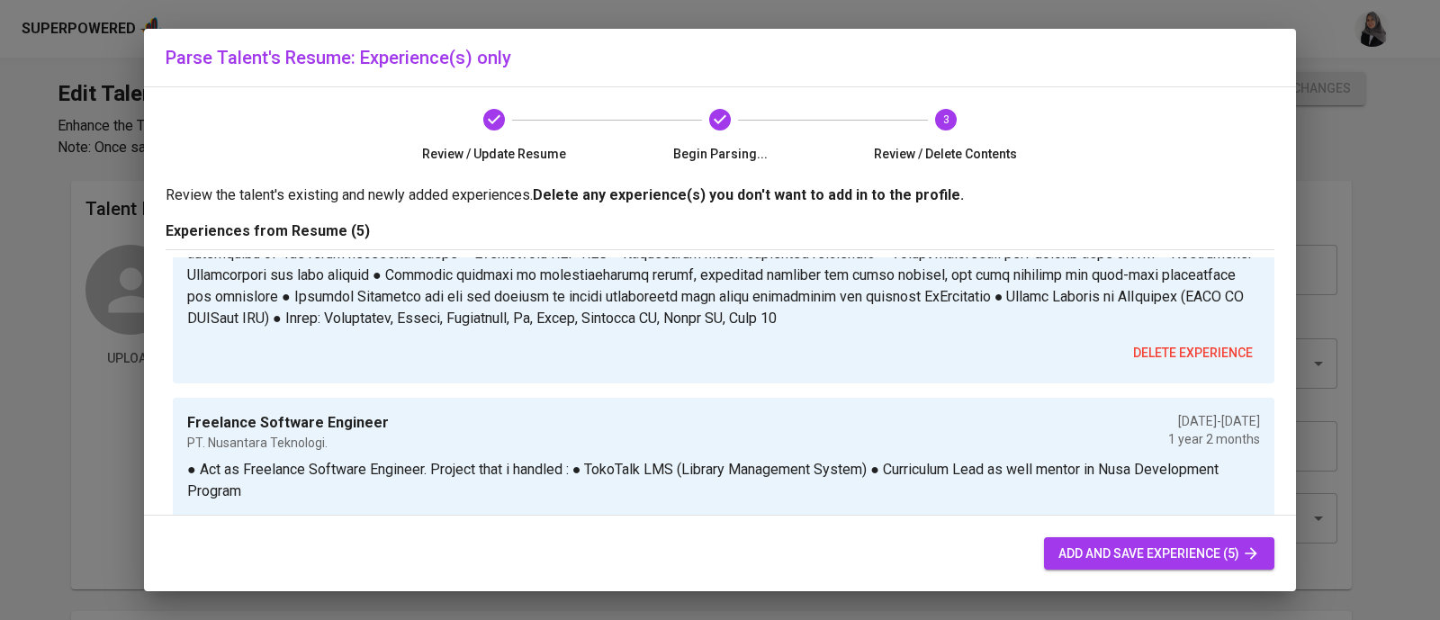
scroll to position [740, 0]
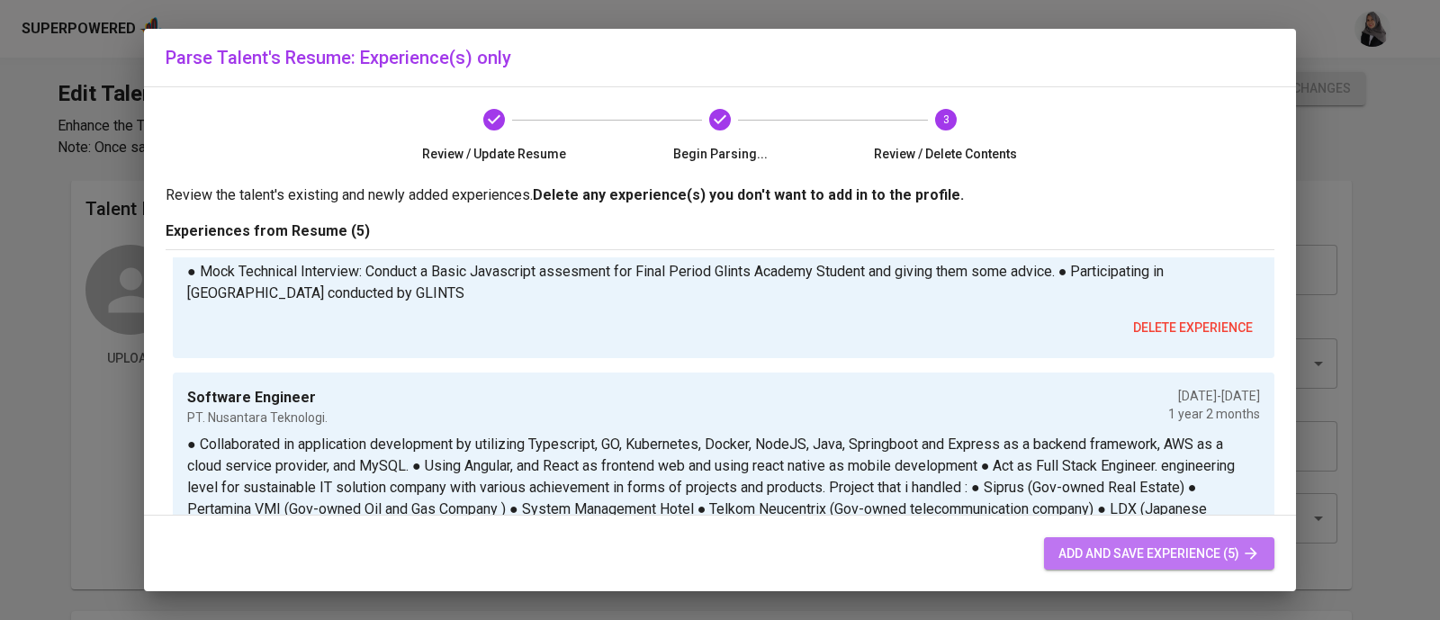
click at [1117, 554] on span "add and save experience (5)" at bounding box center [1159, 554] width 202 height 22
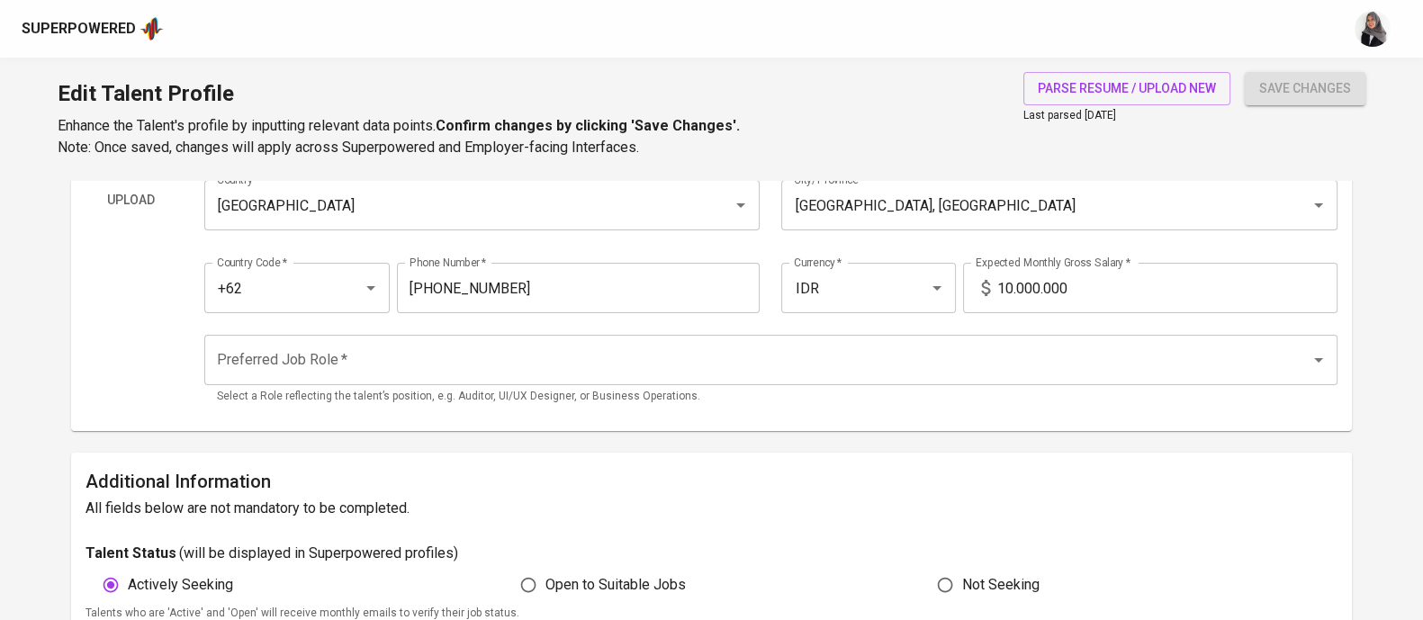
scroll to position [159, 0]
click at [894, 96] on div "Edit Talent Profile Enhance the Talent's profile by inputting relevant data poi…" at bounding box center [711, 119] width 1423 height 122
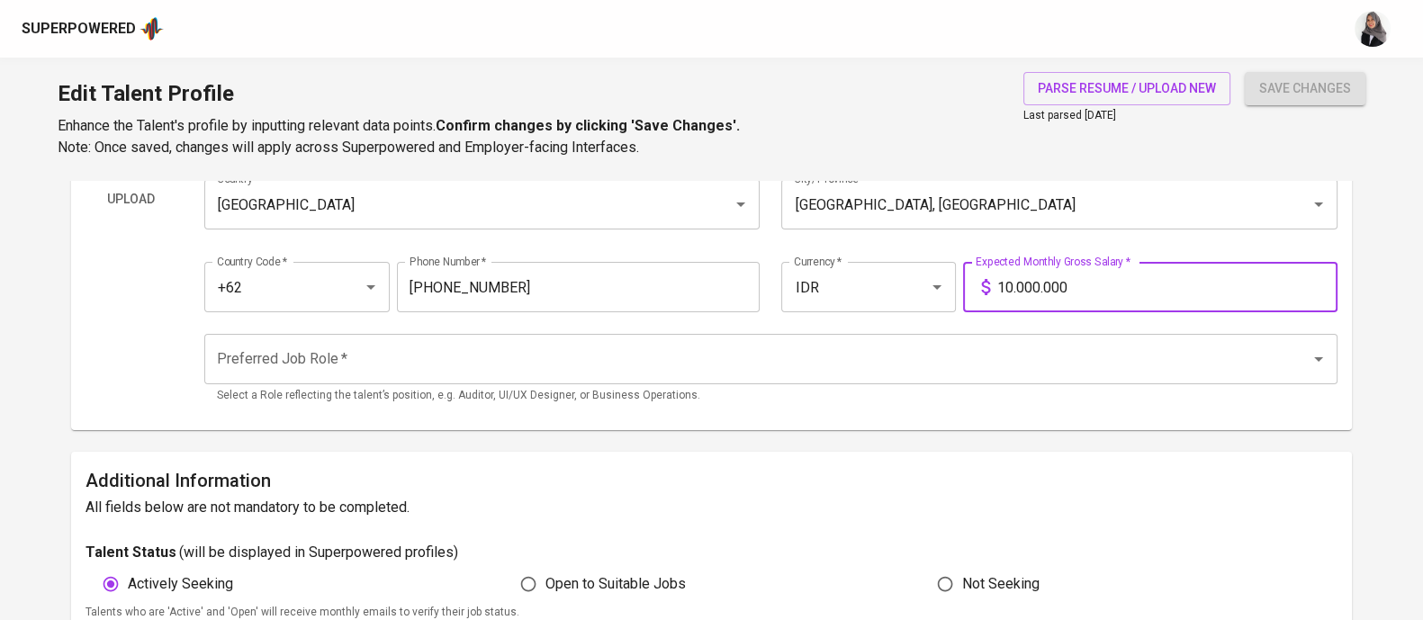
click at [1012, 295] on input "10.000.000" at bounding box center [1167, 287] width 340 height 50
type input "25.000.000"
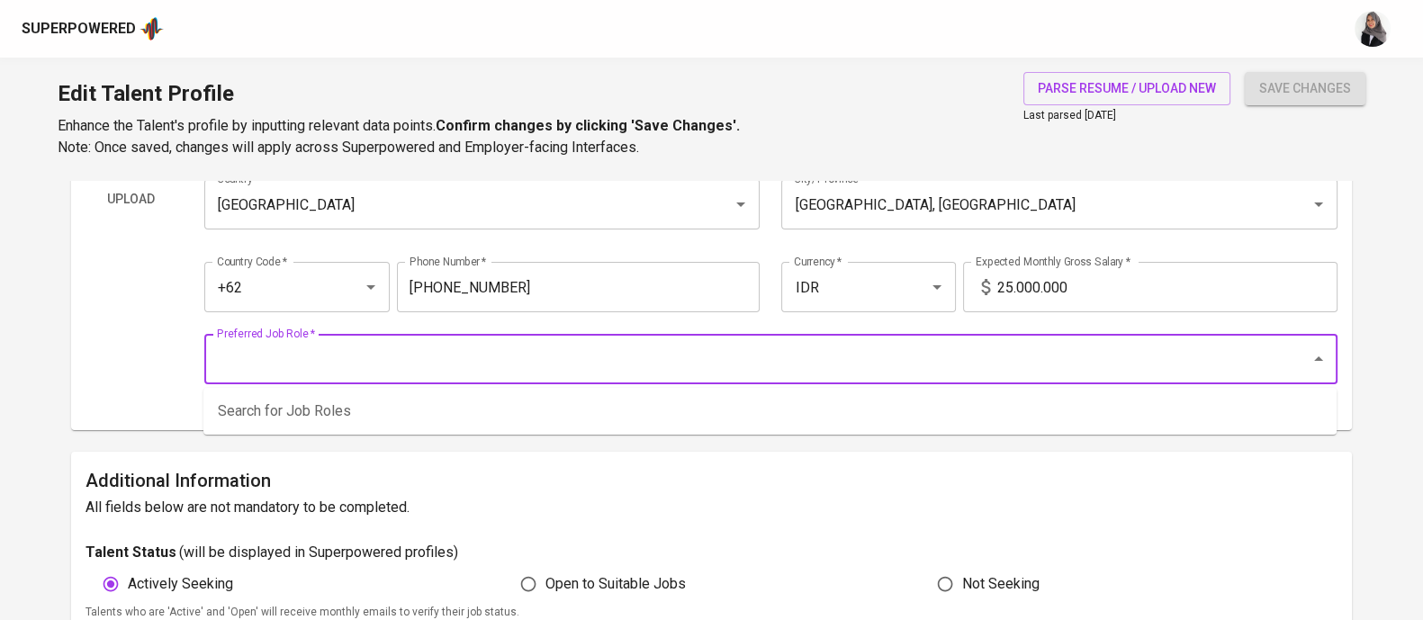
click at [694, 356] on input "Preferred Job Role   *" at bounding box center [745, 359] width 1066 height 34
type input "Java developer"
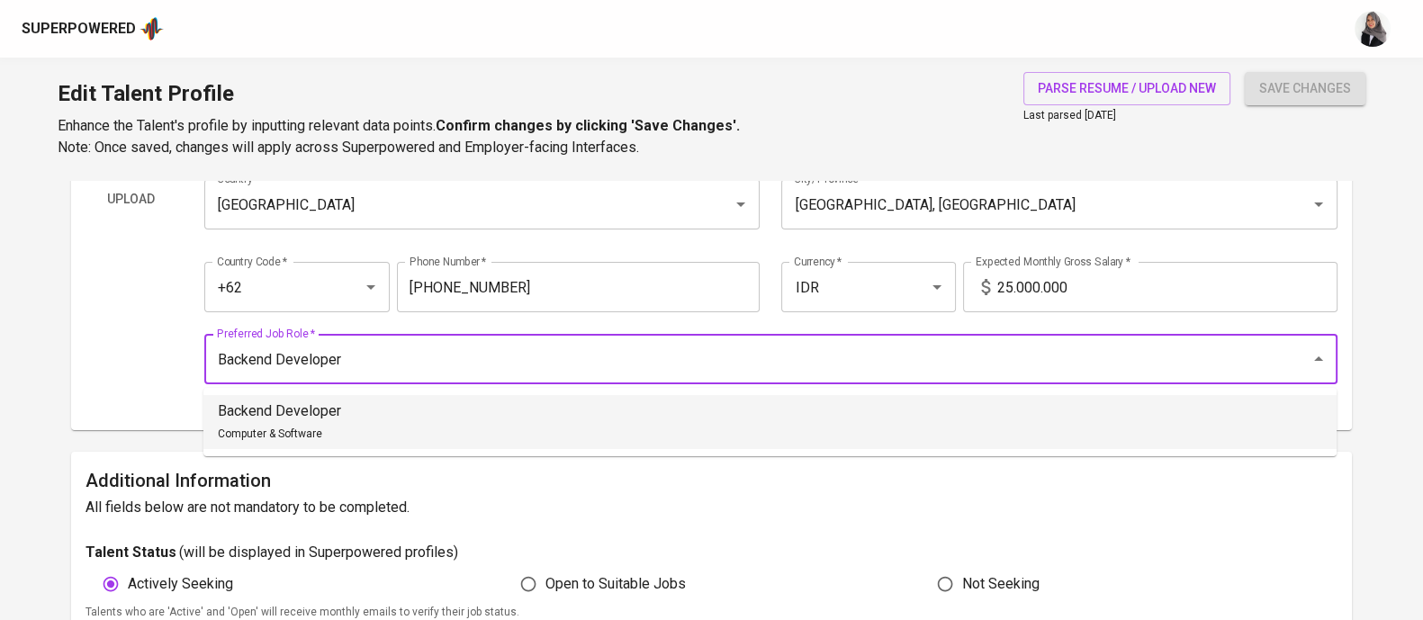
click at [483, 430] on li "Backend Developer Computer & Software" at bounding box center [769, 422] width 1133 height 54
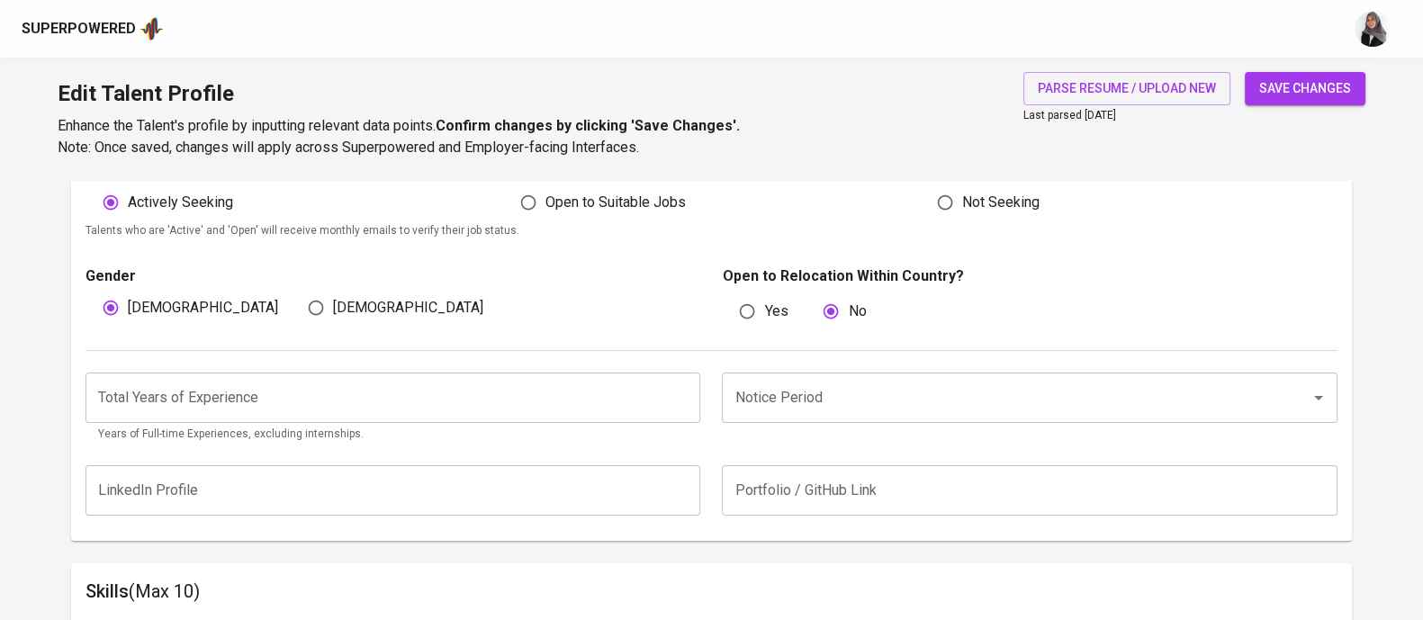
scroll to position [544, 0]
type input "Backend Developer"
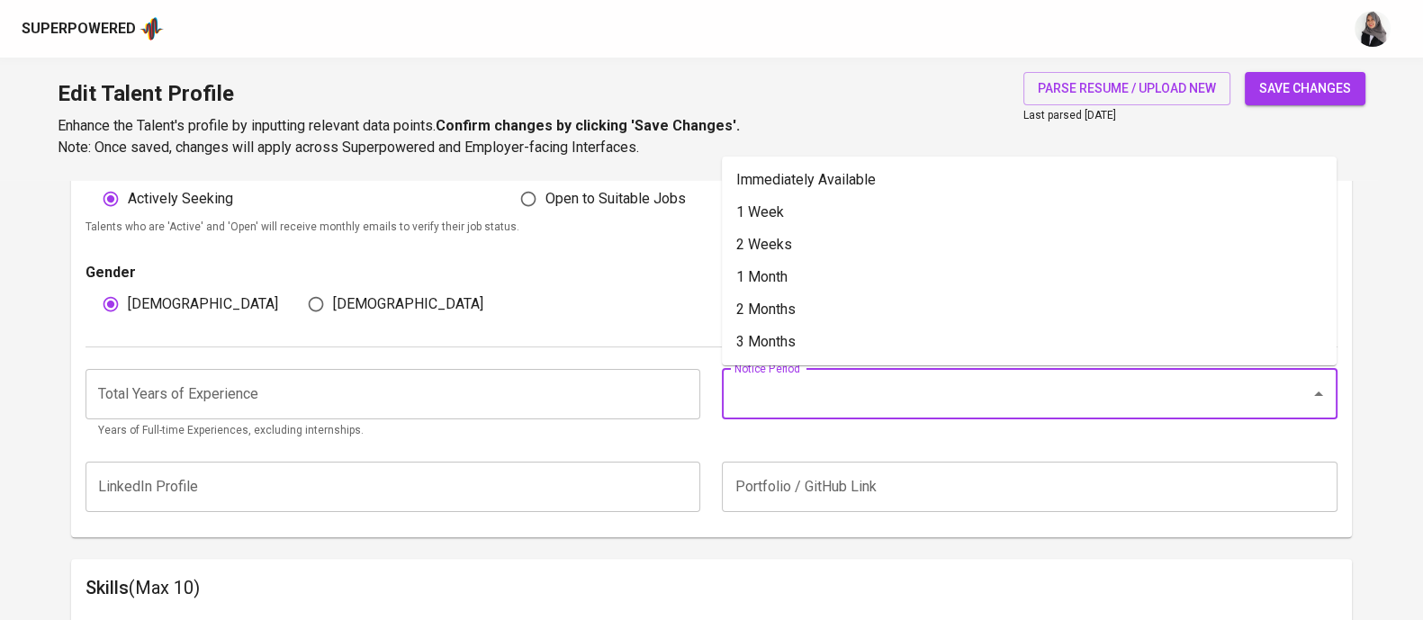
drag, startPoint x: 903, startPoint y: 383, endPoint x: 994, endPoint y: 663, distance: 294.5
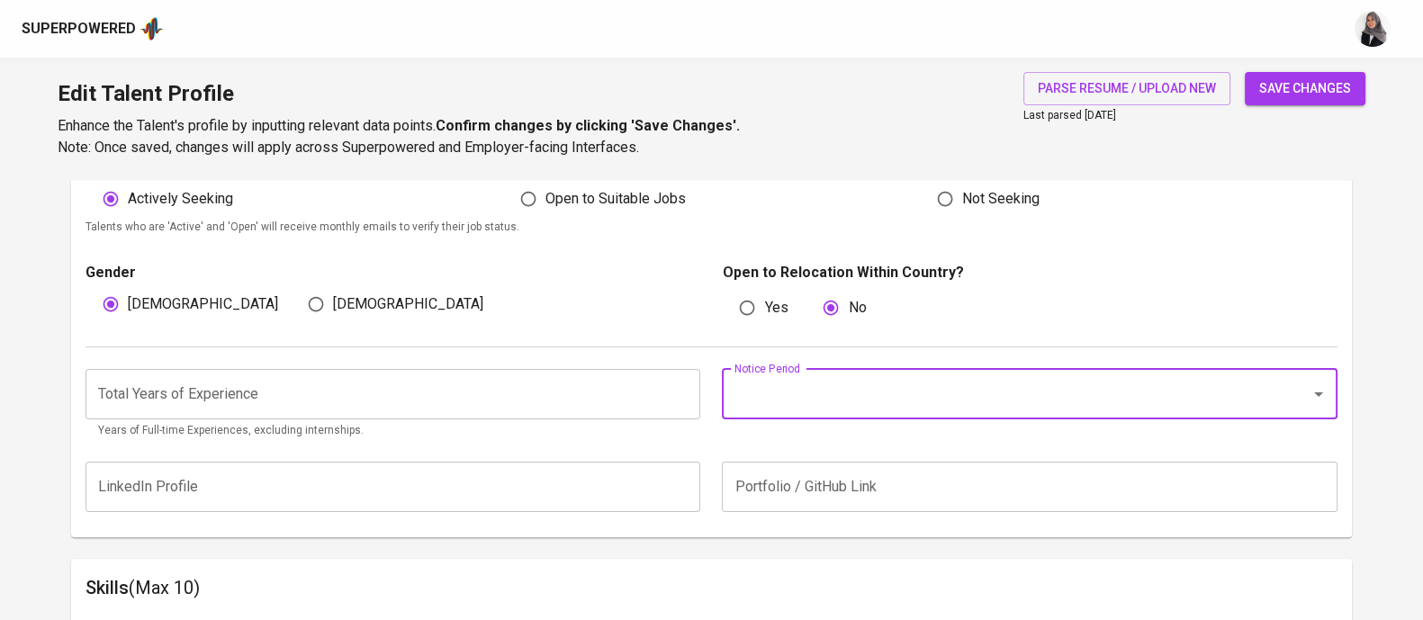
drag, startPoint x: 1116, startPoint y: 290, endPoint x: 827, endPoint y: 389, distance: 305.3
click at [827, 389] on div "Talent Status ( will be displayed in Superpowered profiles ) Actively Seeking O…" at bounding box center [711, 340] width 1252 height 366
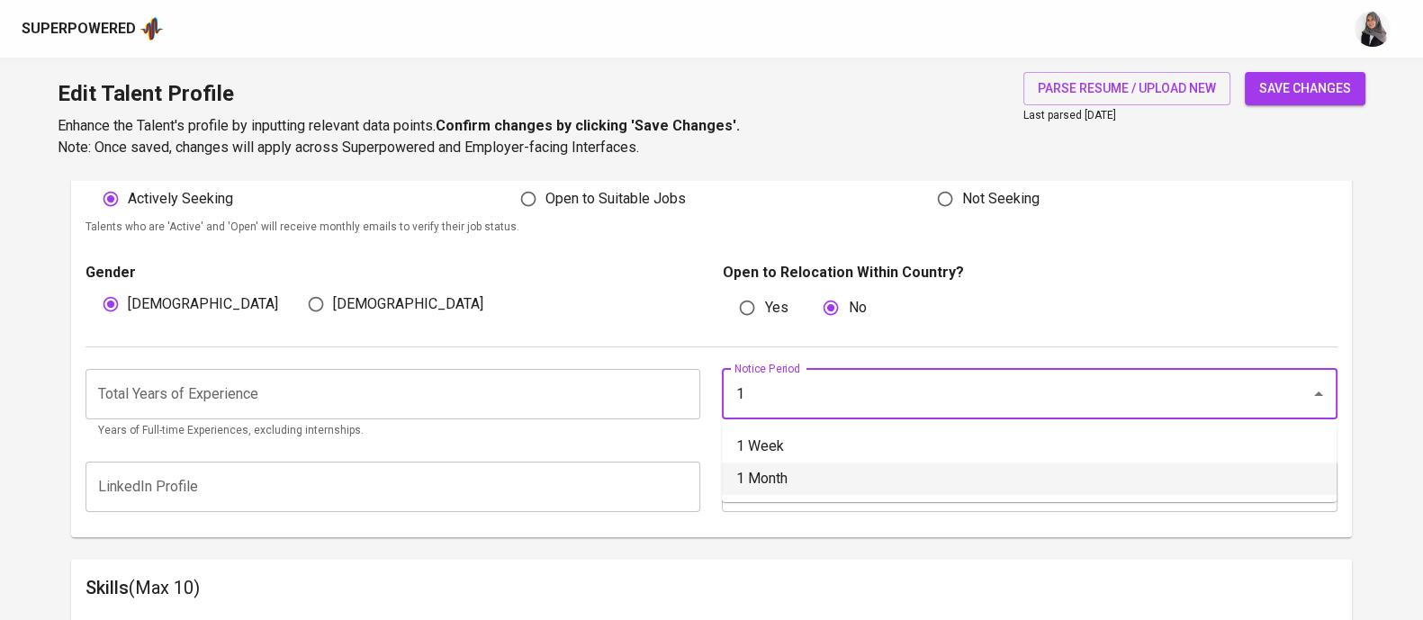
click at [906, 469] on li "1 Month" at bounding box center [1029, 479] width 615 height 32
type input "1 Month"
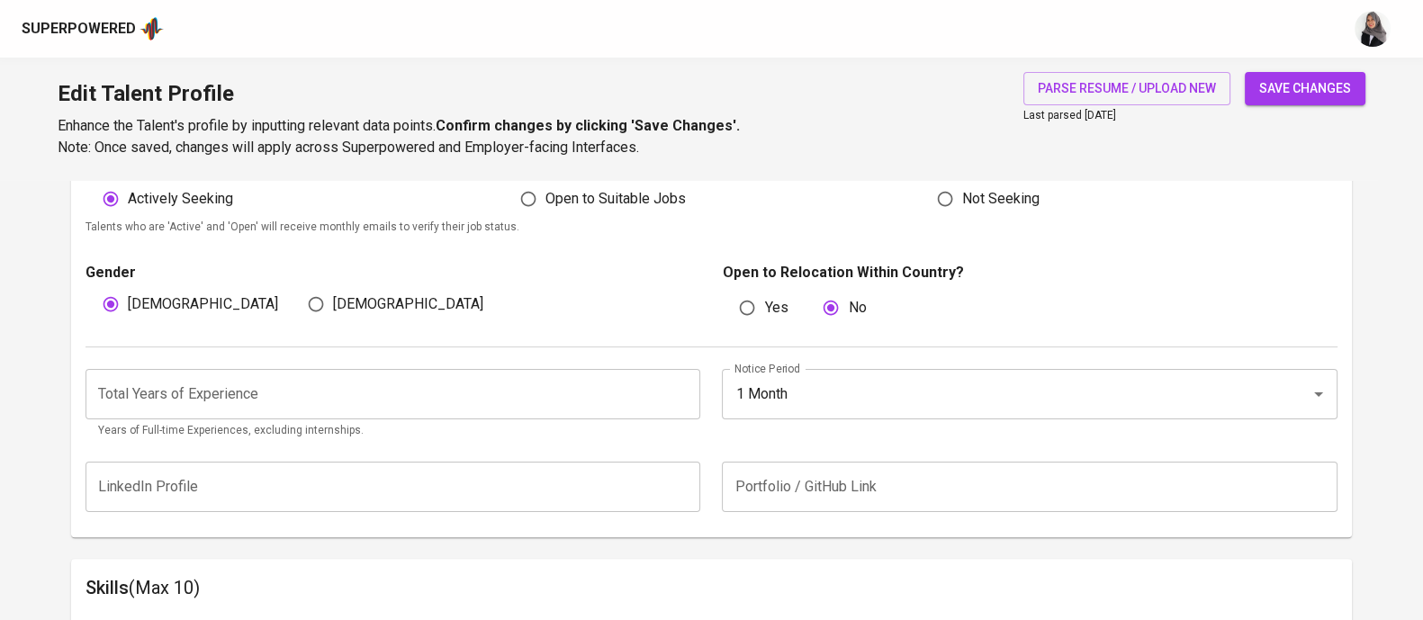
click at [839, 140] on div "Edit Talent Profile Enhance the Talent's profile by inputting relevant data poi…" at bounding box center [711, 119] width 1423 height 122
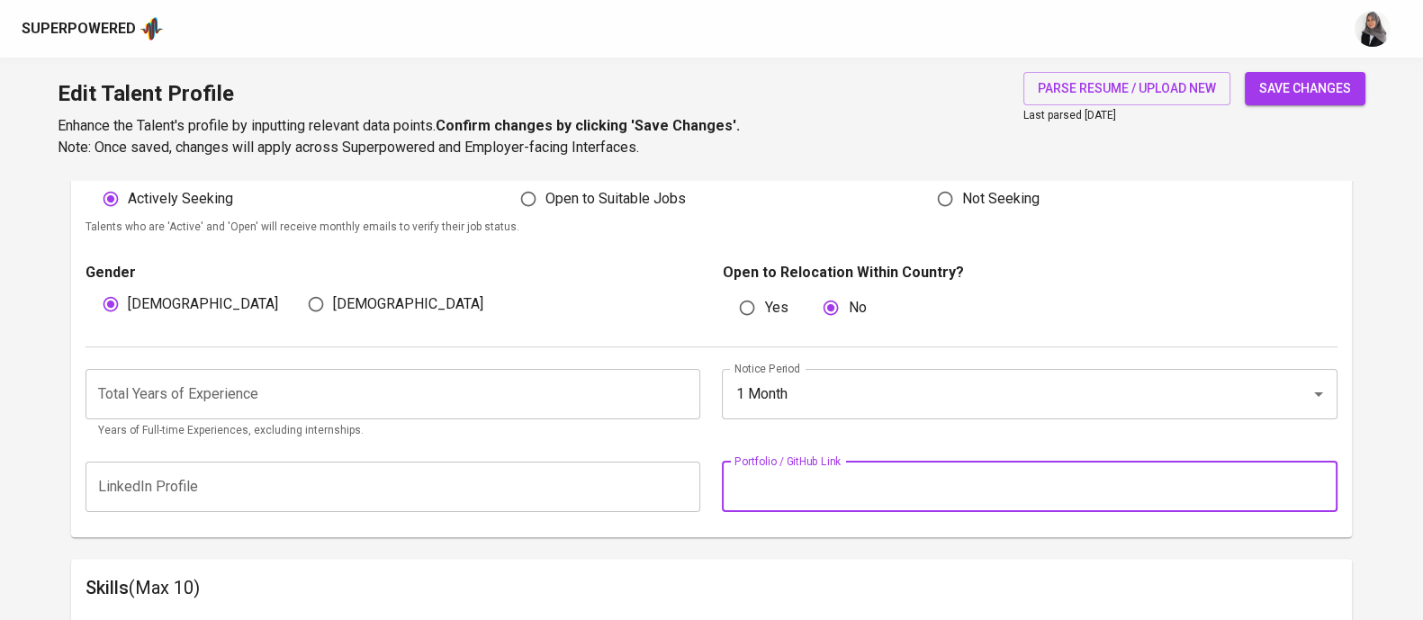
click at [885, 488] on input "text" at bounding box center [1029, 487] width 615 height 50
paste input "[URL][DOMAIN_NAME]"
type input "[URL][DOMAIN_NAME]"
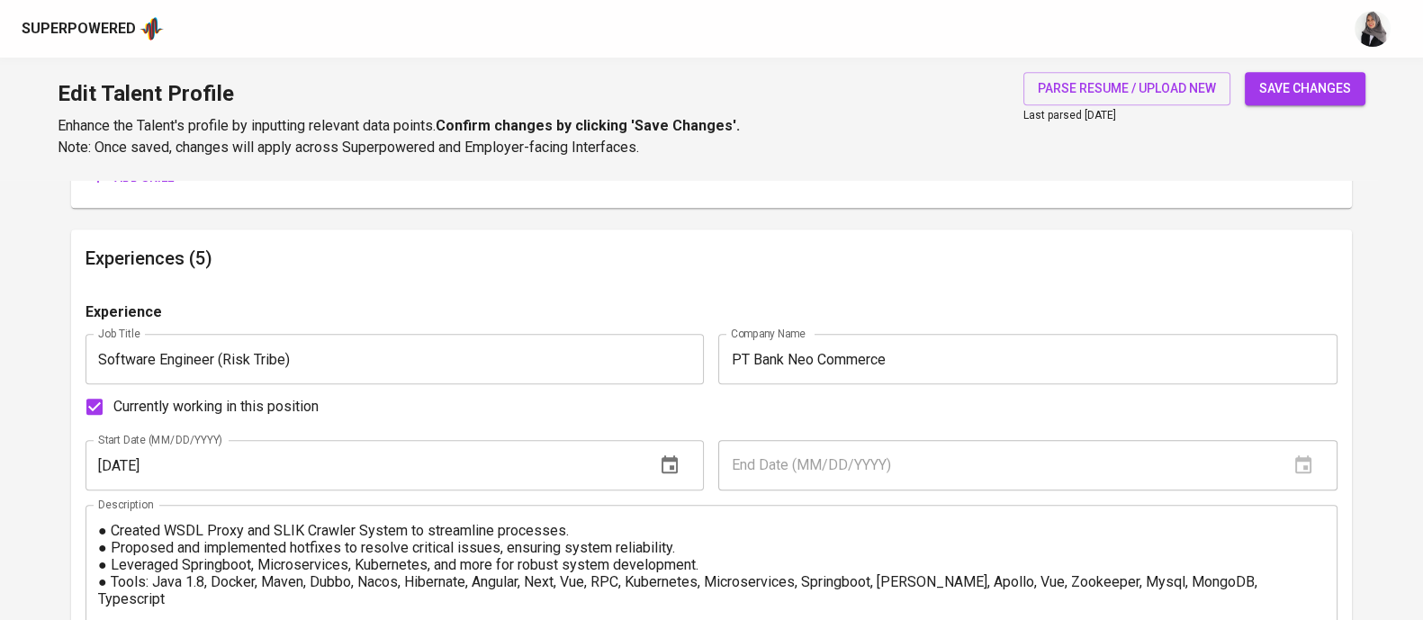
scroll to position [824, 0]
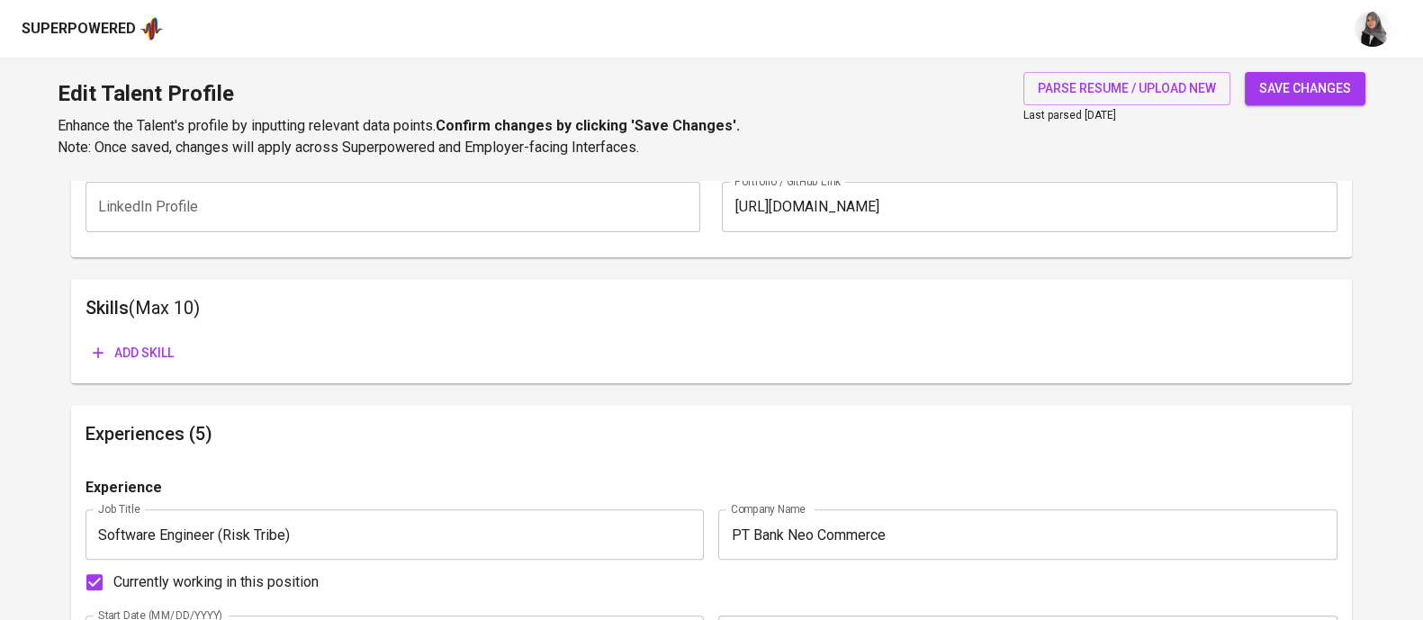
click at [953, 94] on div "Edit Talent Profile Enhance the Talent's profile by inputting relevant data poi…" at bounding box center [711, 119] width 1423 height 122
click at [897, 109] on div "Edit Talent Profile Enhance the Talent's profile by inputting relevant data poi…" at bounding box center [711, 119] width 1423 height 122
